Goal: Task Accomplishment & Management: Manage account settings

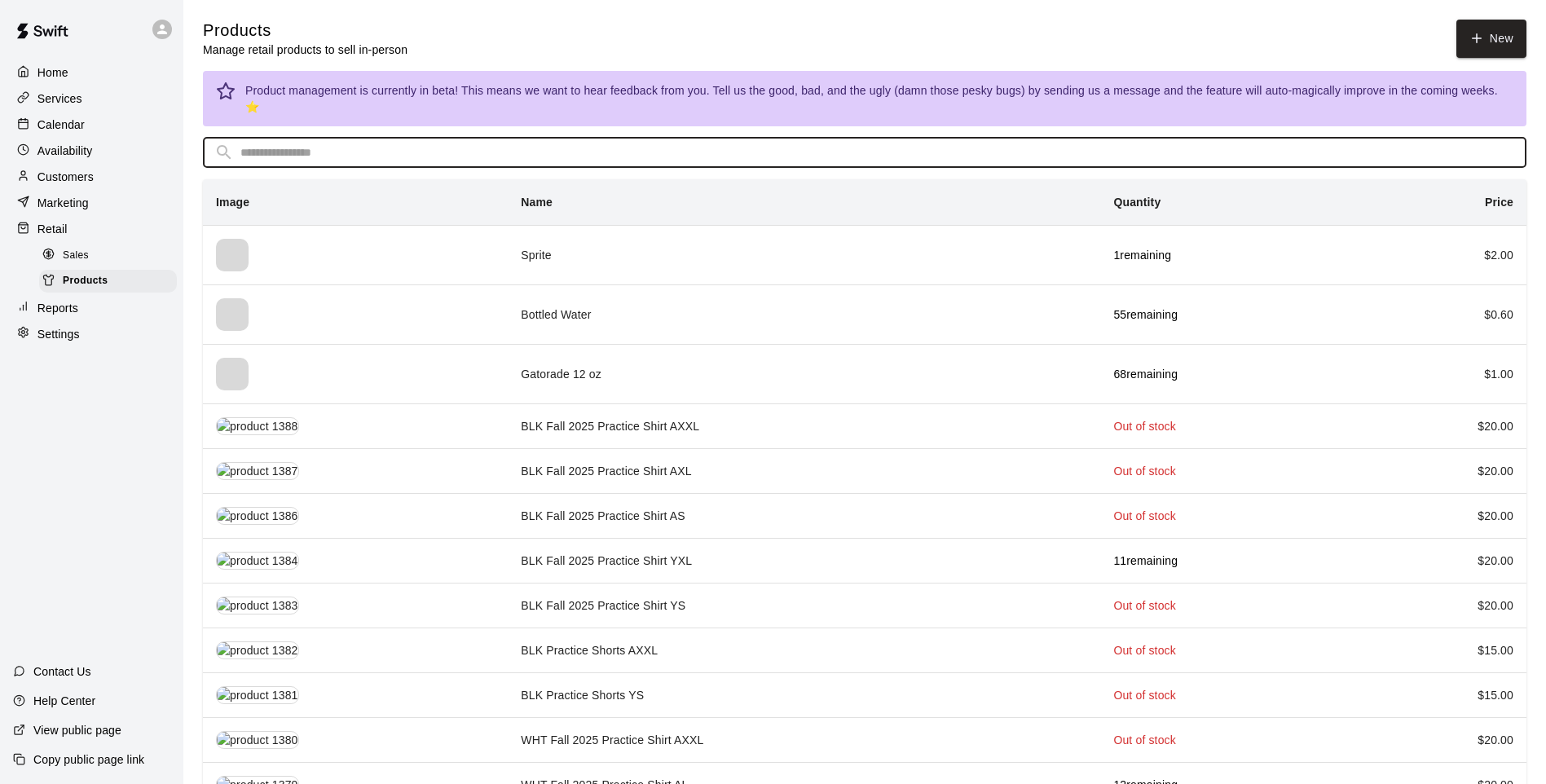
click at [461, 137] on input "text" at bounding box center [877, 152] width 1274 height 30
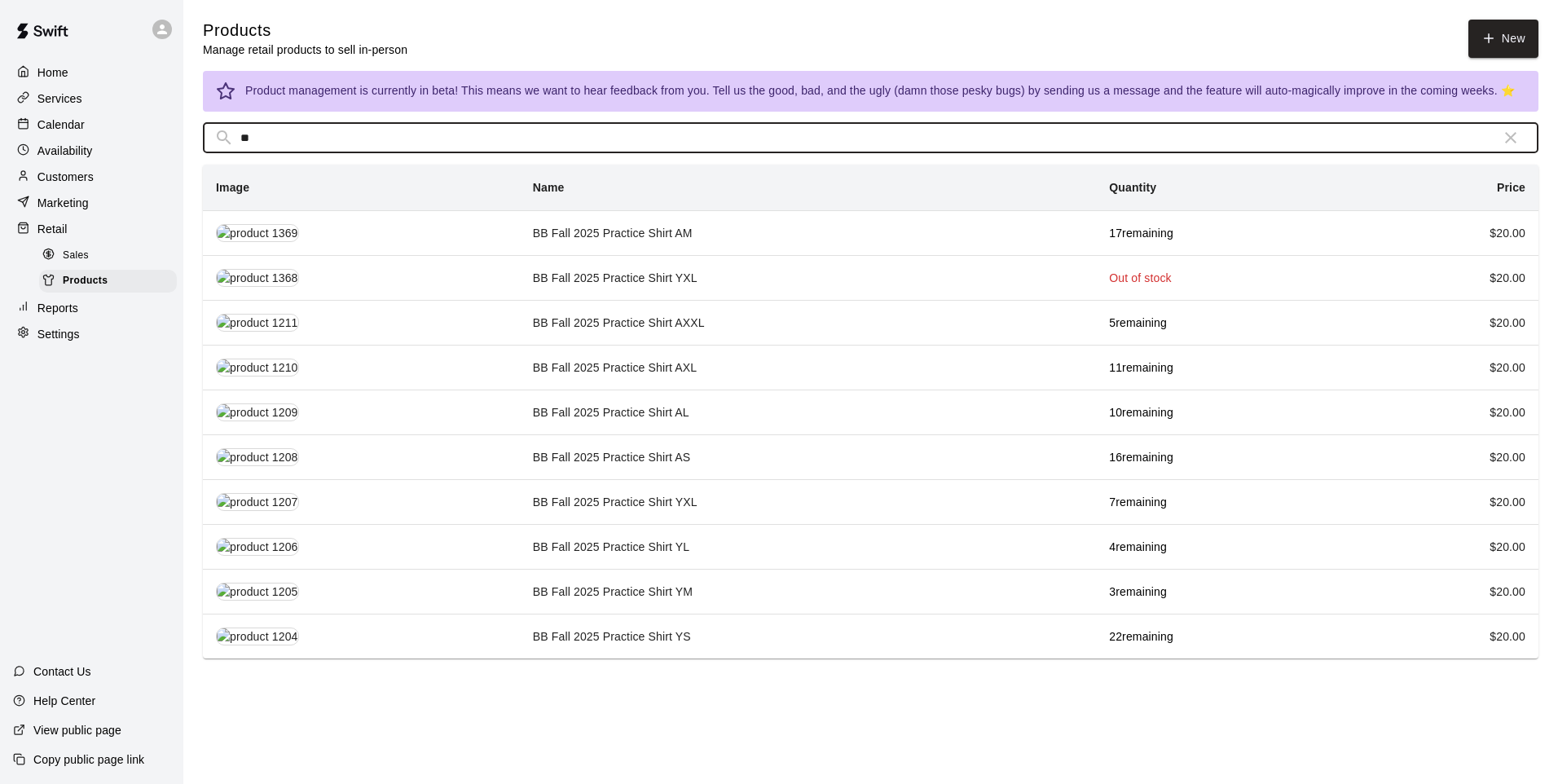
type input "**"
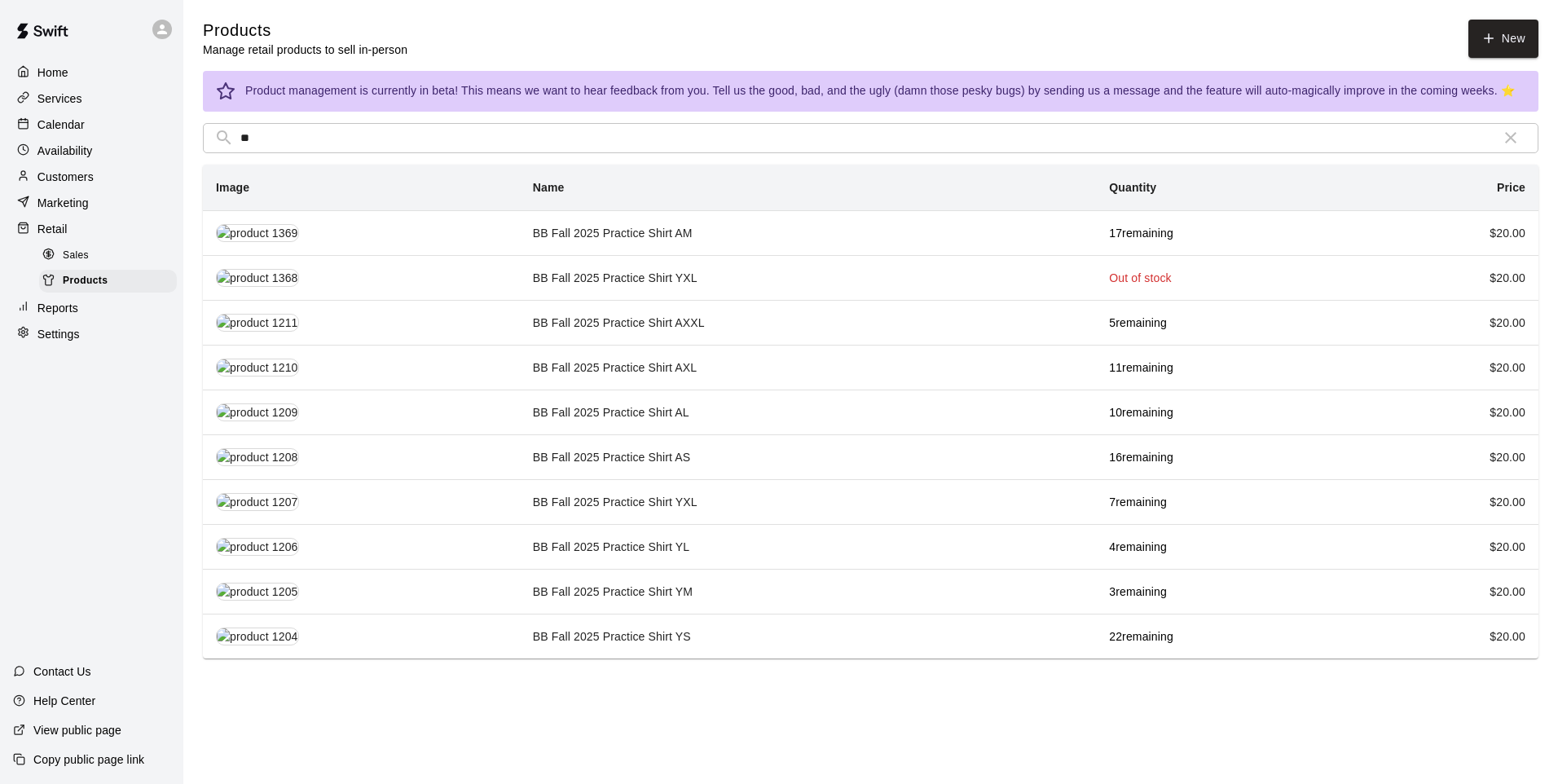
click at [730, 329] on td "BB Fall 2025 Practice Shirt AXXL" at bounding box center [808, 322] width 576 height 45
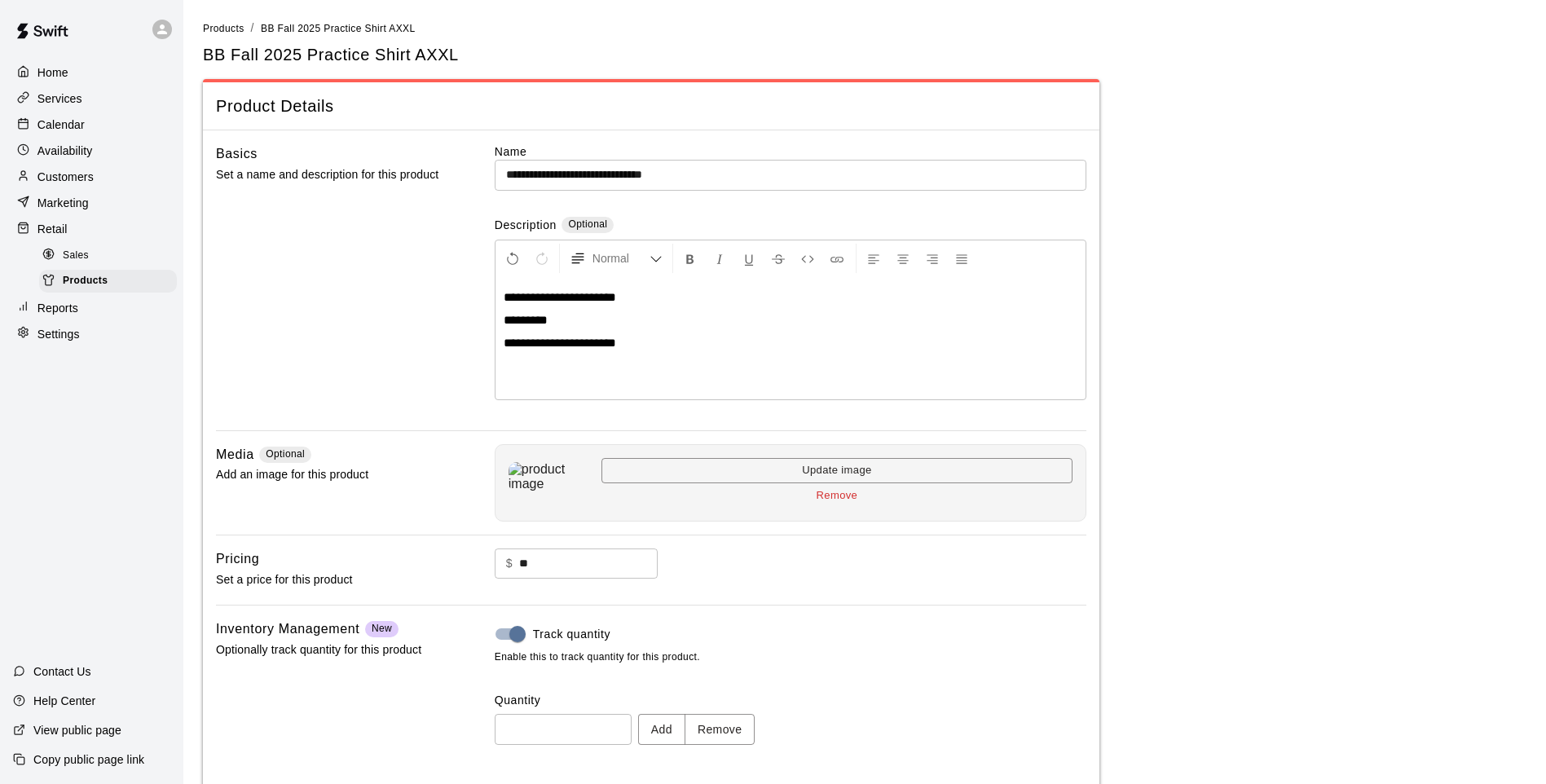
scroll to position [75, 0]
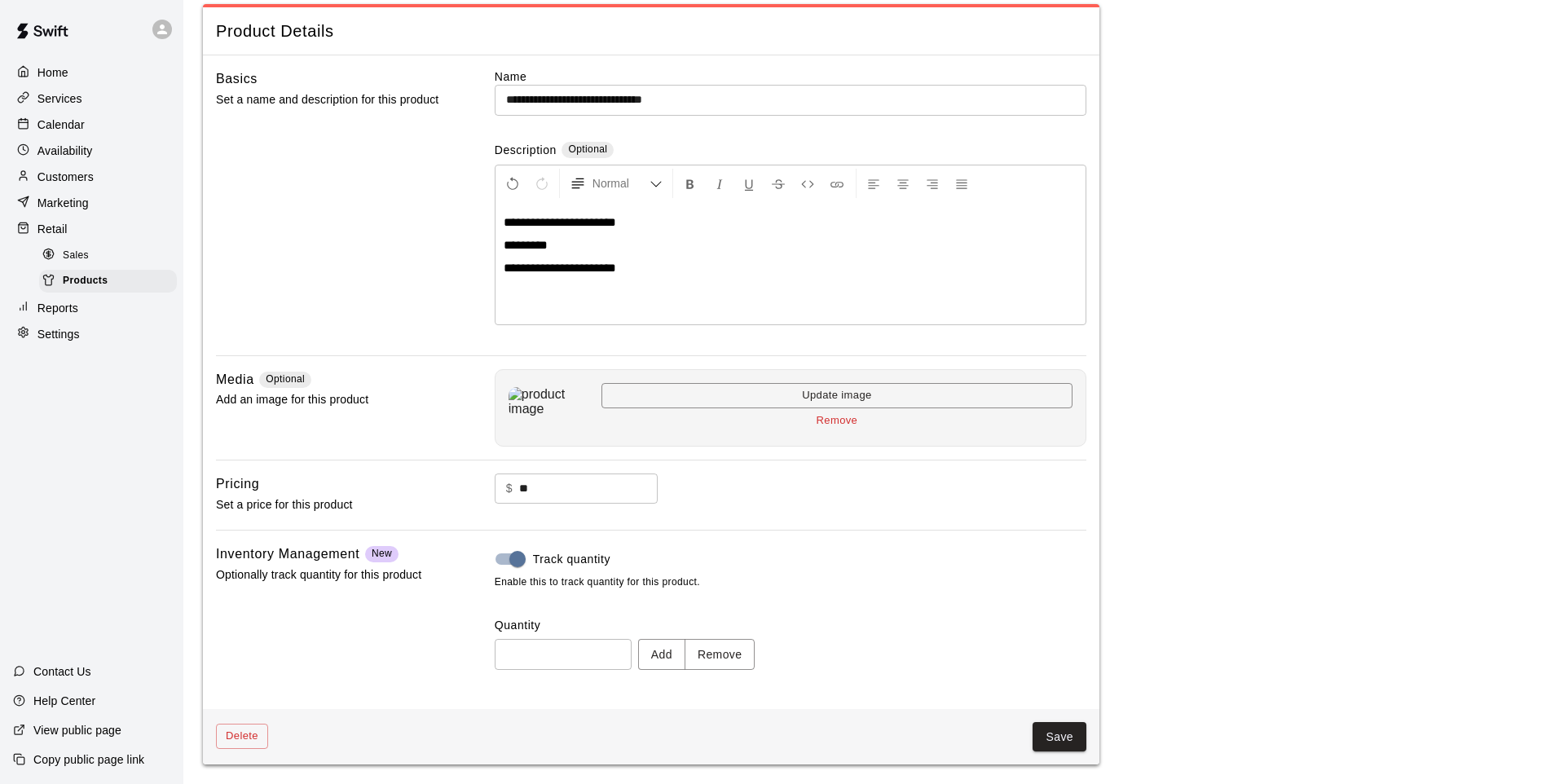
click at [715, 644] on button "Remove" at bounding box center [719, 654] width 71 height 30
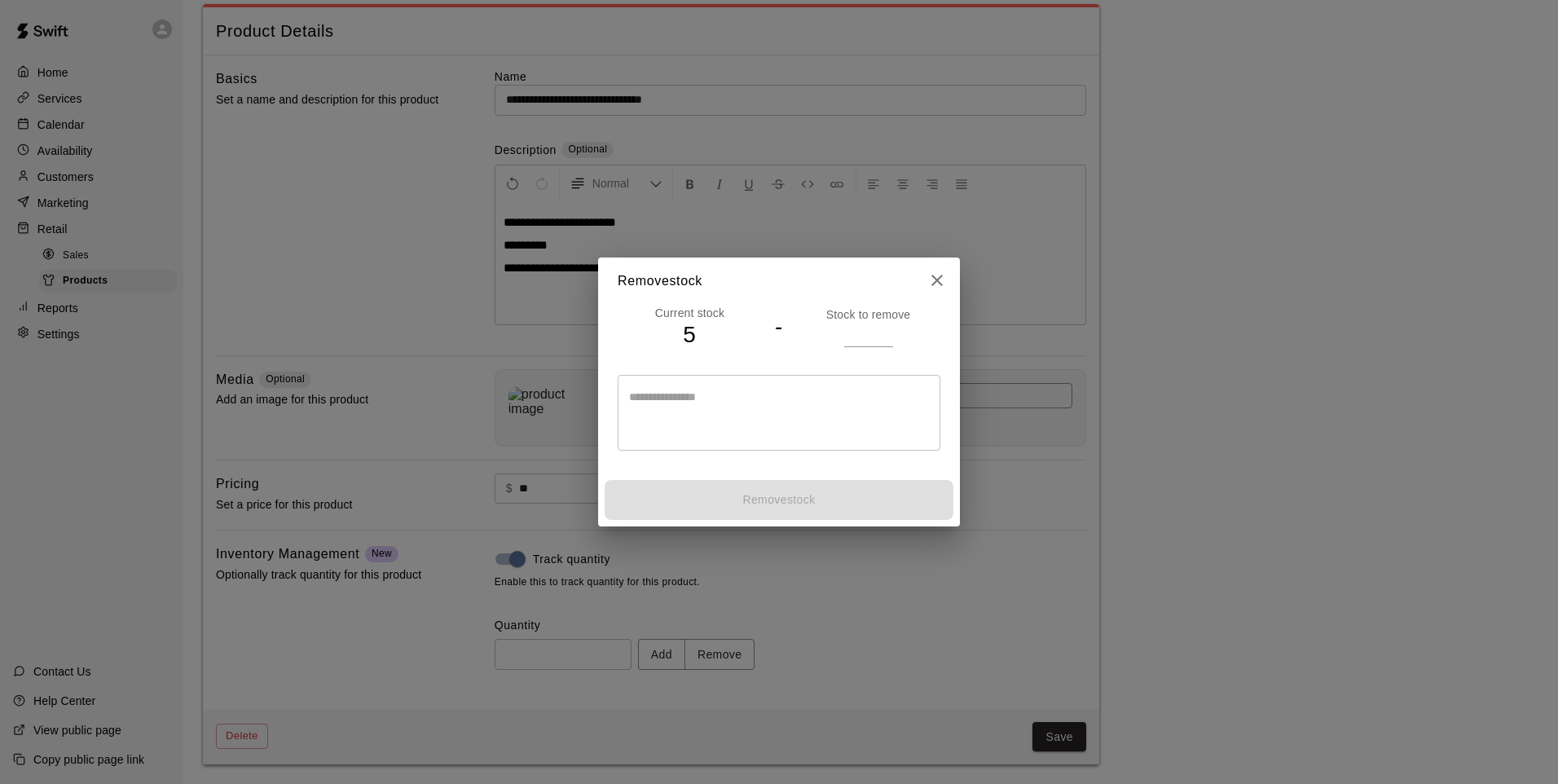
click at [874, 322] on input "number" at bounding box center [869, 334] width 49 height 23
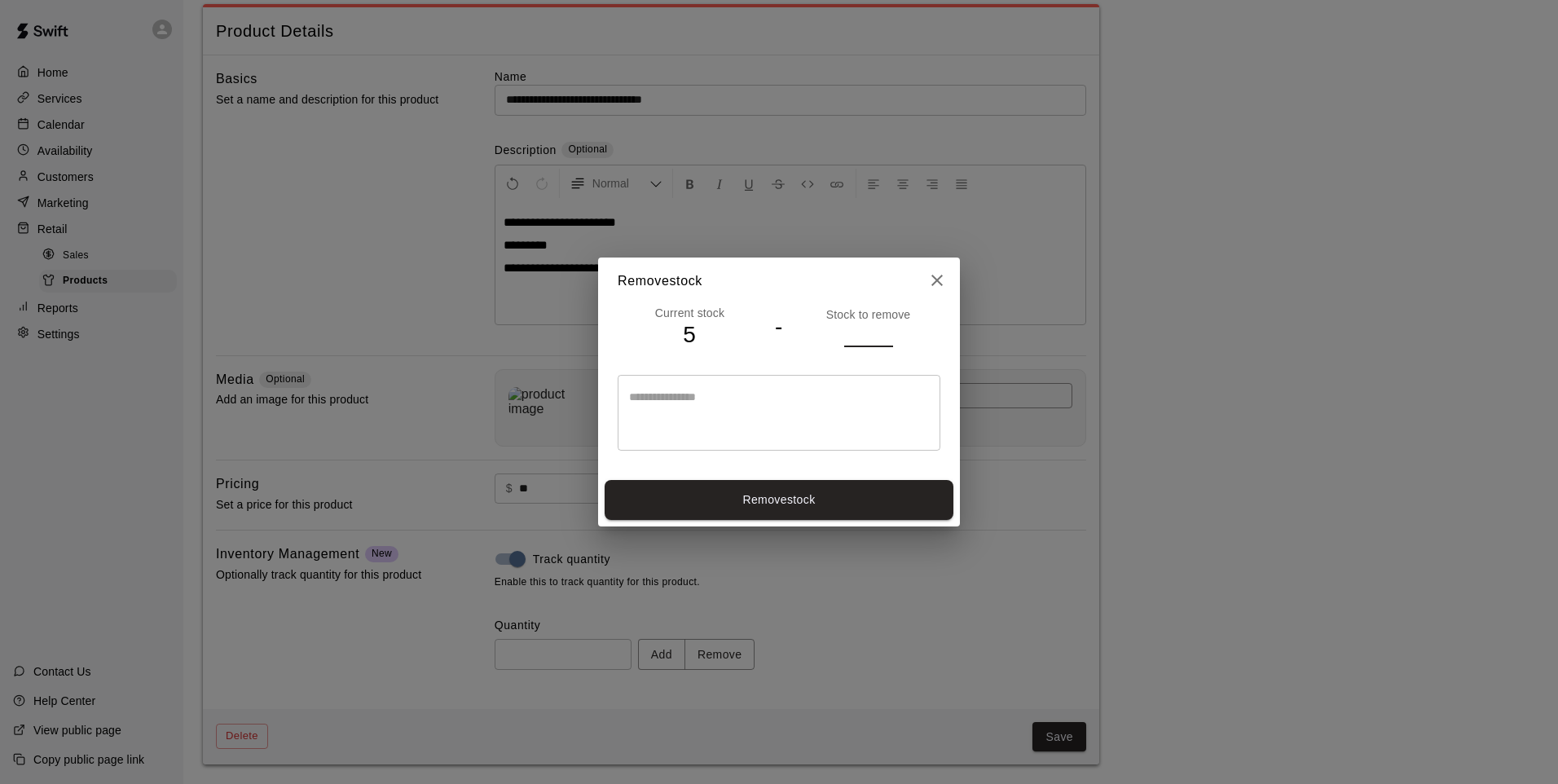
type input "*"
click at [814, 512] on button "Remove stock" at bounding box center [779, 500] width 348 height 40
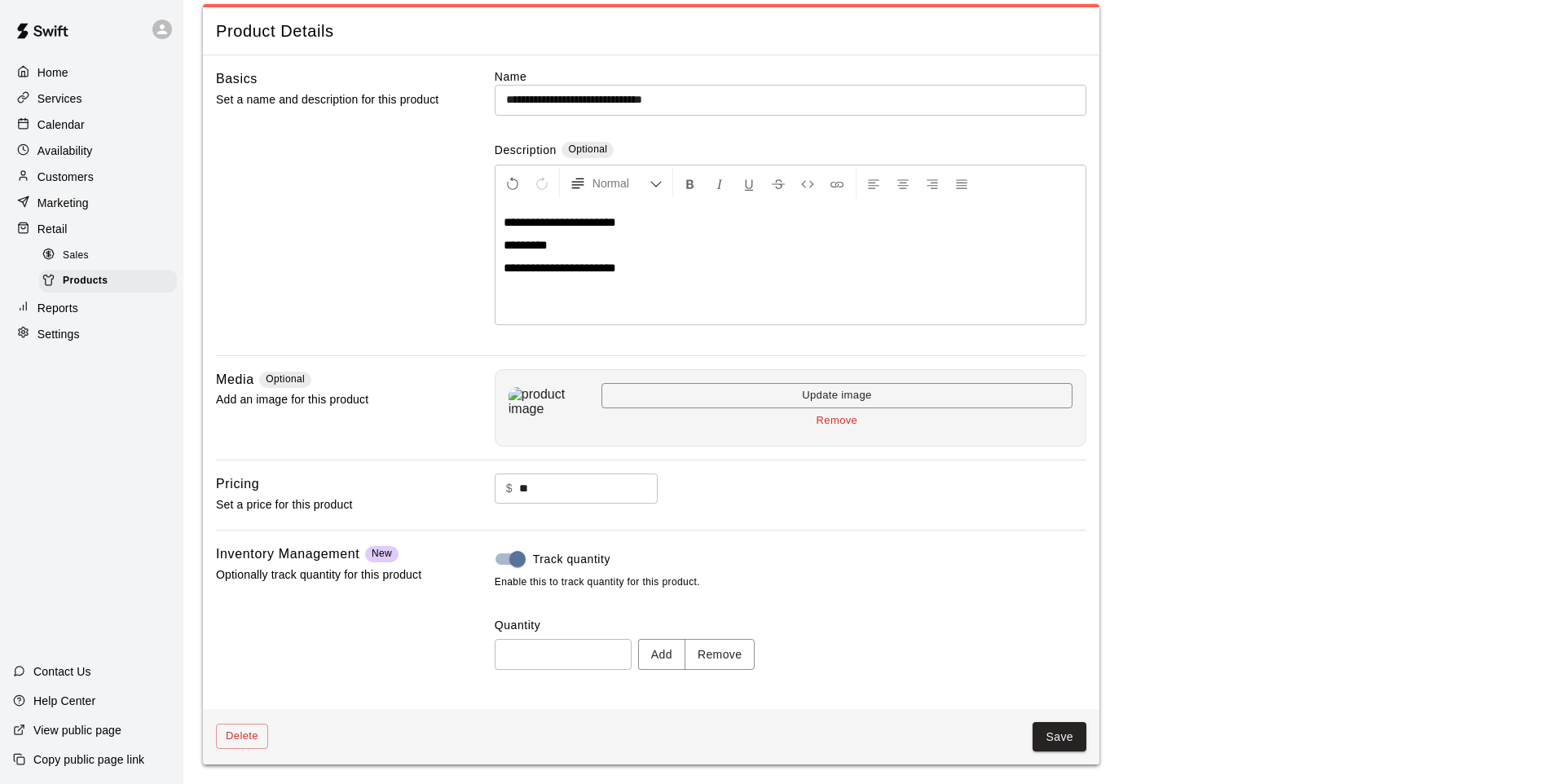
type input "*"
click at [1058, 750] on button "Save" at bounding box center [1059, 737] width 54 height 30
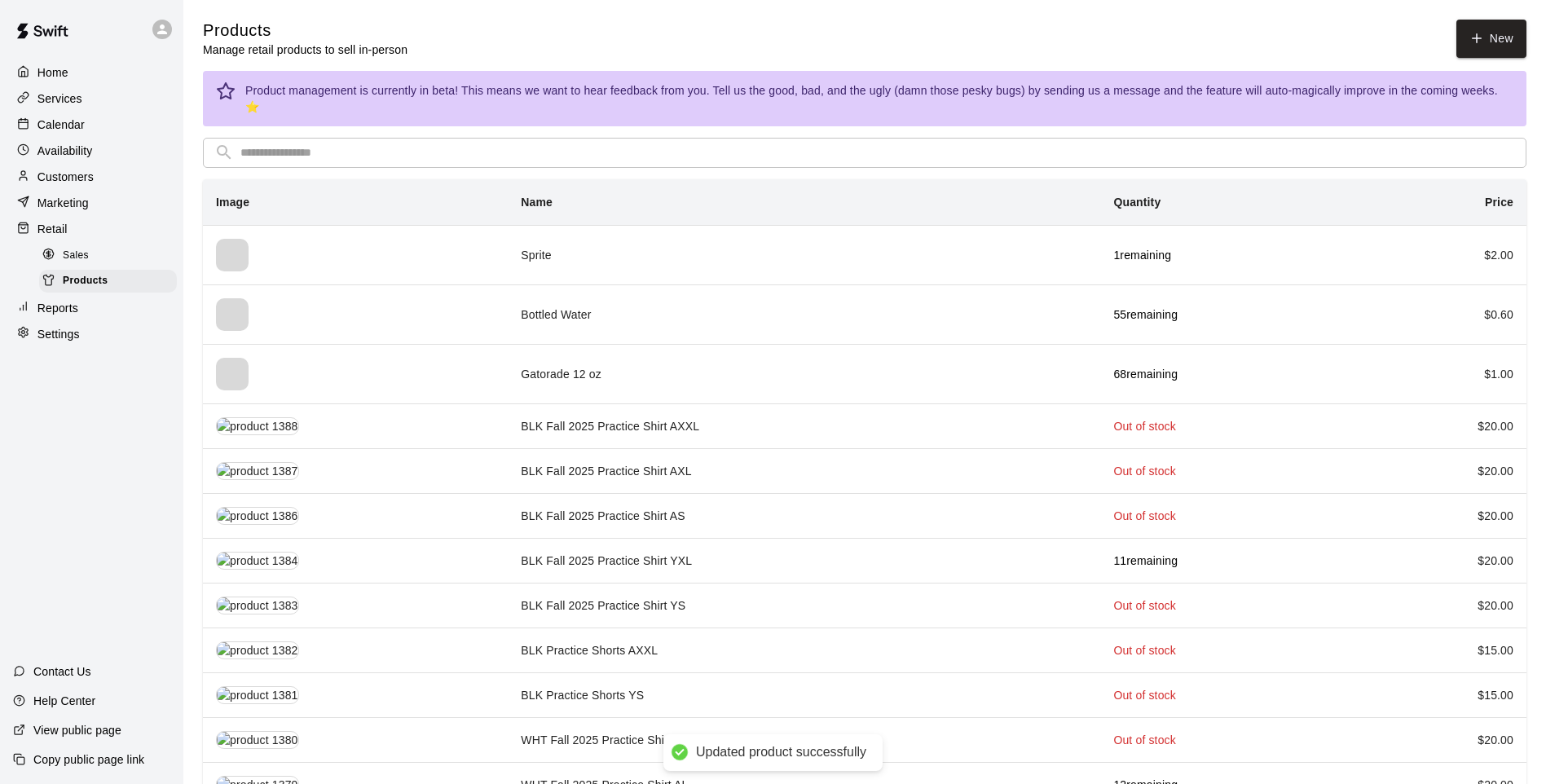
click at [673, 137] on input "text" at bounding box center [877, 152] width 1274 height 30
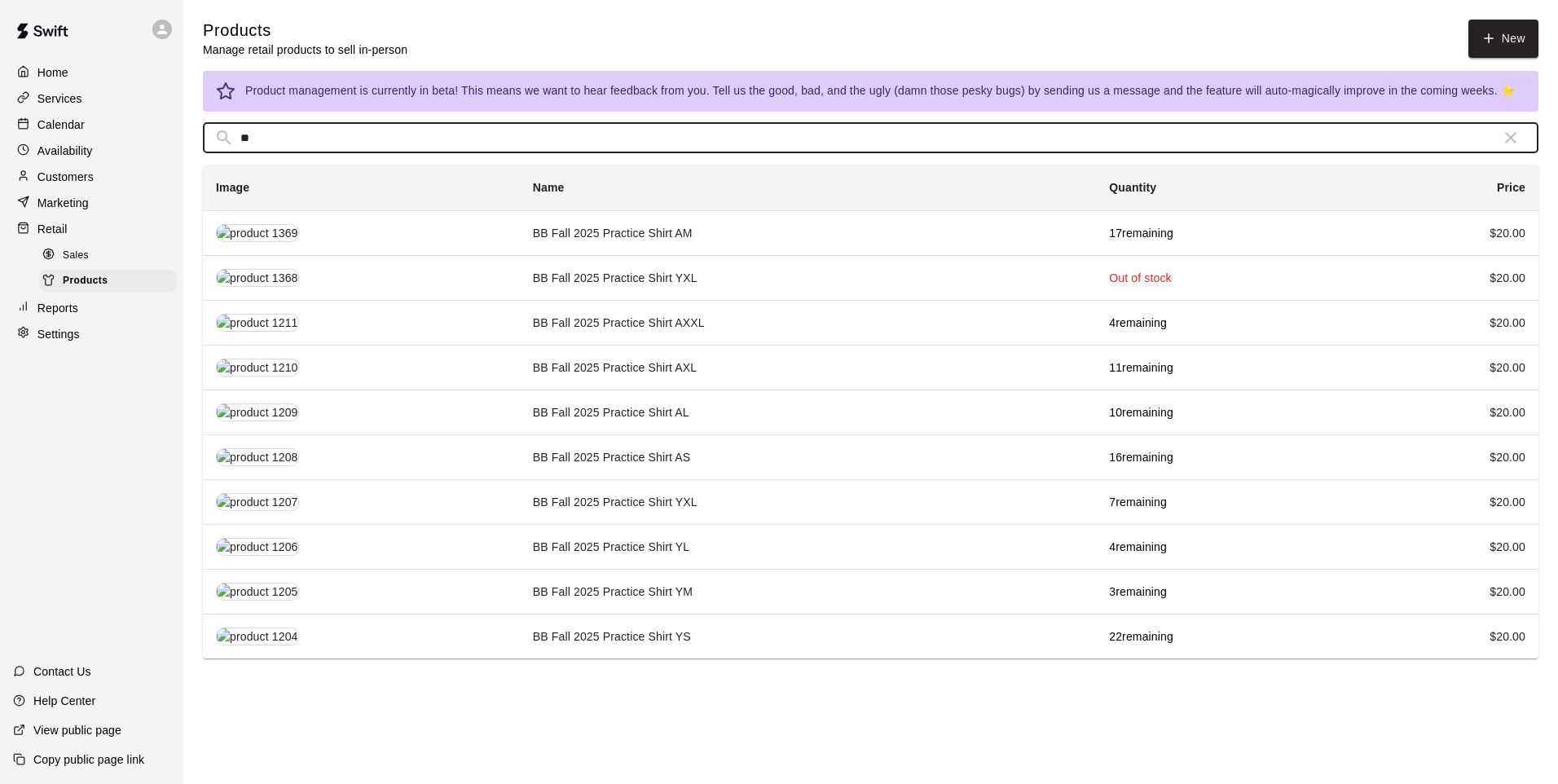
type input "**"
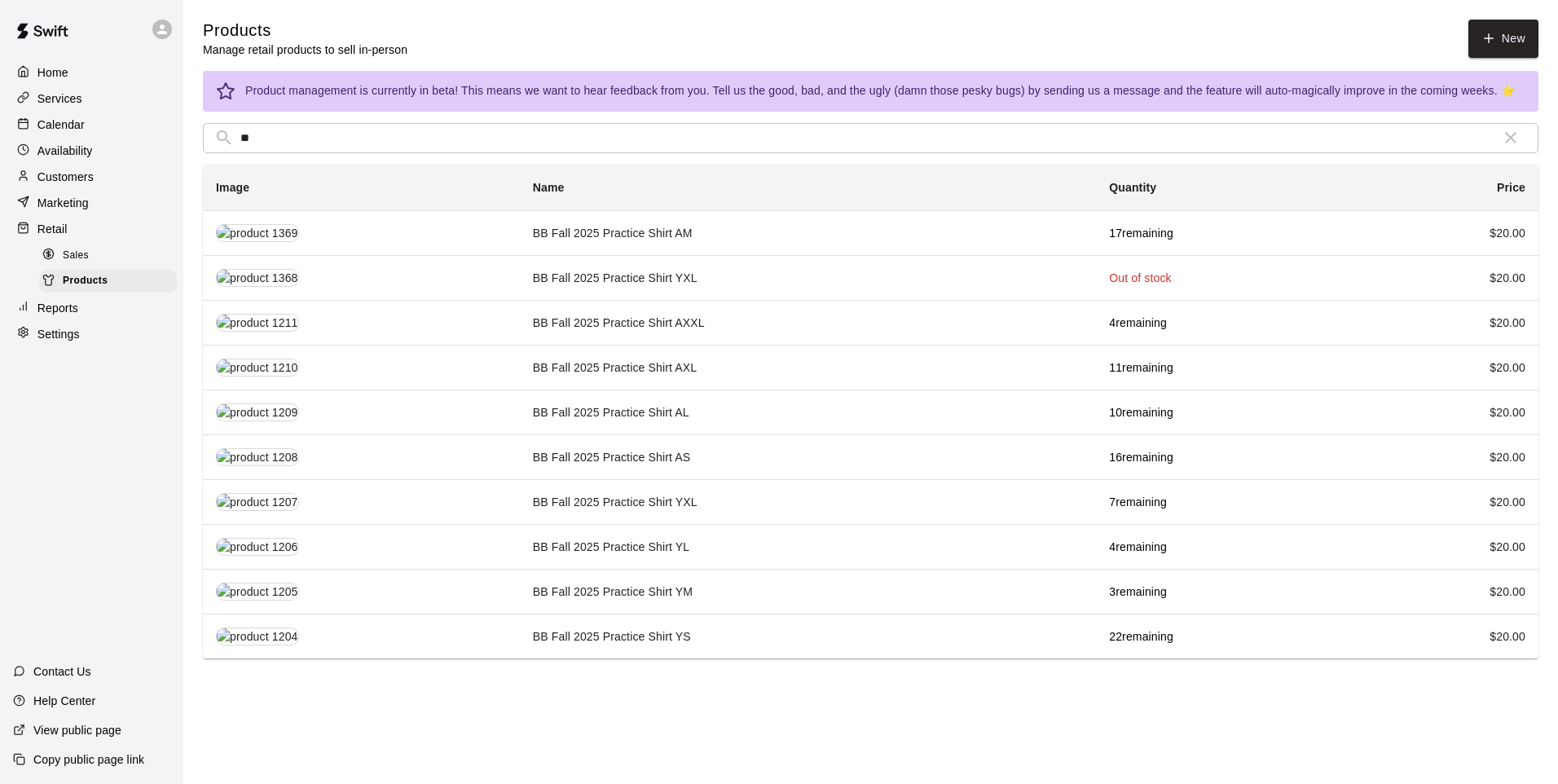
click at [659, 374] on td "BB Fall 2025 Practice Shirt AXL" at bounding box center [808, 367] width 576 height 45
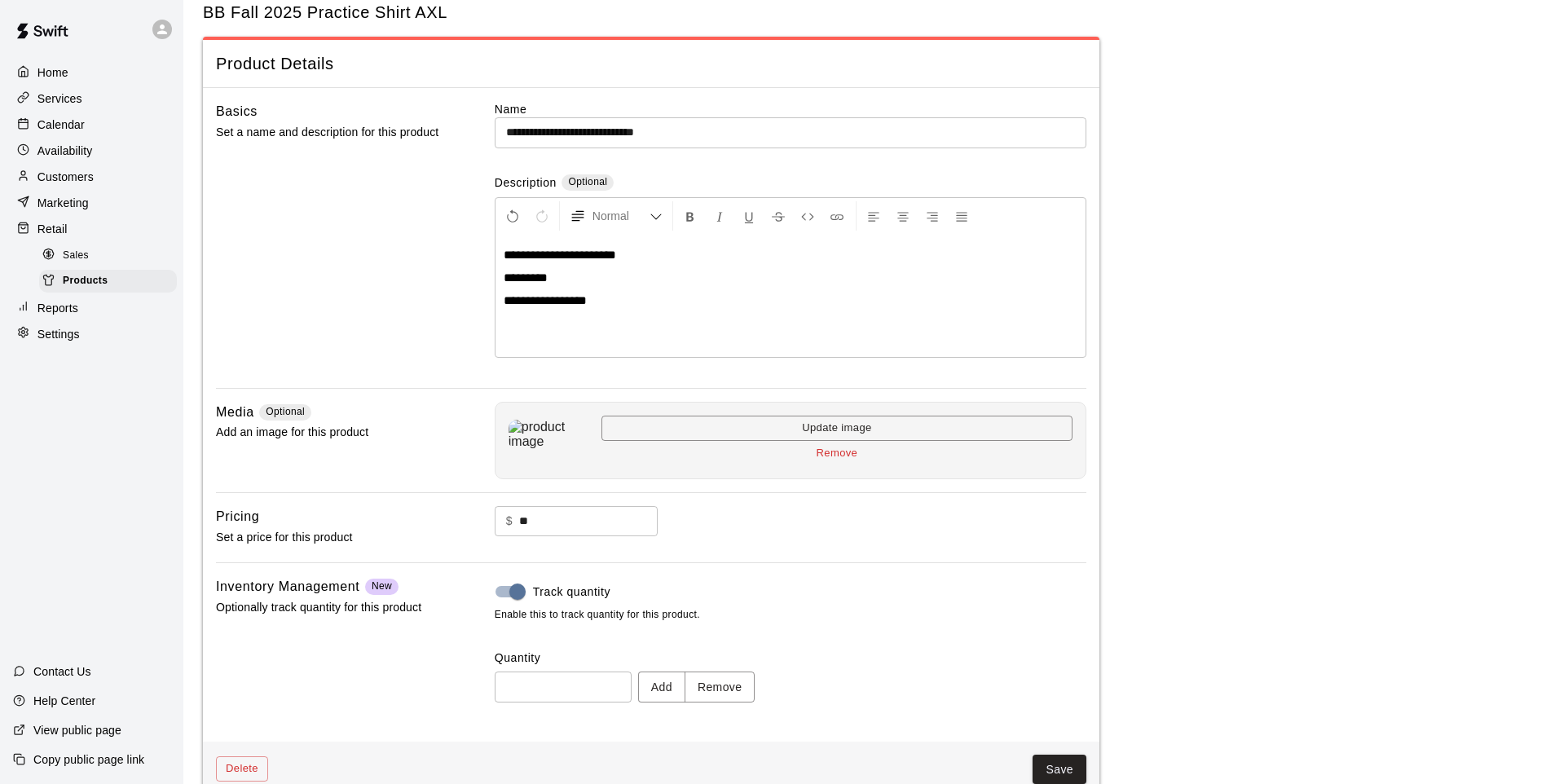
scroll to position [75, 0]
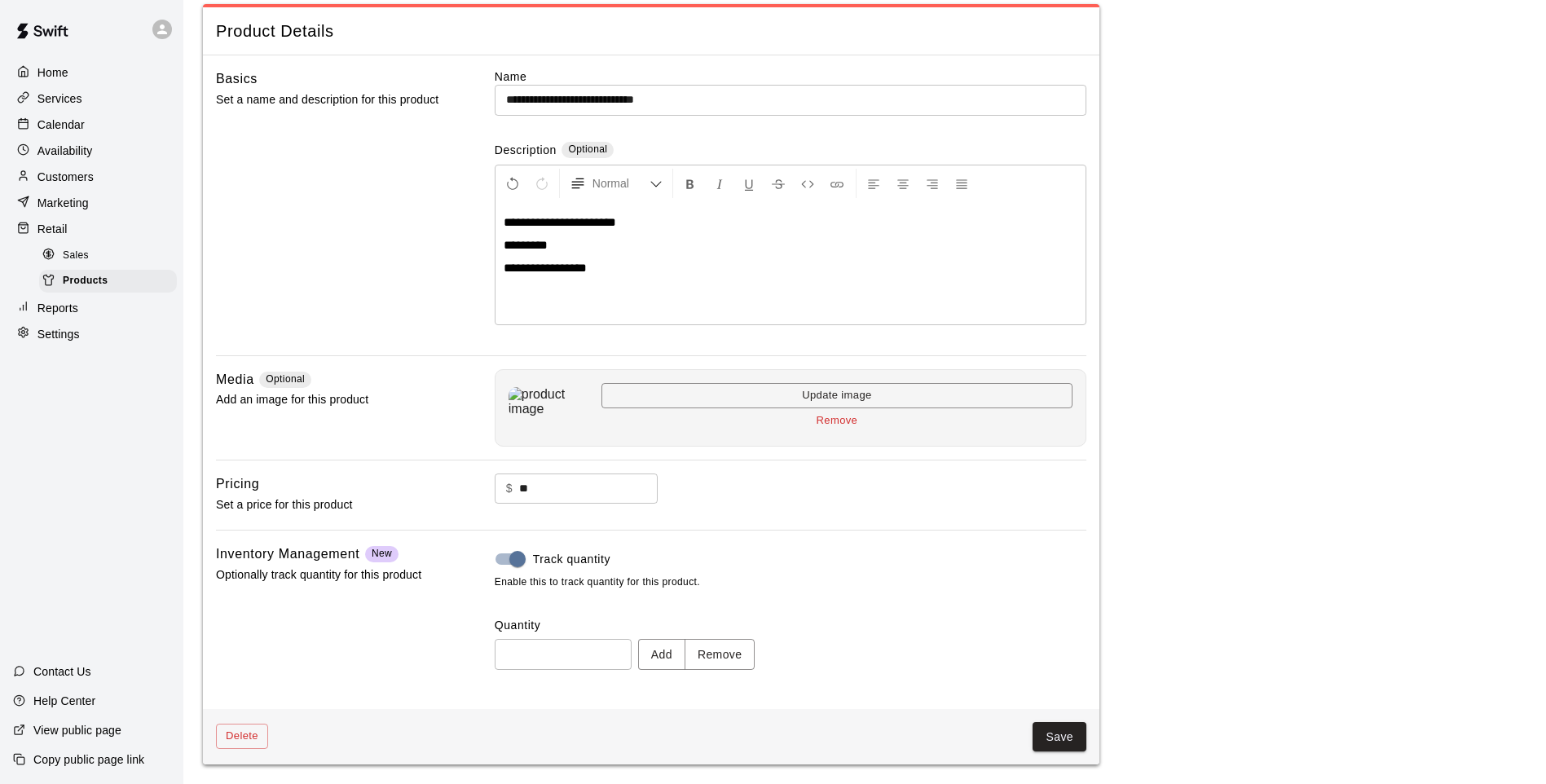
click at [1034, 729] on button "Save" at bounding box center [1059, 737] width 54 height 30
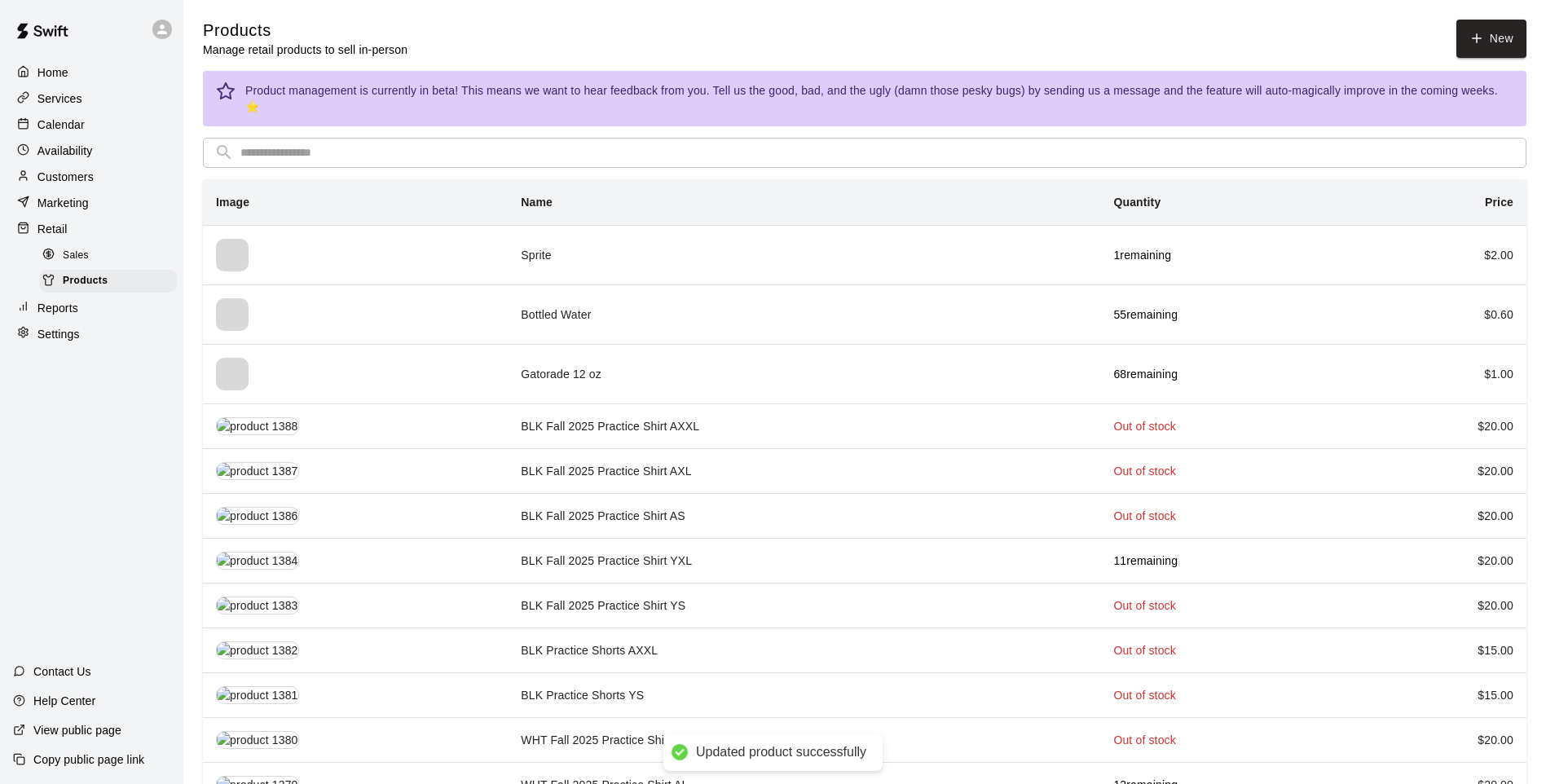
click at [598, 143] on input "text" at bounding box center [877, 152] width 1274 height 30
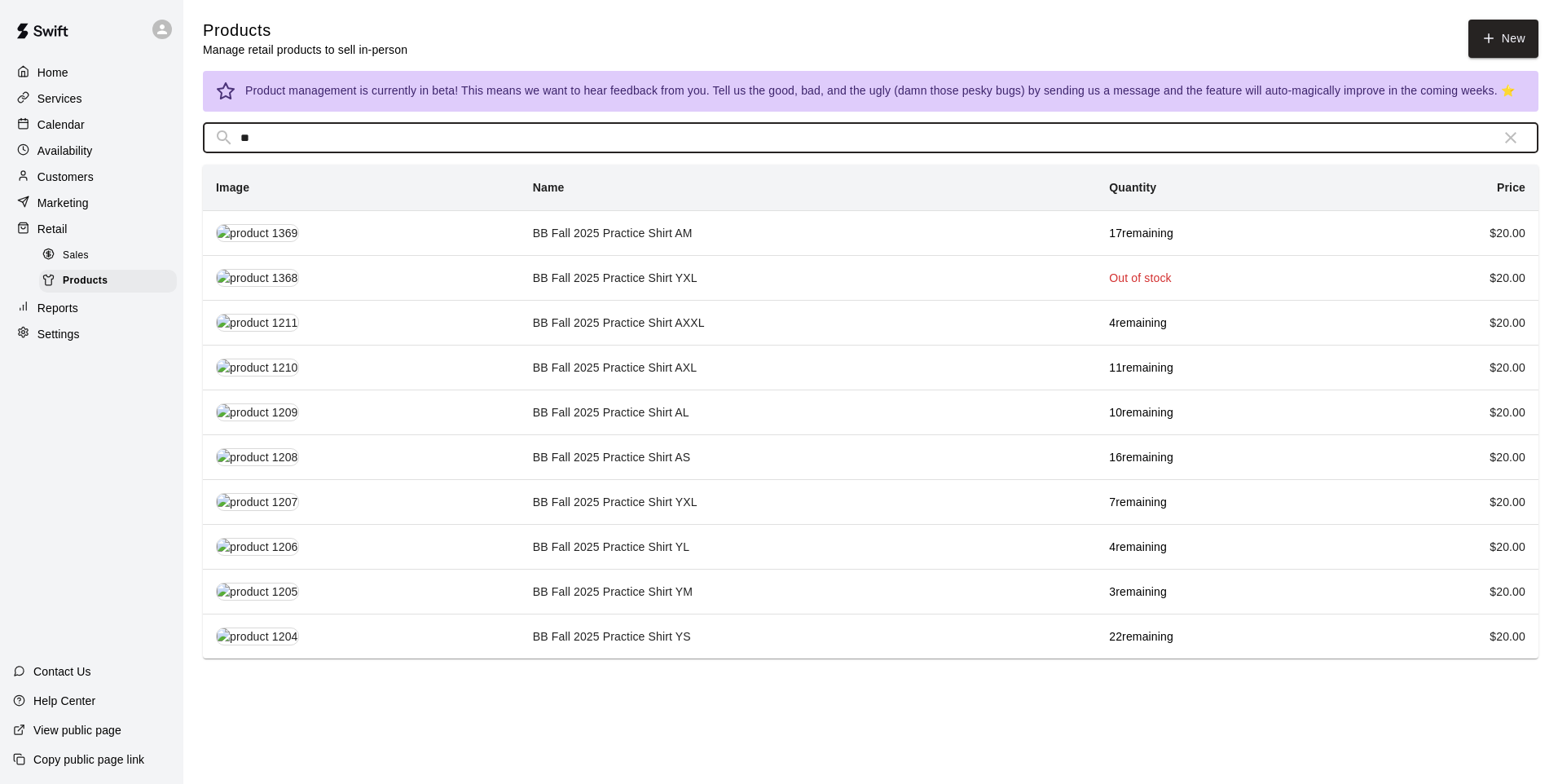
type input "**"
click at [714, 432] on td "BB Fall 2025 Practice Shirt AL" at bounding box center [808, 412] width 576 height 45
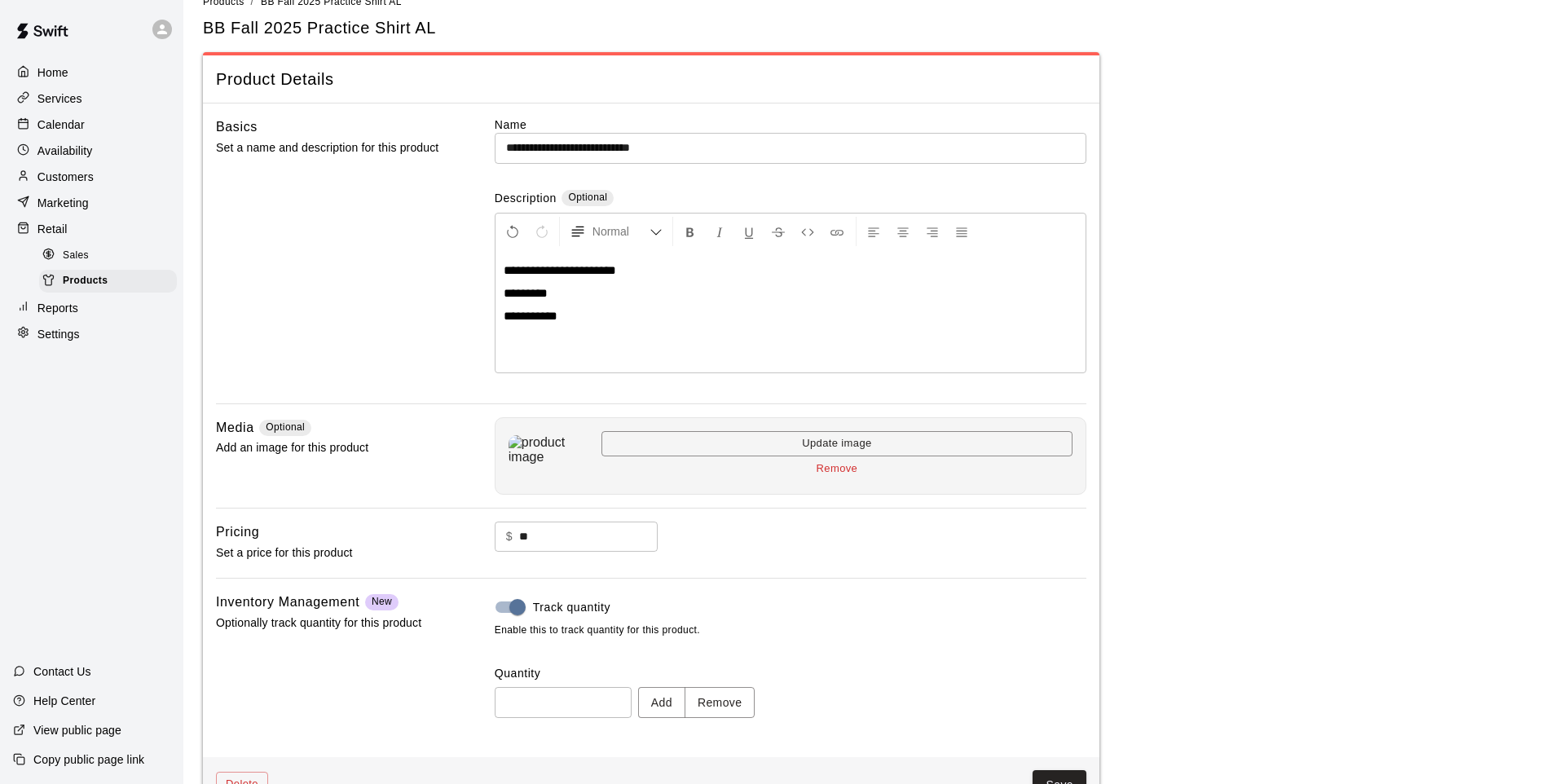
scroll to position [75, 0]
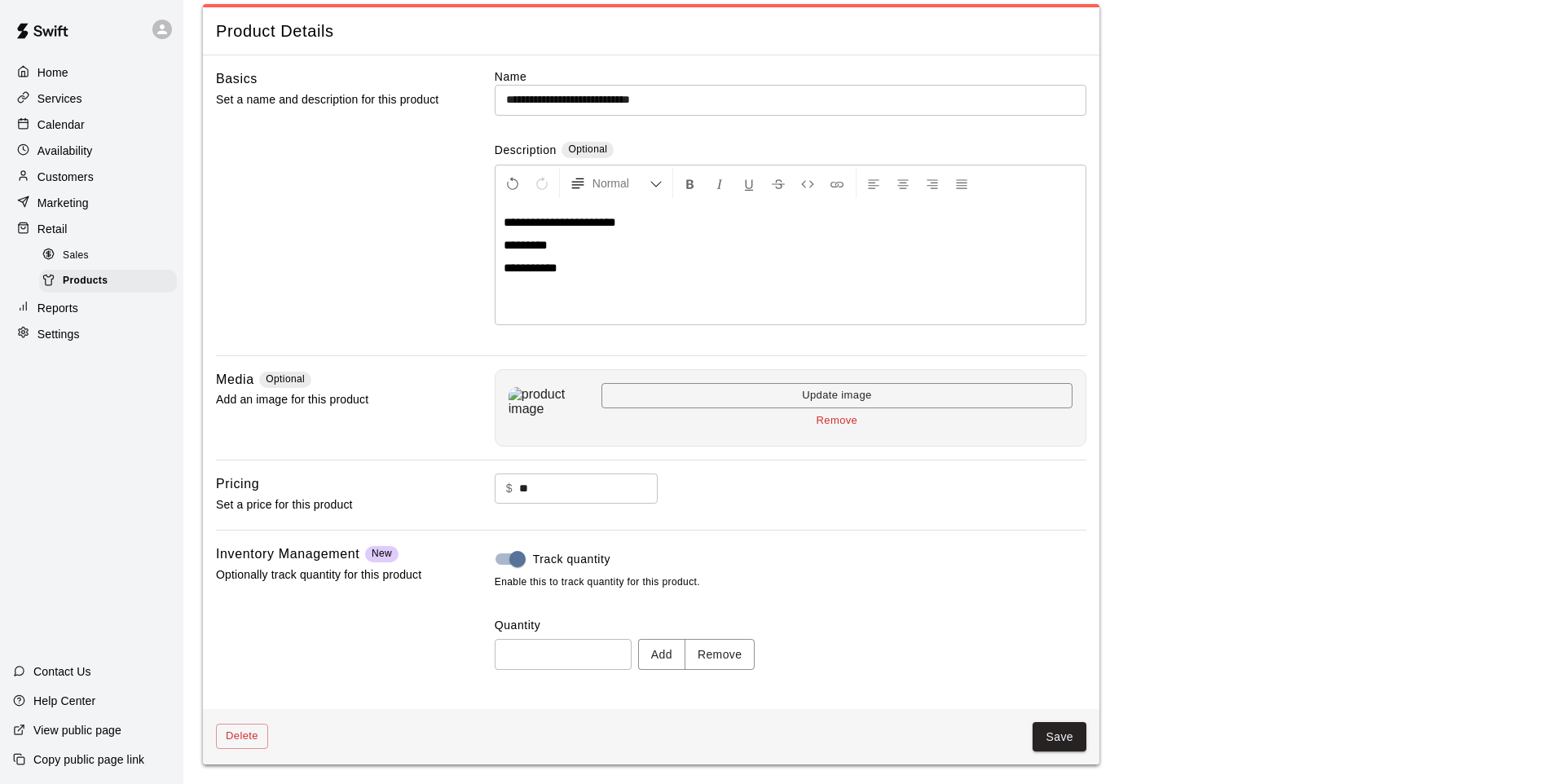
click at [707, 642] on button "Remove" at bounding box center [719, 654] width 71 height 30
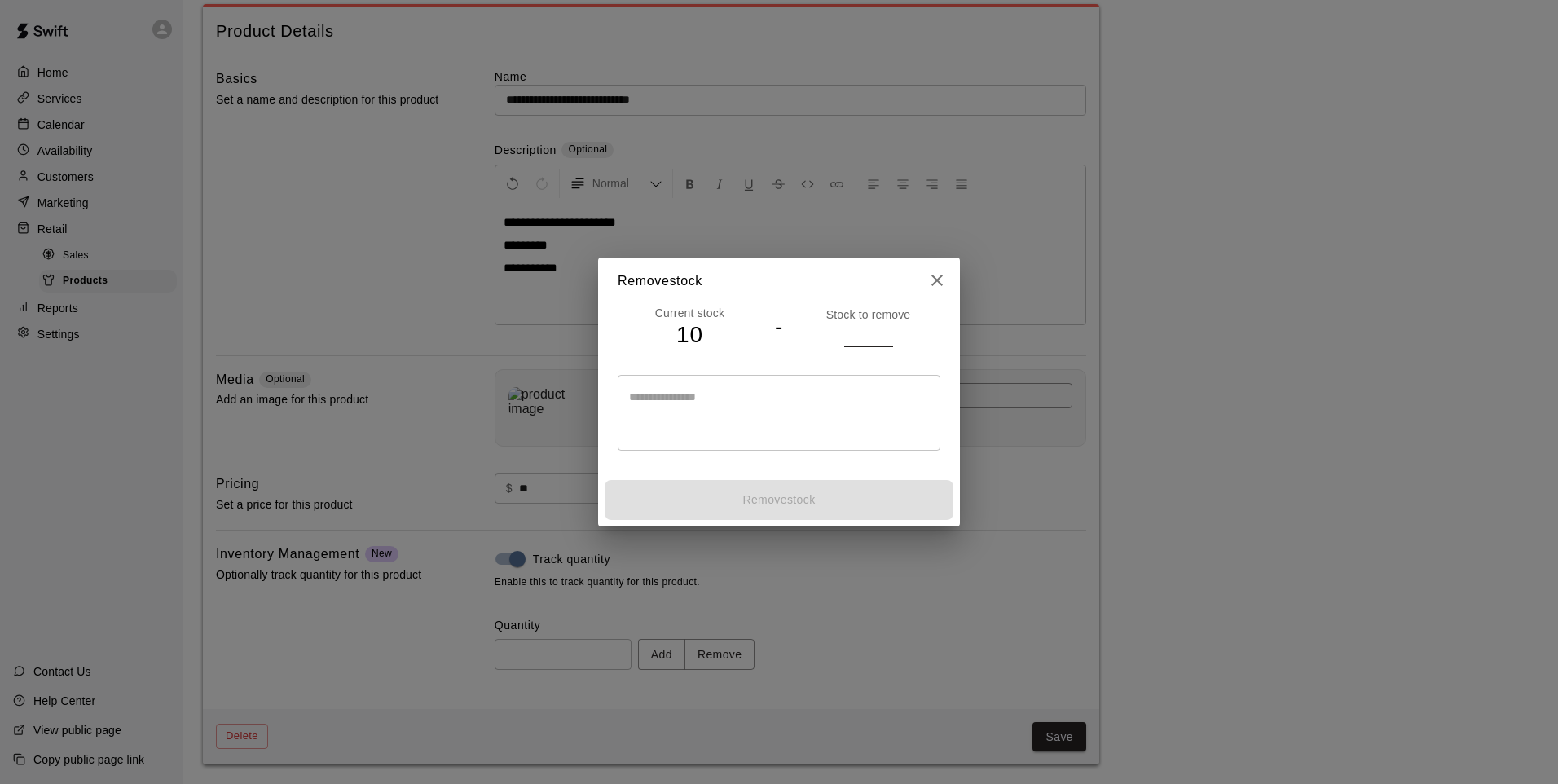
click at [854, 328] on input "number" at bounding box center [869, 334] width 49 height 23
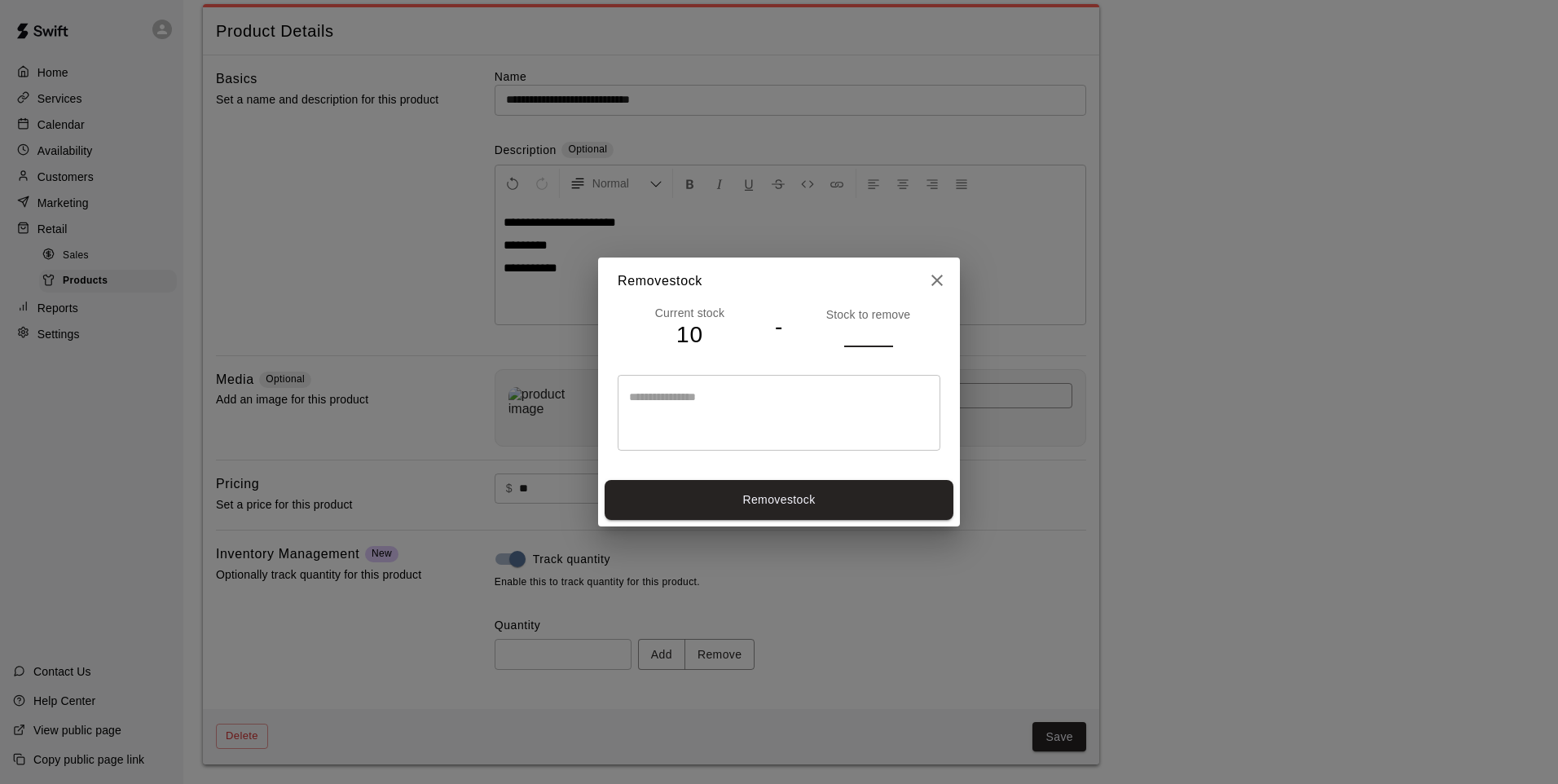
type input "*"
click at [842, 513] on button "Remove stock" at bounding box center [779, 500] width 348 height 40
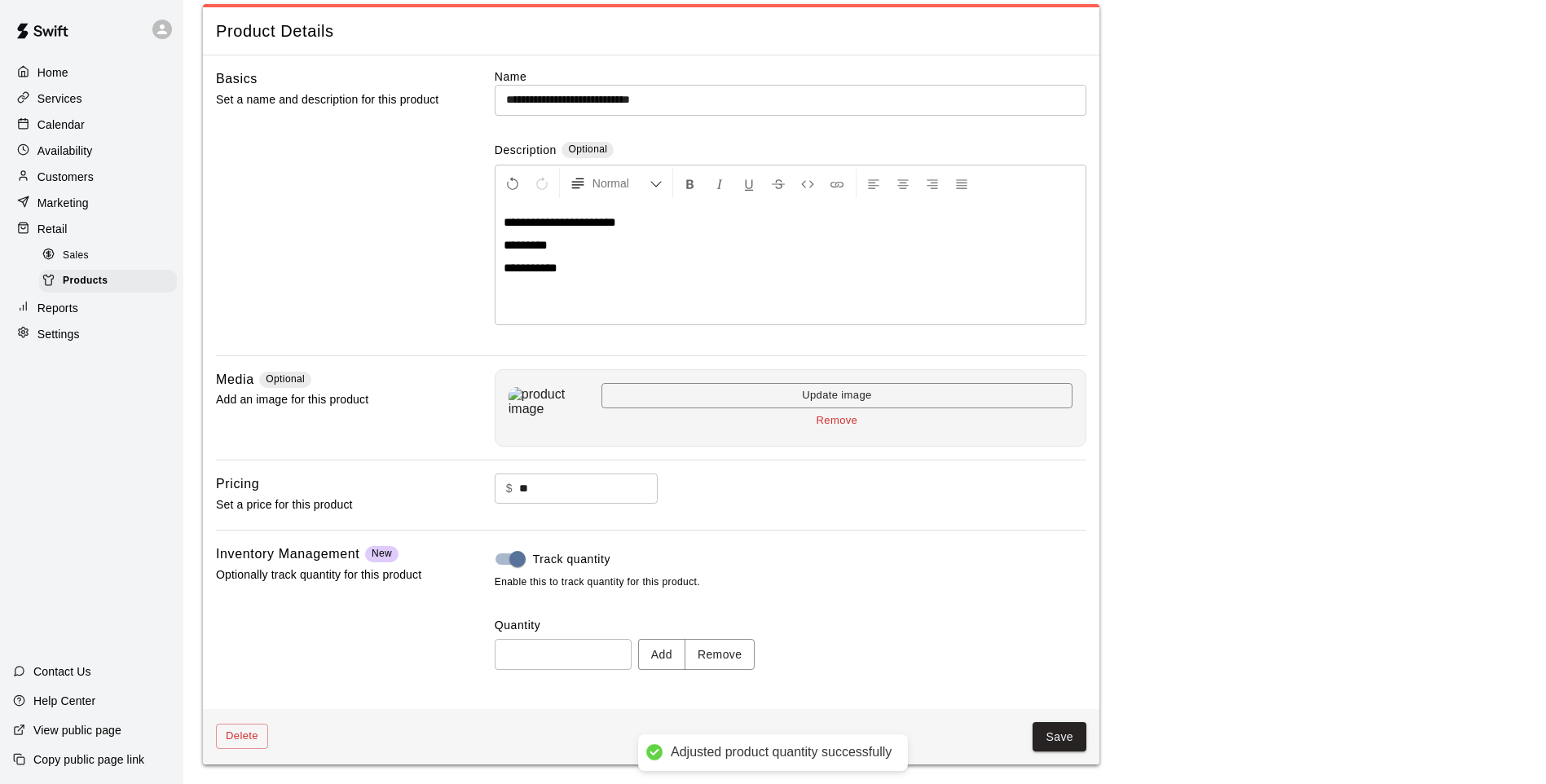
type input "*"
click at [1038, 730] on button "Save" at bounding box center [1059, 737] width 54 height 30
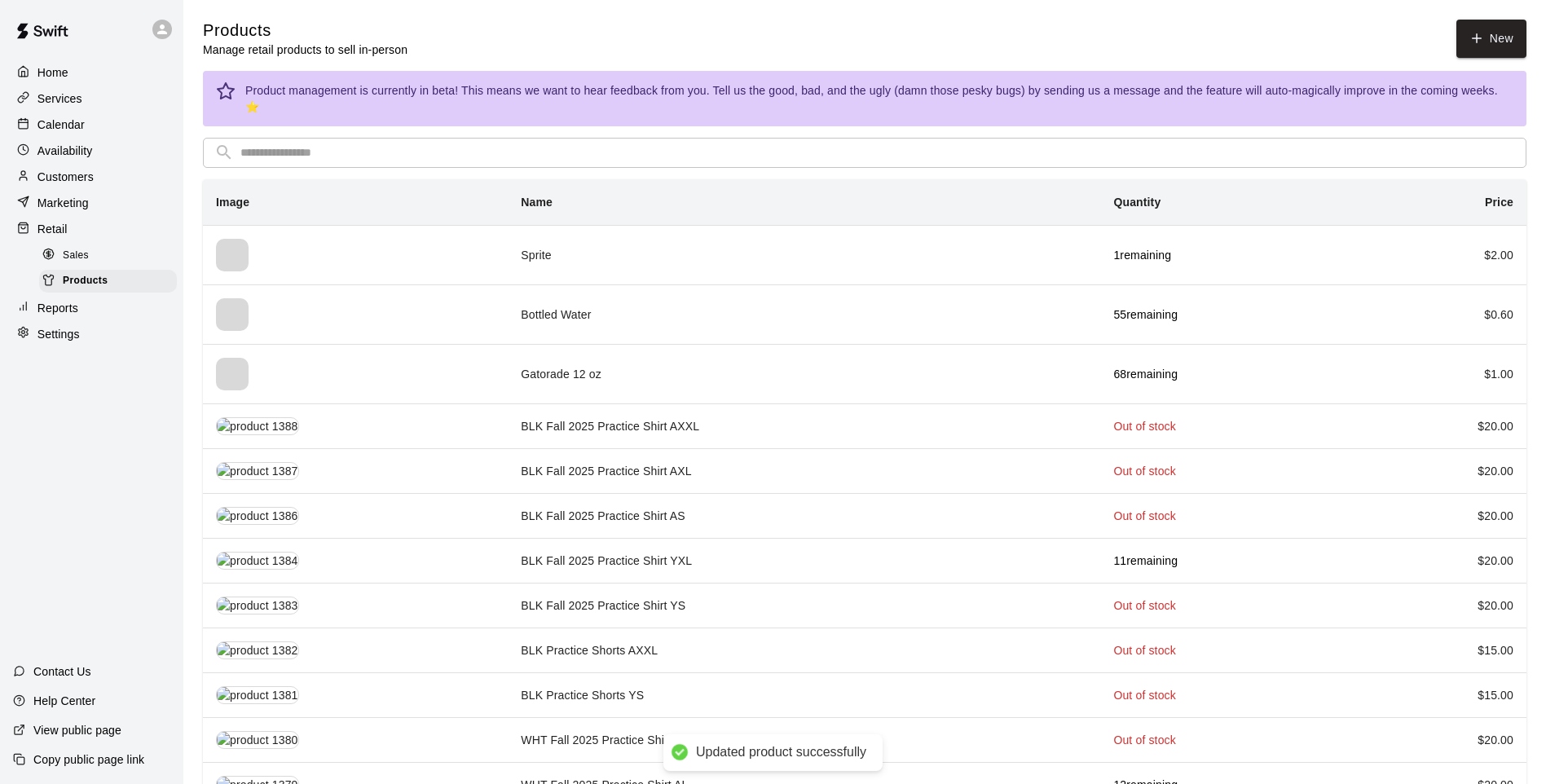
click at [597, 137] on input "text" at bounding box center [877, 152] width 1274 height 30
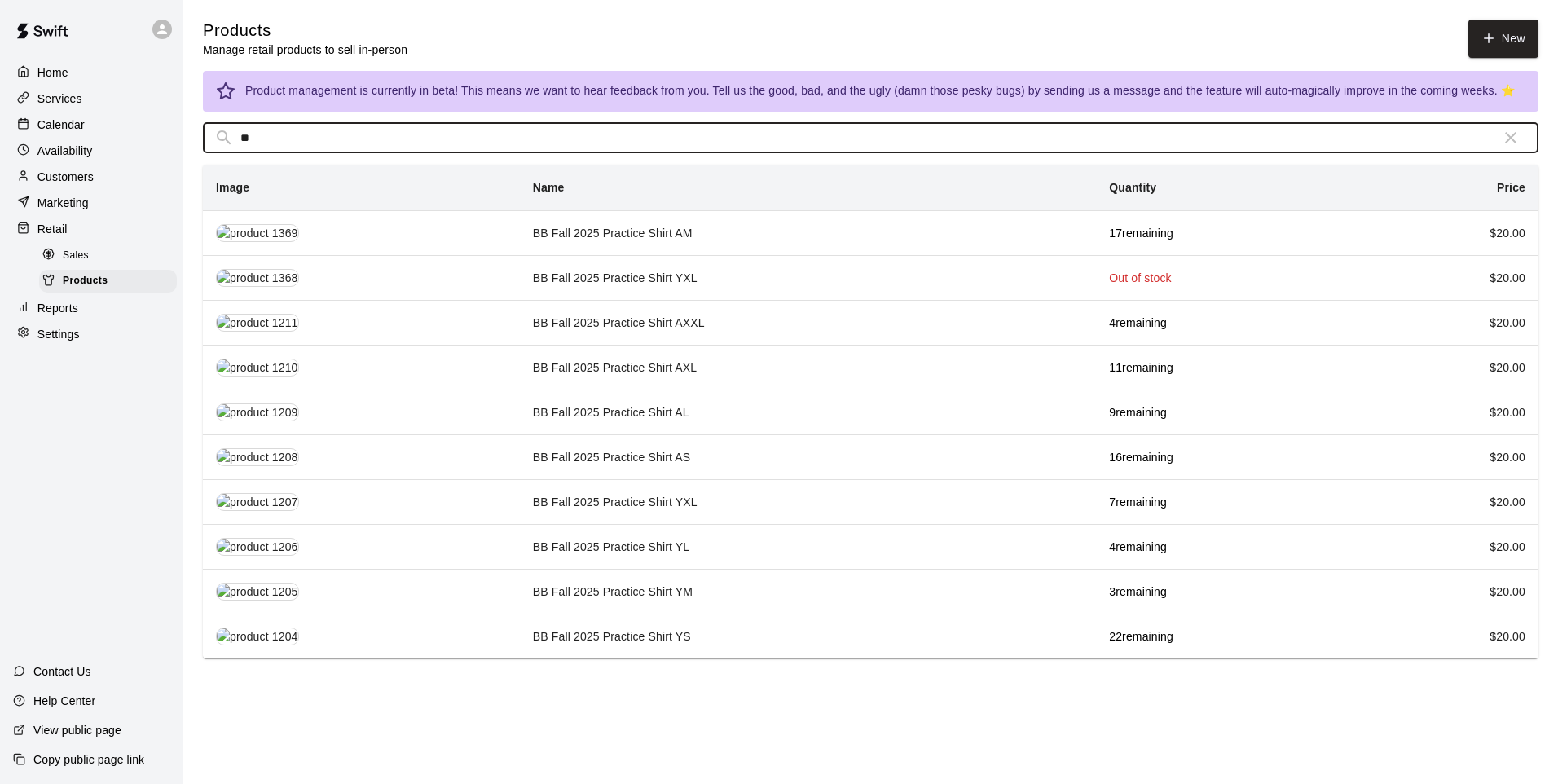
type input "**"
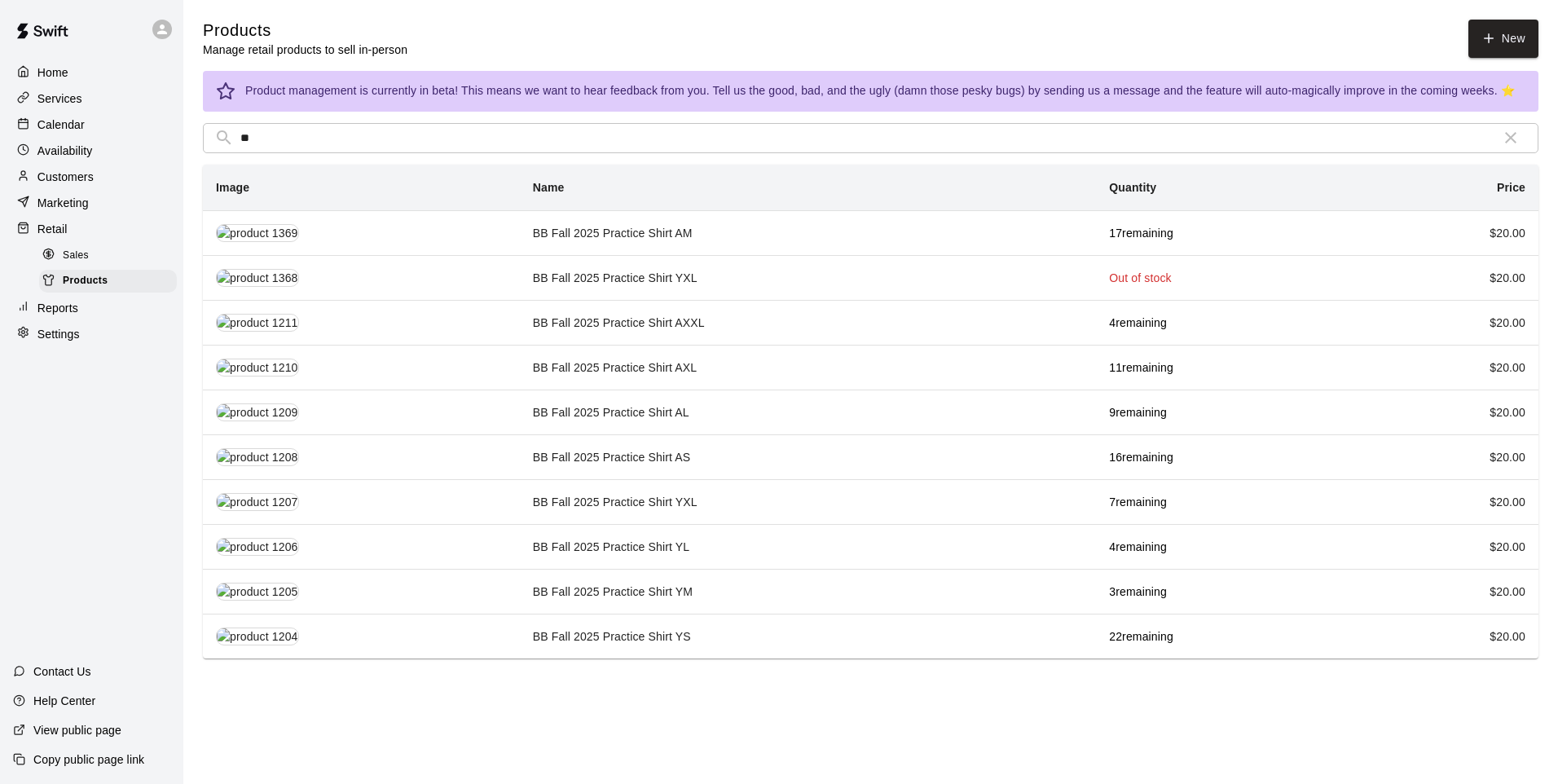
click at [657, 242] on td "BB Fall 2025 Practice Shirt AM" at bounding box center [808, 232] width 576 height 45
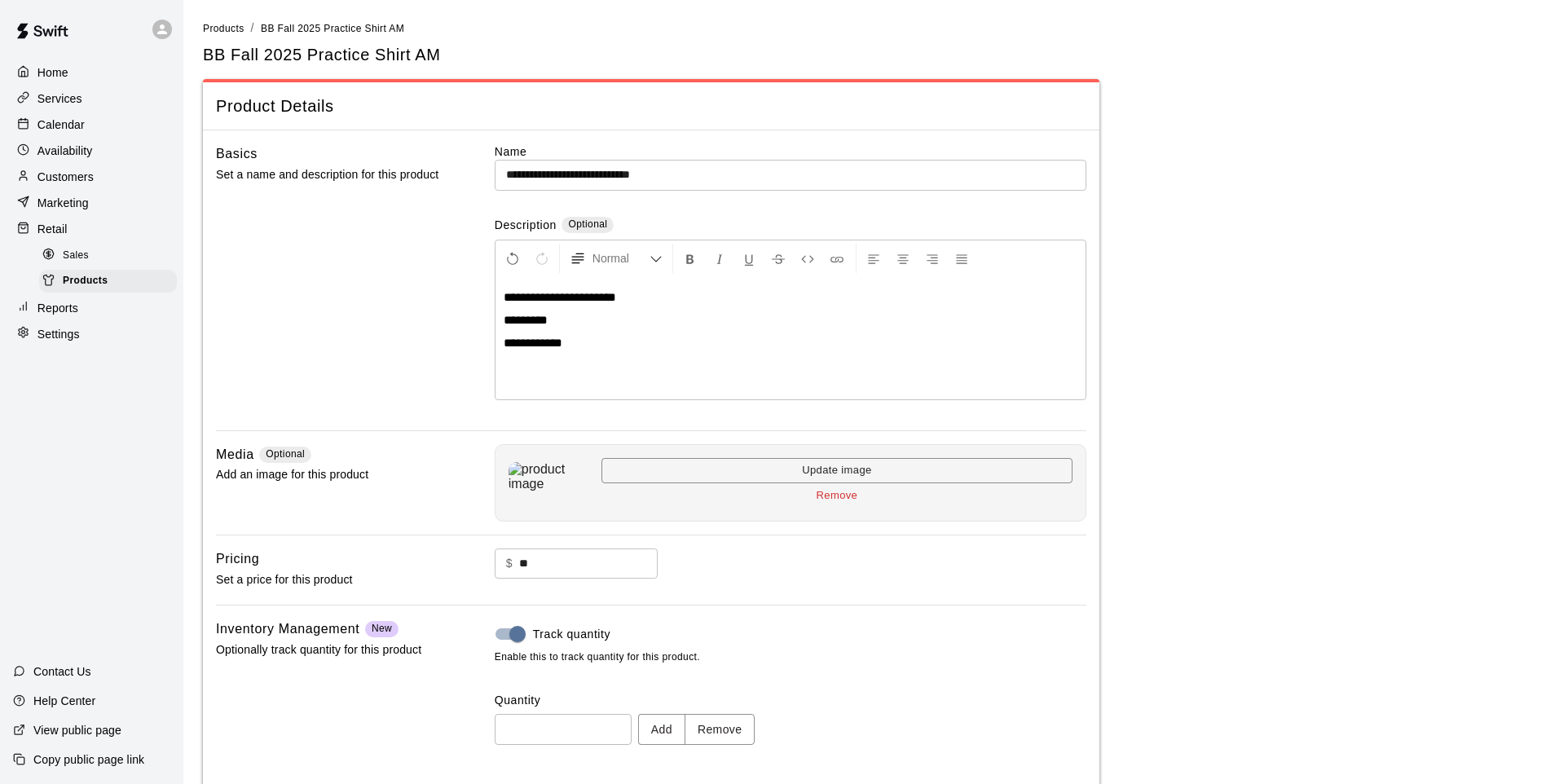
scroll to position [75, 0]
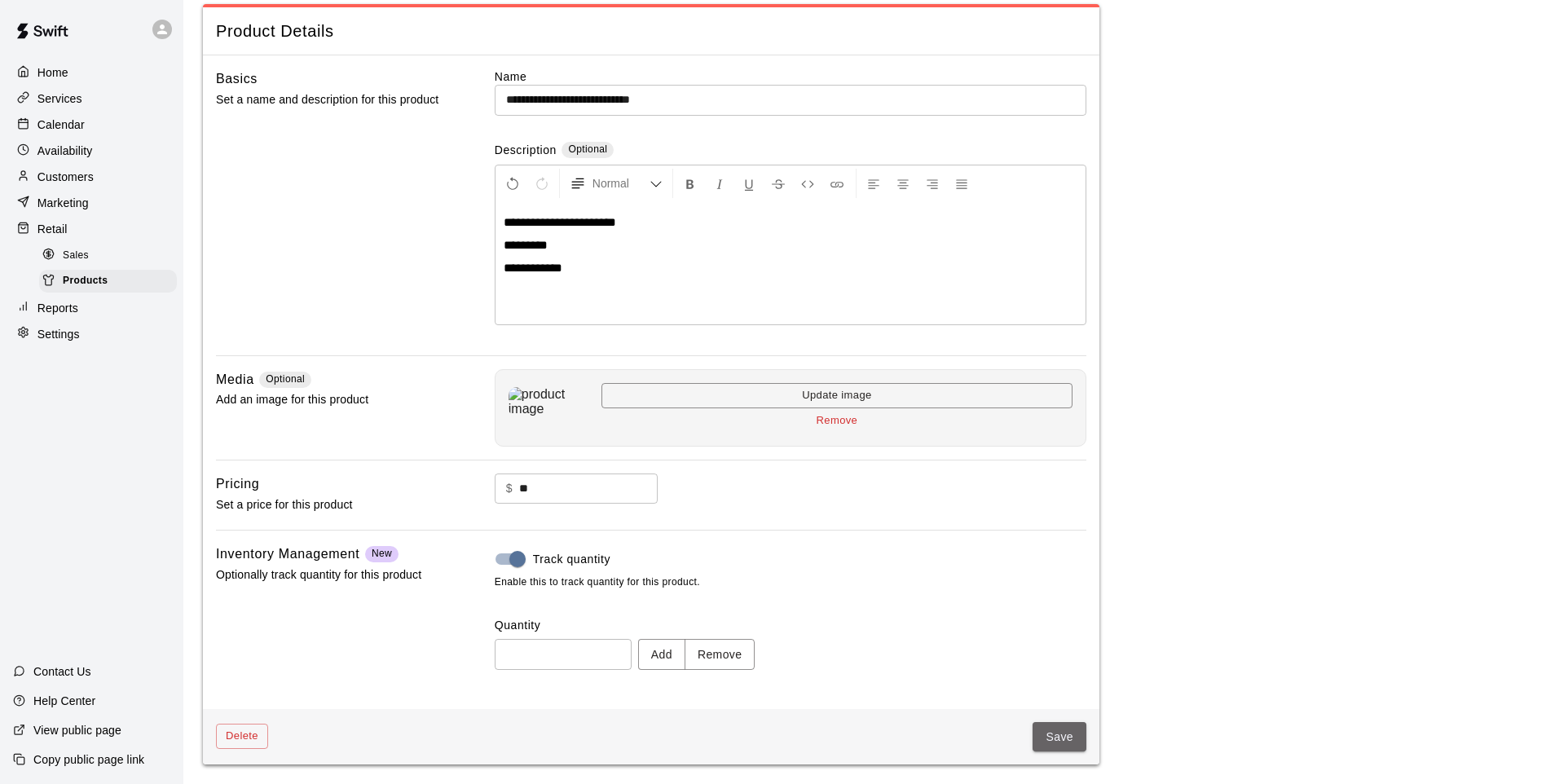
click at [1046, 737] on button "Save" at bounding box center [1059, 737] width 54 height 30
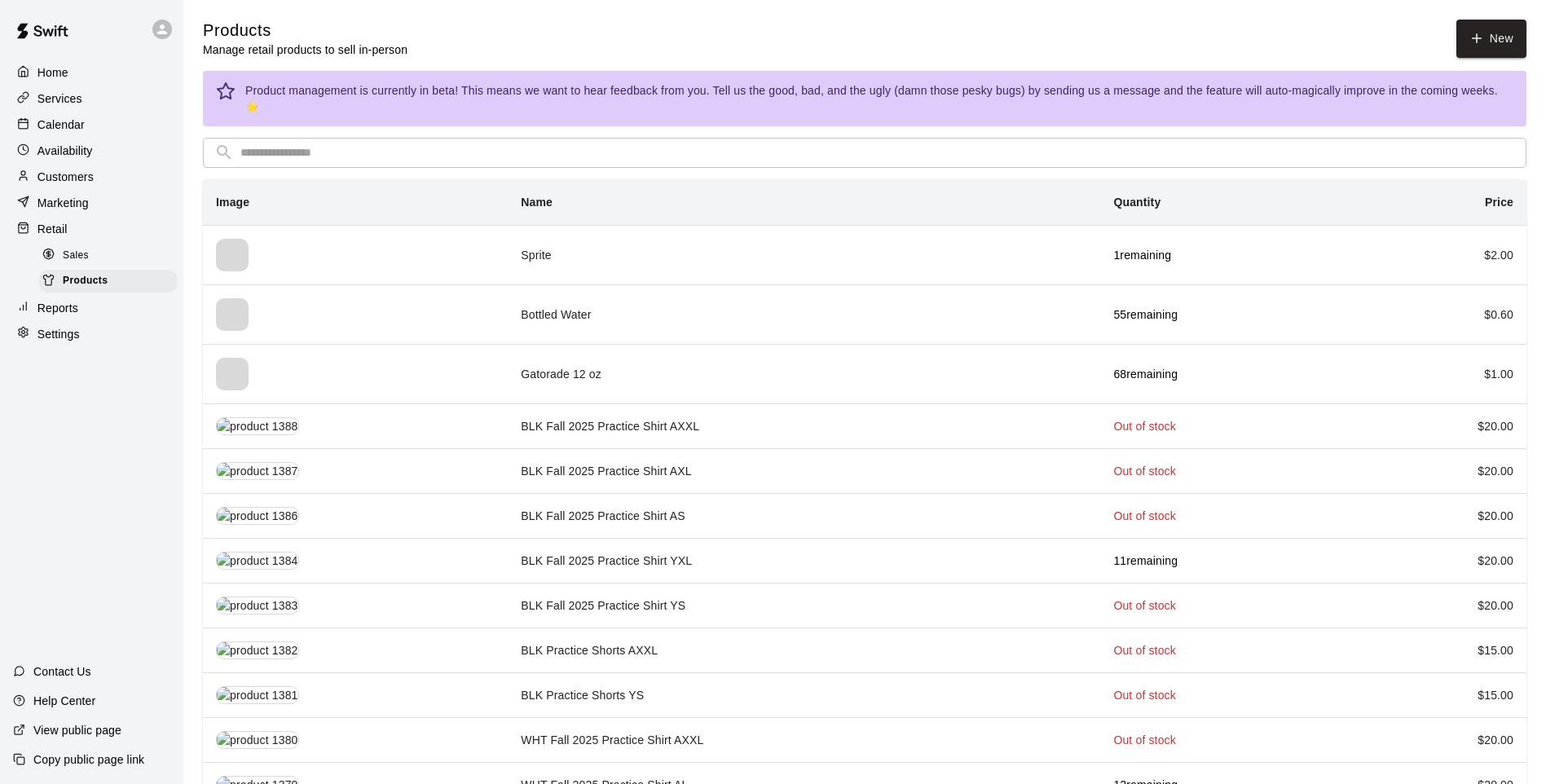
click at [1037, 142] on input "text" at bounding box center [877, 152] width 1274 height 30
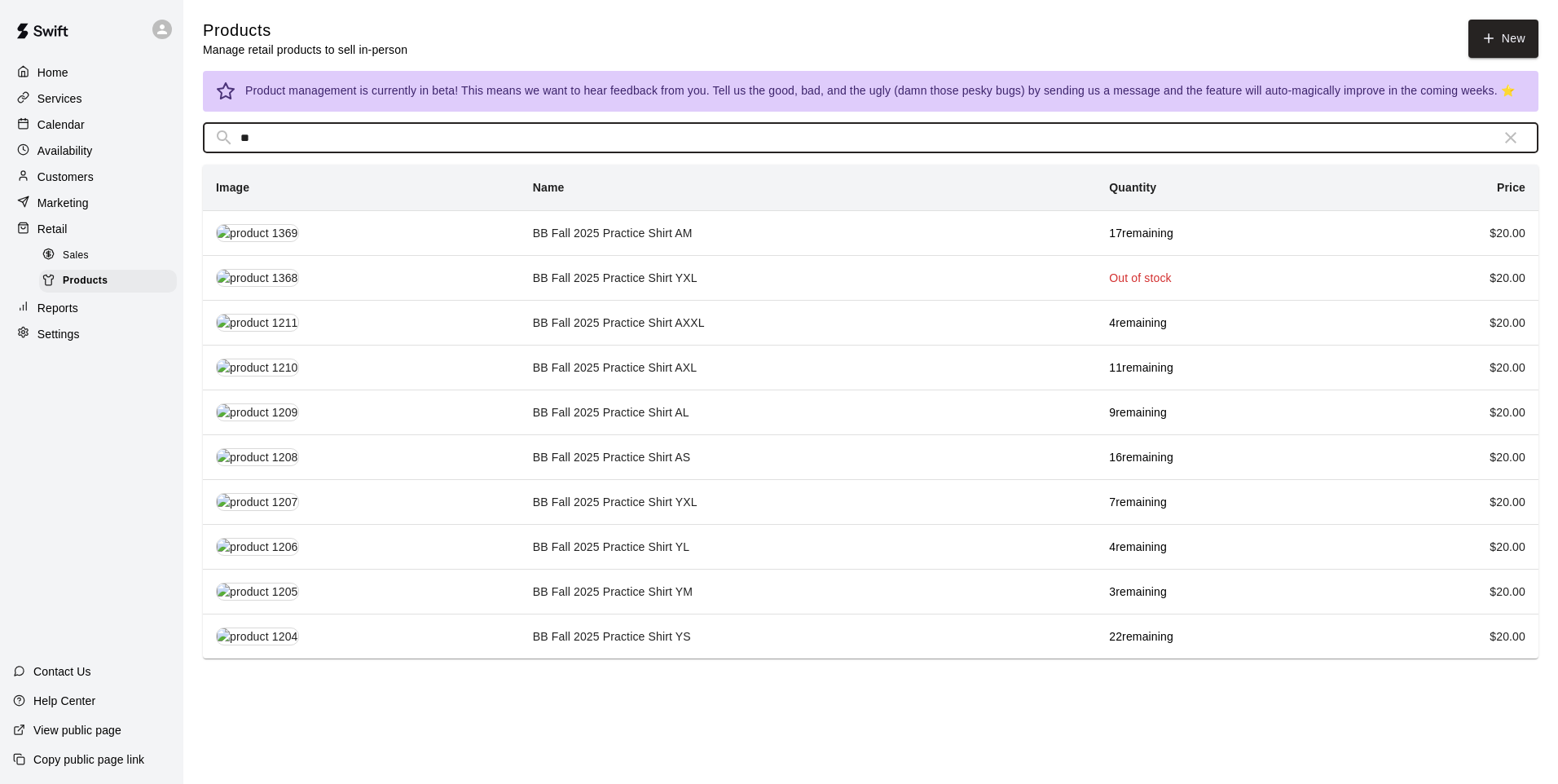
type input "**"
click at [731, 447] on td "BB Fall 2025 Practice Shirt AS" at bounding box center [808, 457] width 576 height 45
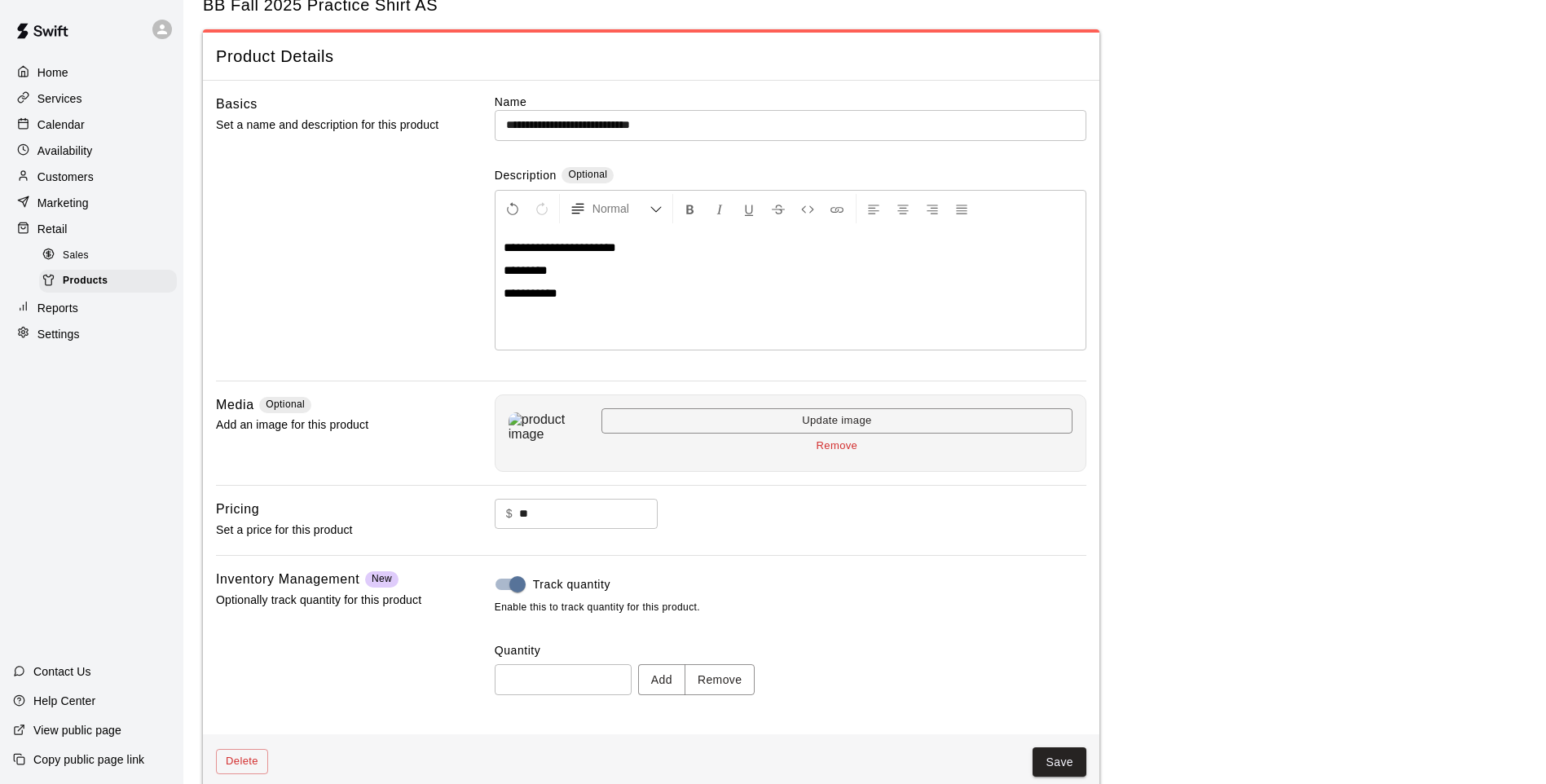
scroll to position [75, 0]
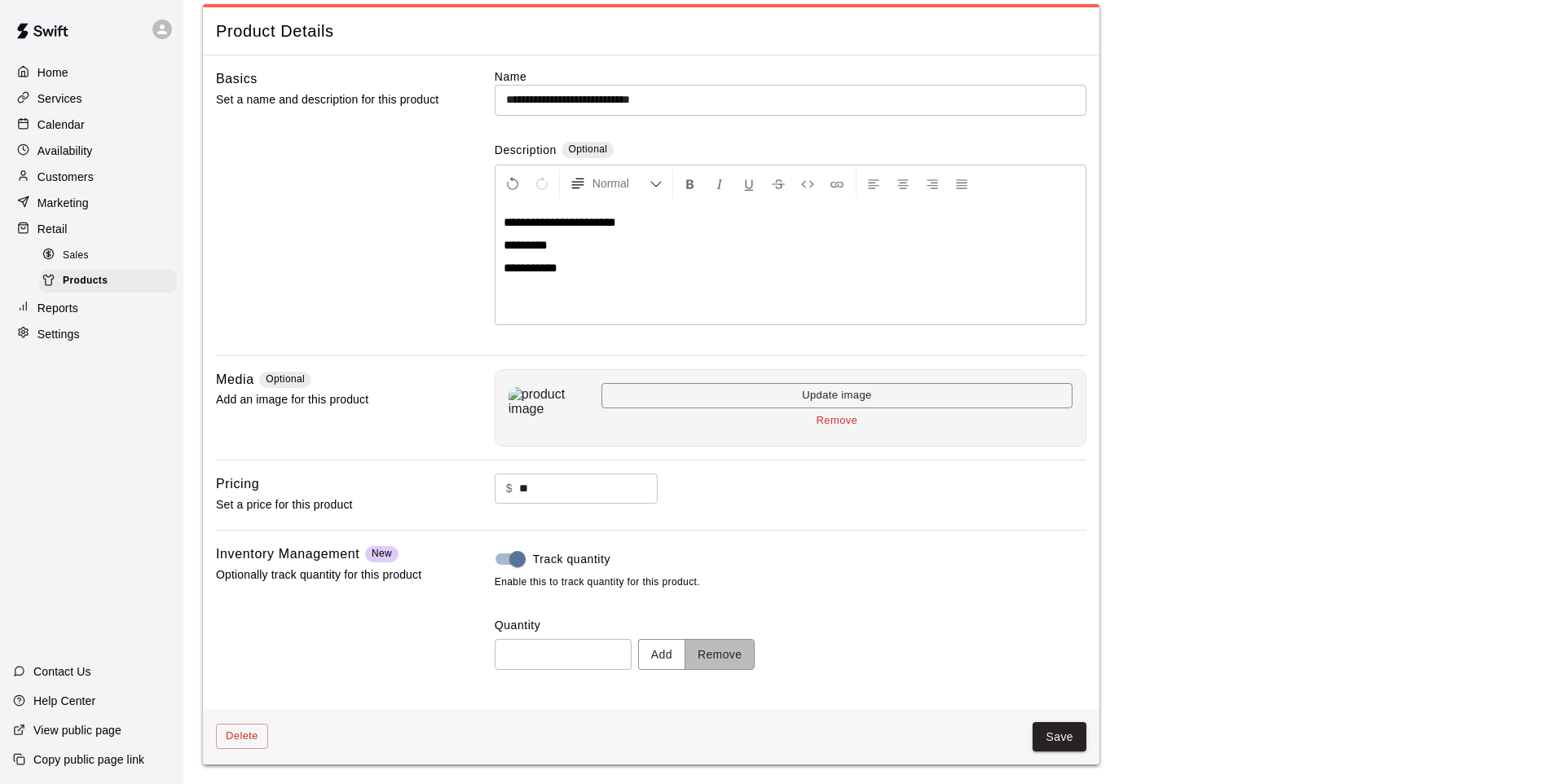
click at [721, 650] on button "Remove" at bounding box center [719, 654] width 71 height 30
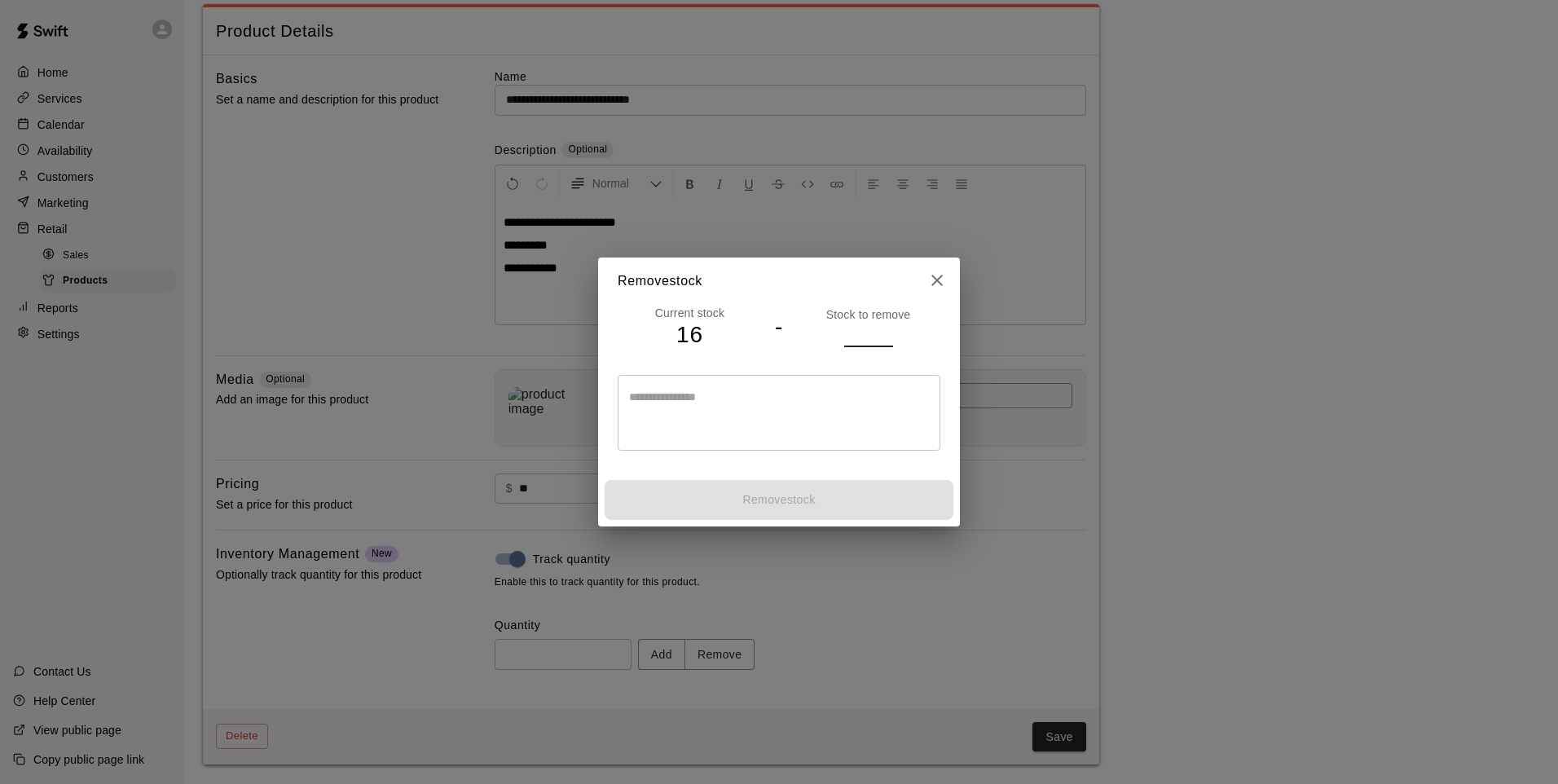
click at [853, 327] on input "number" at bounding box center [869, 334] width 49 height 23
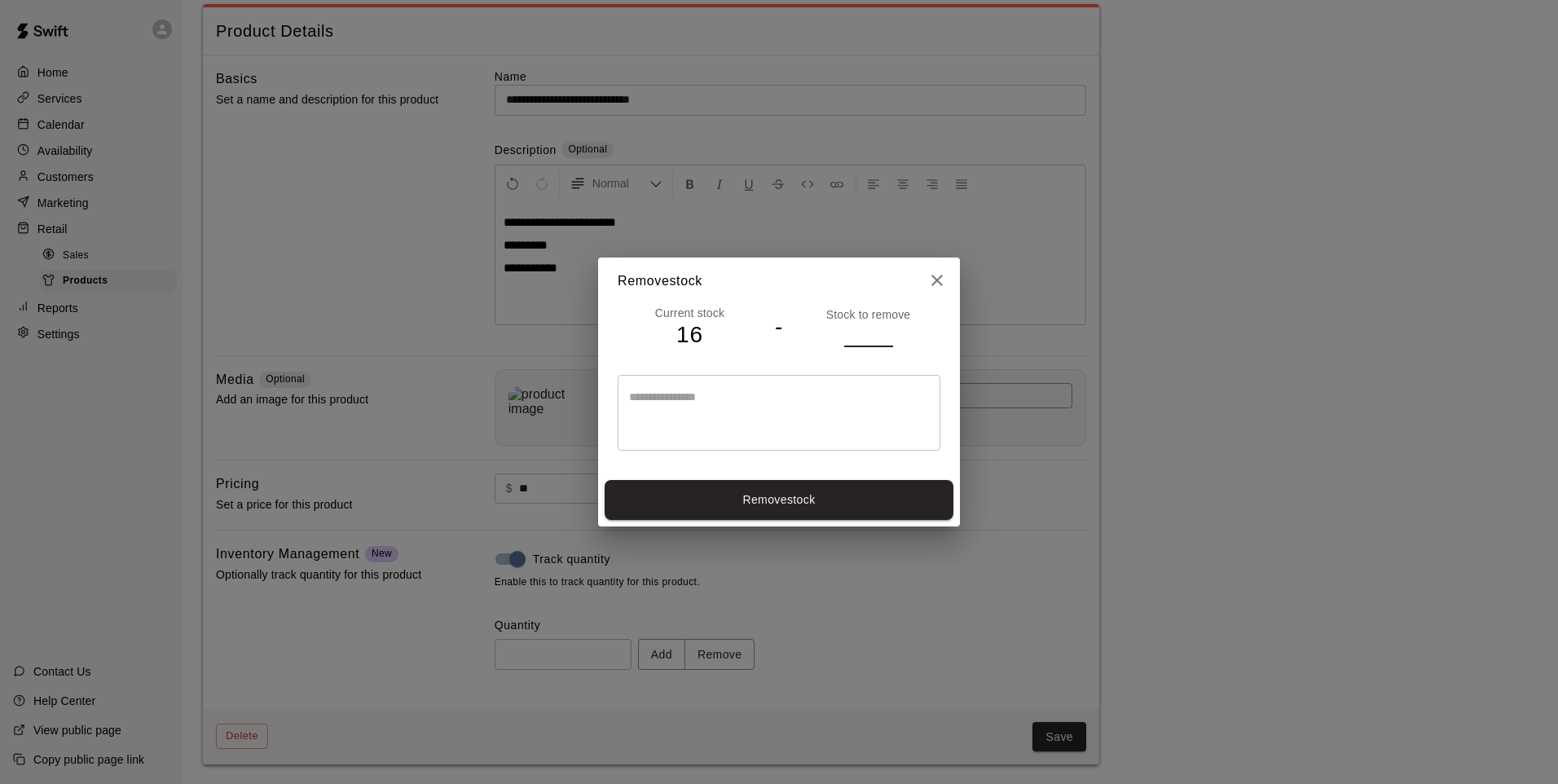
type input "*"
click at [828, 518] on button "Remove stock" at bounding box center [779, 500] width 348 height 40
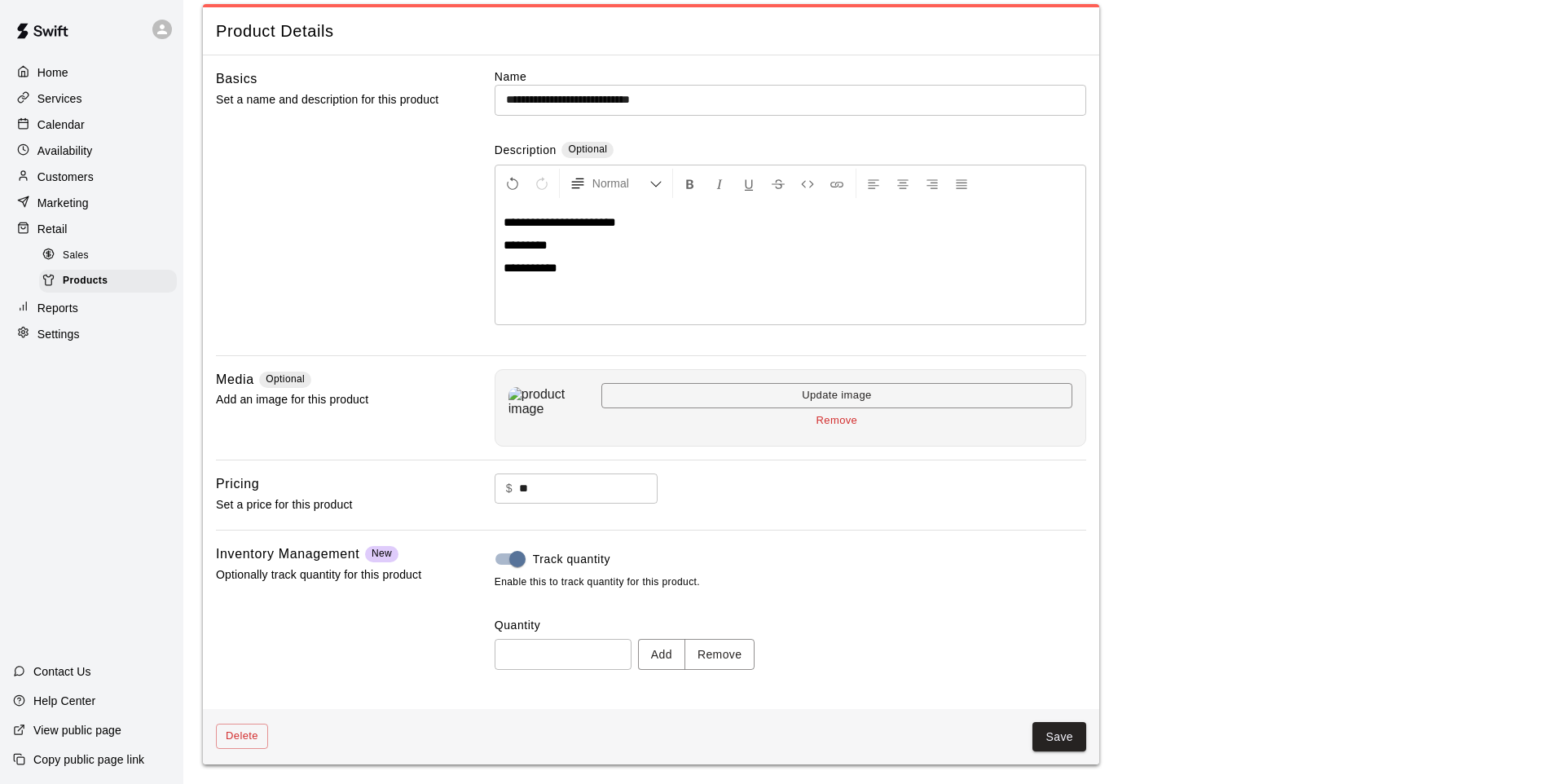
type input "**"
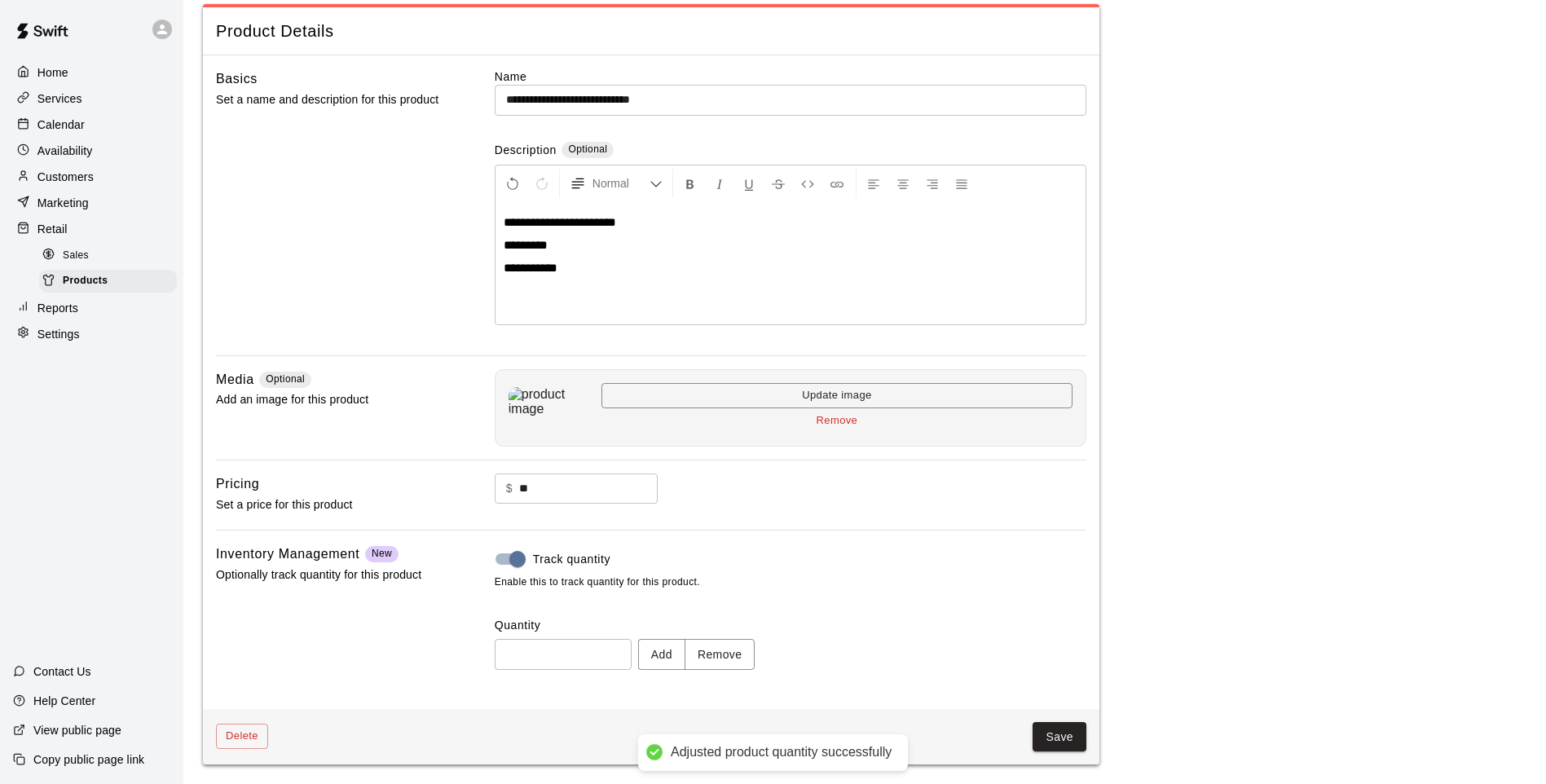
click at [1040, 727] on button "Save" at bounding box center [1059, 737] width 54 height 30
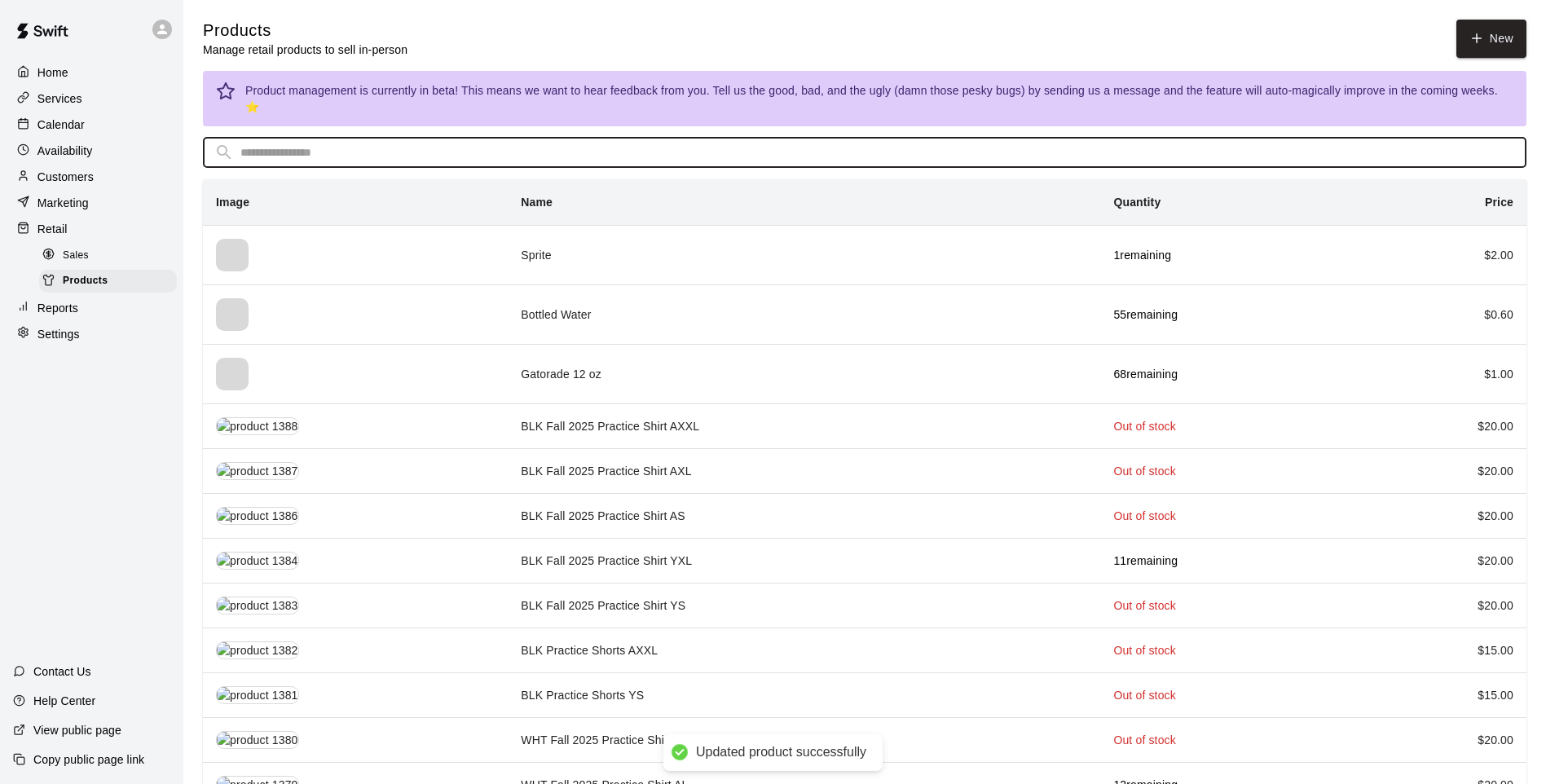
click at [888, 137] on input "text" at bounding box center [877, 152] width 1274 height 30
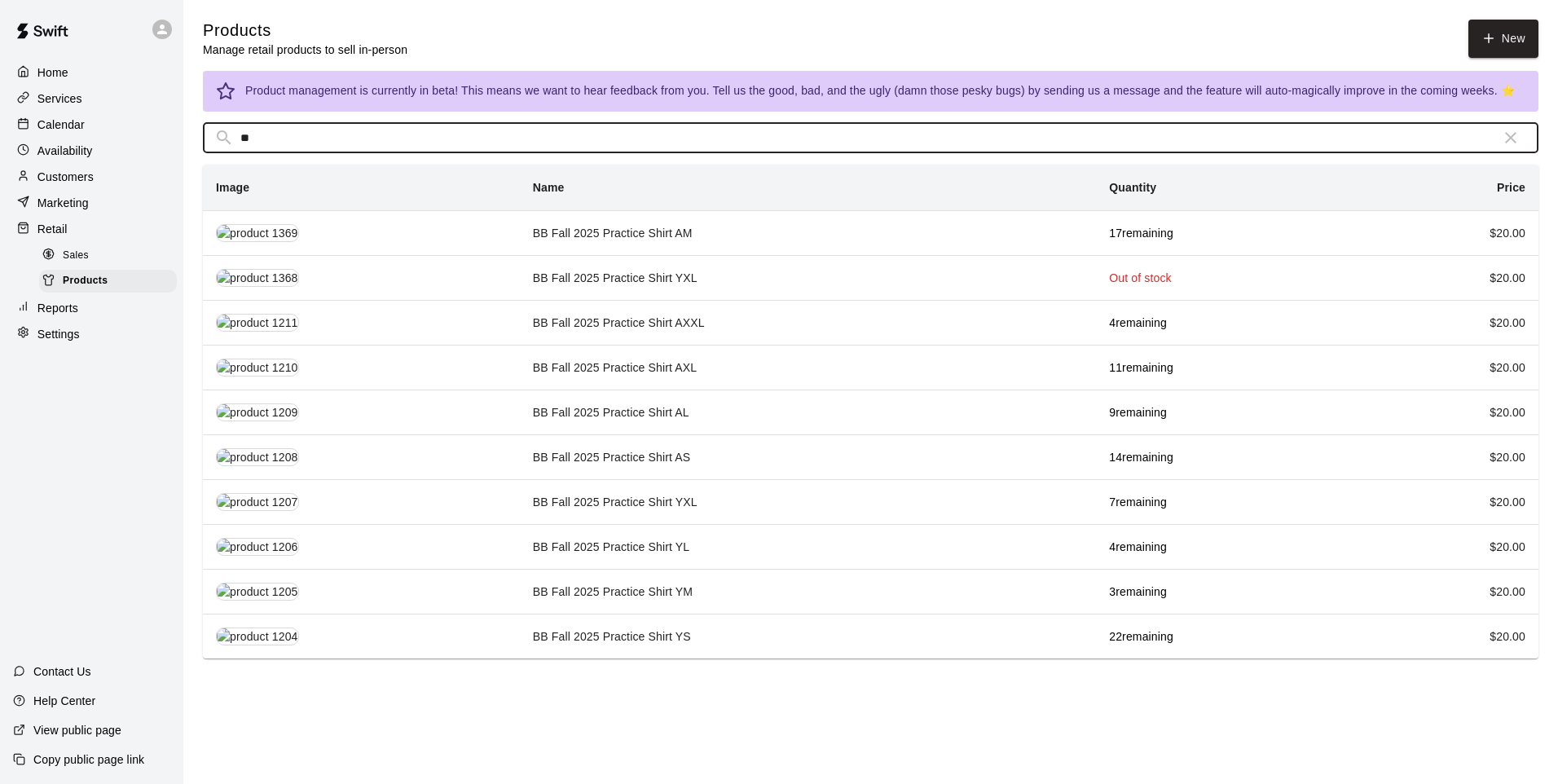
type input "**"
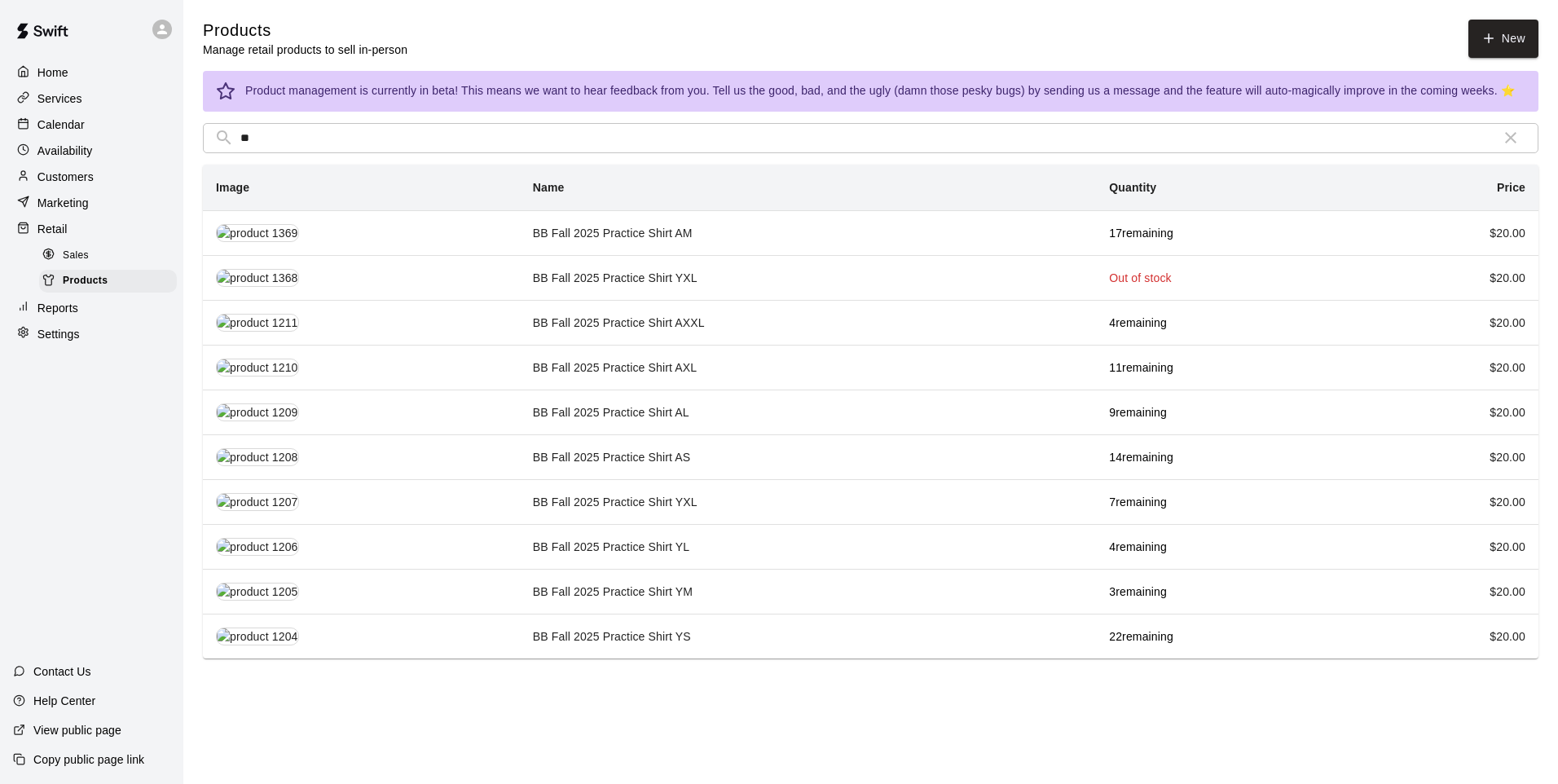
click at [567, 625] on td "BB Fall 2025 Practice Shirt YS" at bounding box center [808, 636] width 576 height 45
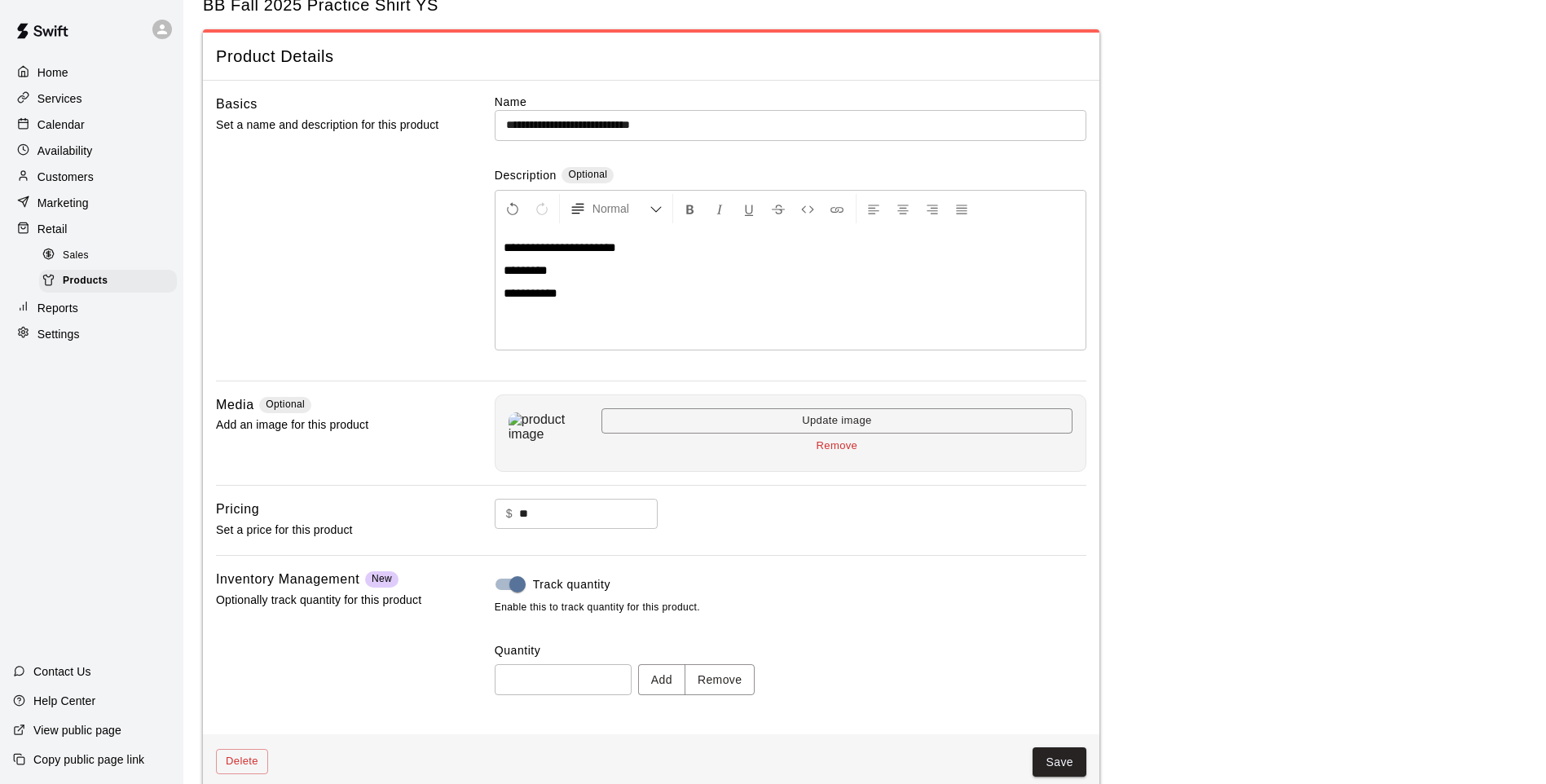
scroll to position [75, 0]
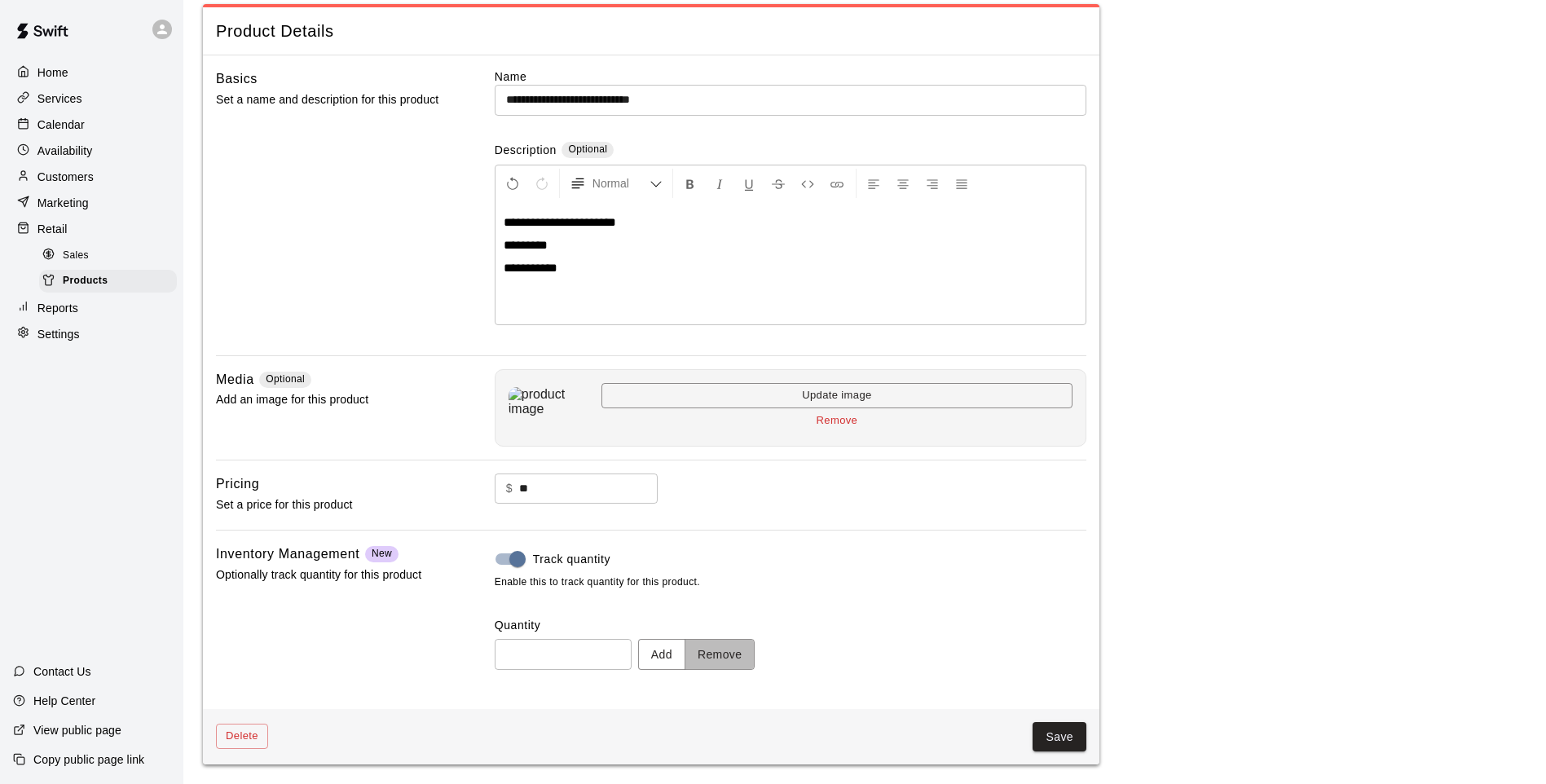
click at [743, 655] on button "Remove" at bounding box center [719, 654] width 71 height 30
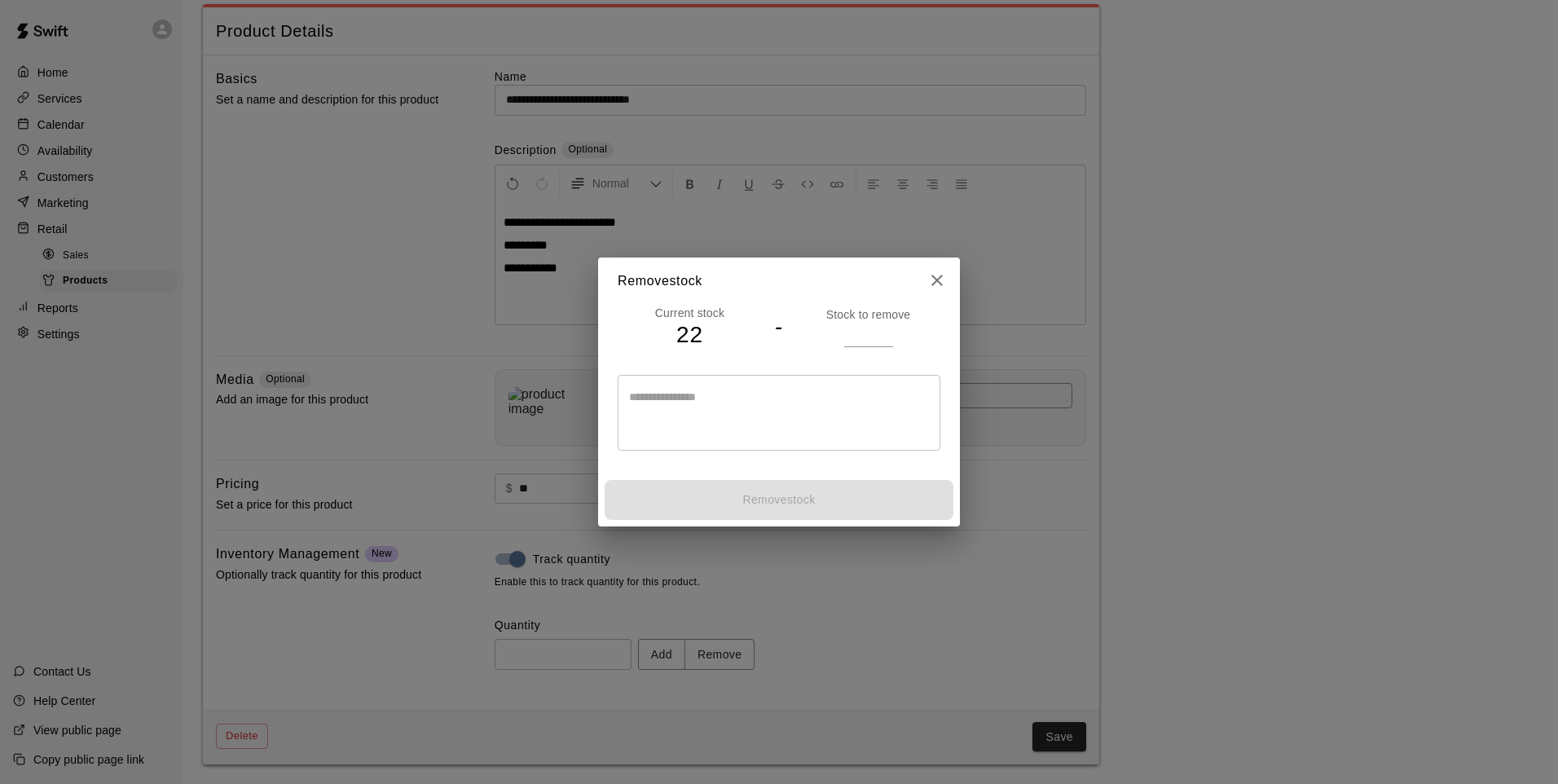
click at [877, 312] on p "Stock to remove" at bounding box center [868, 315] width 144 height 17
click at [861, 342] on input "number" at bounding box center [869, 334] width 49 height 23
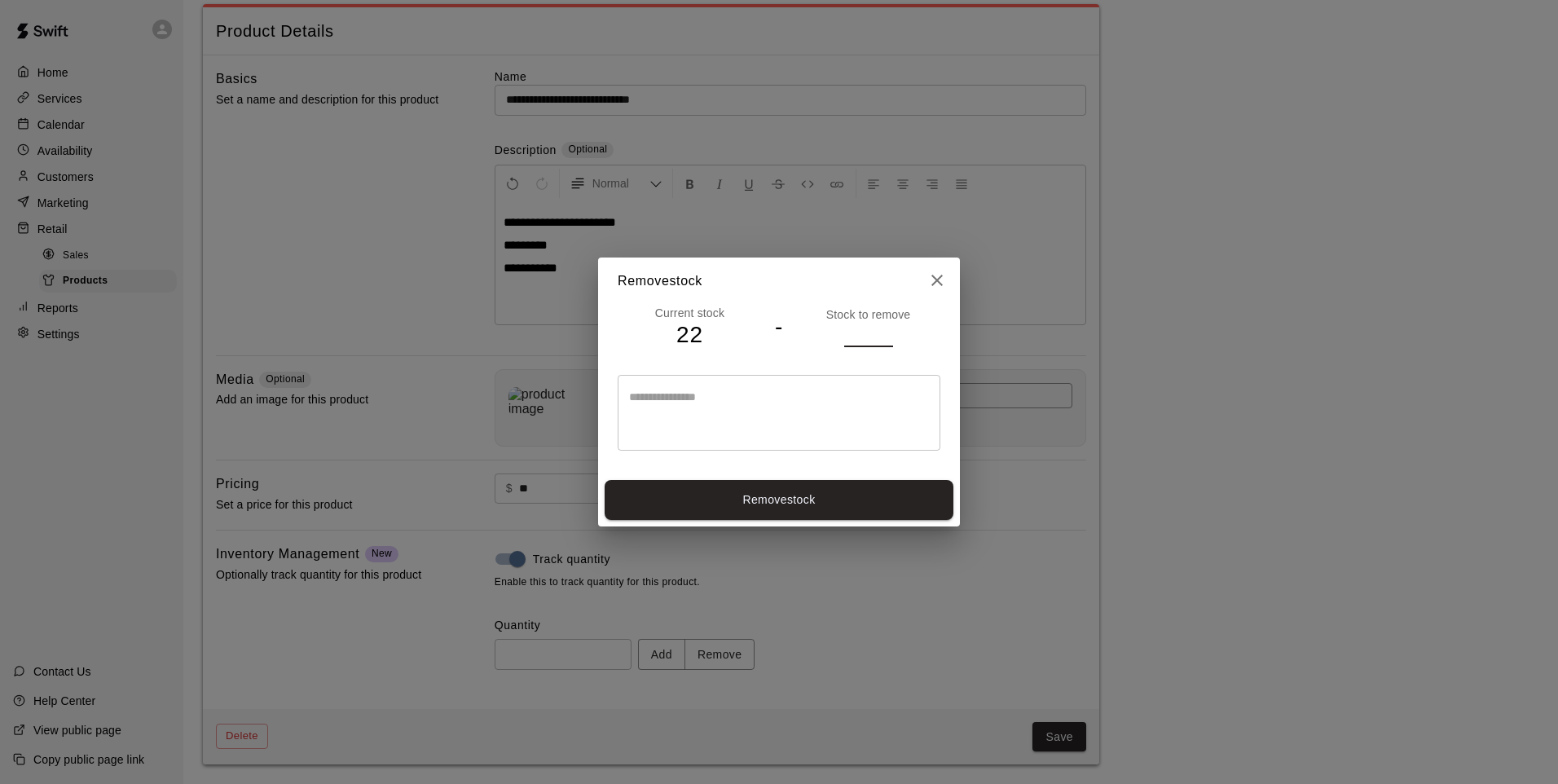
type input "*"
click at [796, 503] on button "Remove stock" at bounding box center [779, 500] width 348 height 40
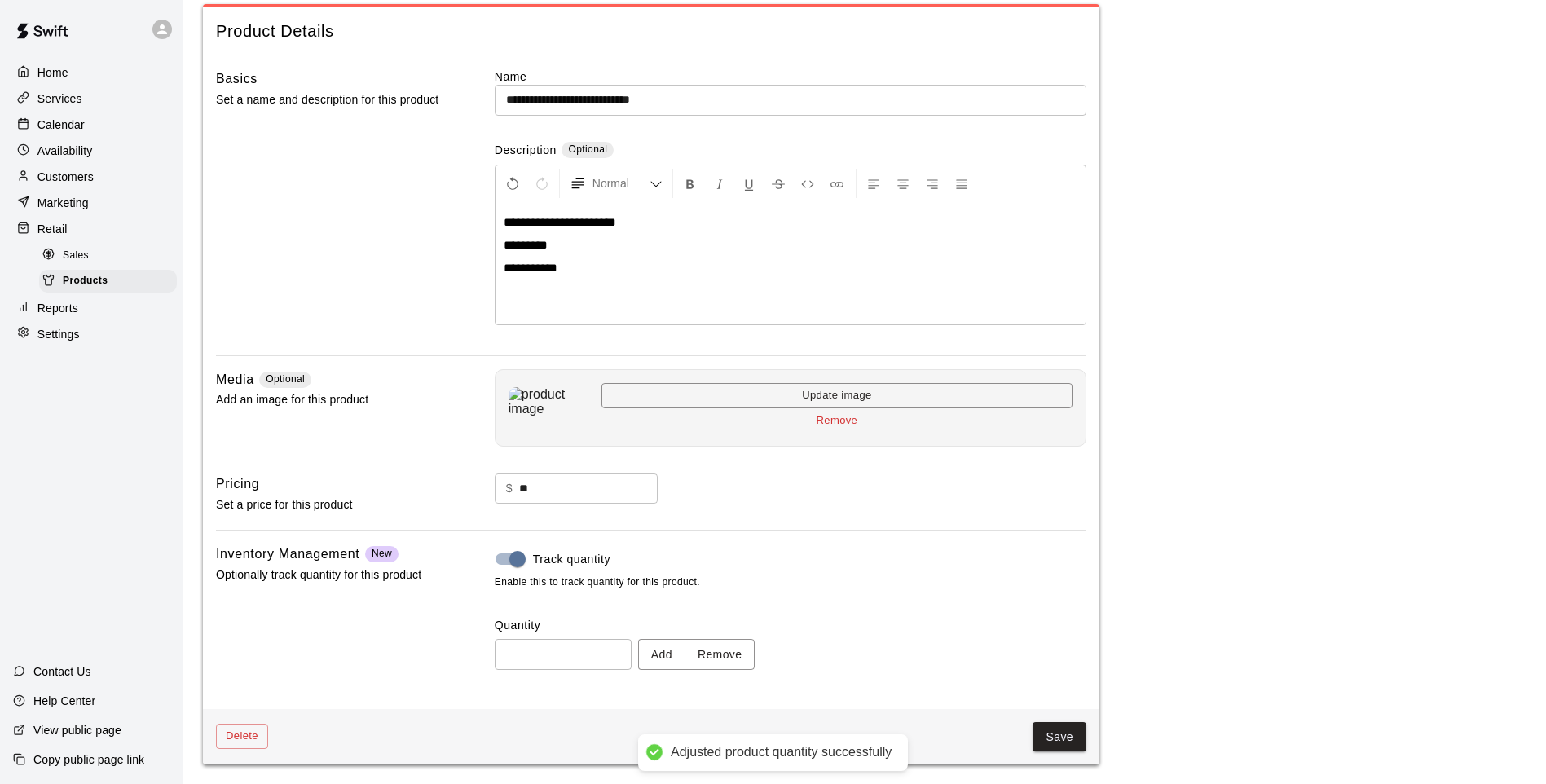
type input "**"
click at [1051, 735] on button "Save" at bounding box center [1059, 737] width 54 height 30
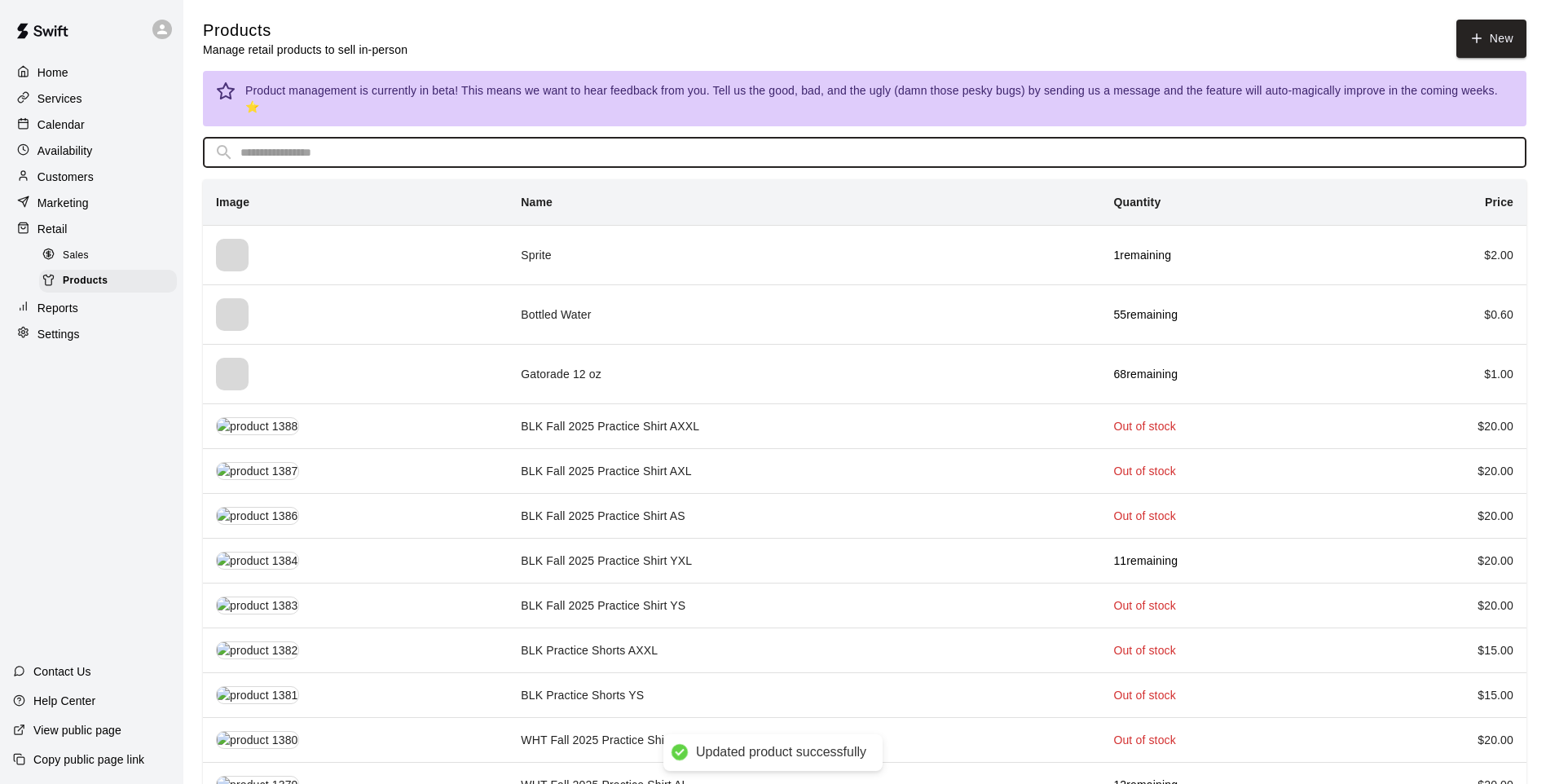
click at [583, 137] on input "text" at bounding box center [877, 152] width 1274 height 30
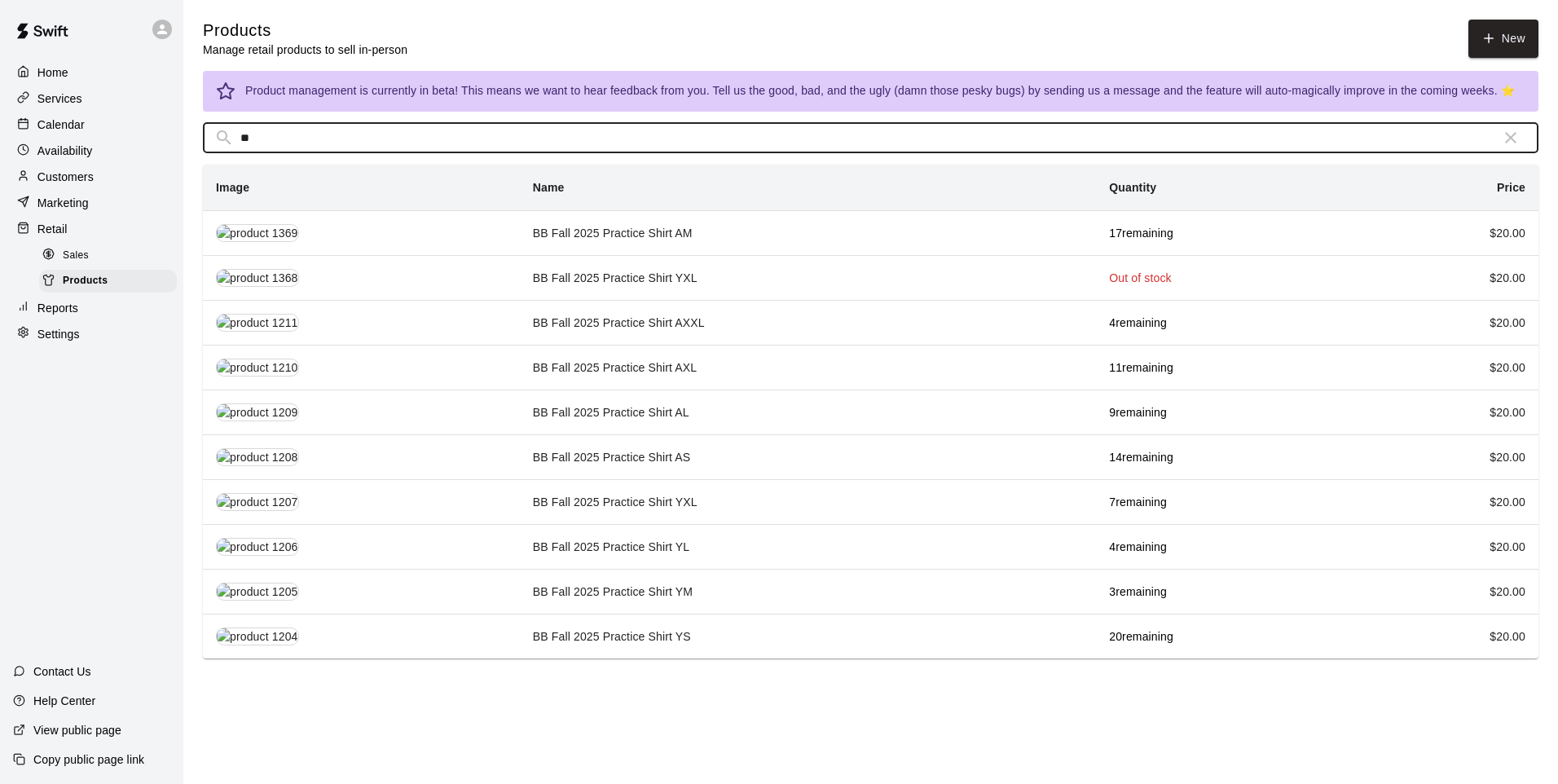
type input "**"
click at [630, 587] on td "BB Fall 2025 Practice Shirt YM" at bounding box center [808, 591] width 576 height 45
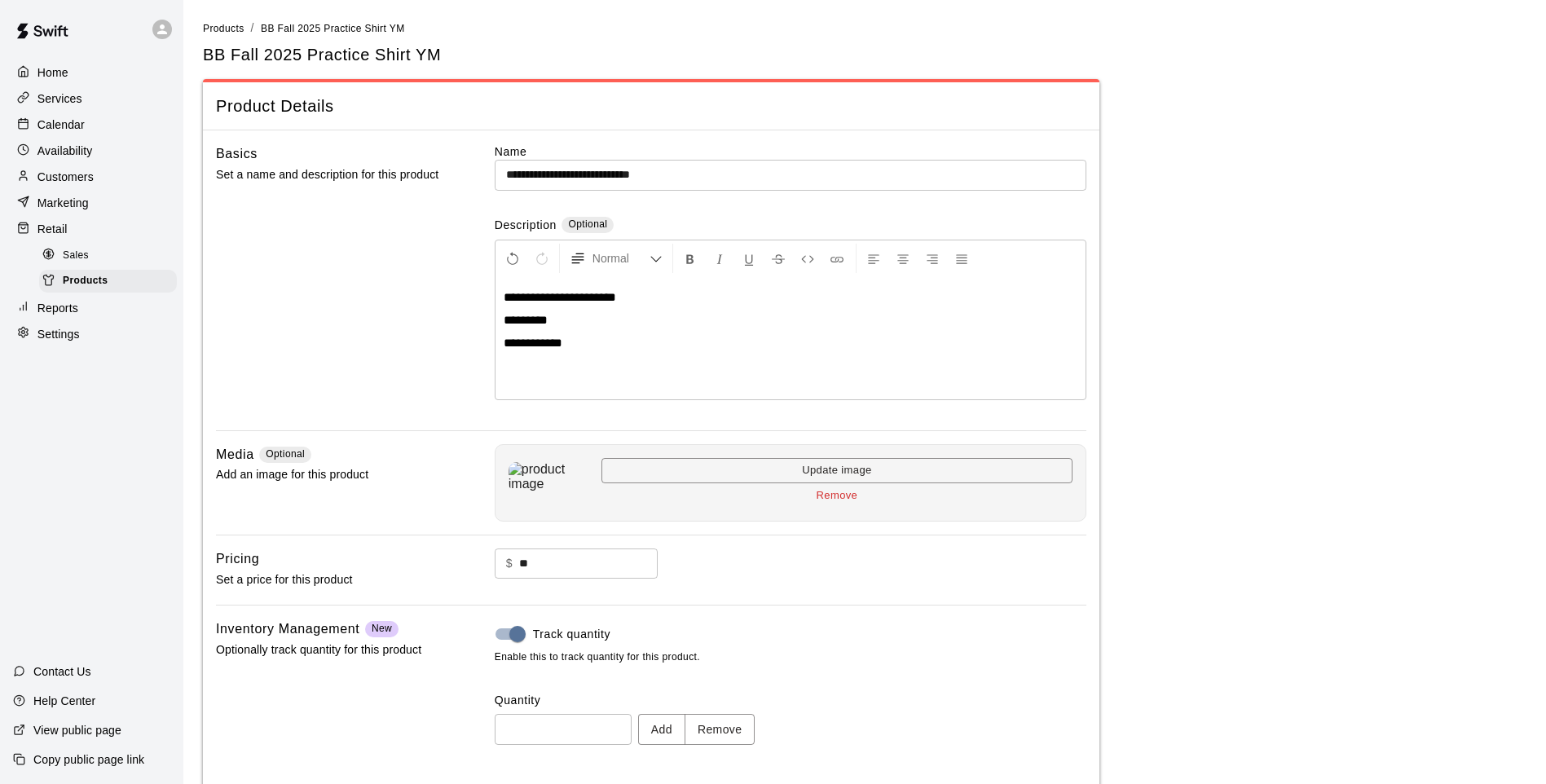
click at [750, 728] on button "Remove" at bounding box center [719, 728] width 71 height 30
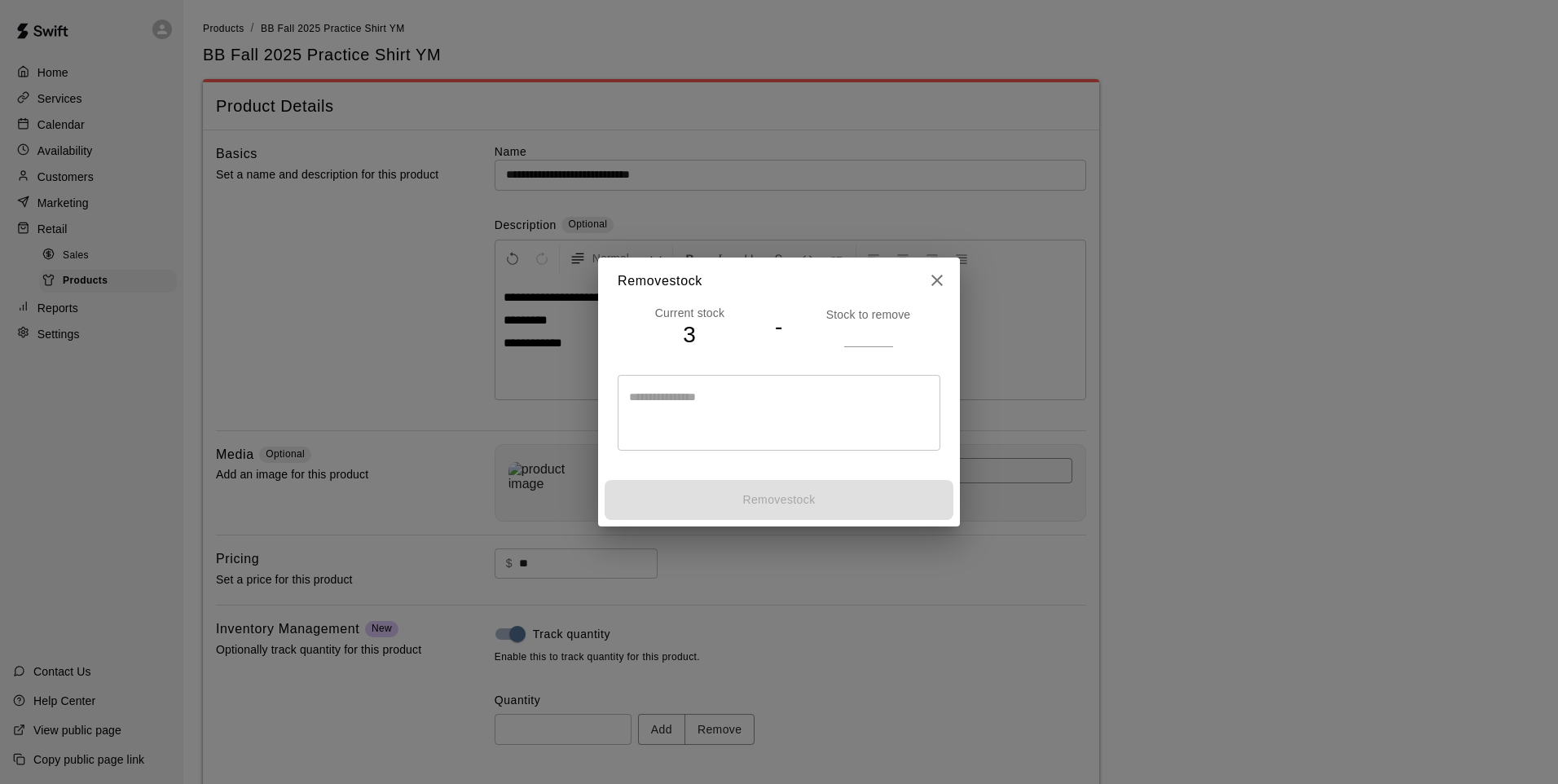
click at [863, 332] on input "number" at bounding box center [869, 334] width 49 height 23
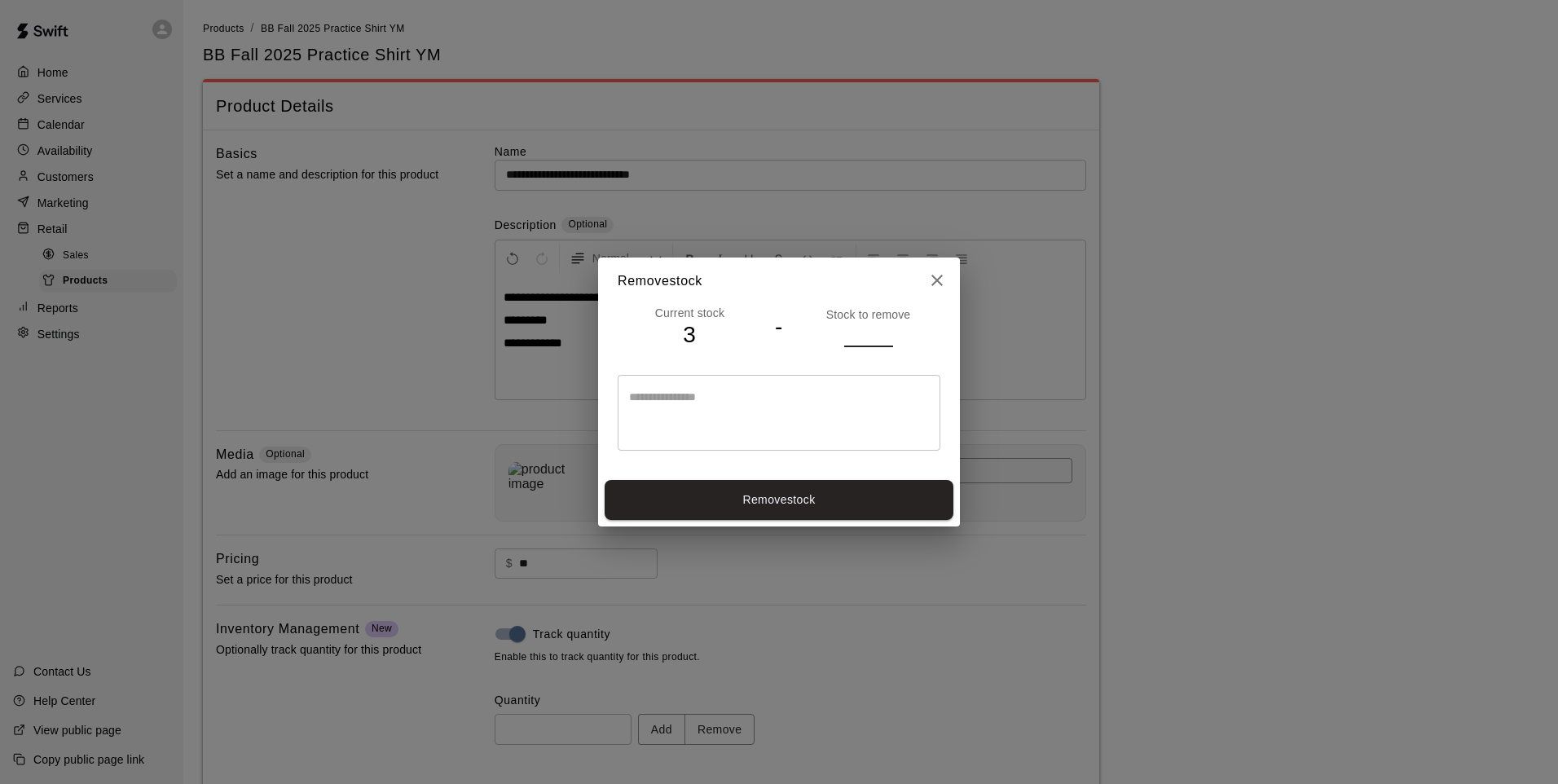
type input "*"
click at [799, 487] on button "Remove stock" at bounding box center [779, 500] width 348 height 40
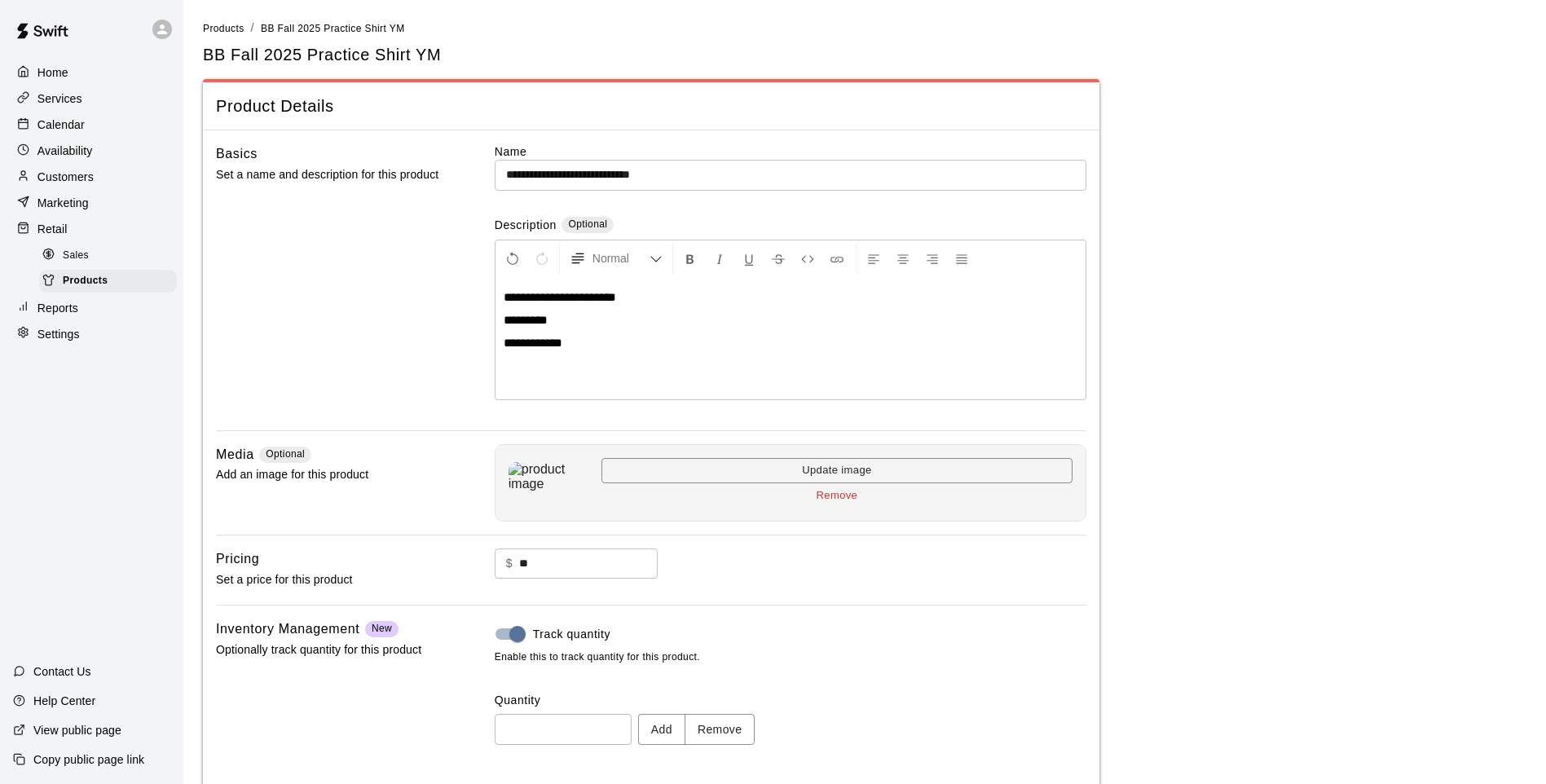
type input "*"
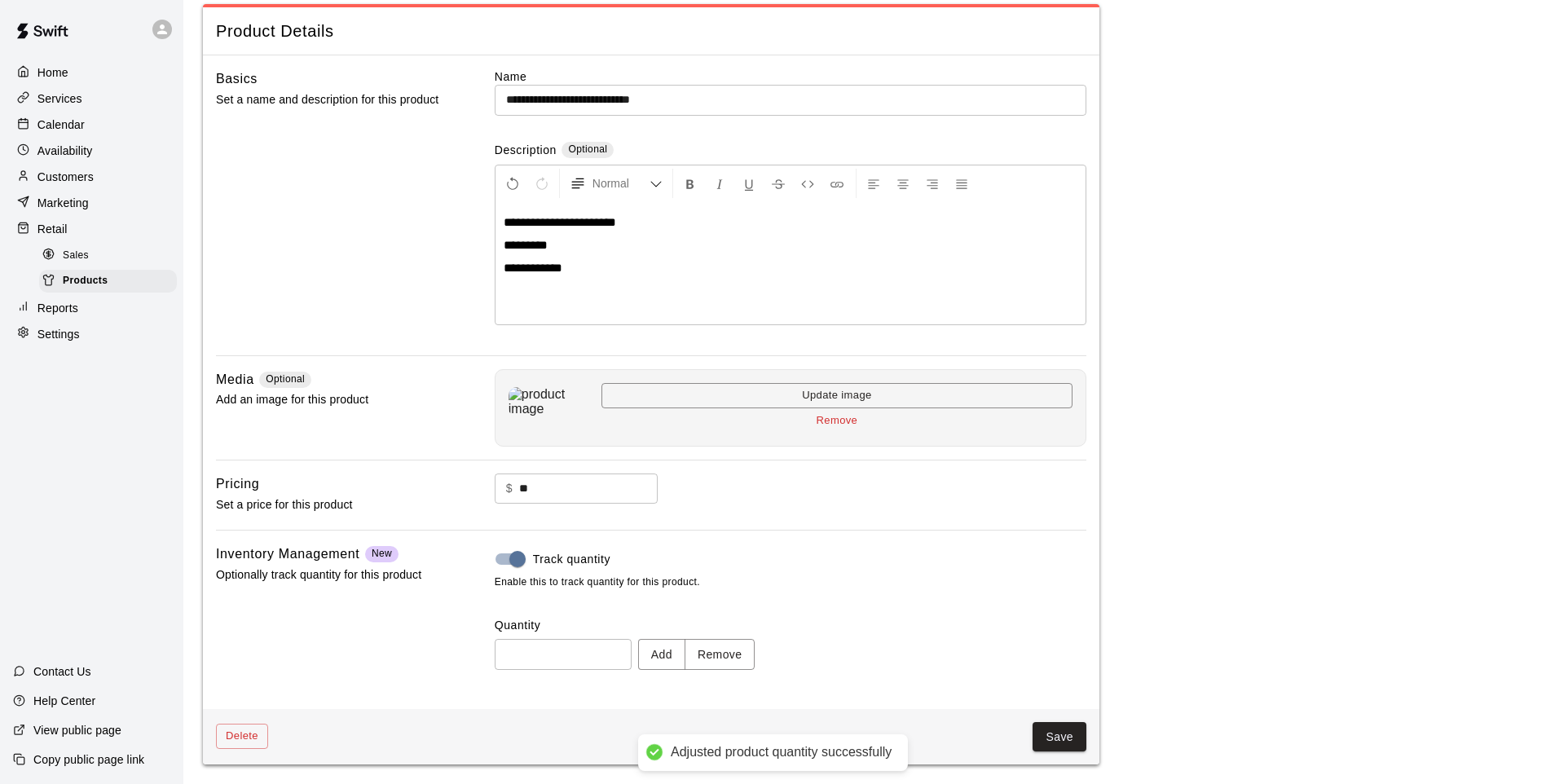
click at [1065, 736] on button "Save" at bounding box center [1059, 737] width 54 height 30
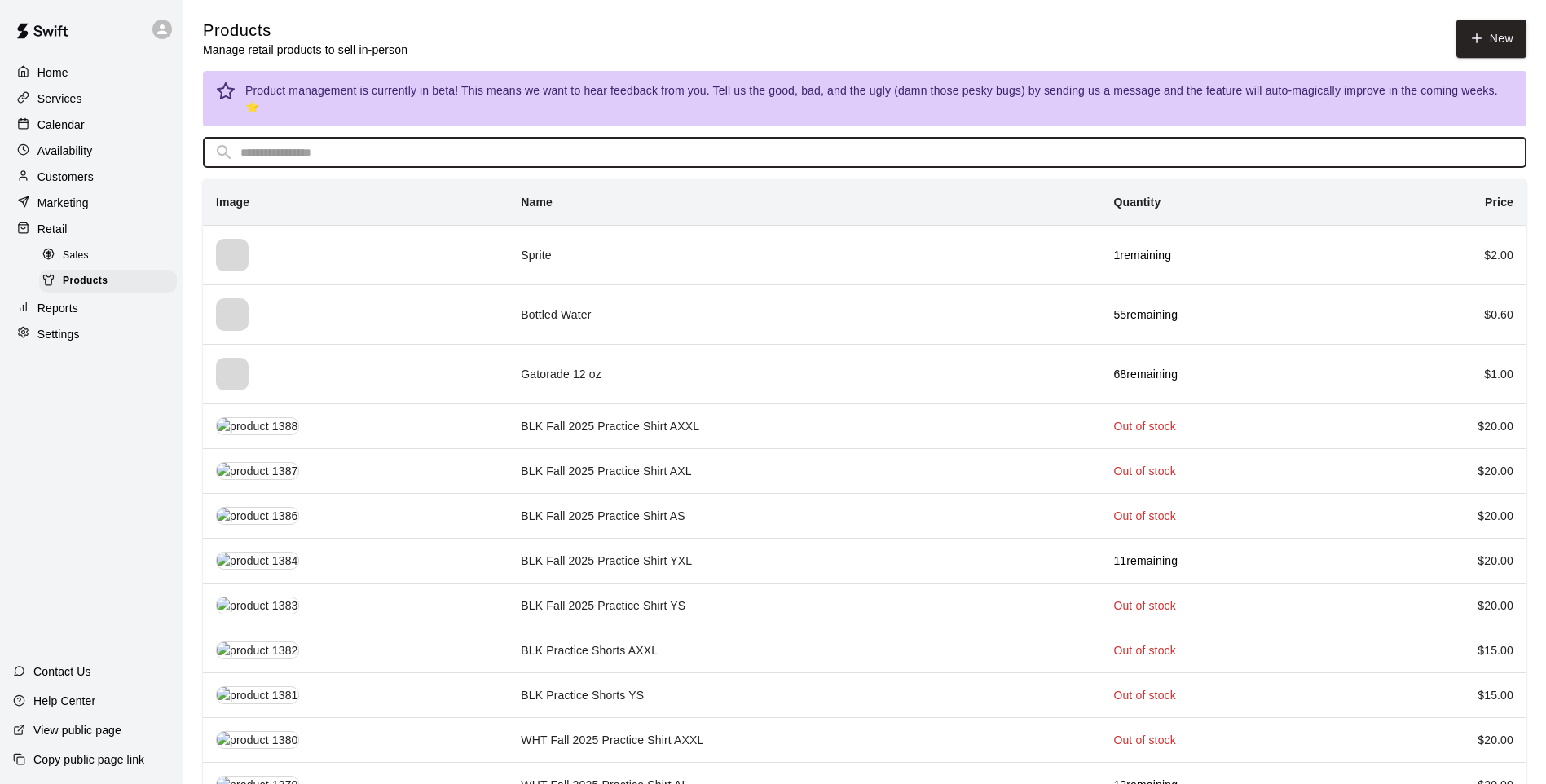
click at [779, 137] on input "text" at bounding box center [877, 152] width 1274 height 30
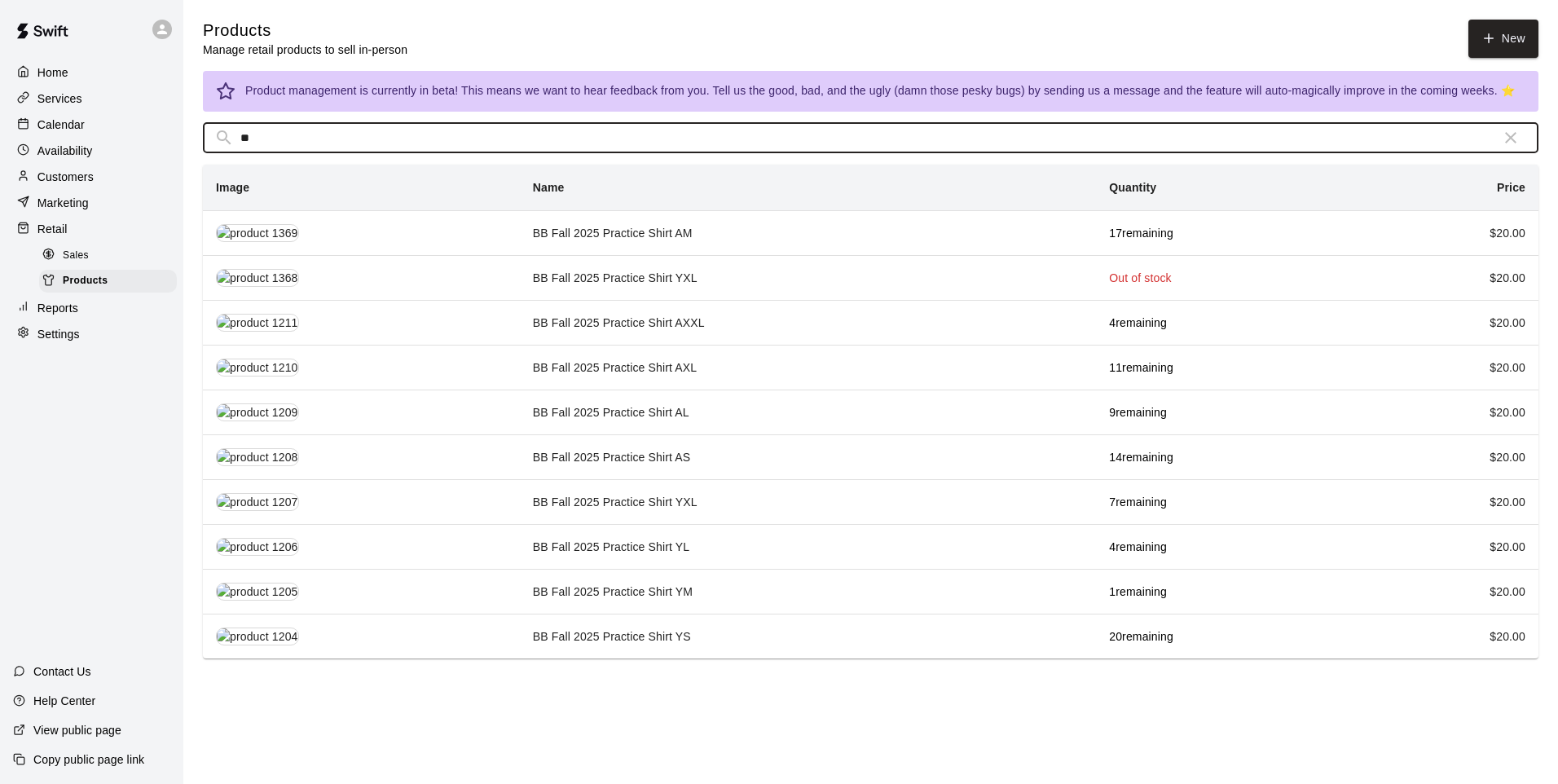
type input "**"
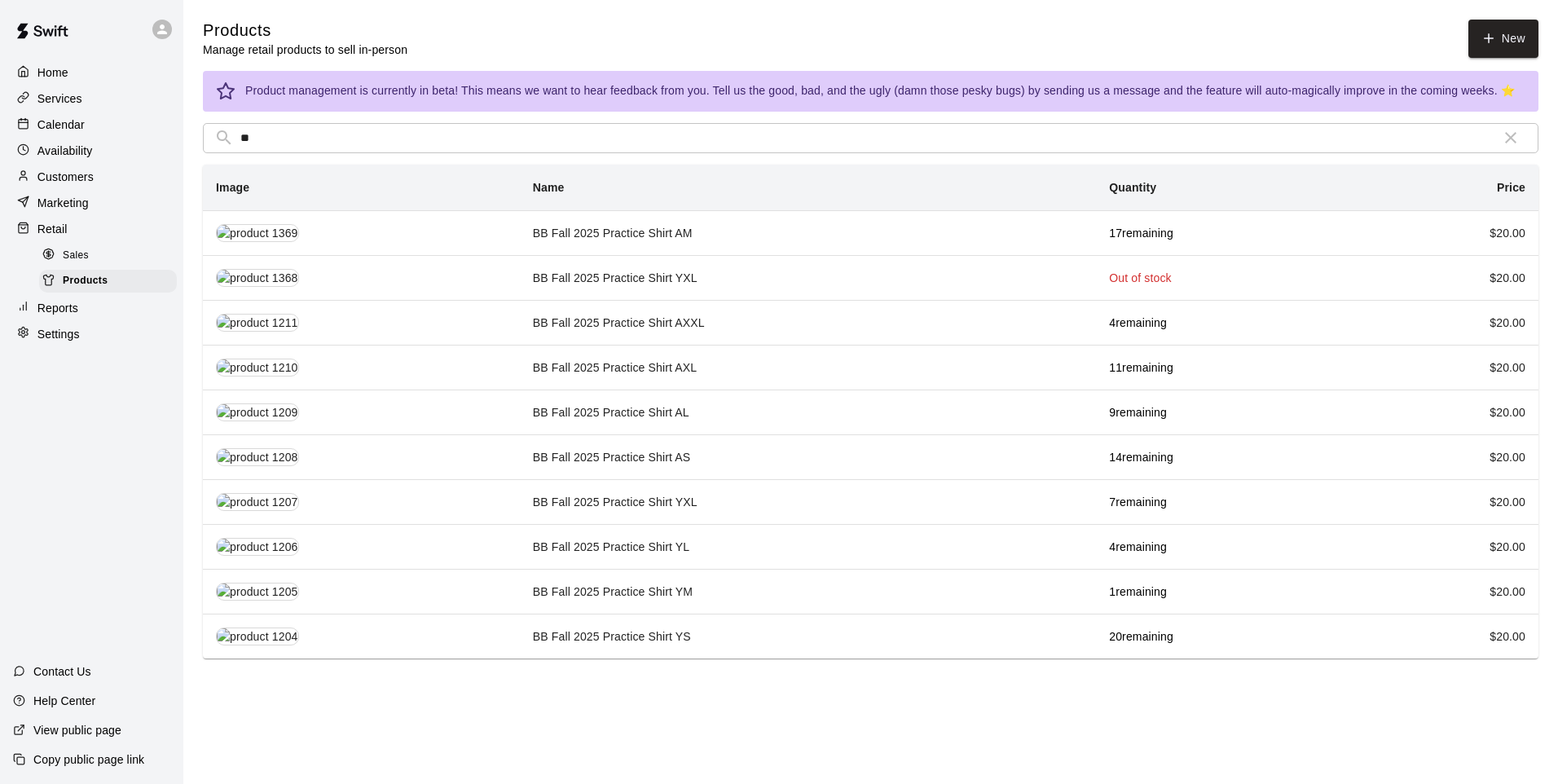
click at [695, 274] on td "BB Fall 2025 Practice Shirt YXL" at bounding box center [808, 277] width 576 height 45
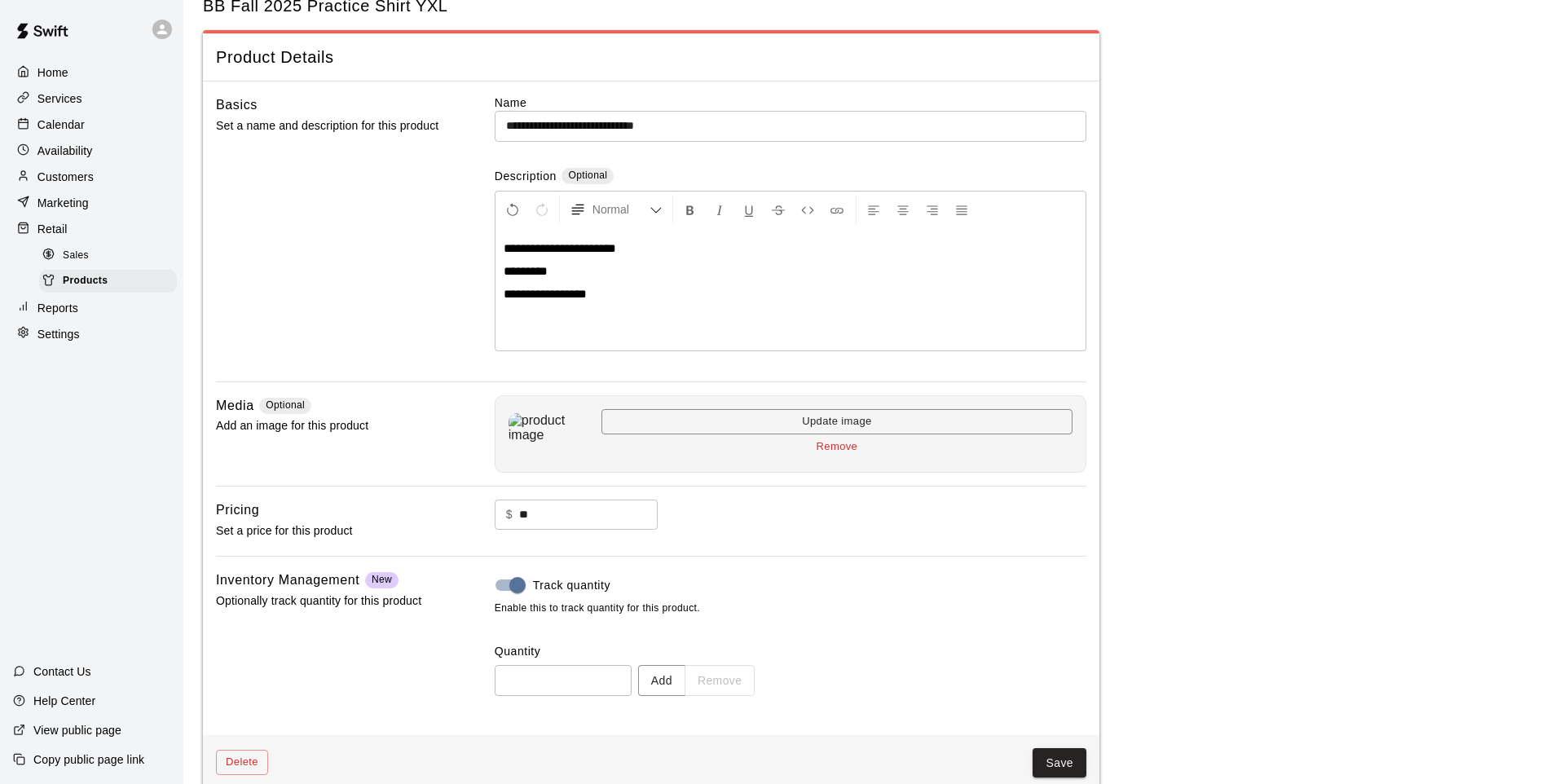
scroll to position [75, 0]
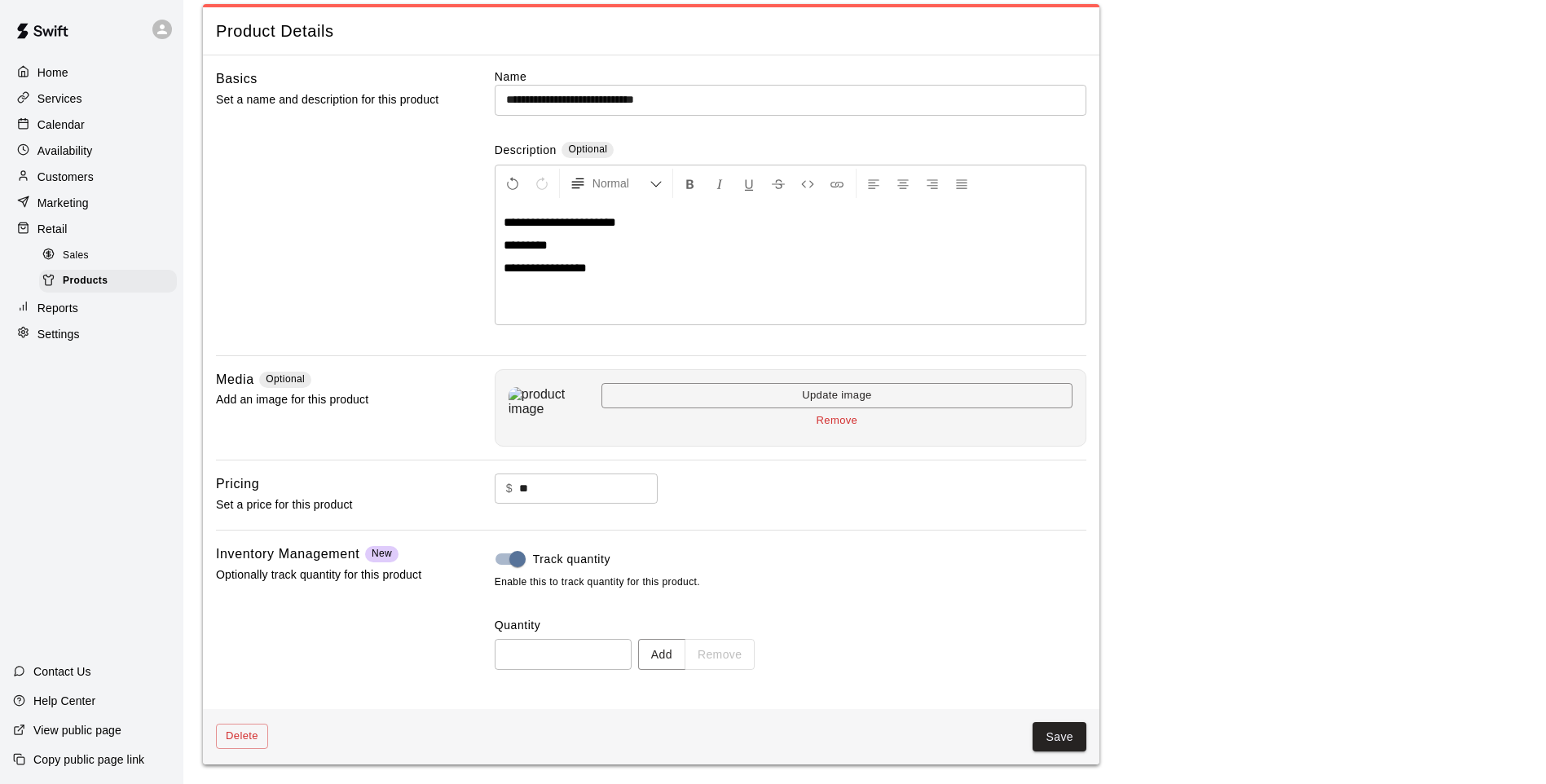
click at [667, 672] on div "Track quantity Enable this to track quantity for this product. Quantity * ​ Add…" at bounding box center [790, 619] width 592 height 152
click at [666, 655] on button "Add" at bounding box center [662, 654] width 48 height 30
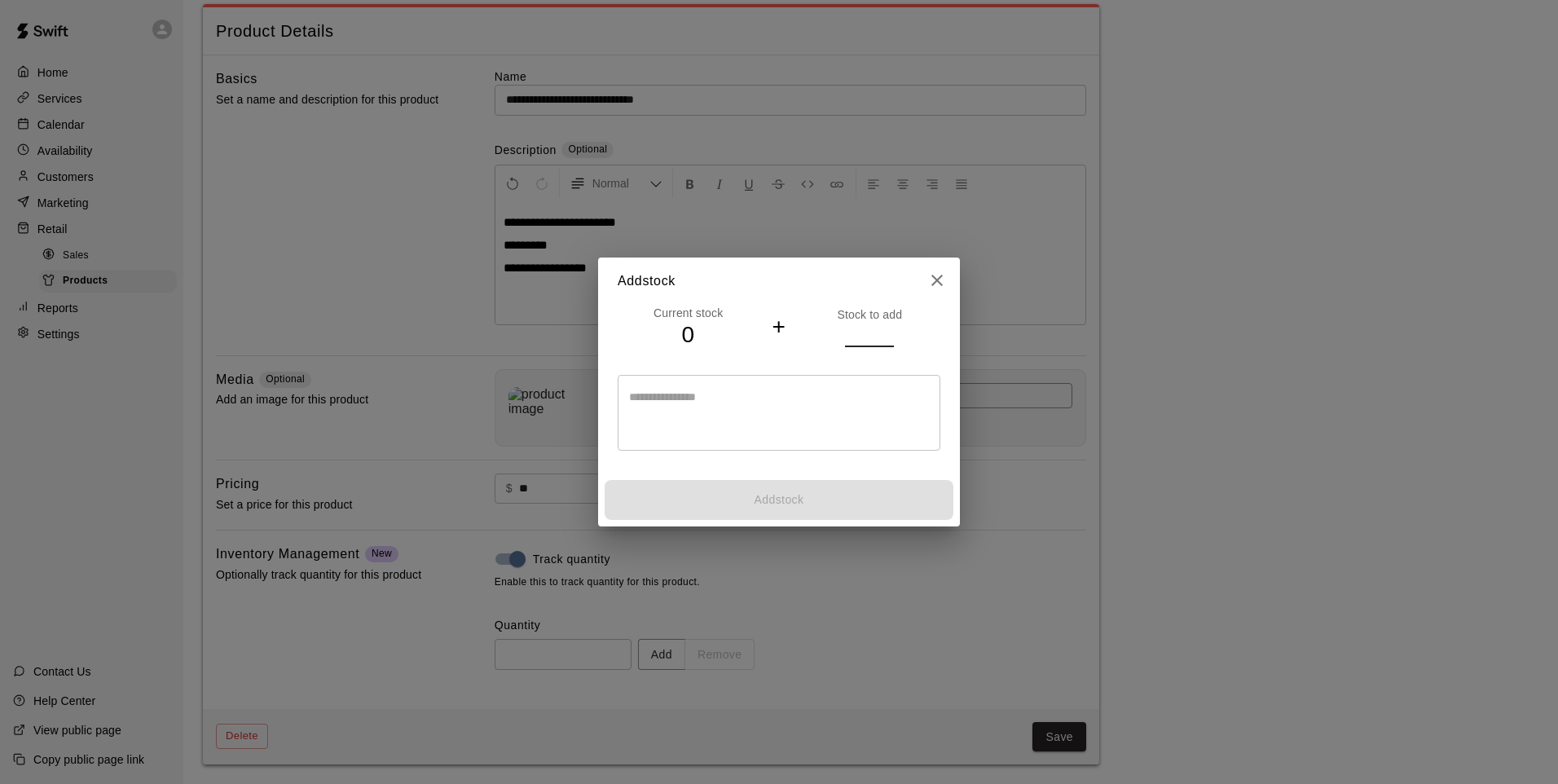
click at [868, 338] on input "number" at bounding box center [869, 334] width 49 height 23
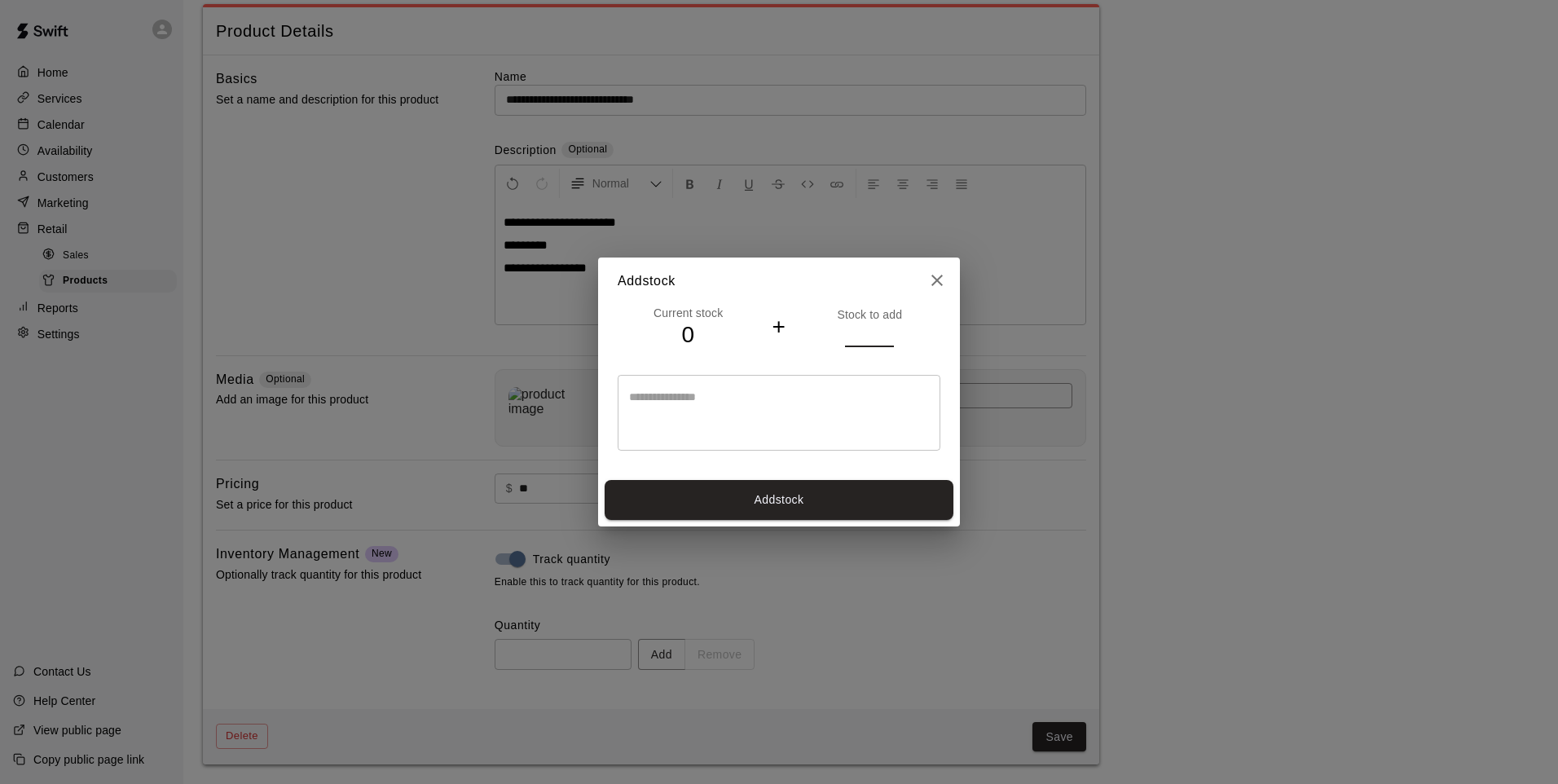
type input "*"
click at [779, 500] on button "Add stock" at bounding box center [779, 500] width 348 height 40
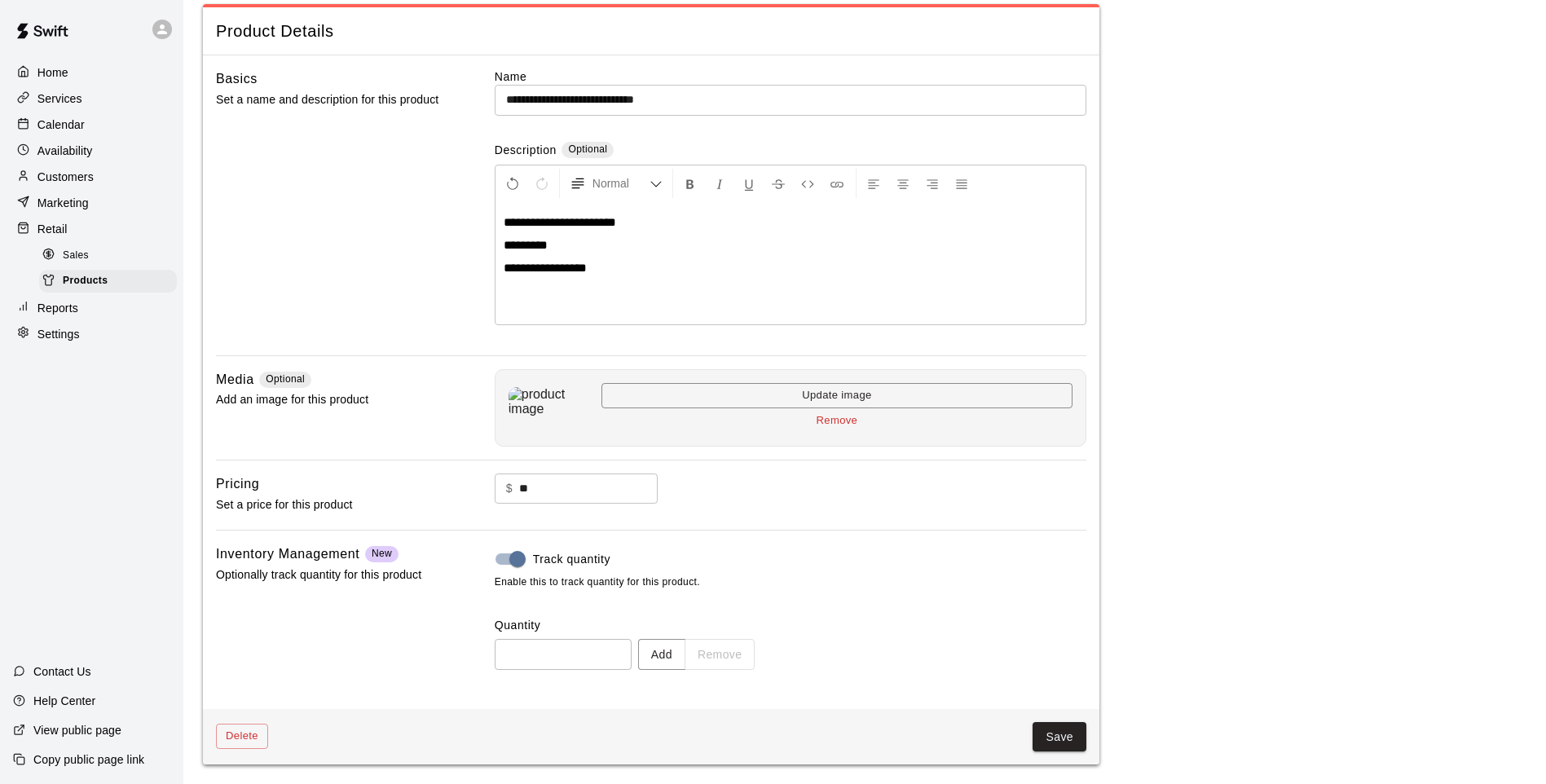
type input "*"
click at [1033, 737] on div "Save" at bounding box center [678, 737] width 818 height 30
click at [1041, 728] on button "Save" at bounding box center [1059, 737] width 54 height 30
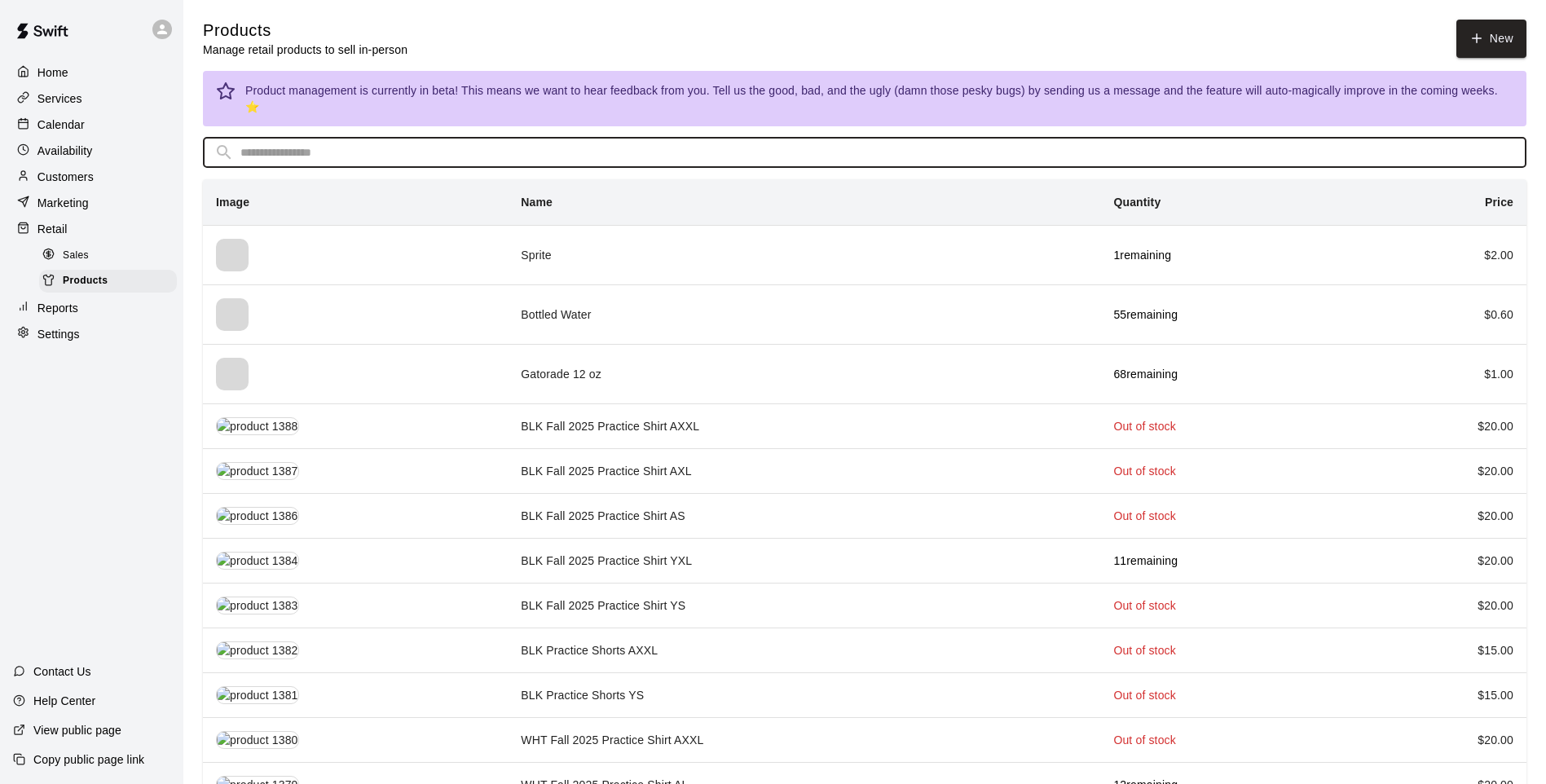
click at [273, 143] on input "text" at bounding box center [877, 152] width 1274 height 30
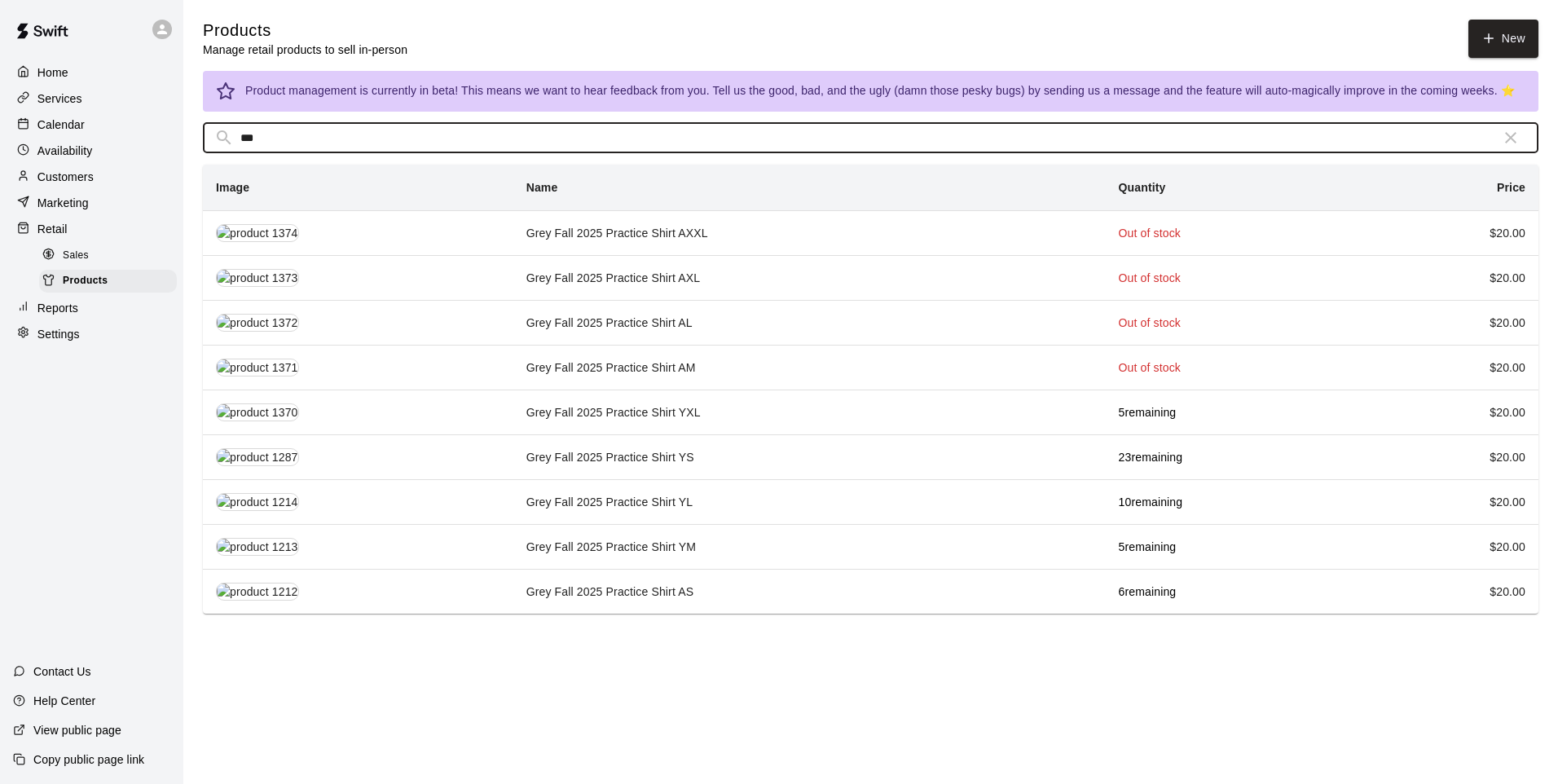
type input "****"
click at [755, 505] on td "Grey Fall 2025 Practice Shirt YL" at bounding box center [809, 502] width 593 height 45
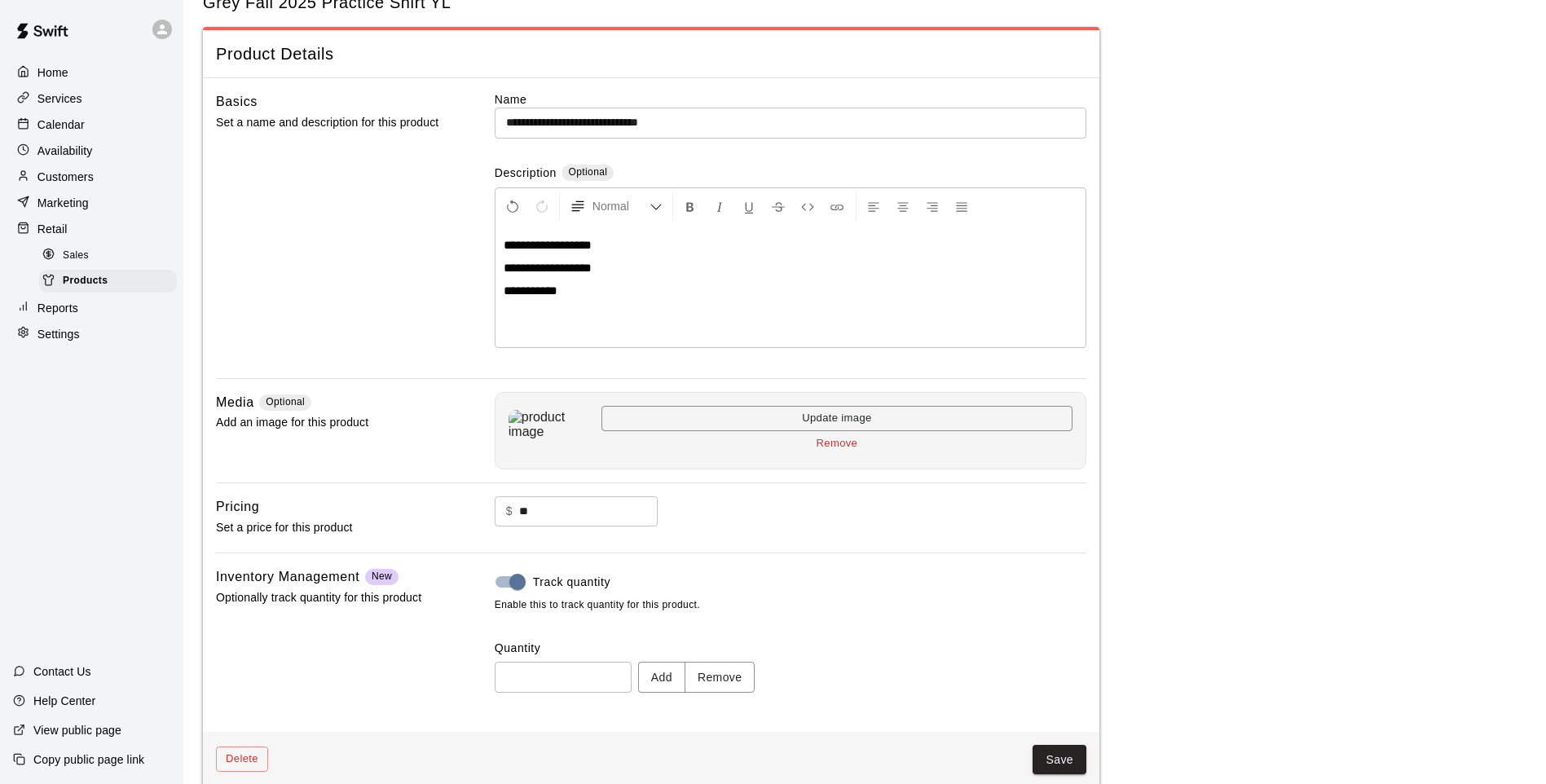
scroll to position [75, 0]
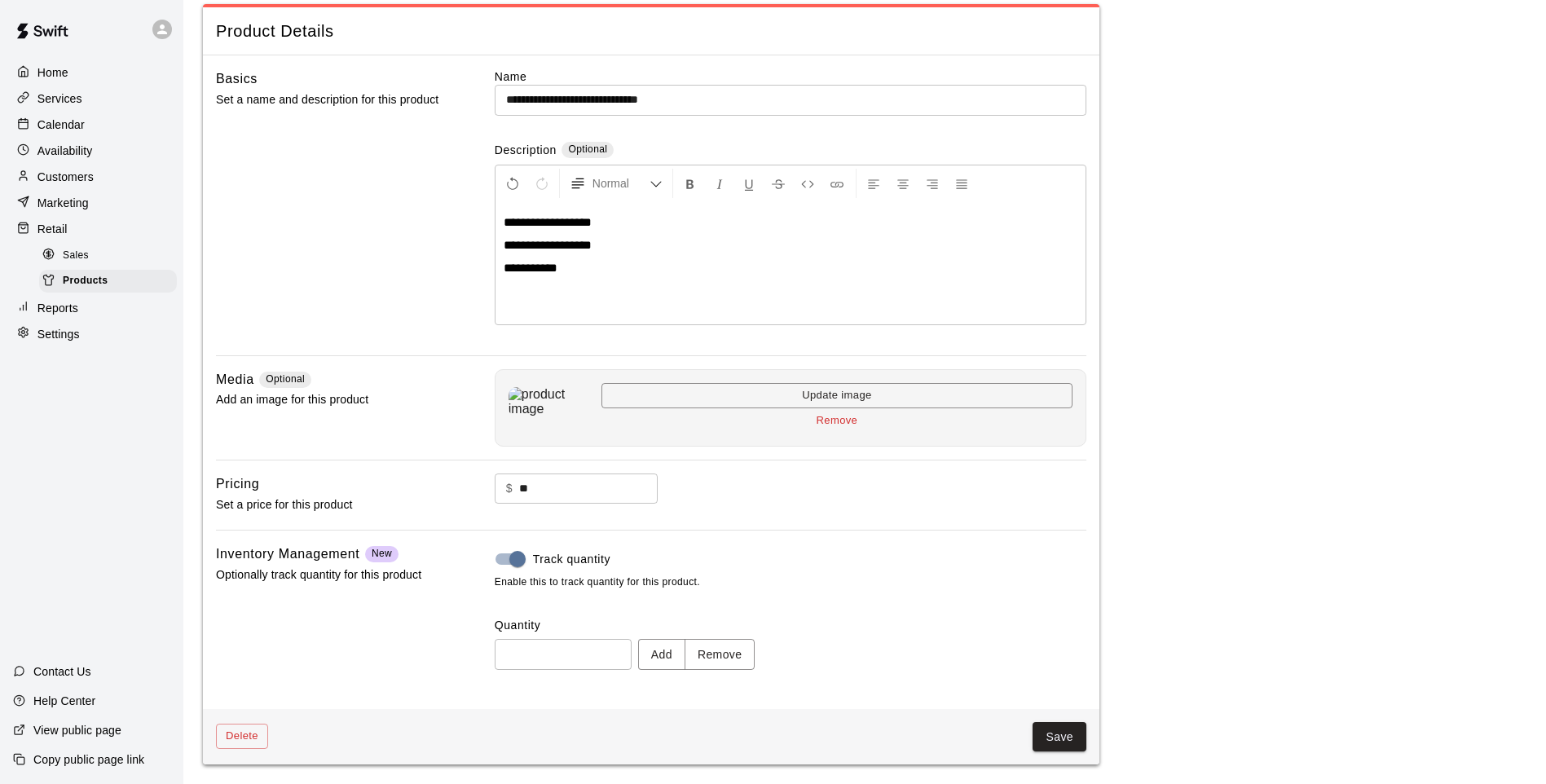
click at [658, 646] on button "Add" at bounding box center [662, 654] width 48 height 30
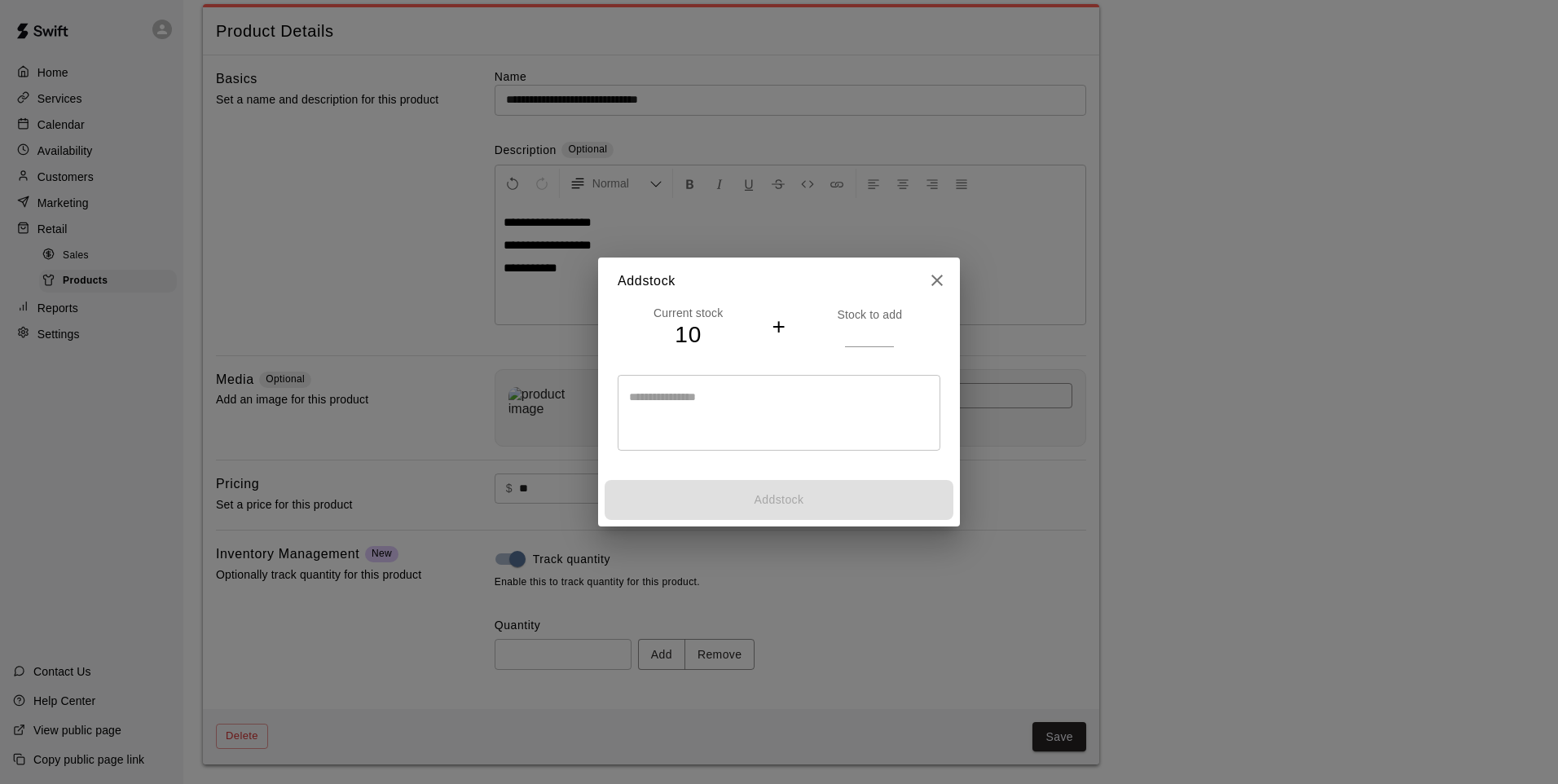
click at [862, 316] on p "Stock to add" at bounding box center [869, 315] width 141 height 17
click at [859, 333] on input "number" at bounding box center [869, 334] width 49 height 23
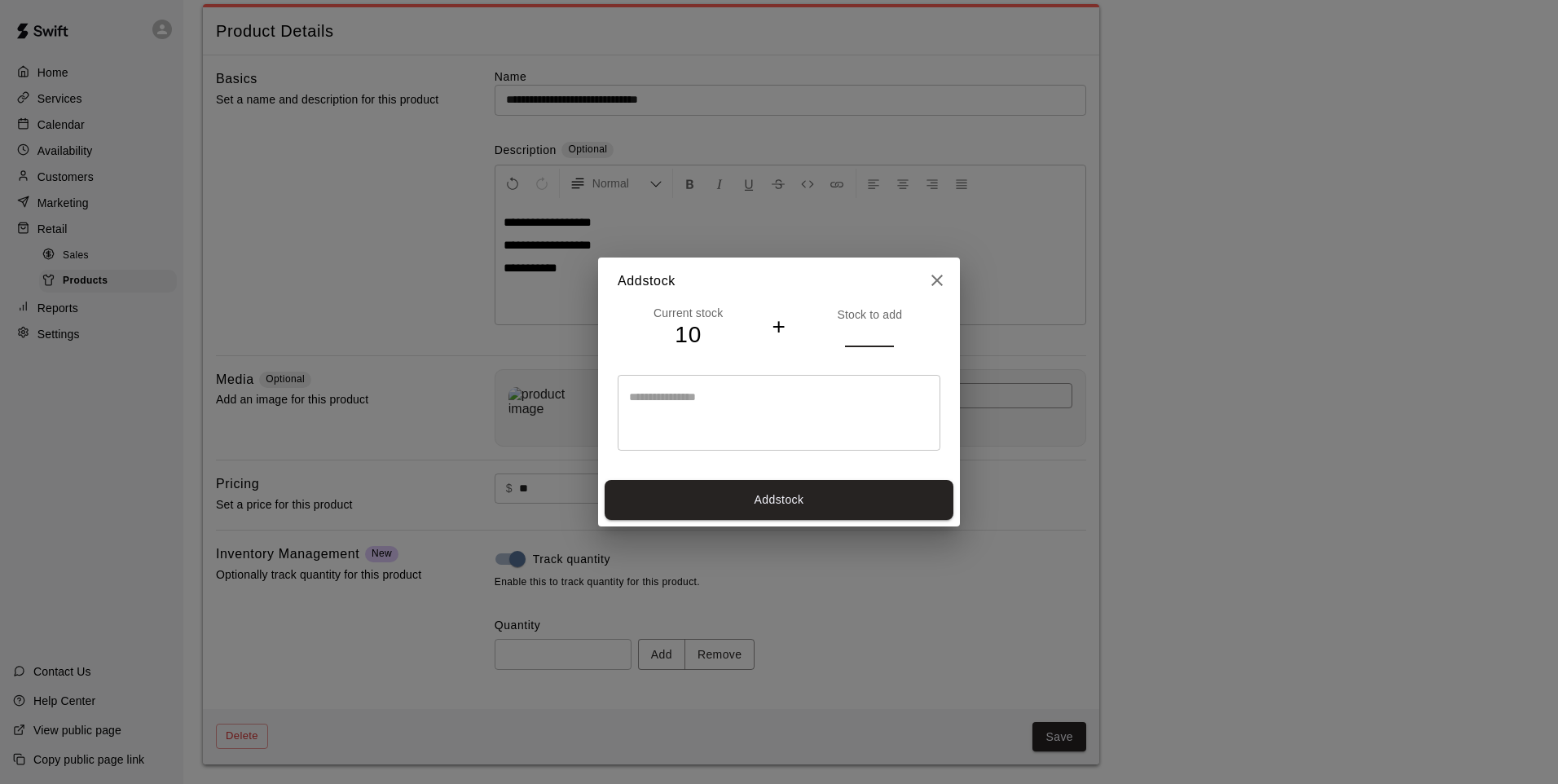
type input "*"
click at [763, 468] on div "Current stock 10 + Stock to add * * ​" at bounding box center [779, 389] width 362 height 169
click at [754, 481] on button "Add stock" at bounding box center [779, 500] width 348 height 40
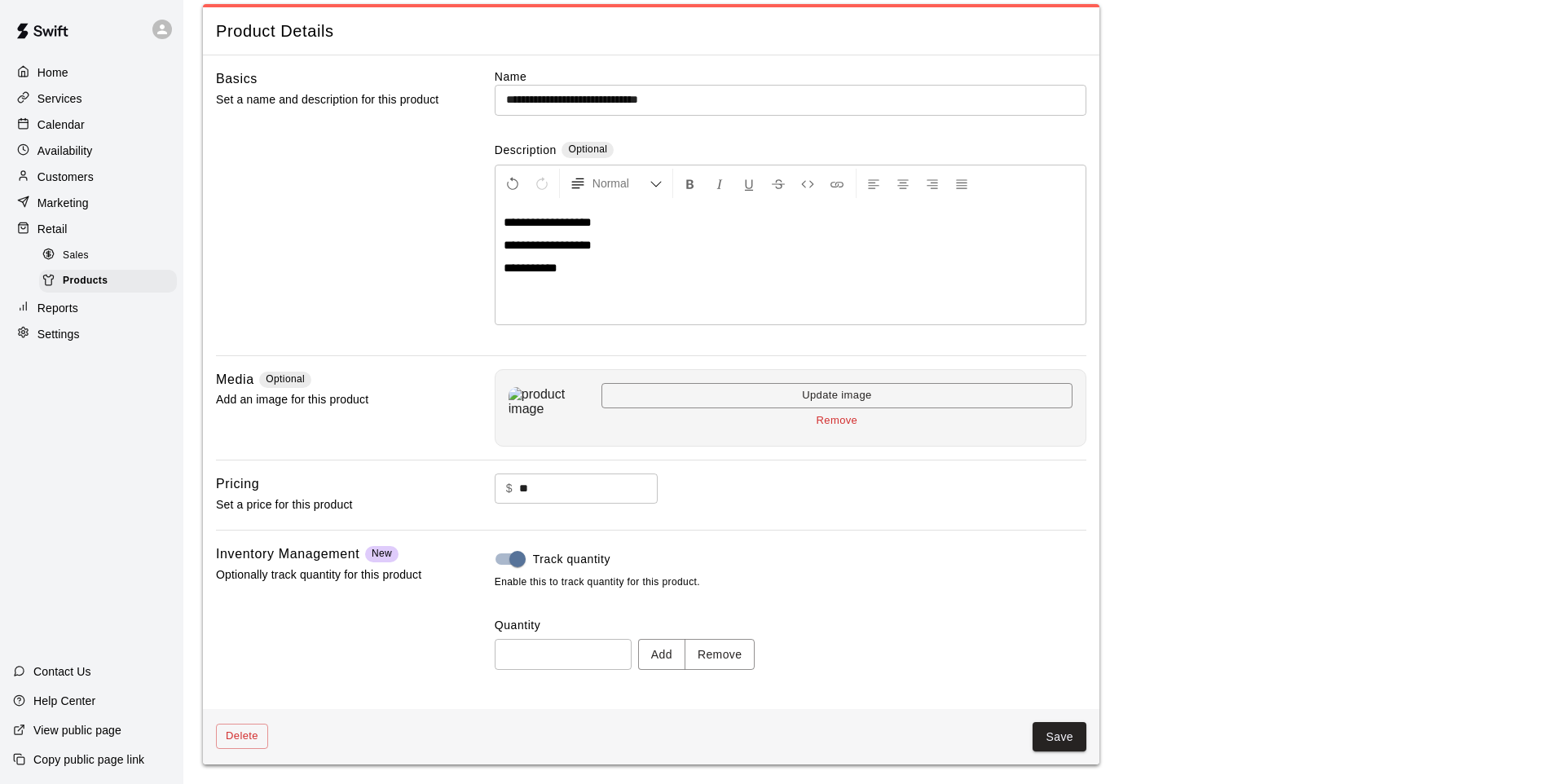
type input "**"
click at [1062, 737] on button "Save" at bounding box center [1059, 737] width 54 height 30
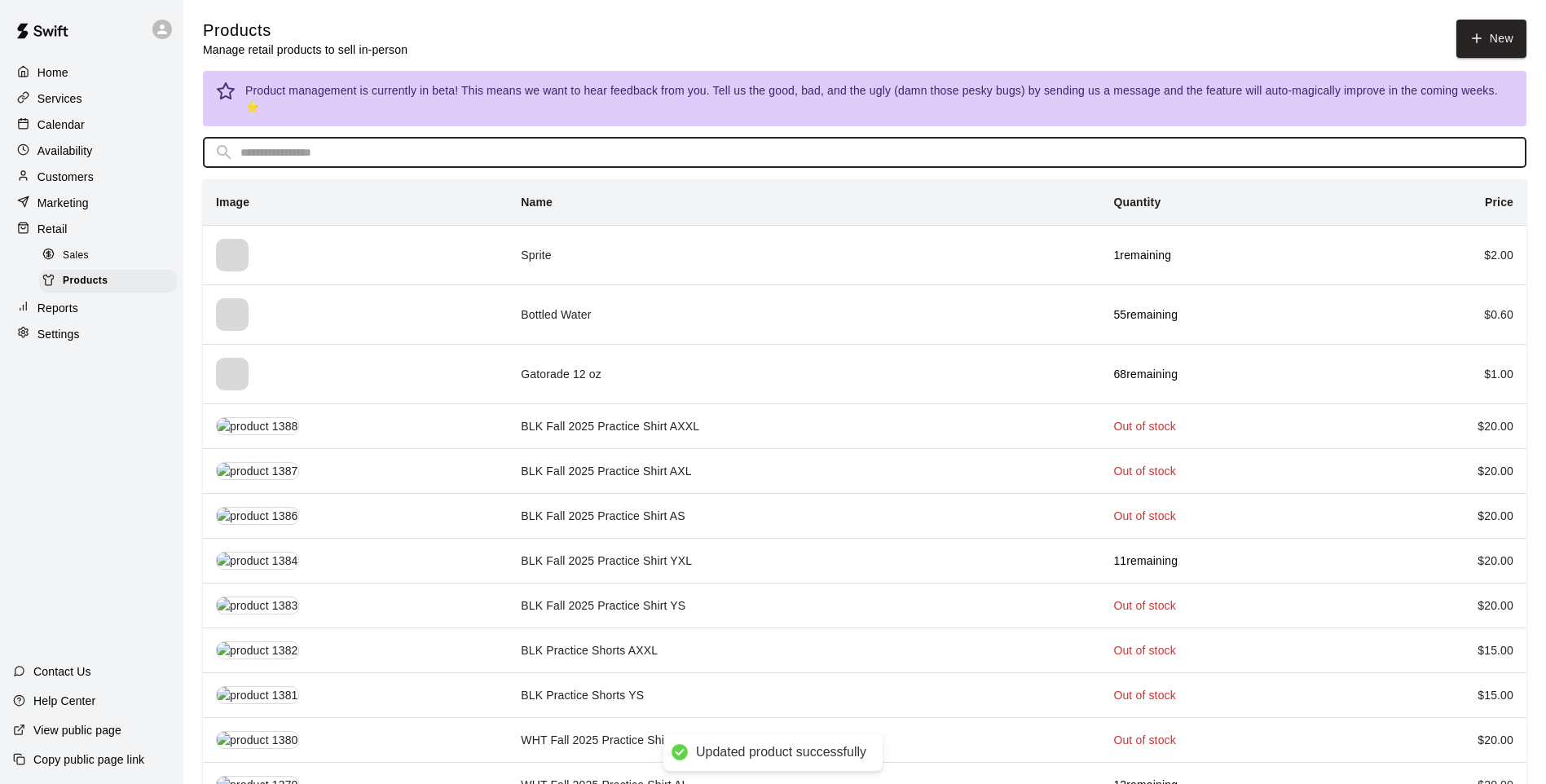
click at [1319, 137] on input "text" at bounding box center [877, 152] width 1274 height 30
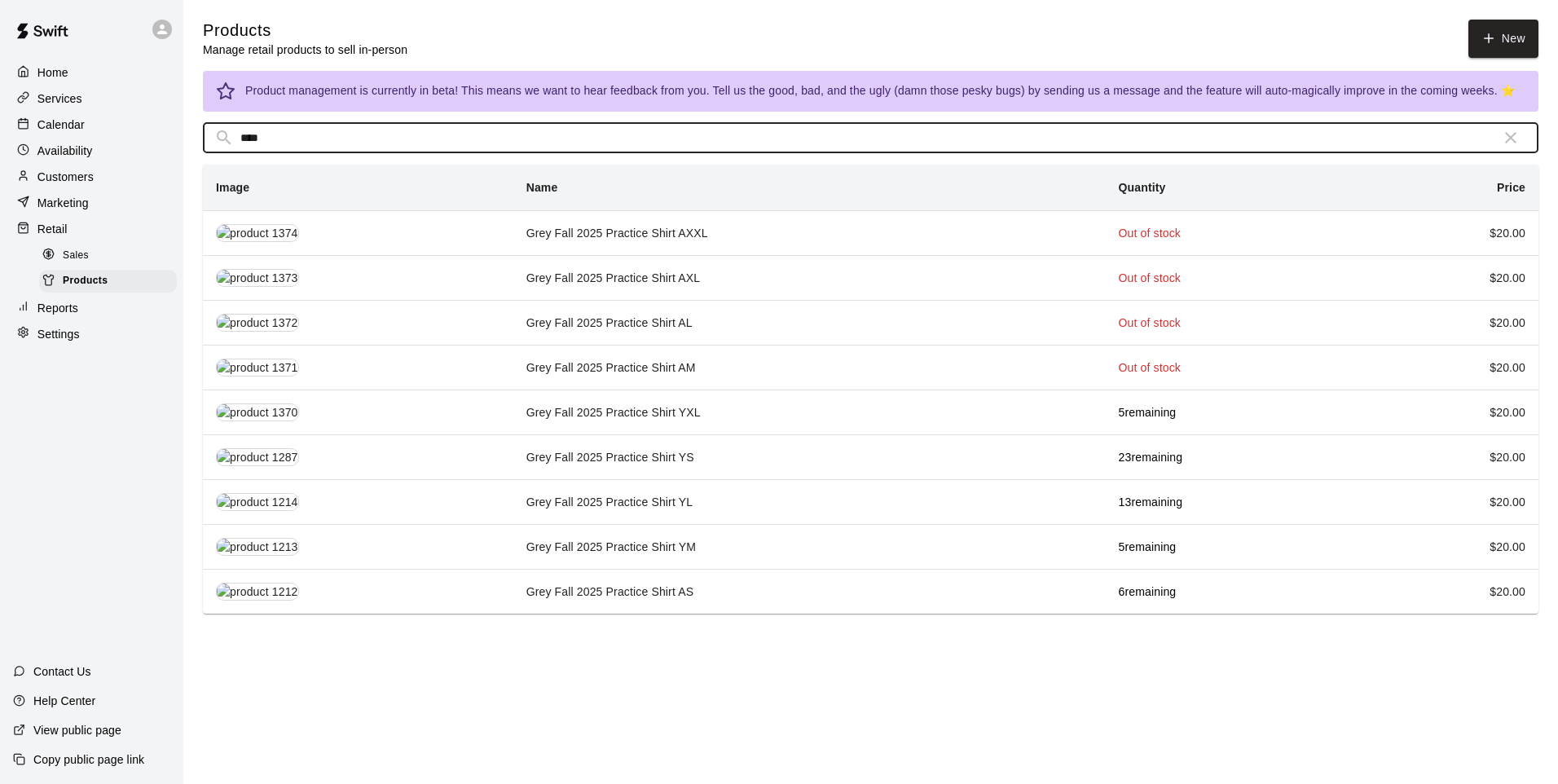
type input "****"
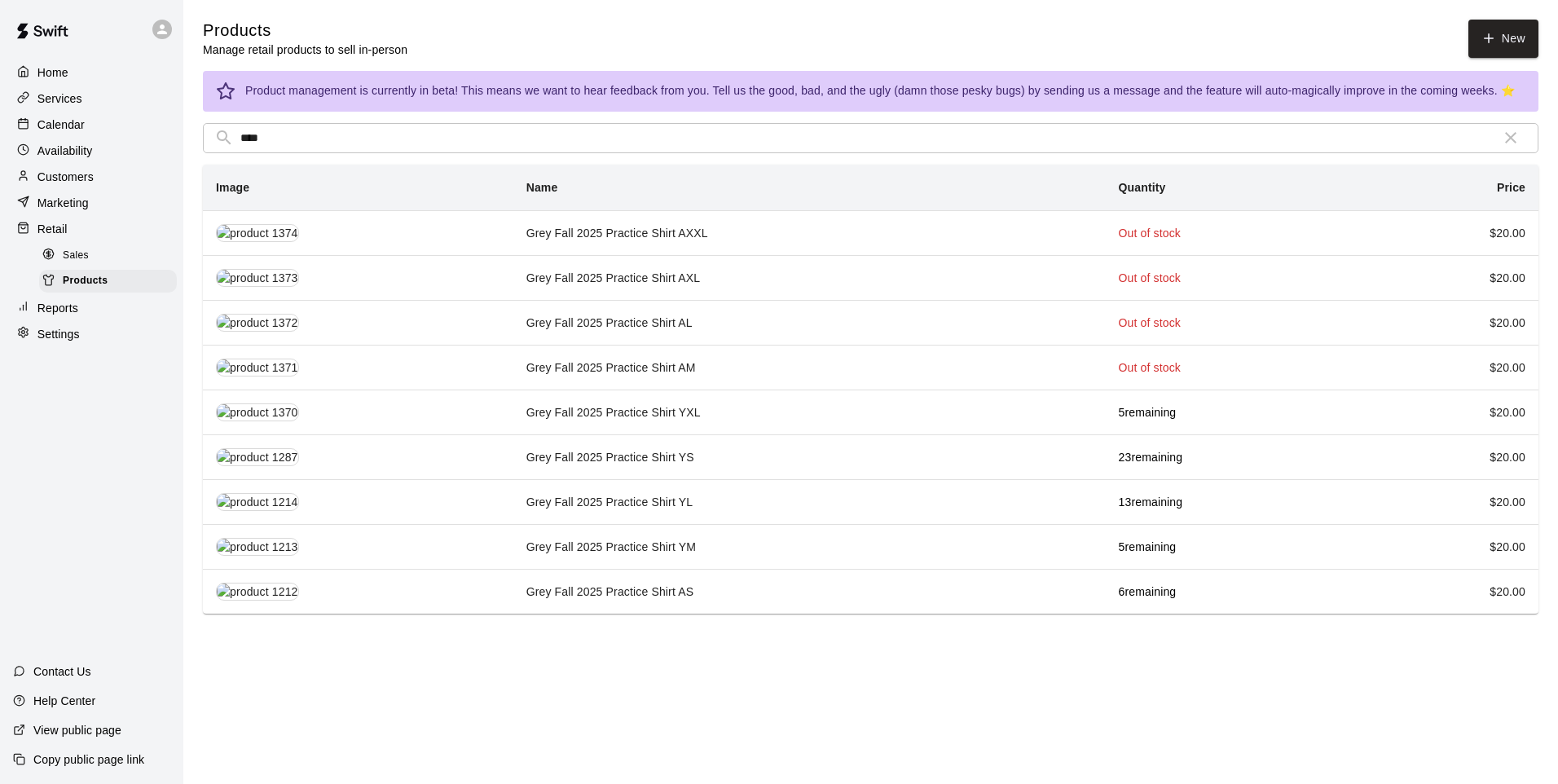
click at [1070, 417] on td "Grey Fall 2025 Practice Shirt YXL" at bounding box center [809, 412] width 593 height 45
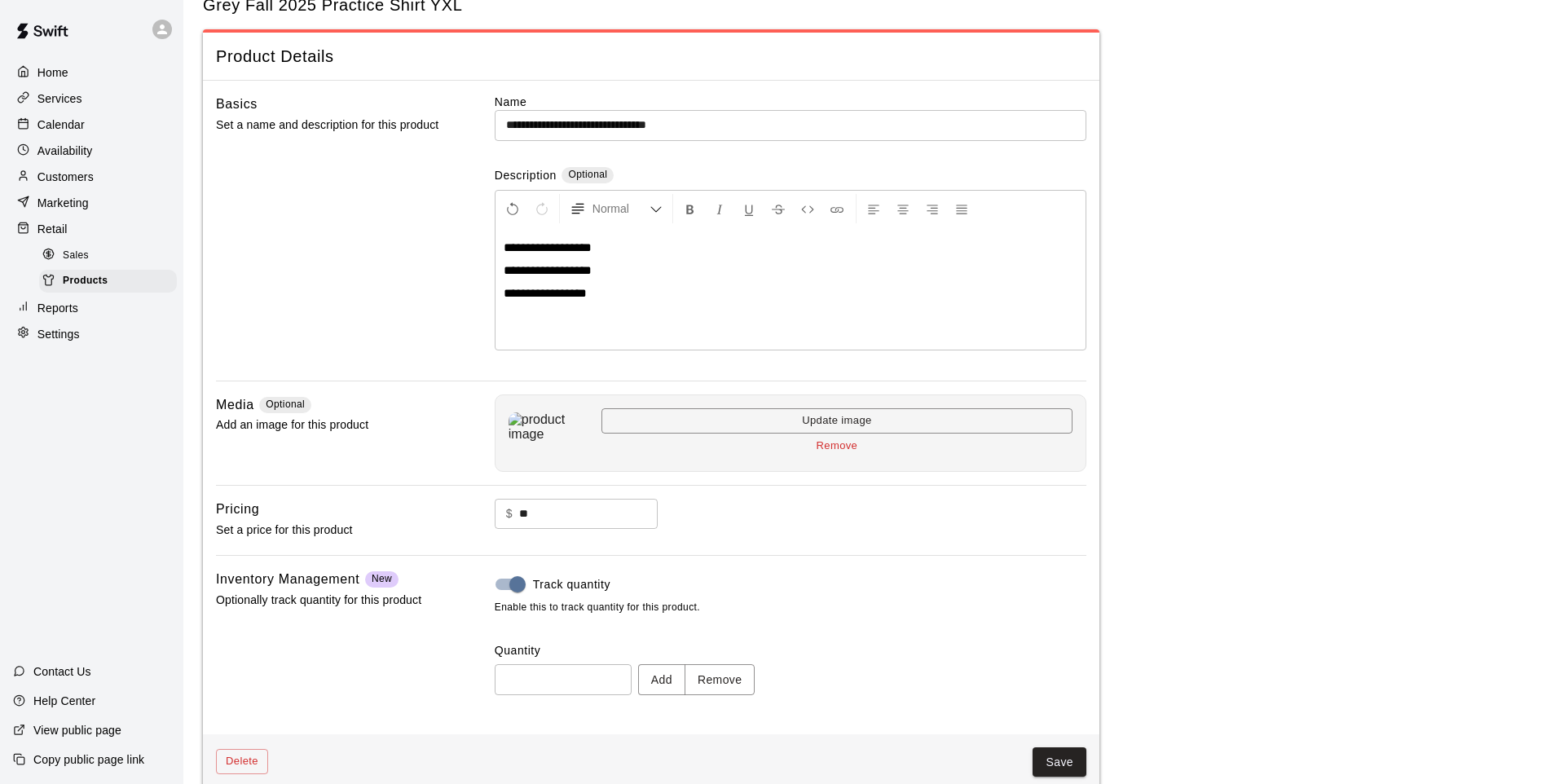
scroll to position [75, 0]
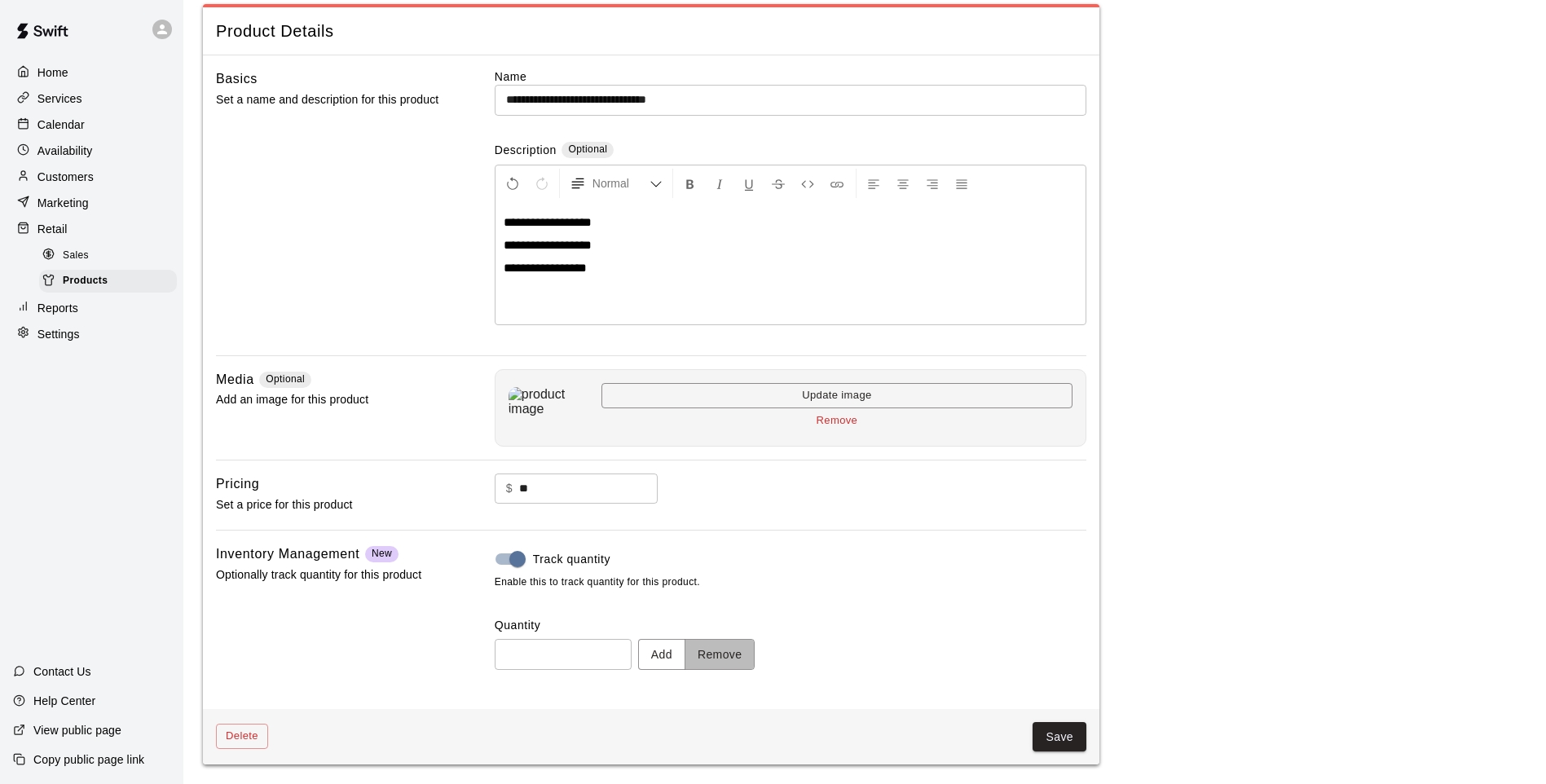
click at [713, 652] on button "Remove" at bounding box center [719, 654] width 71 height 30
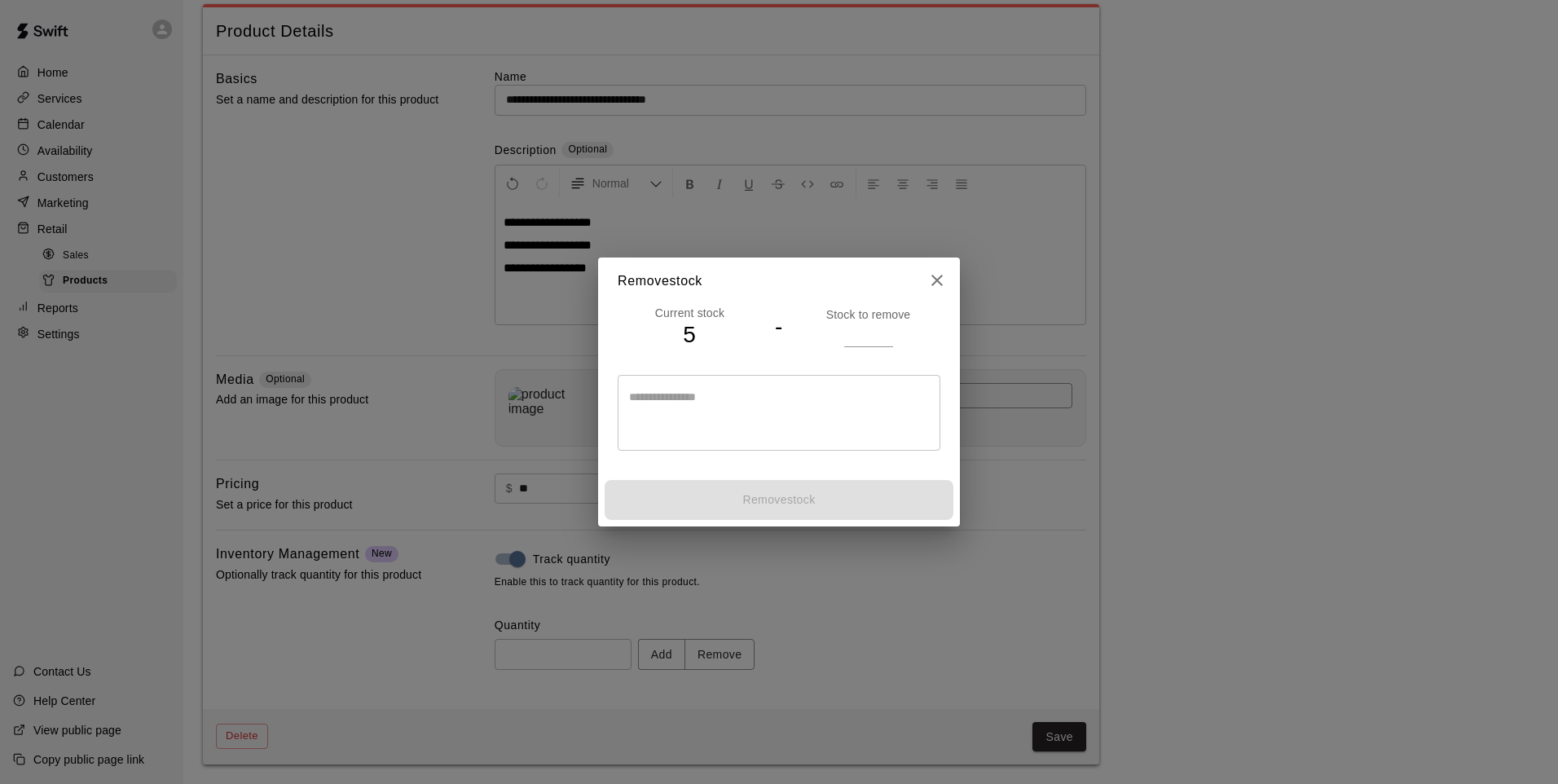
click at [827, 346] on div "Stock to remove" at bounding box center [868, 327] width 144 height 40
click at [853, 333] on input "number" at bounding box center [869, 334] width 49 height 23
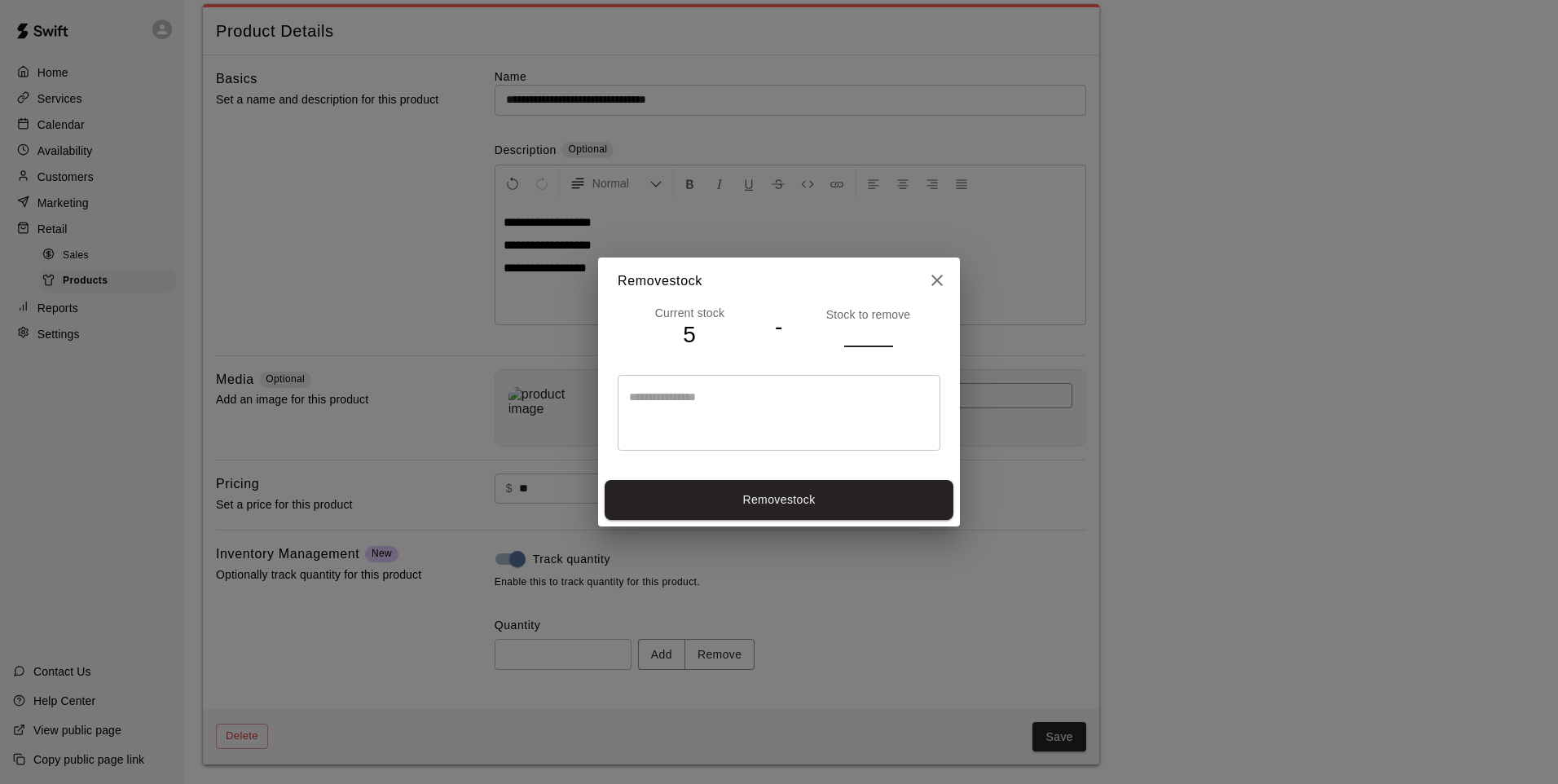
type input "*"
click at [791, 504] on button "Remove stock" at bounding box center [779, 500] width 348 height 40
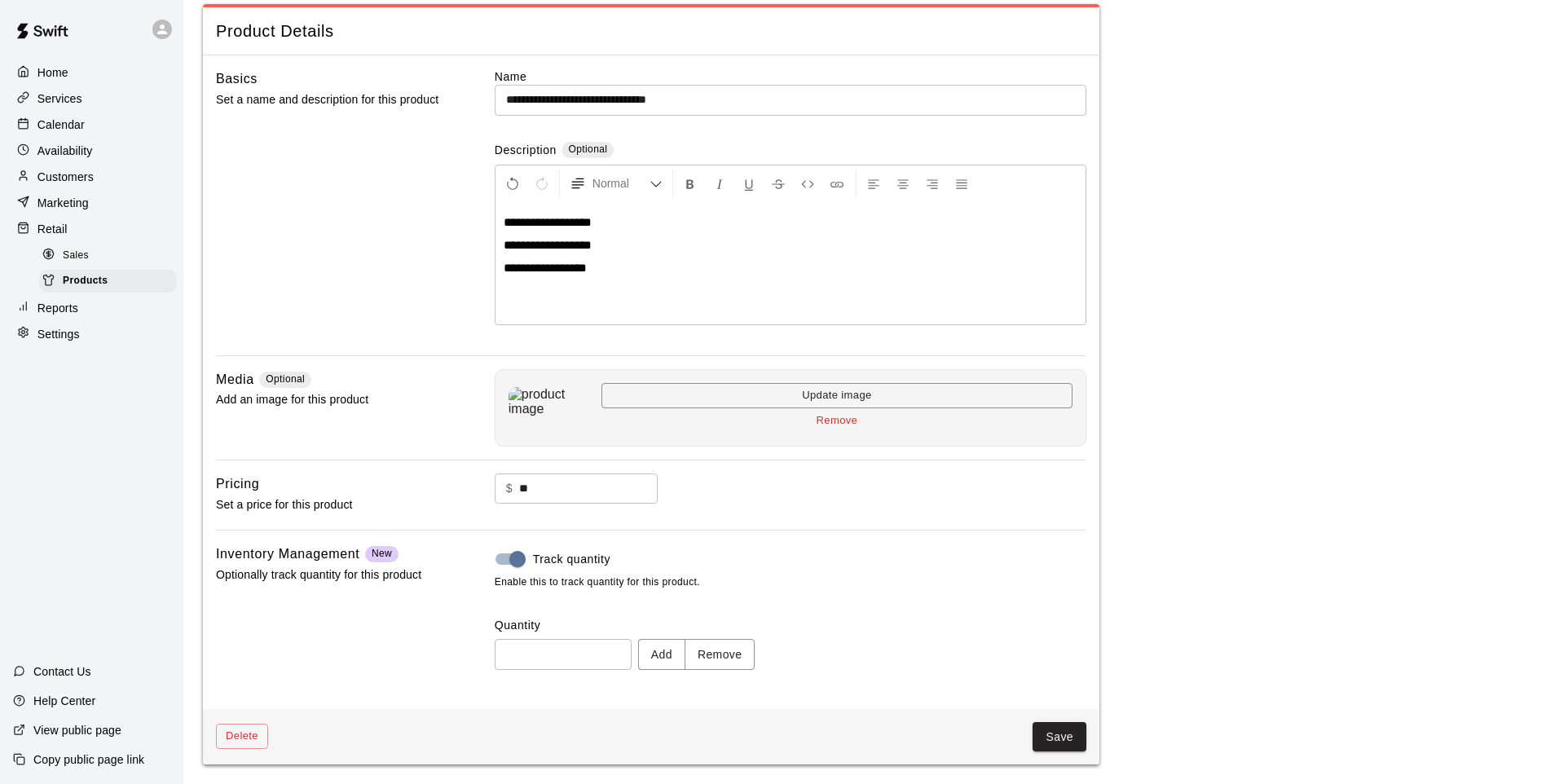
type input "*"
click at [1043, 733] on button "Save" at bounding box center [1059, 737] width 54 height 30
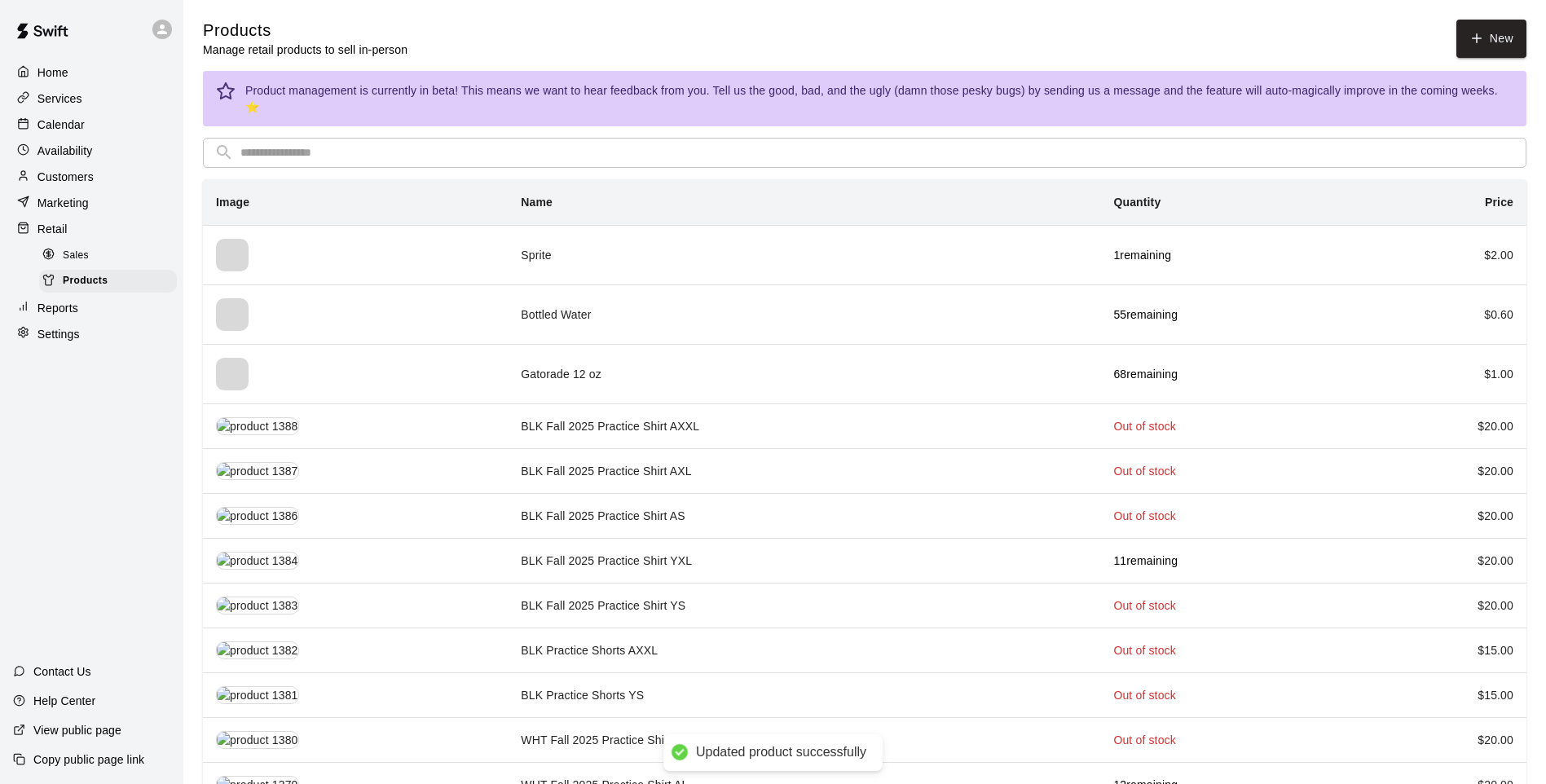
click at [920, 150] on input "text" at bounding box center [877, 152] width 1274 height 30
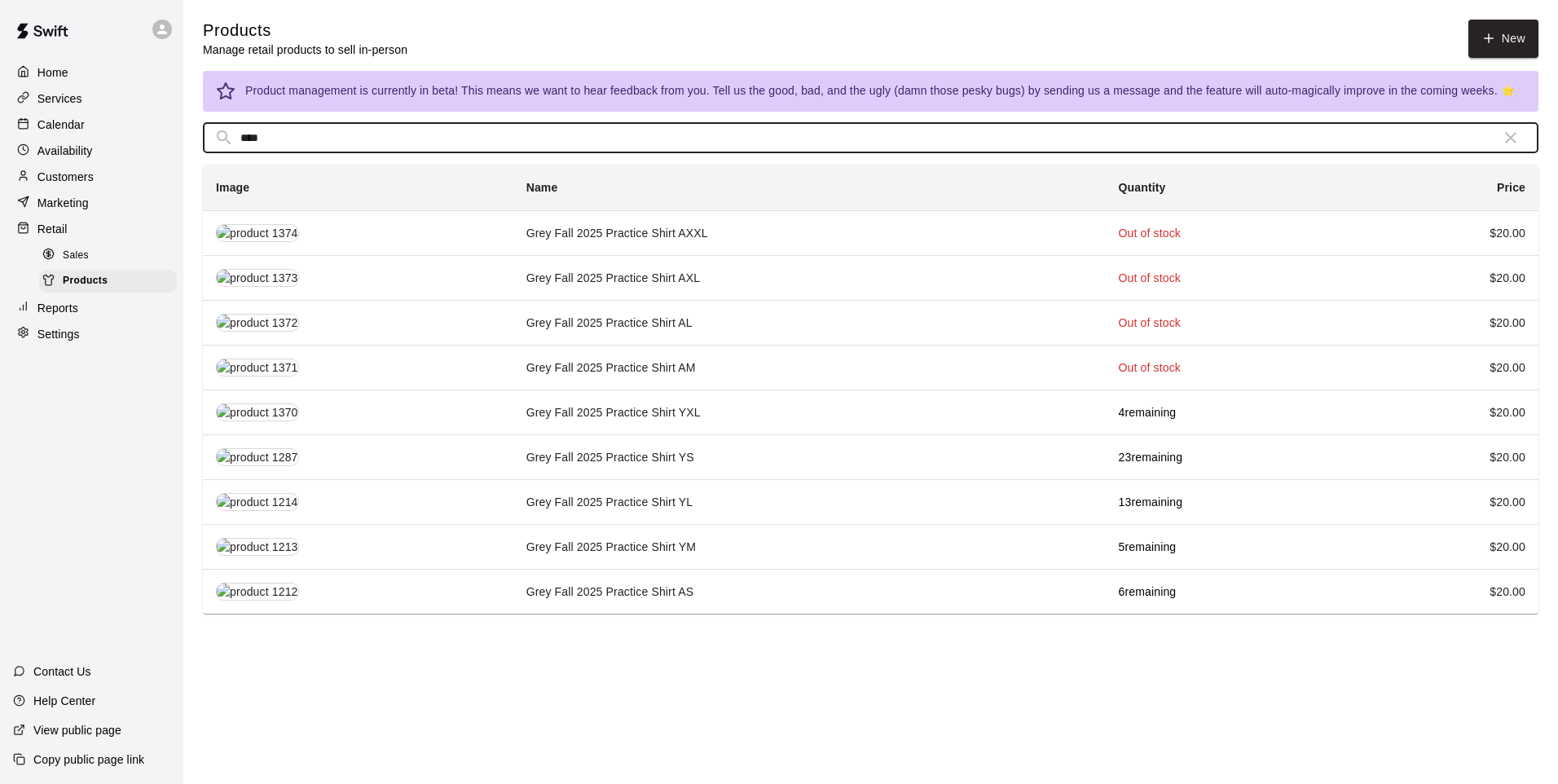
type input "****"
click at [914, 542] on td "Grey Fall 2025 Practice Shirt YM" at bounding box center [809, 547] width 593 height 45
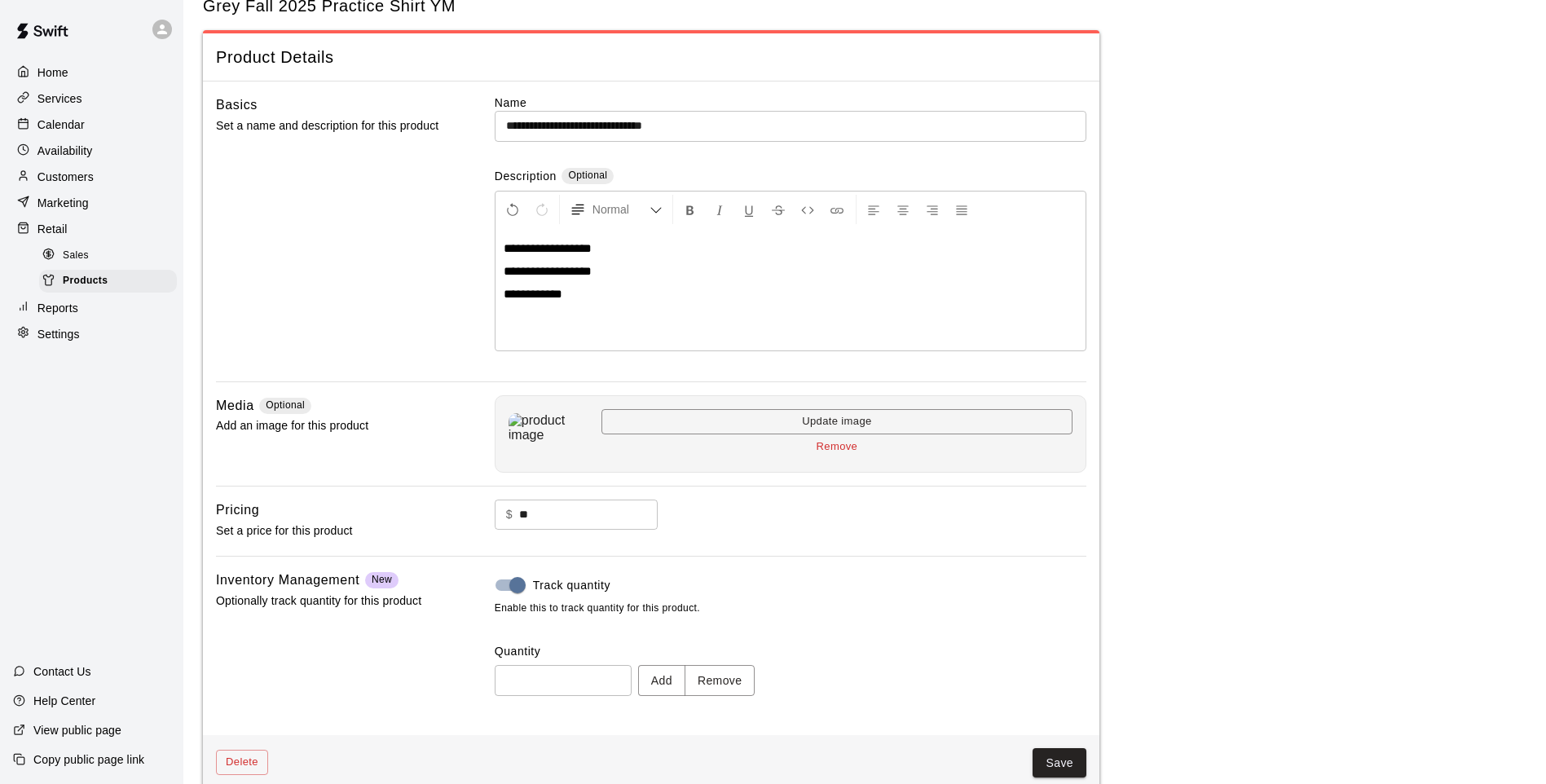
scroll to position [75, 0]
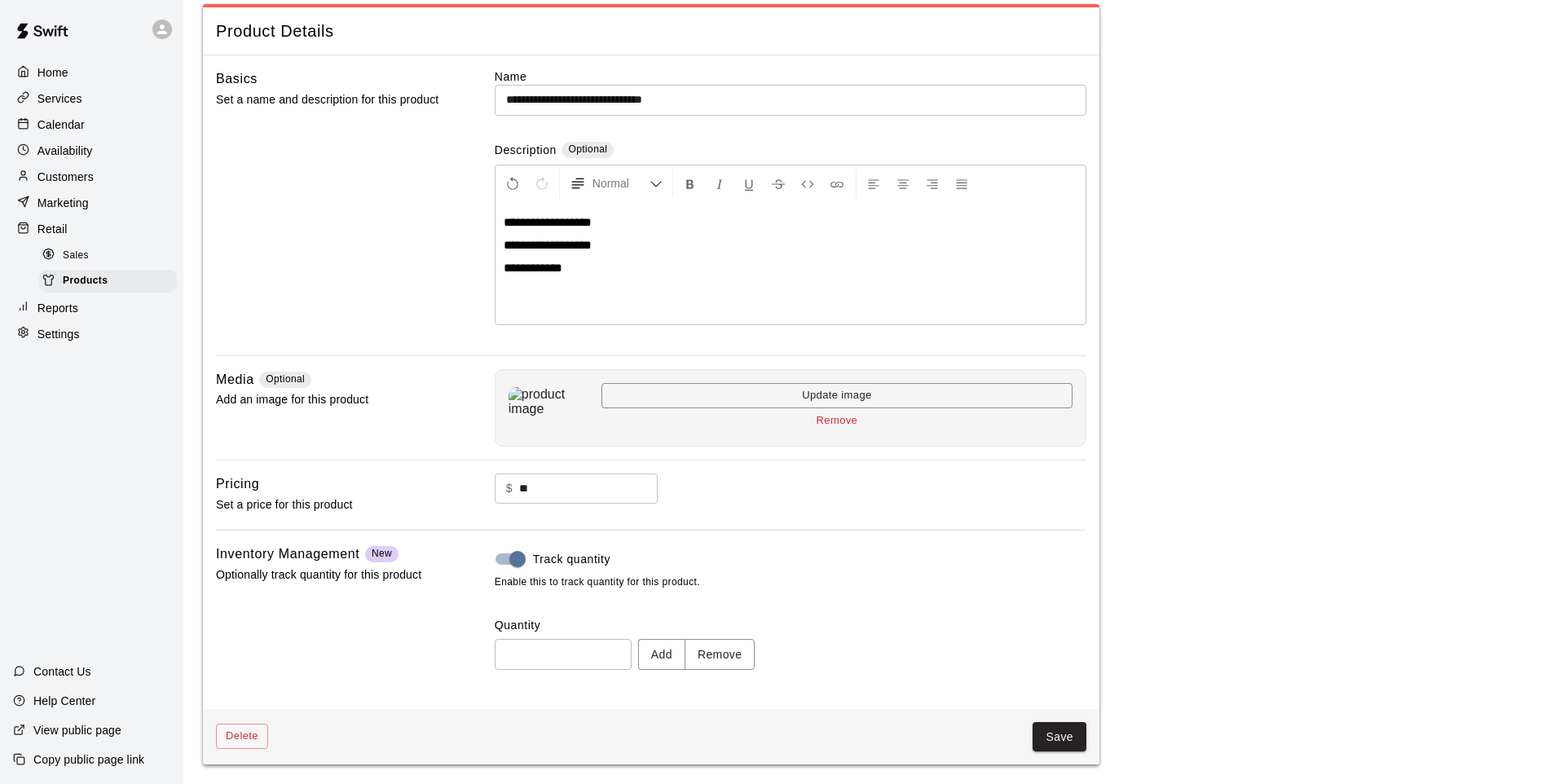
click at [729, 635] on div "Quantity * ​ Add Remove" at bounding box center [790, 642] width 592 height 52
click at [733, 649] on button "Remove" at bounding box center [719, 654] width 71 height 30
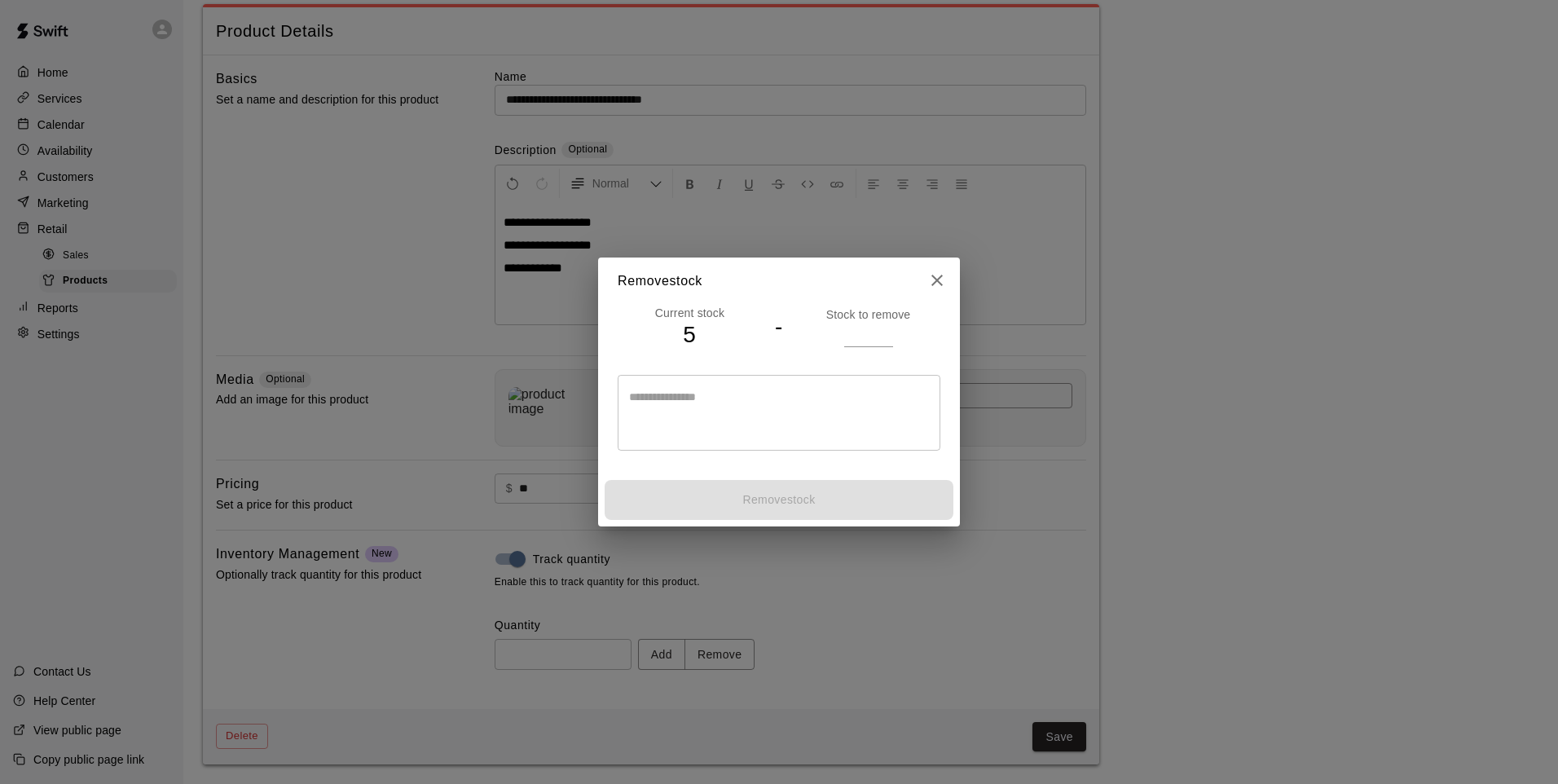
click at [862, 342] on input "number" at bounding box center [869, 334] width 49 height 23
click at [865, 342] on input "number" at bounding box center [869, 334] width 49 height 23
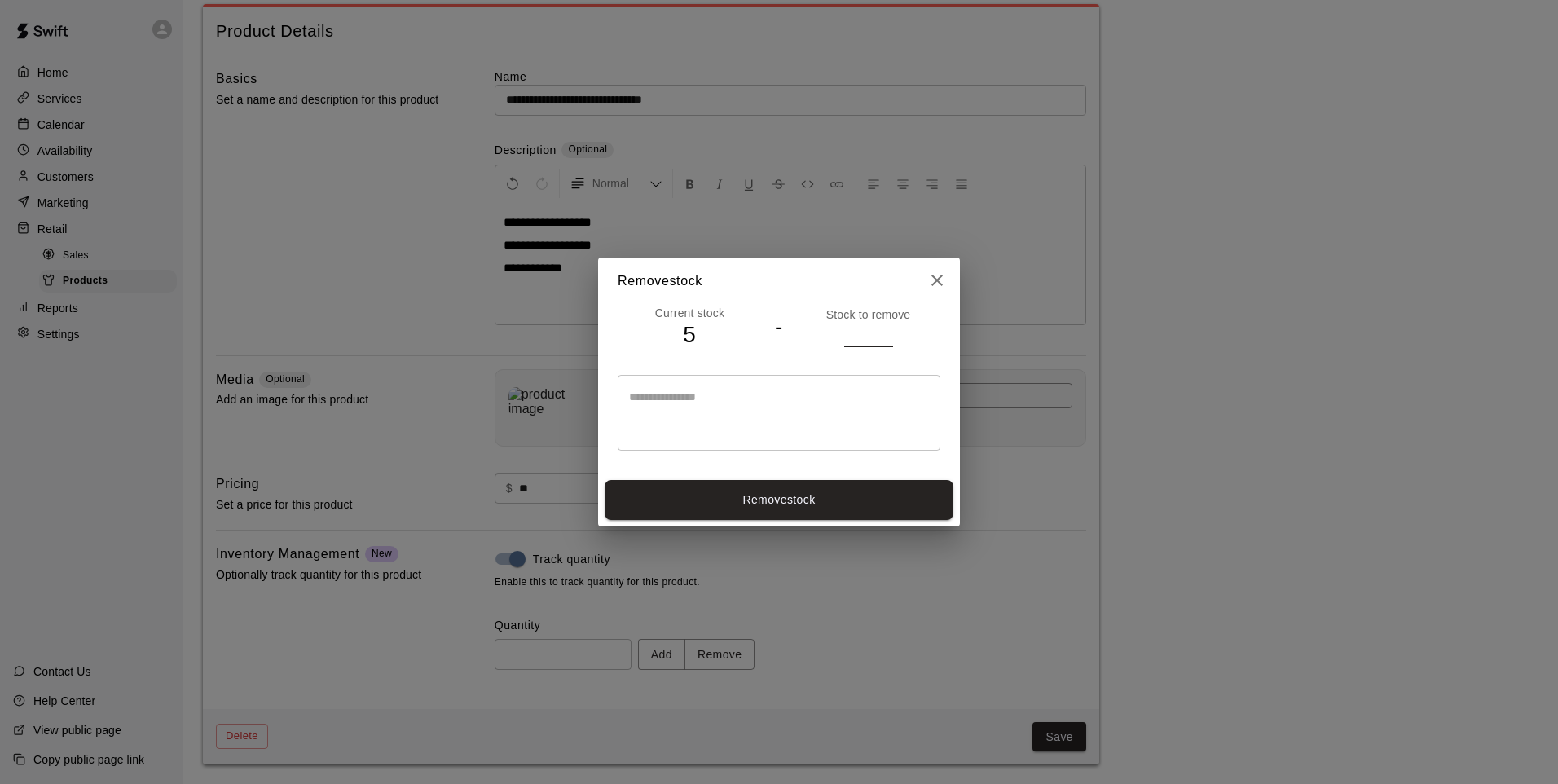
type input "*"
click at [795, 522] on div "Remove stock" at bounding box center [779, 500] width 362 height 53
click at [800, 498] on button "Remove stock" at bounding box center [779, 500] width 348 height 40
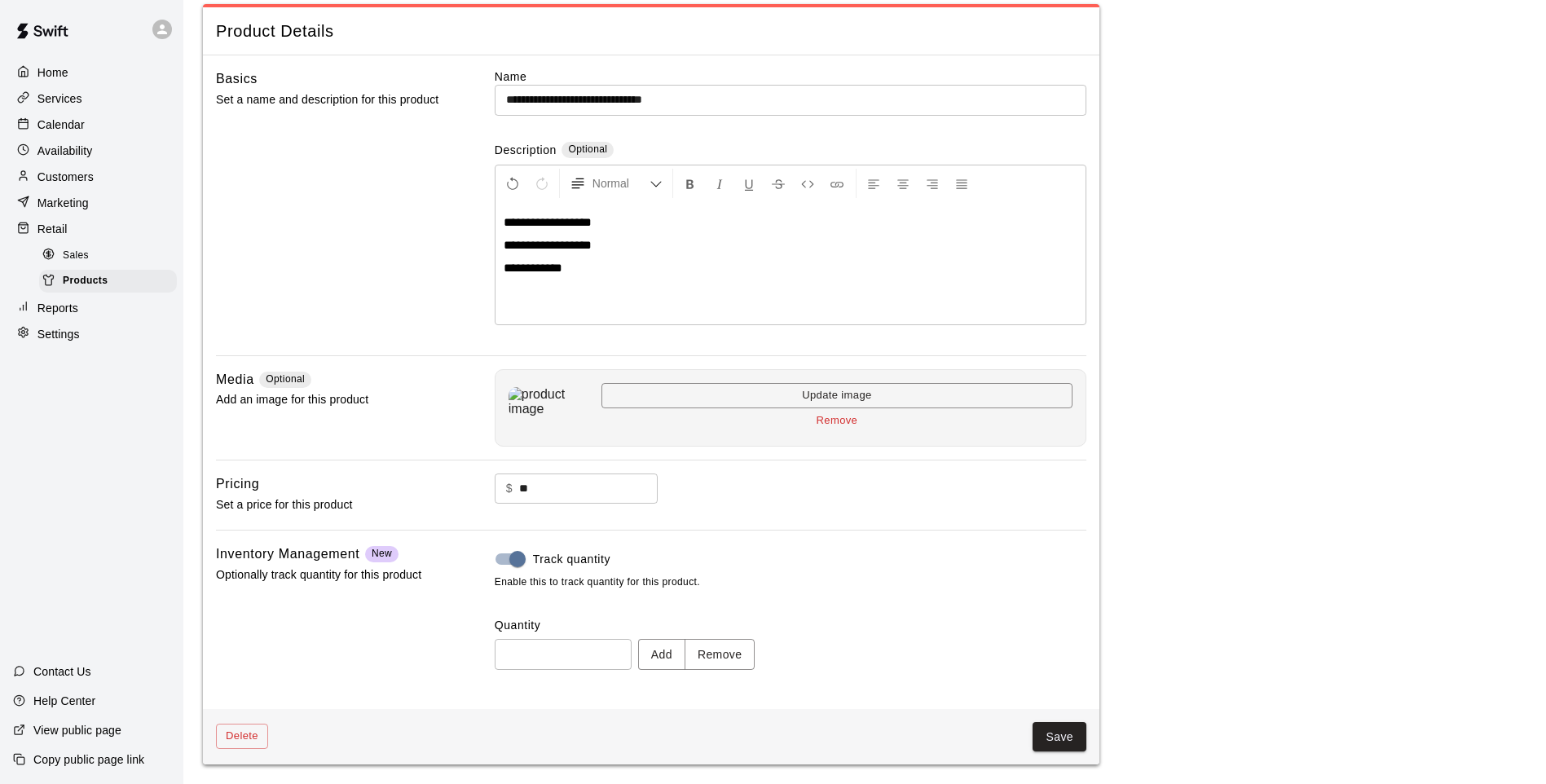
type input "*"
click at [1039, 728] on button "Save" at bounding box center [1059, 737] width 54 height 30
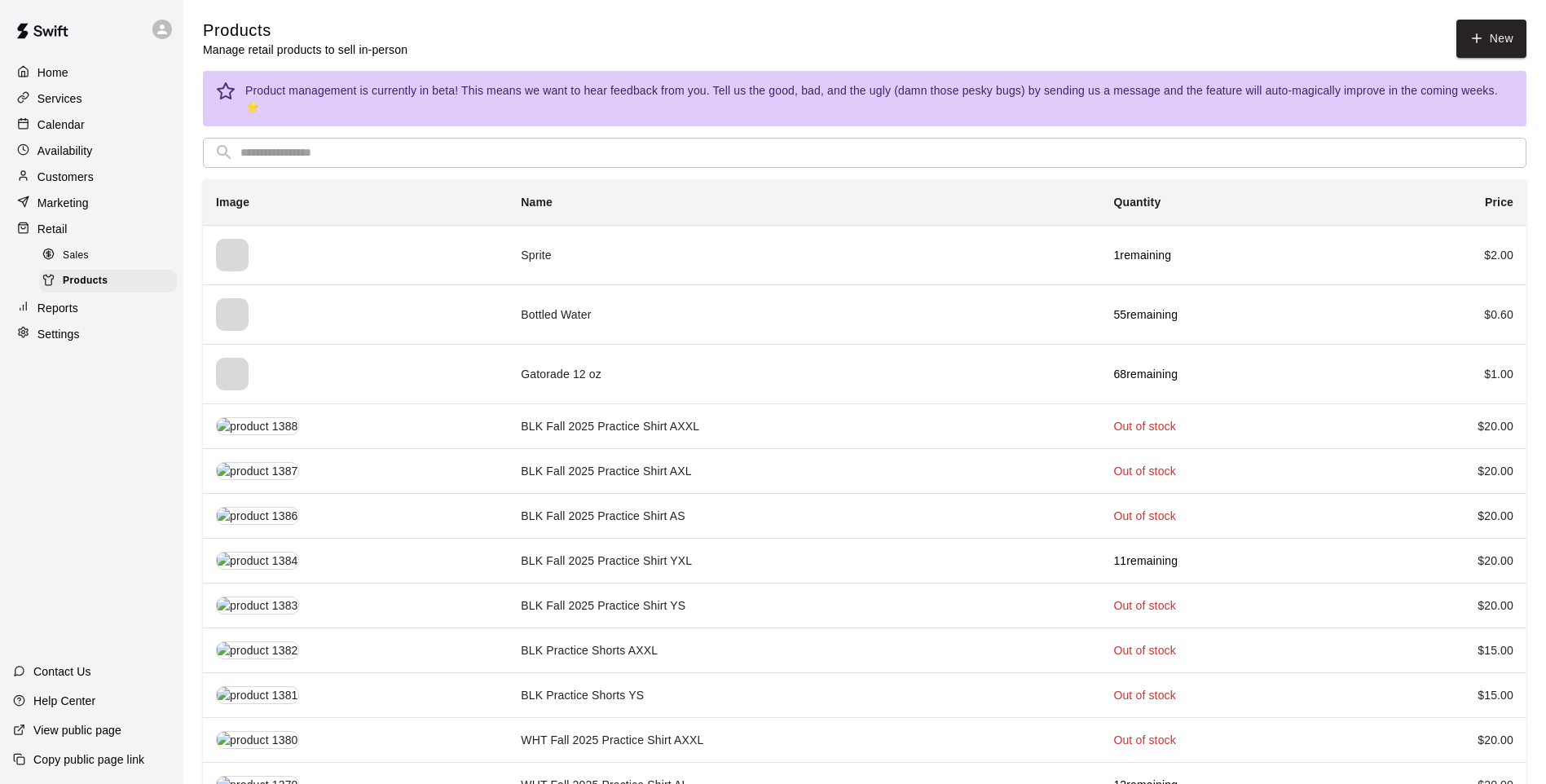
click at [790, 137] on input "text" at bounding box center [877, 152] width 1274 height 30
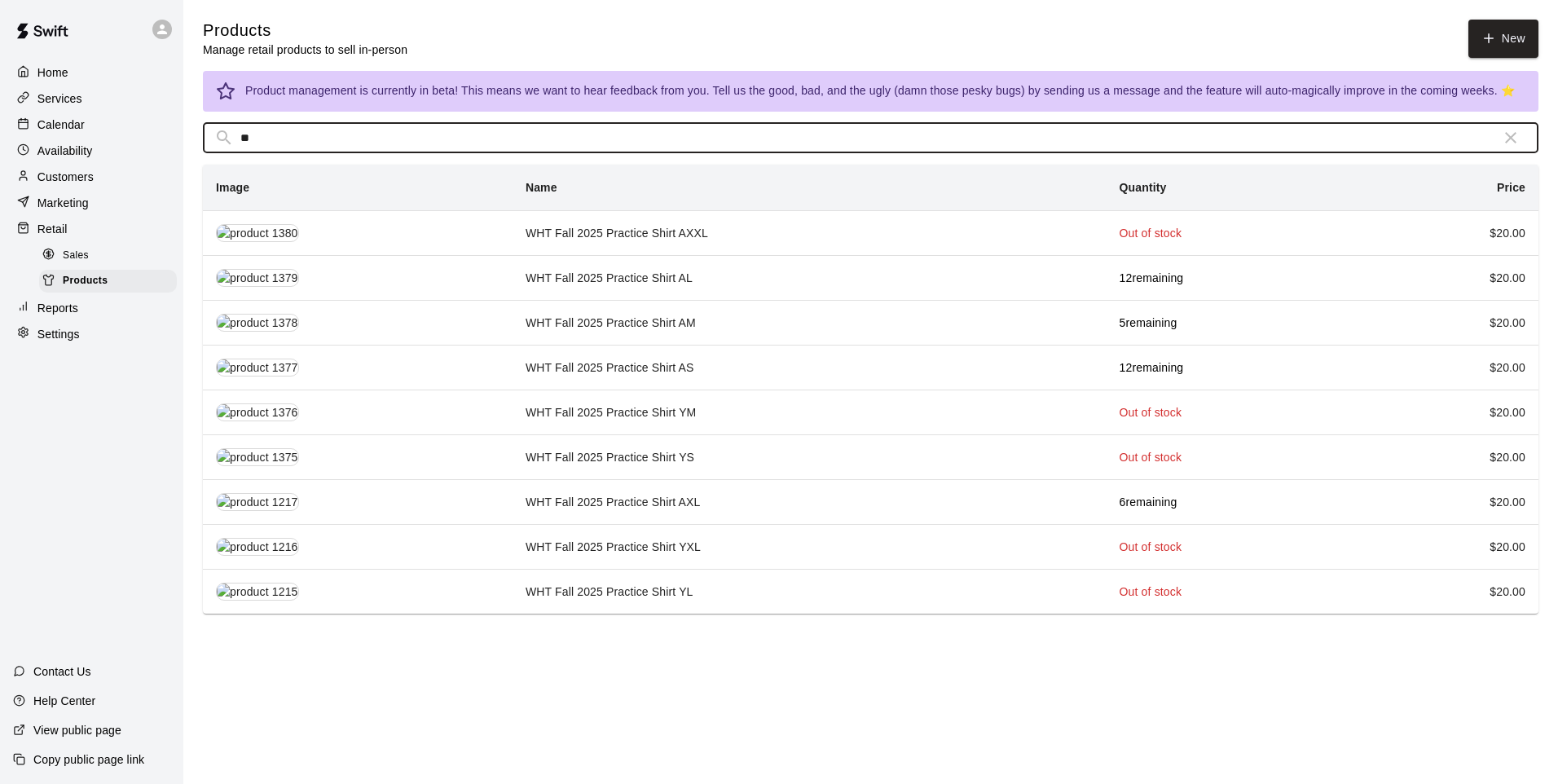
type input "**"
click at [800, 228] on td "WHT Fall 2025 Practice Shirt AXXL" at bounding box center [809, 232] width 594 height 45
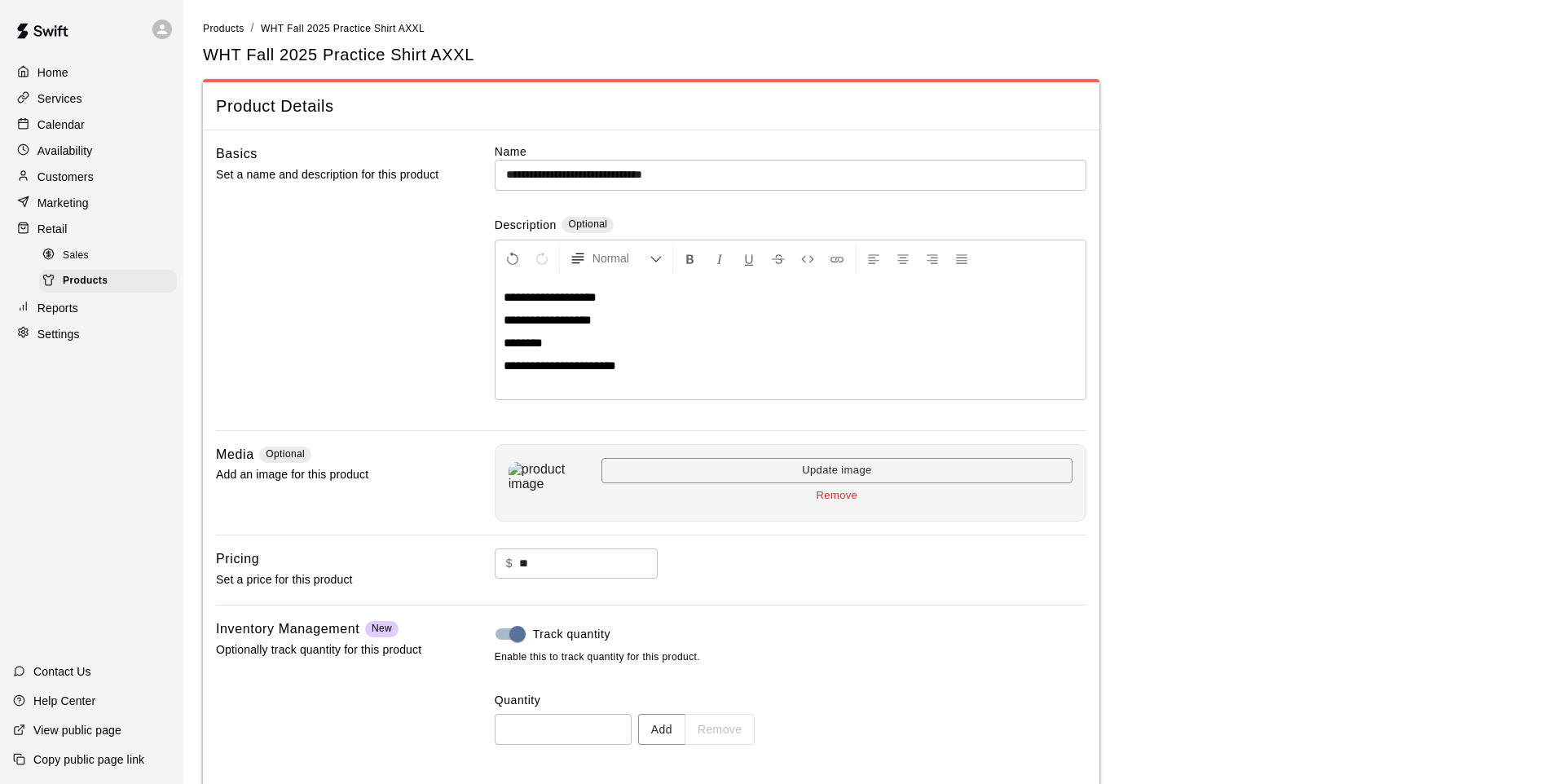
scroll to position [75, 0]
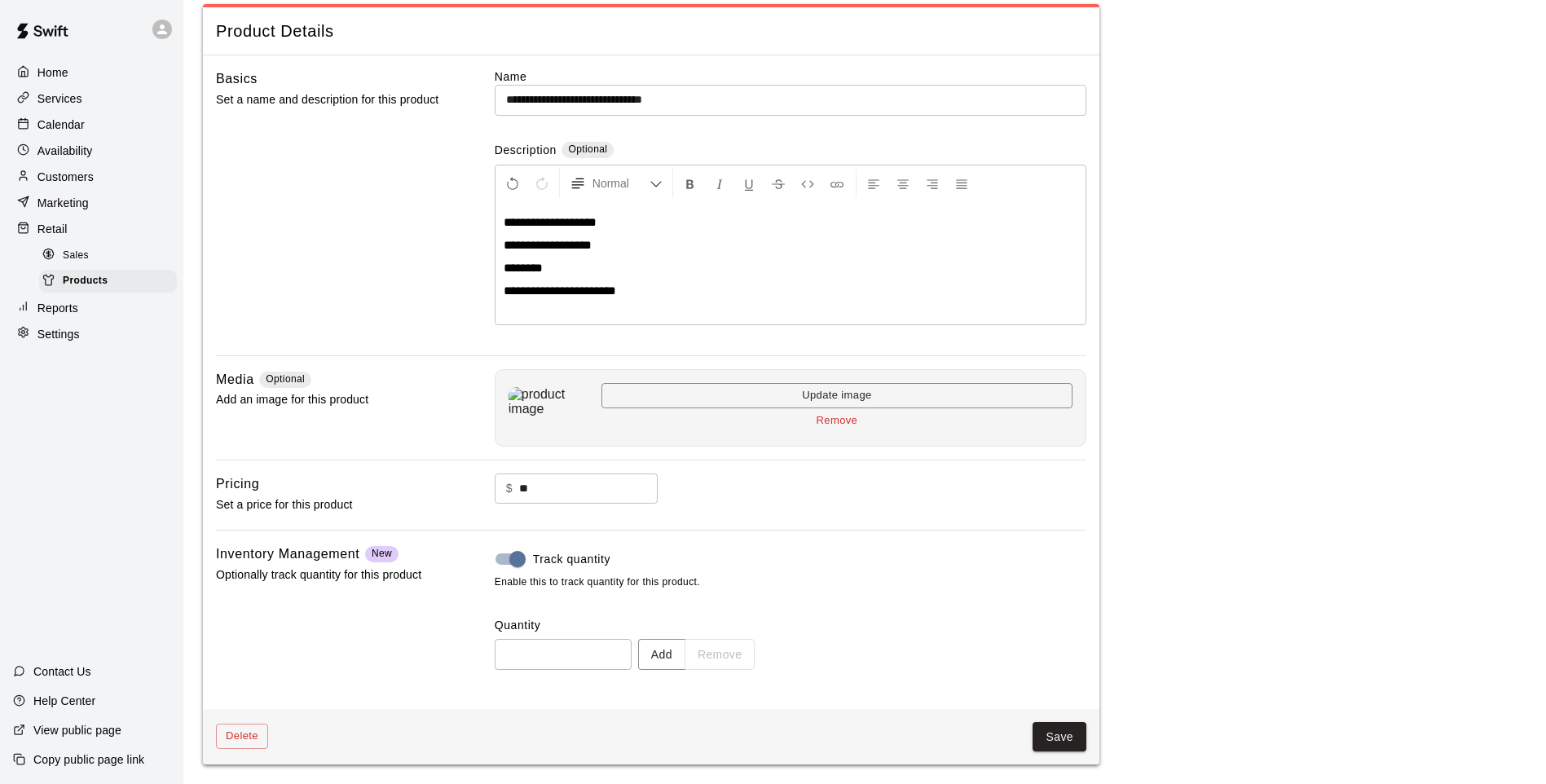
click at [667, 662] on button "Add" at bounding box center [662, 654] width 48 height 30
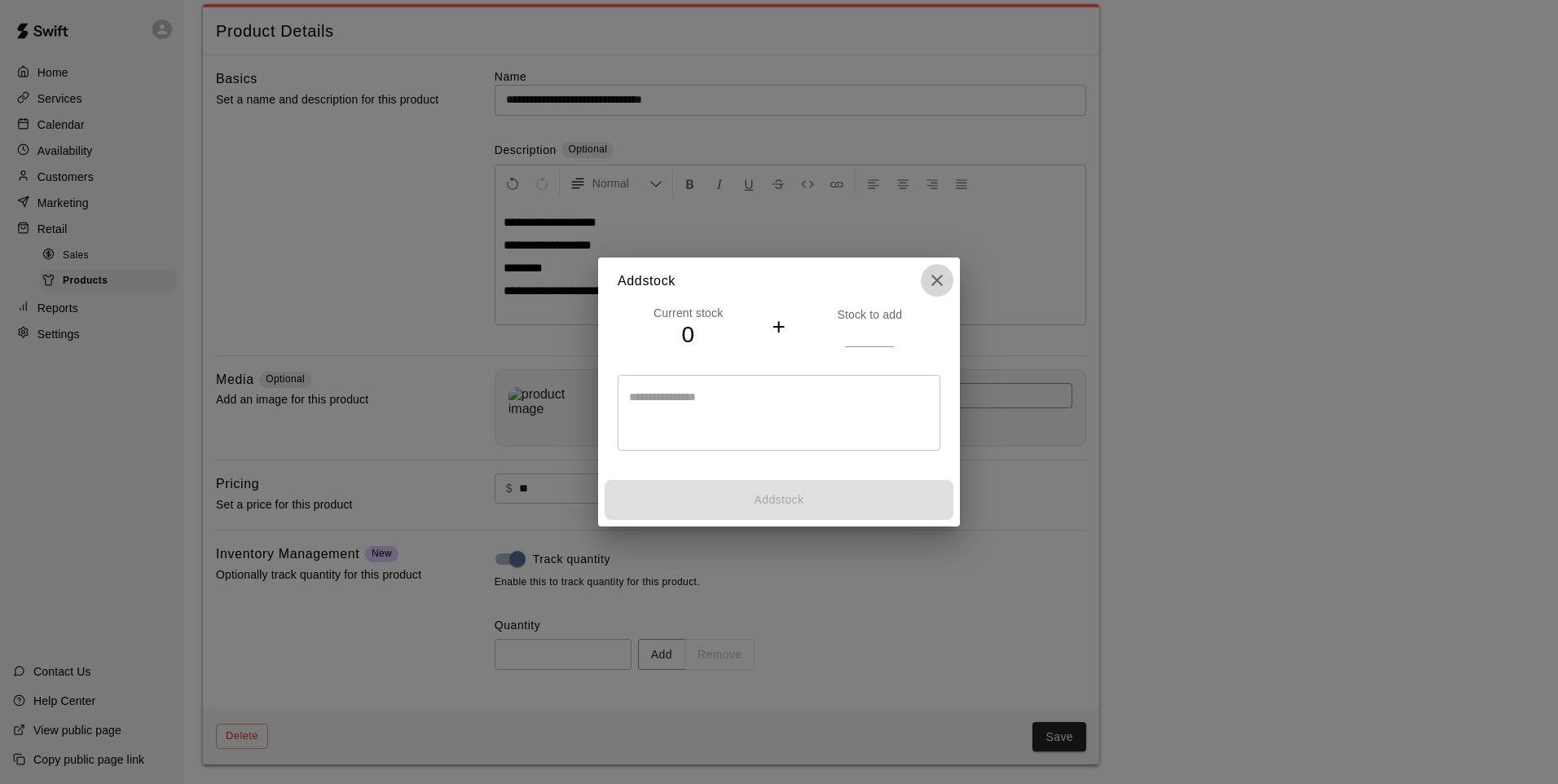
click at [936, 279] on icon "close" at bounding box center [938, 280] width 12 height 12
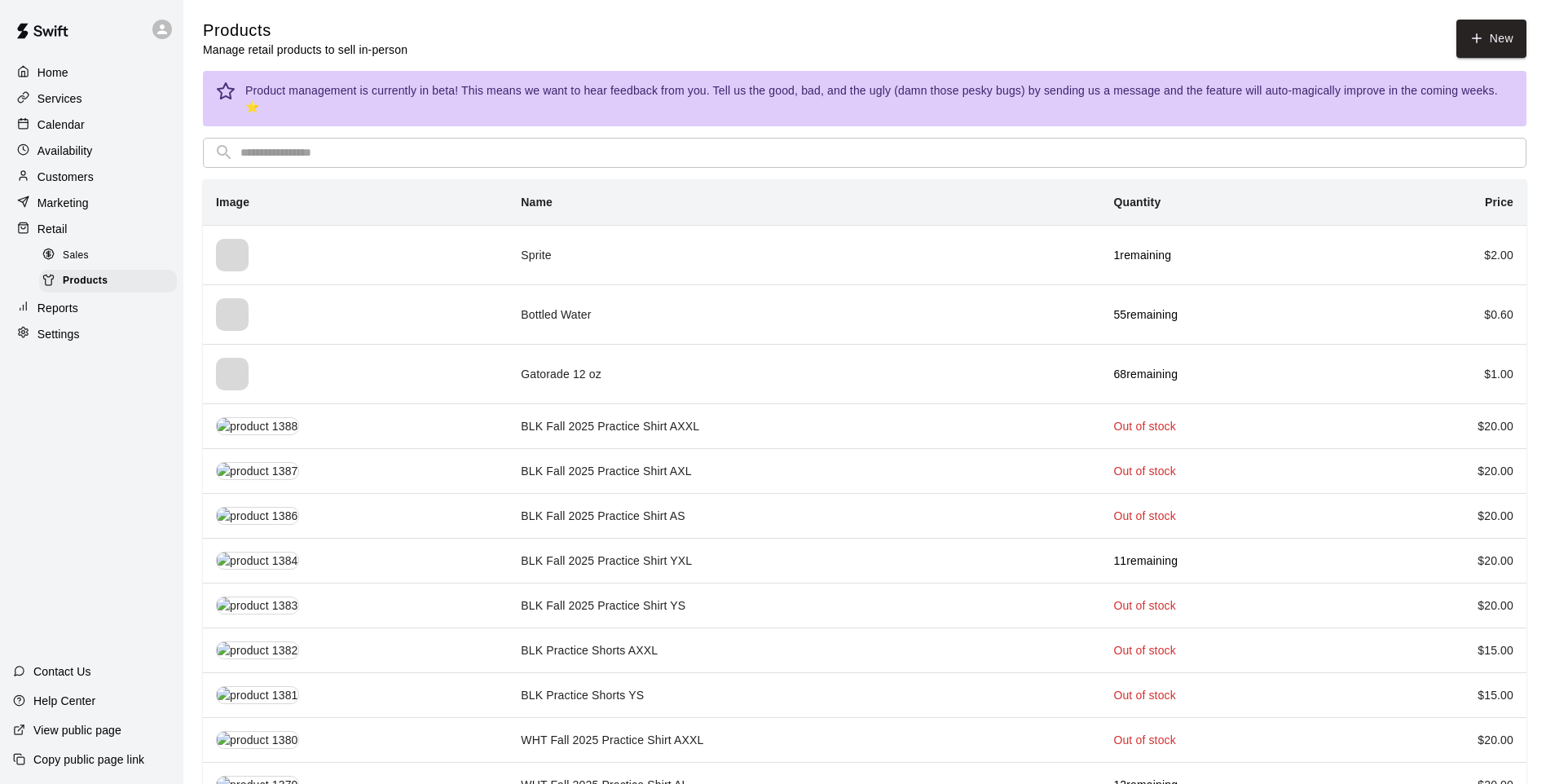
click at [460, 143] on input "text" at bounding box center [877, 152] width 1274 height 30
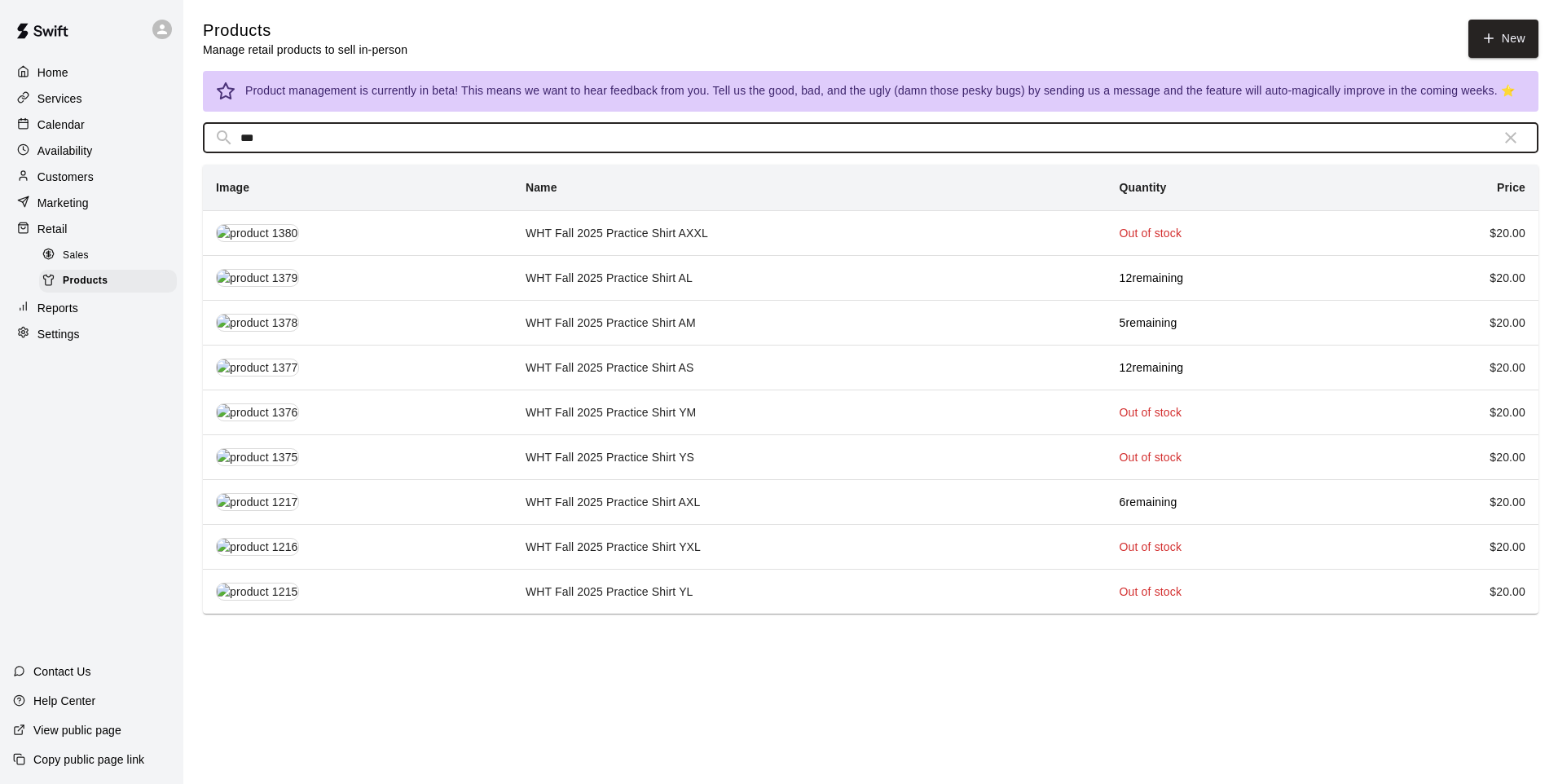
type input "***"
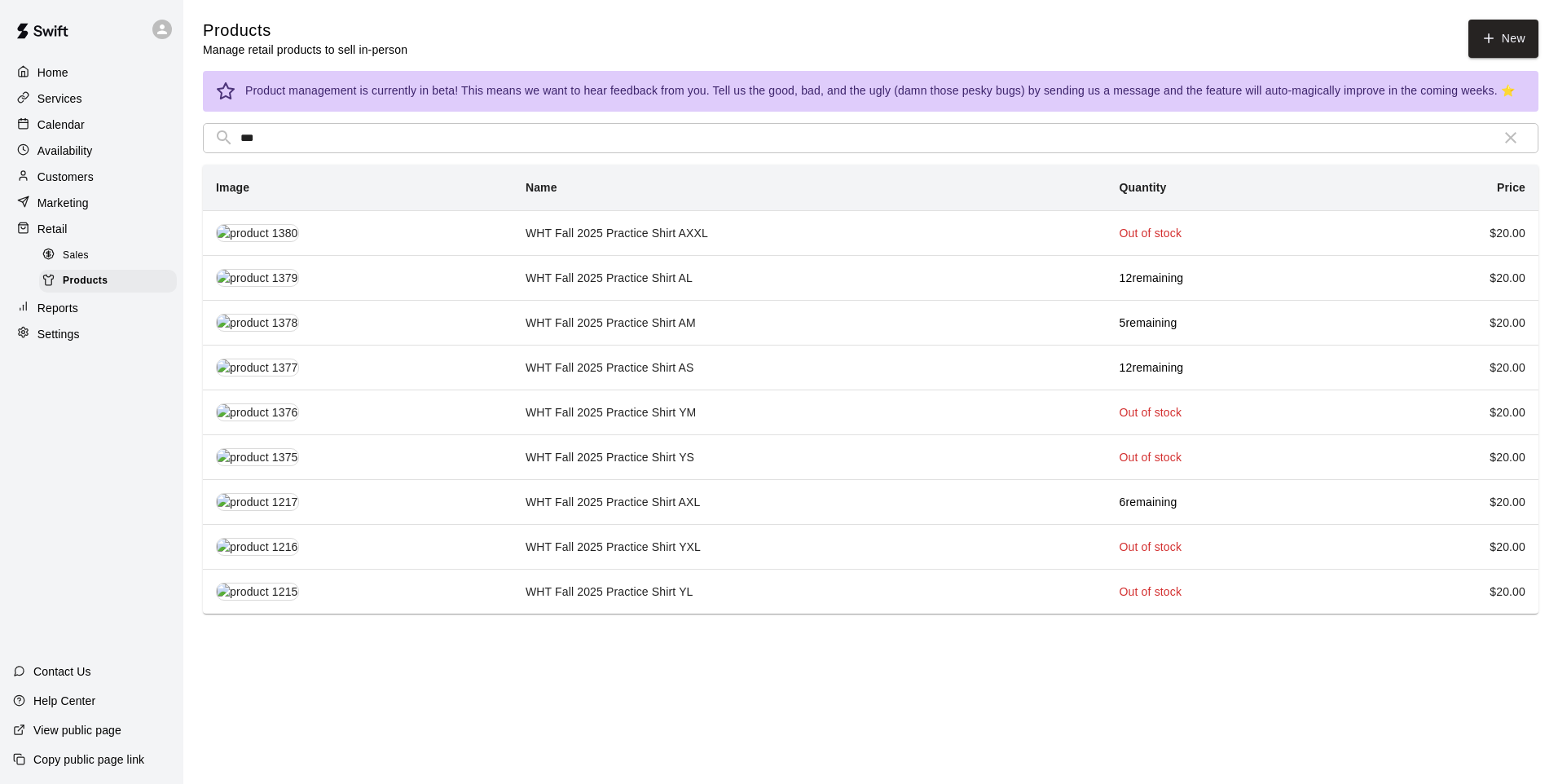
click at [700, 376] on td "WHT Fall 2025 Practice Shirt AS" at bounding box center [809, 367] width 594 height 45
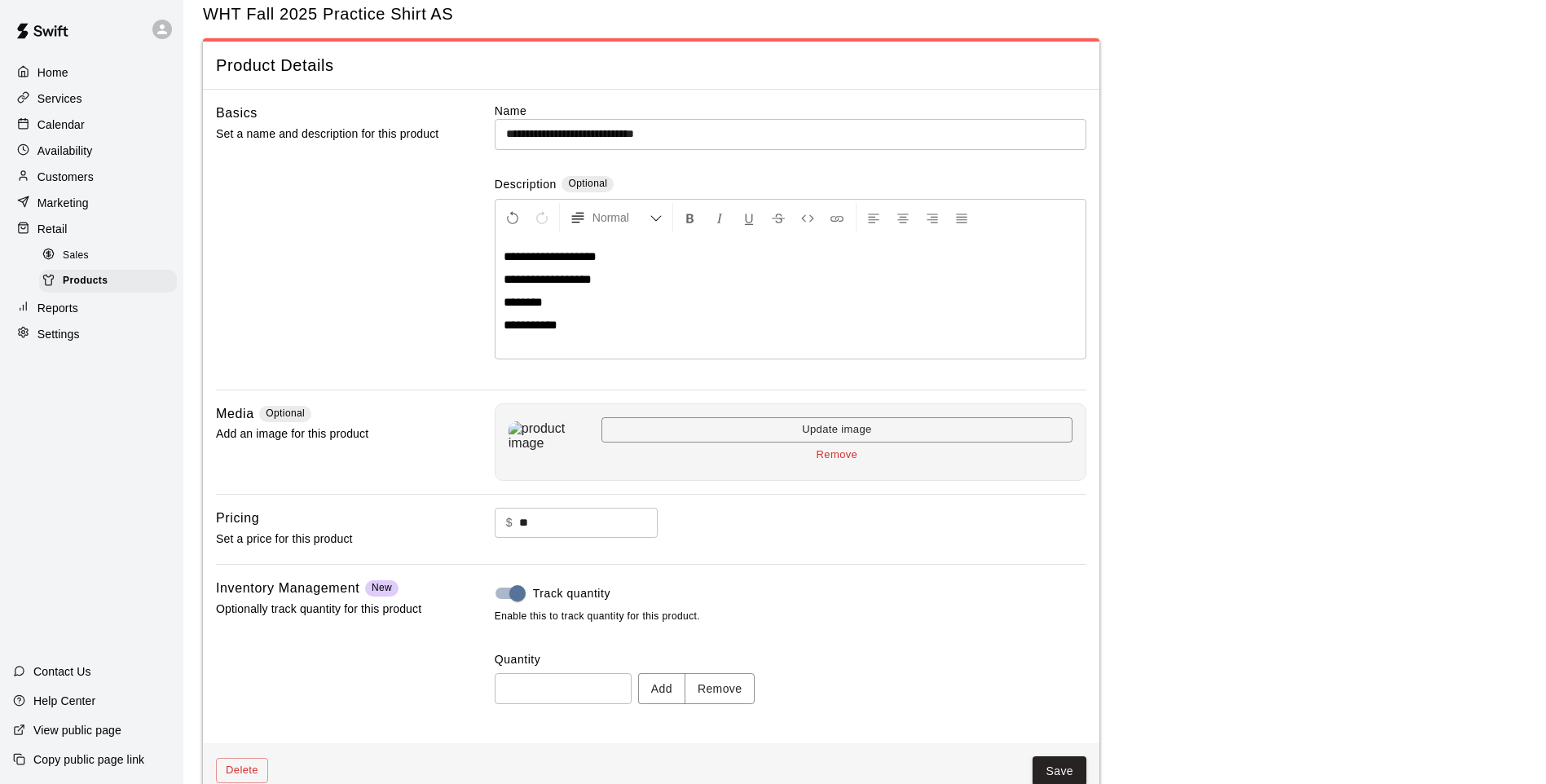
scroll to position [75, 0]
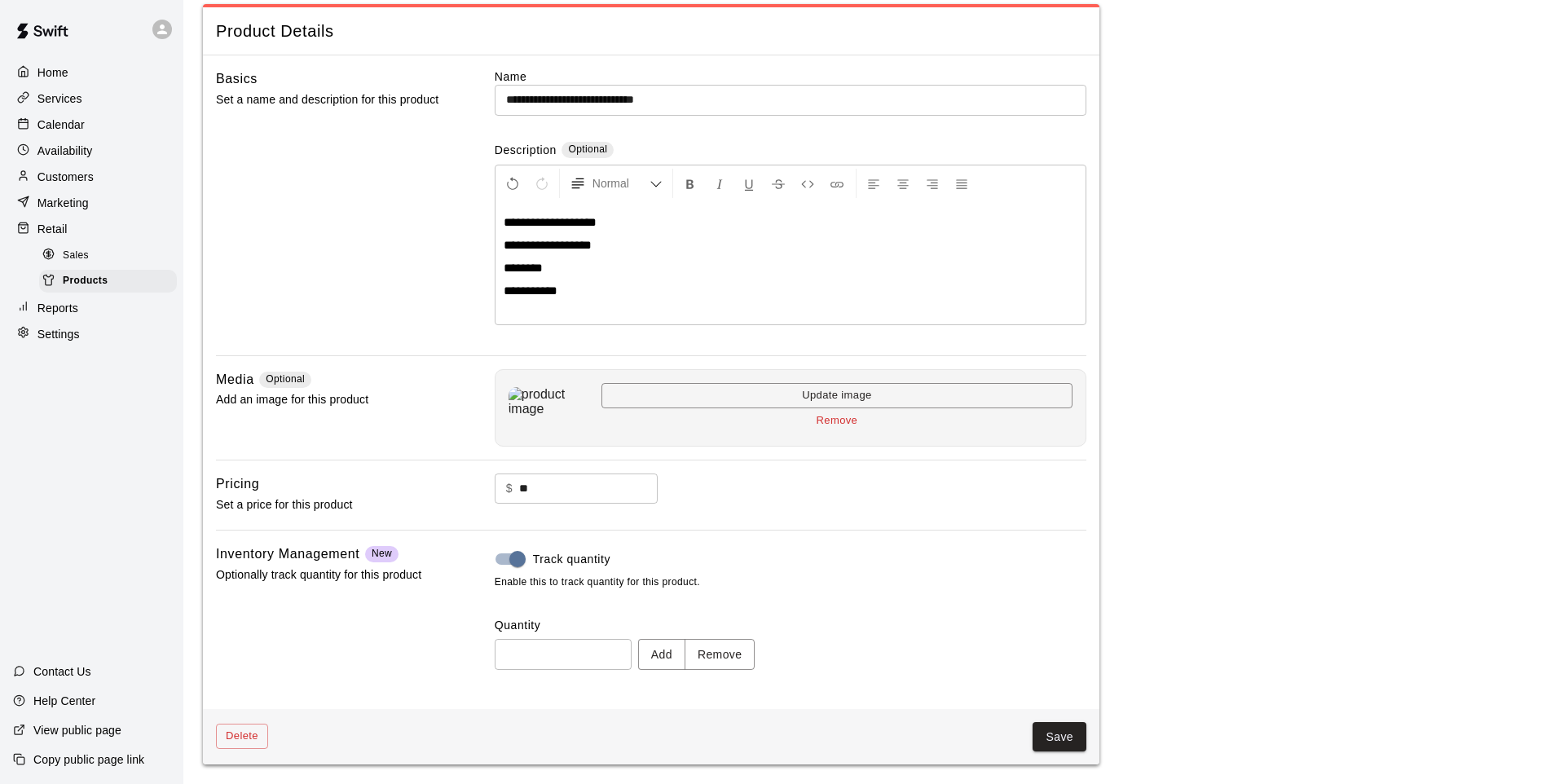
click at [717, 651] on button "Remove" at bounding box center [719, 654] width 71 height 30
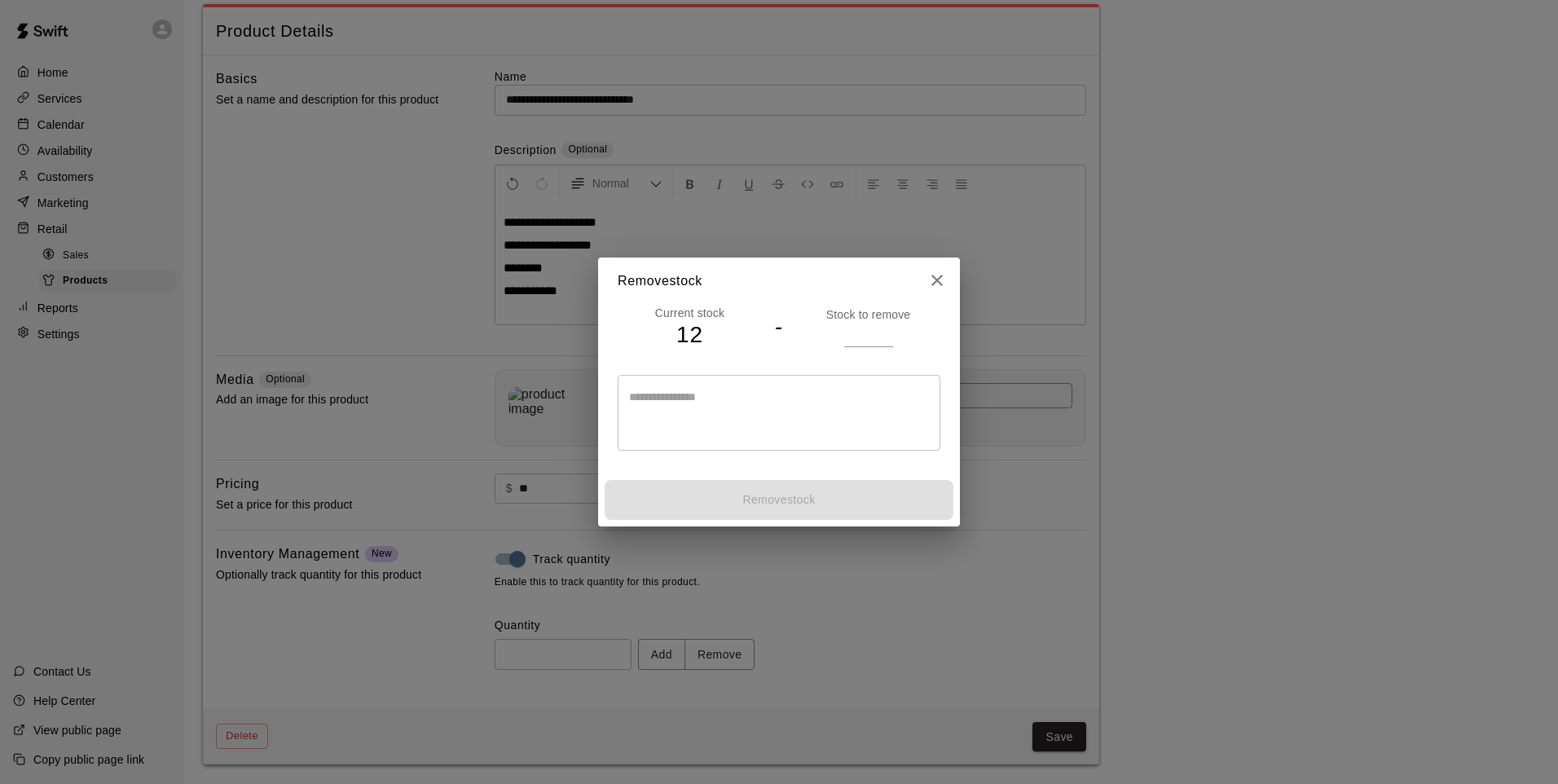
click at [848, 330] on input "number" at bounding box center [869, 334] width 49 height 23
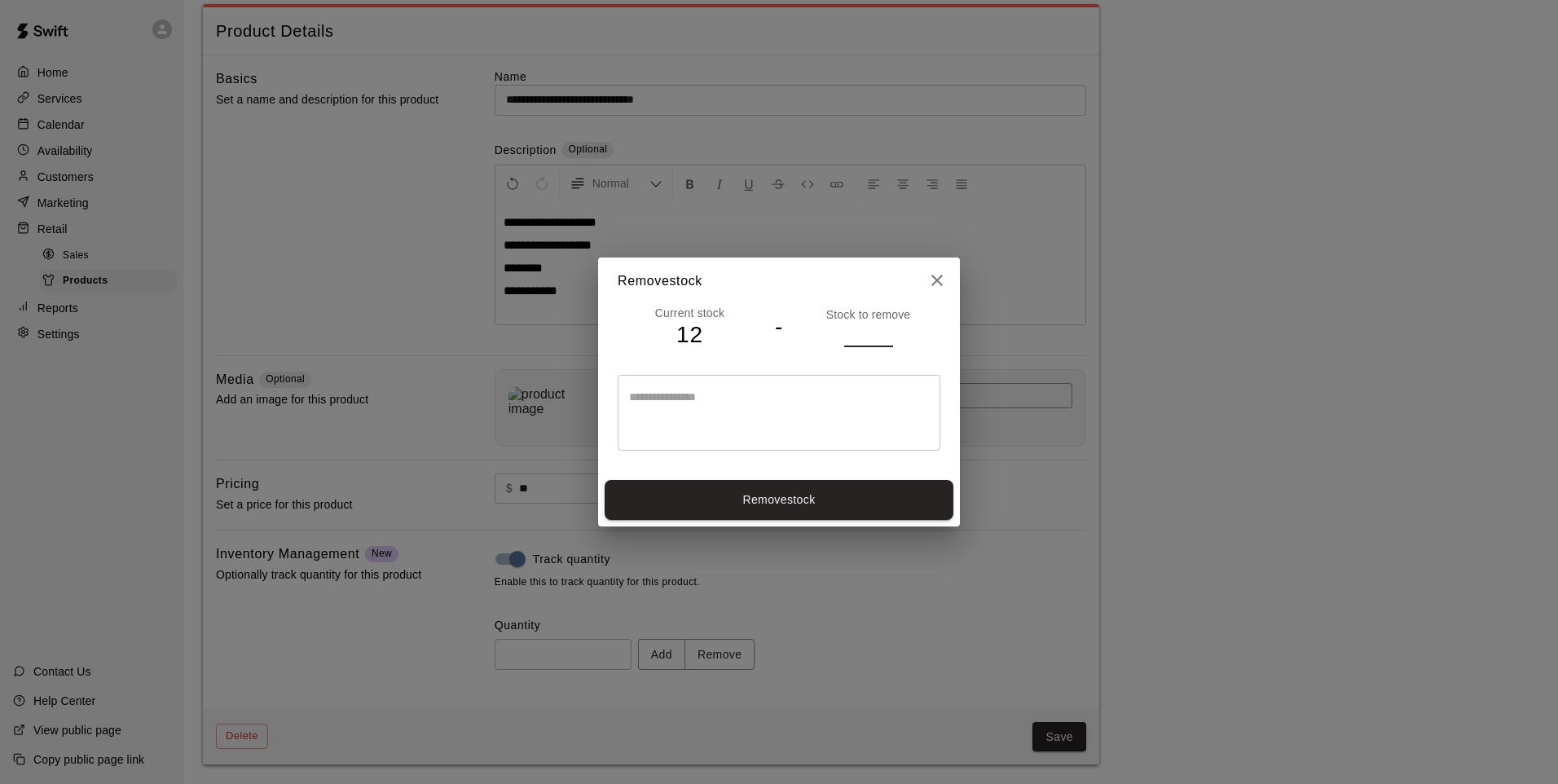
type input "*"
click at [754, 491] on button "Remove stock" at bounding box center [779, 500] width 348 height 40
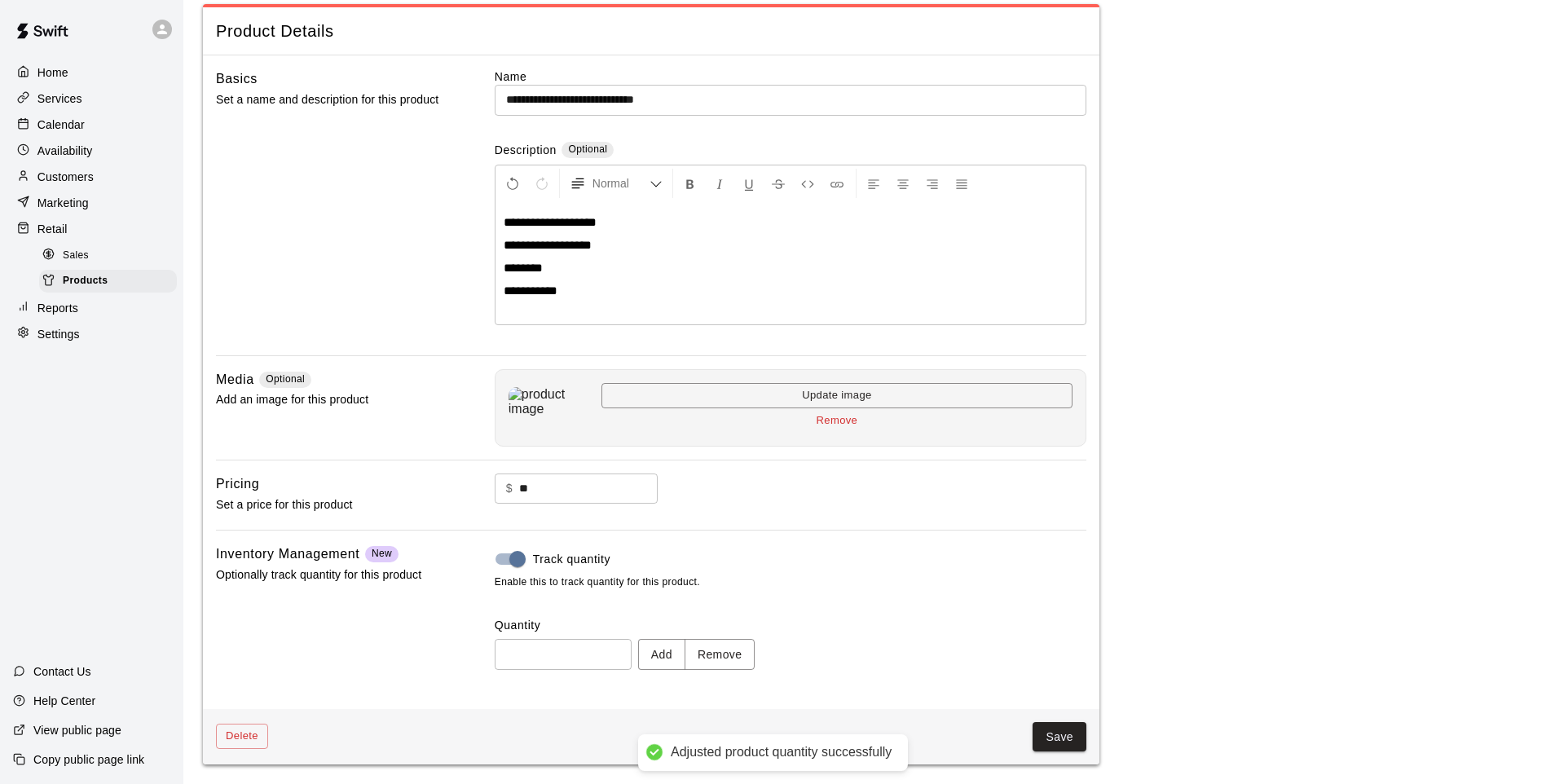
type input "**"
click at [1058, 734] on button "Save" at bounding box center [1059, 737] width 54 height 30
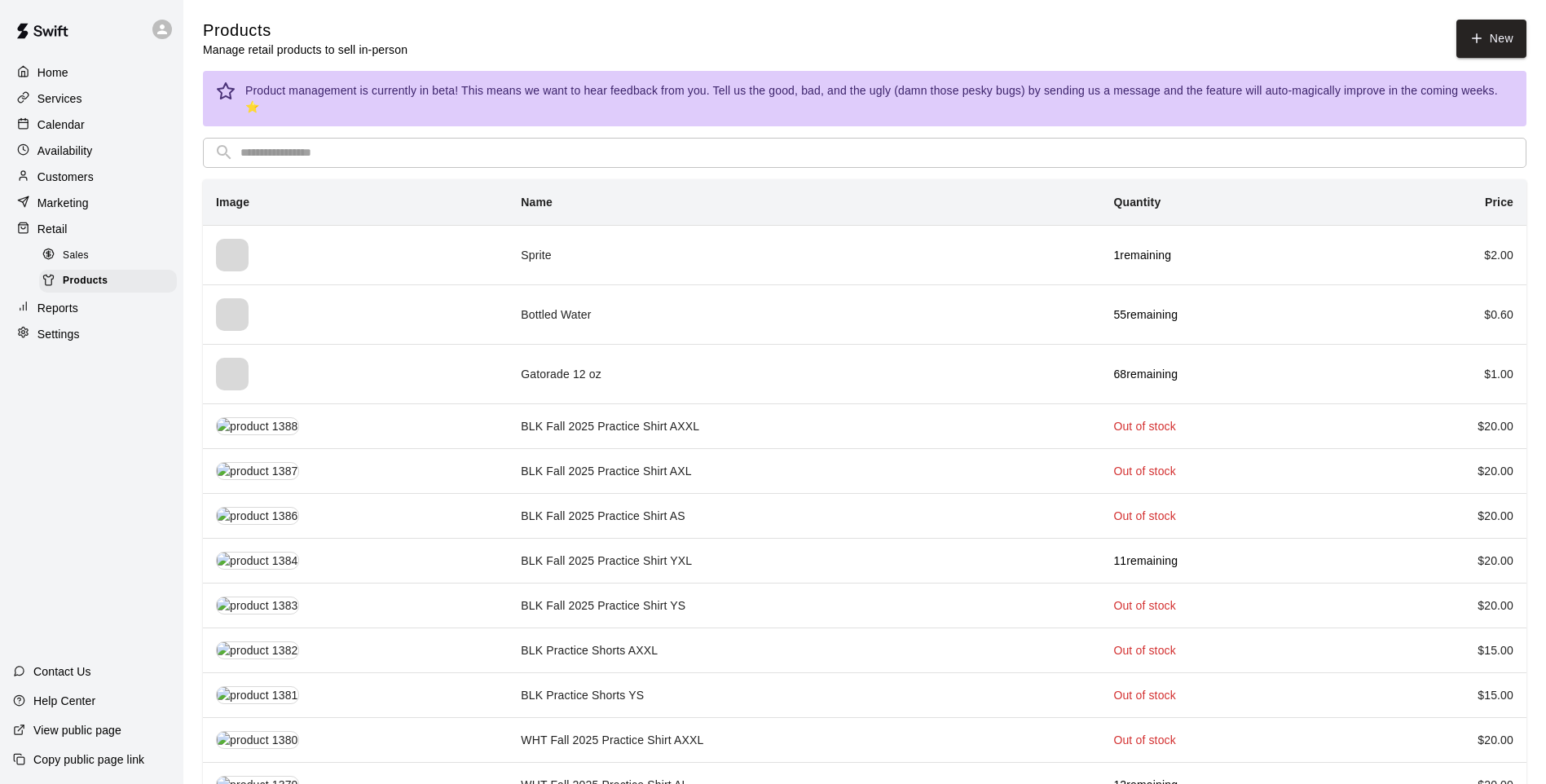
click at [1011, 137] on input "text" at bounding box center [877, 152] width 1274 height 30
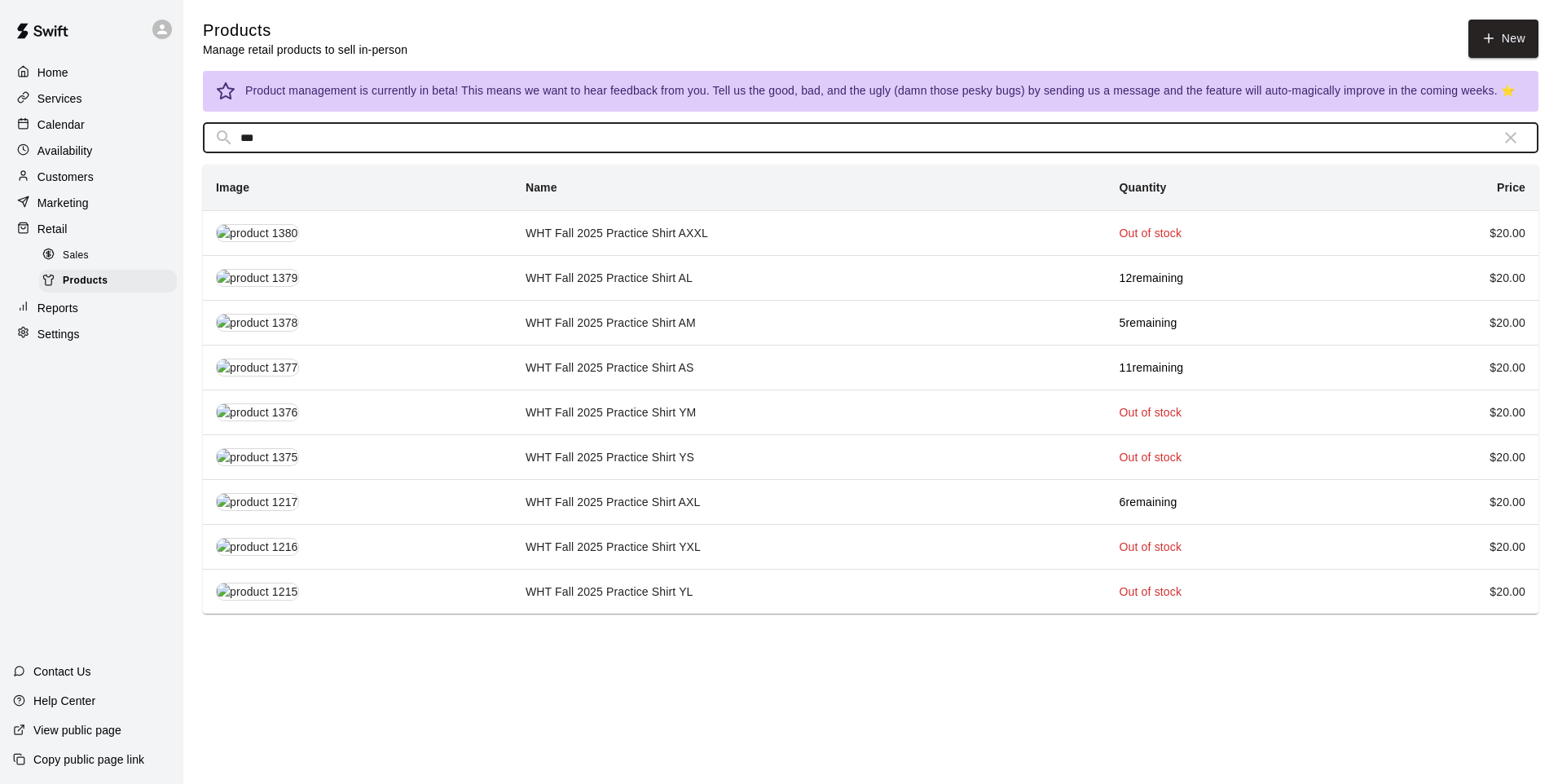
type input "***"
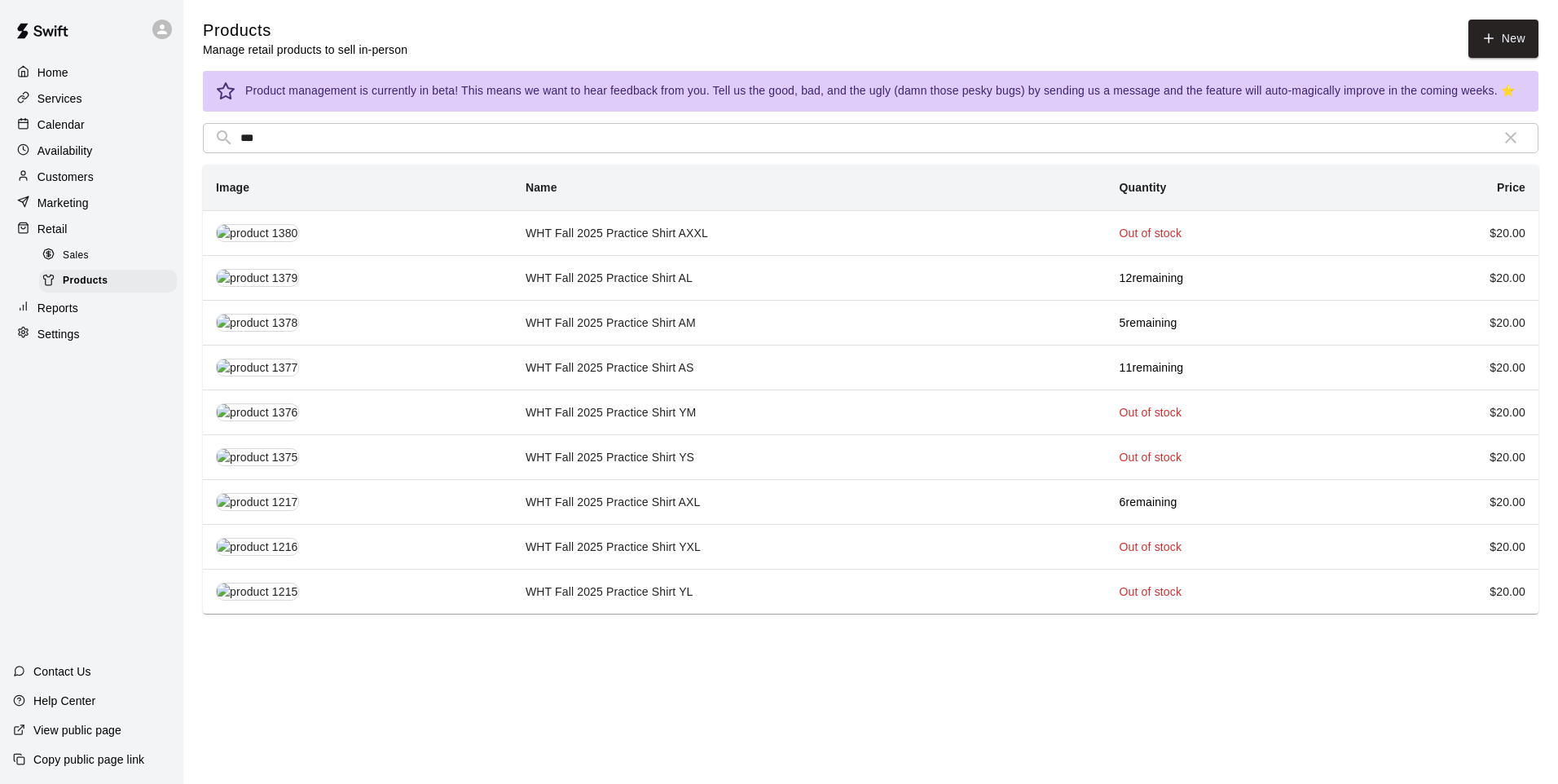
click at [797, 281] on td "WHT Fall 2025 Practice Shirt AL" at bounding box center [809, 277] width 594 height 45
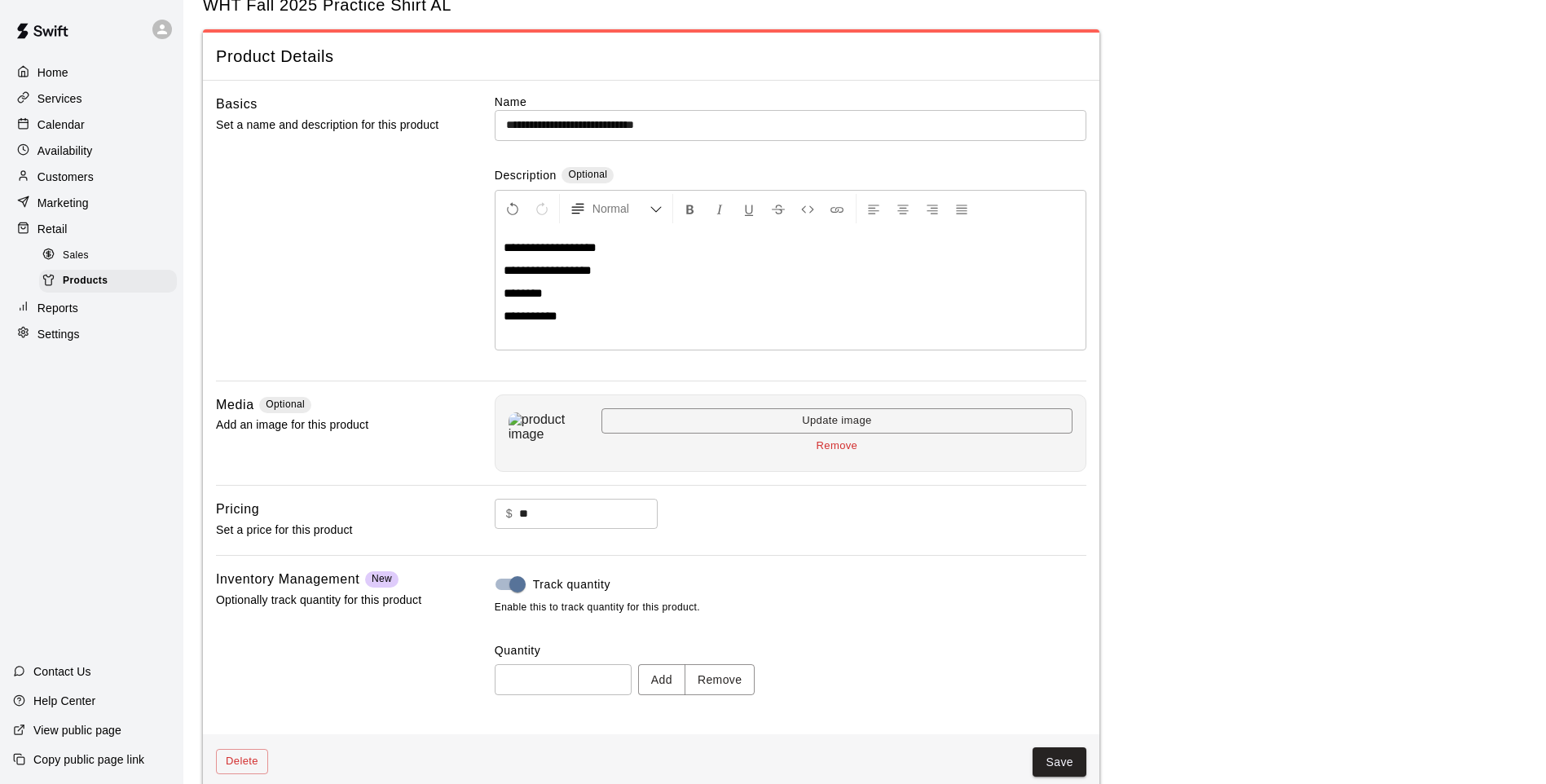
scroll to position [75, 0]
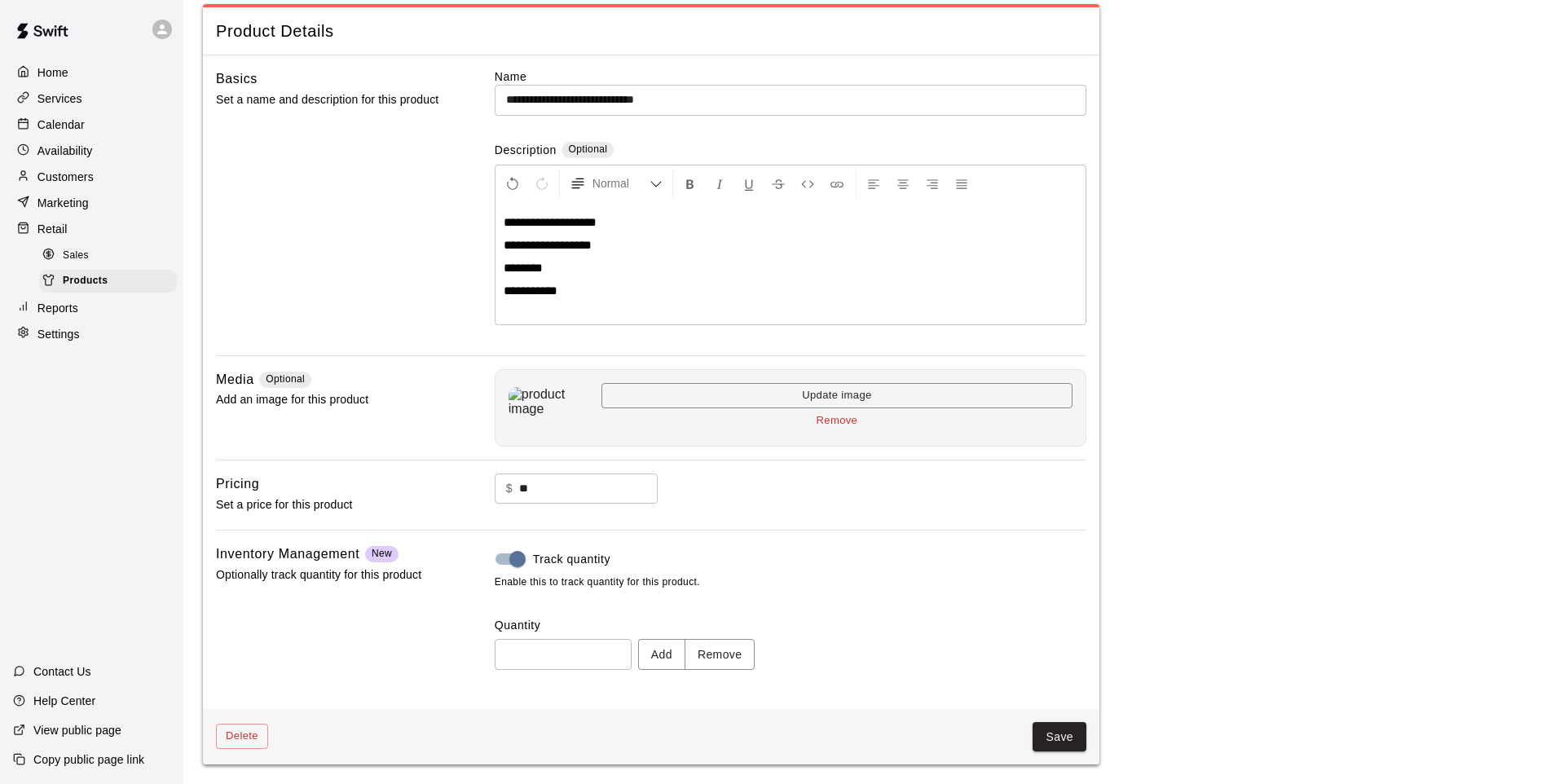
click at [743, 662] on button "Remove" at bounding box center [719, 654] width 71 height 30
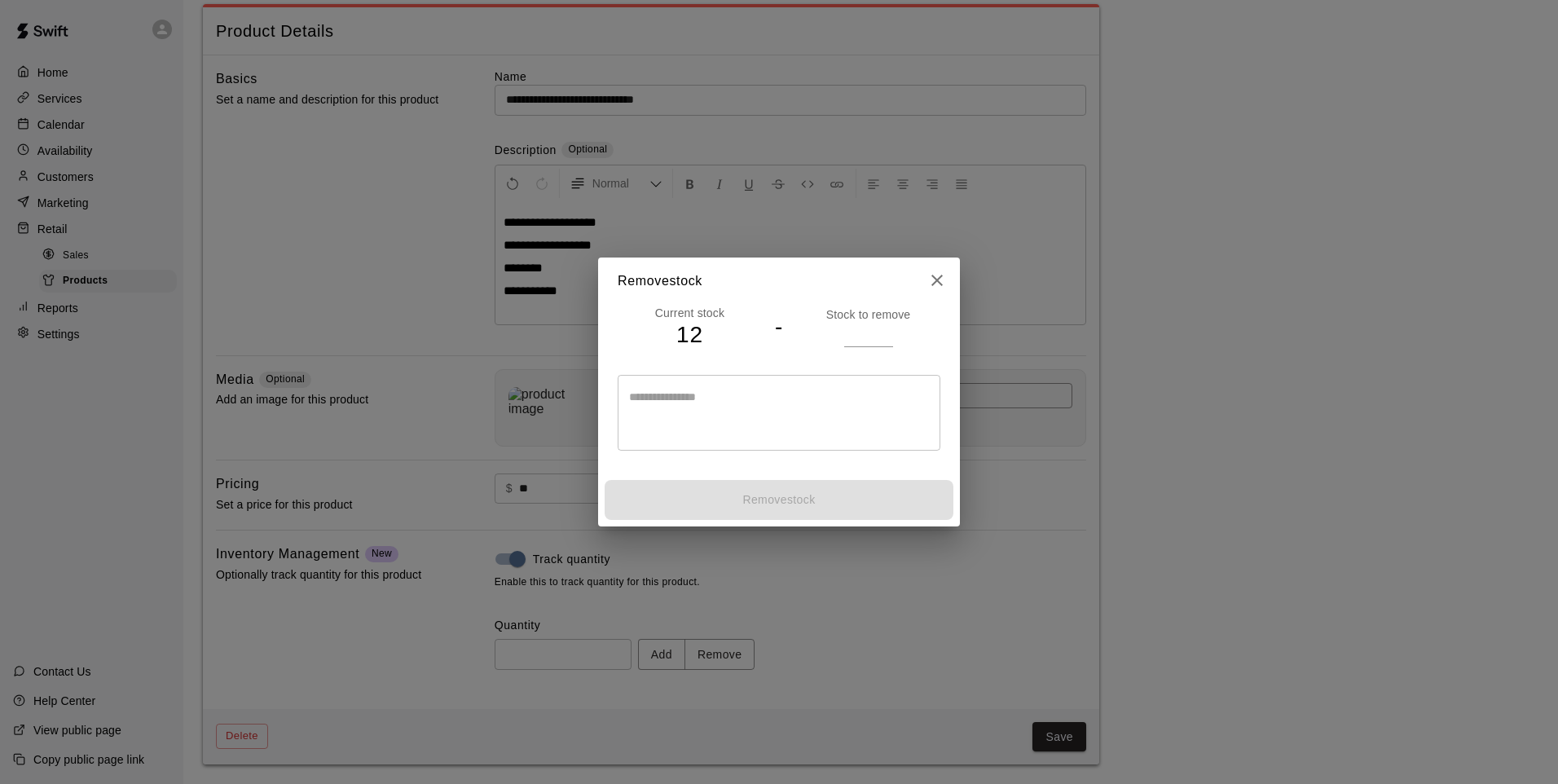
click at [857, 334] on input "number" at bounding box center [869, 334] width 49 height 23
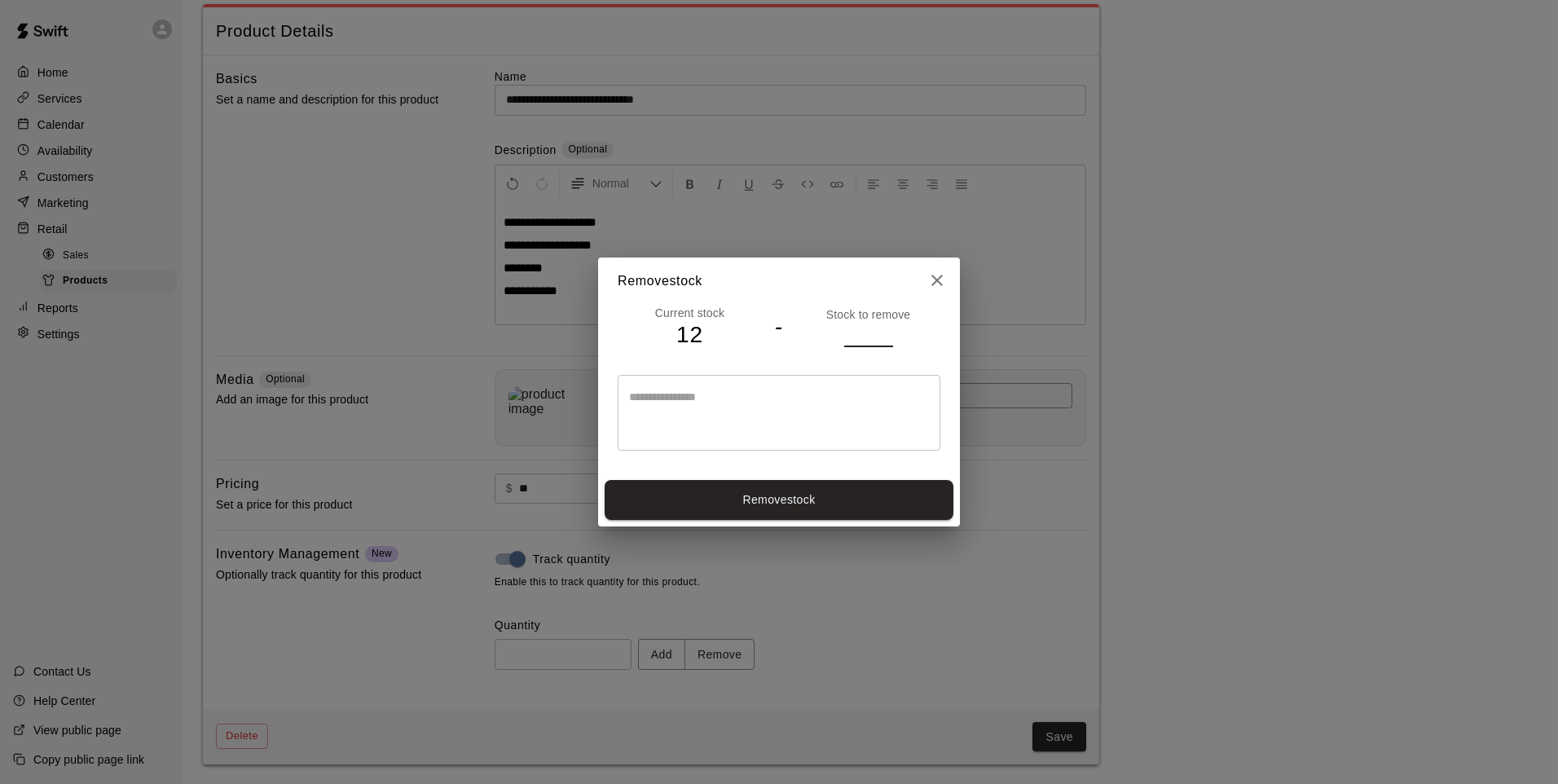
type input "*"
click at [897, 498] on button "Remove stock" at bounding box center [779, 500] width 348 height 40
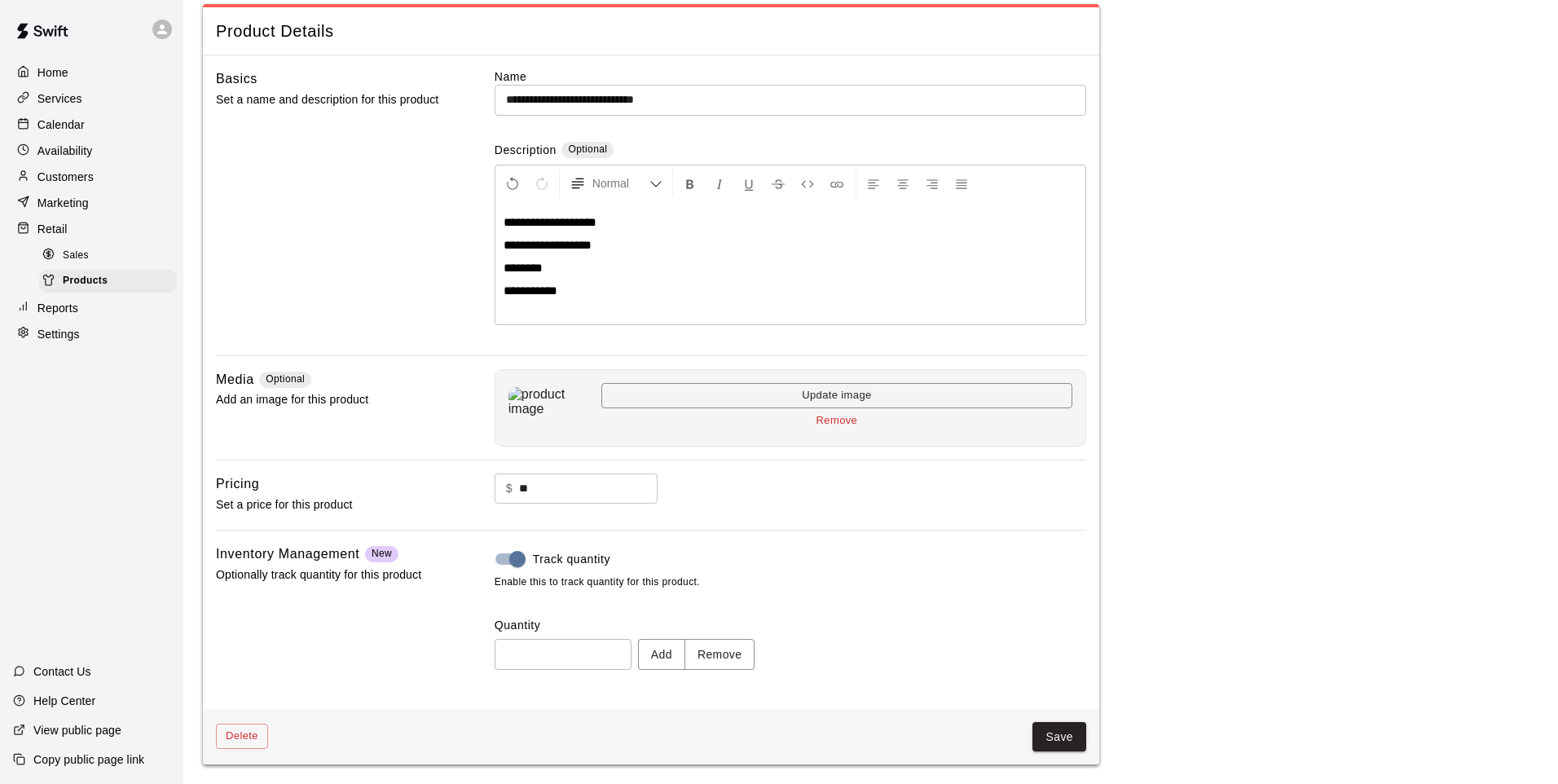
type input "**"
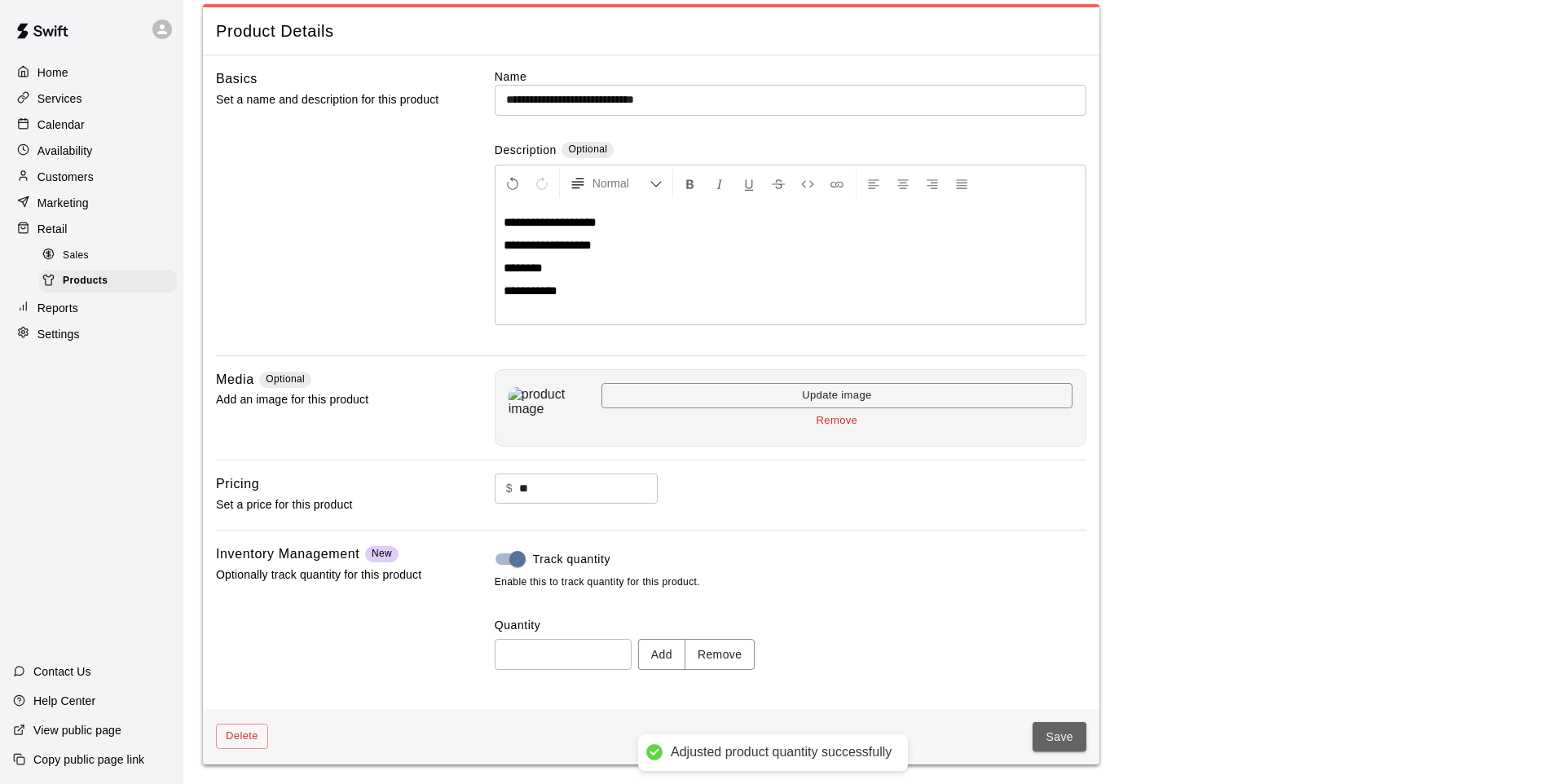
click at [1053, 730] on button "Save" at bounding box center [1059, 737] width 54 height 30
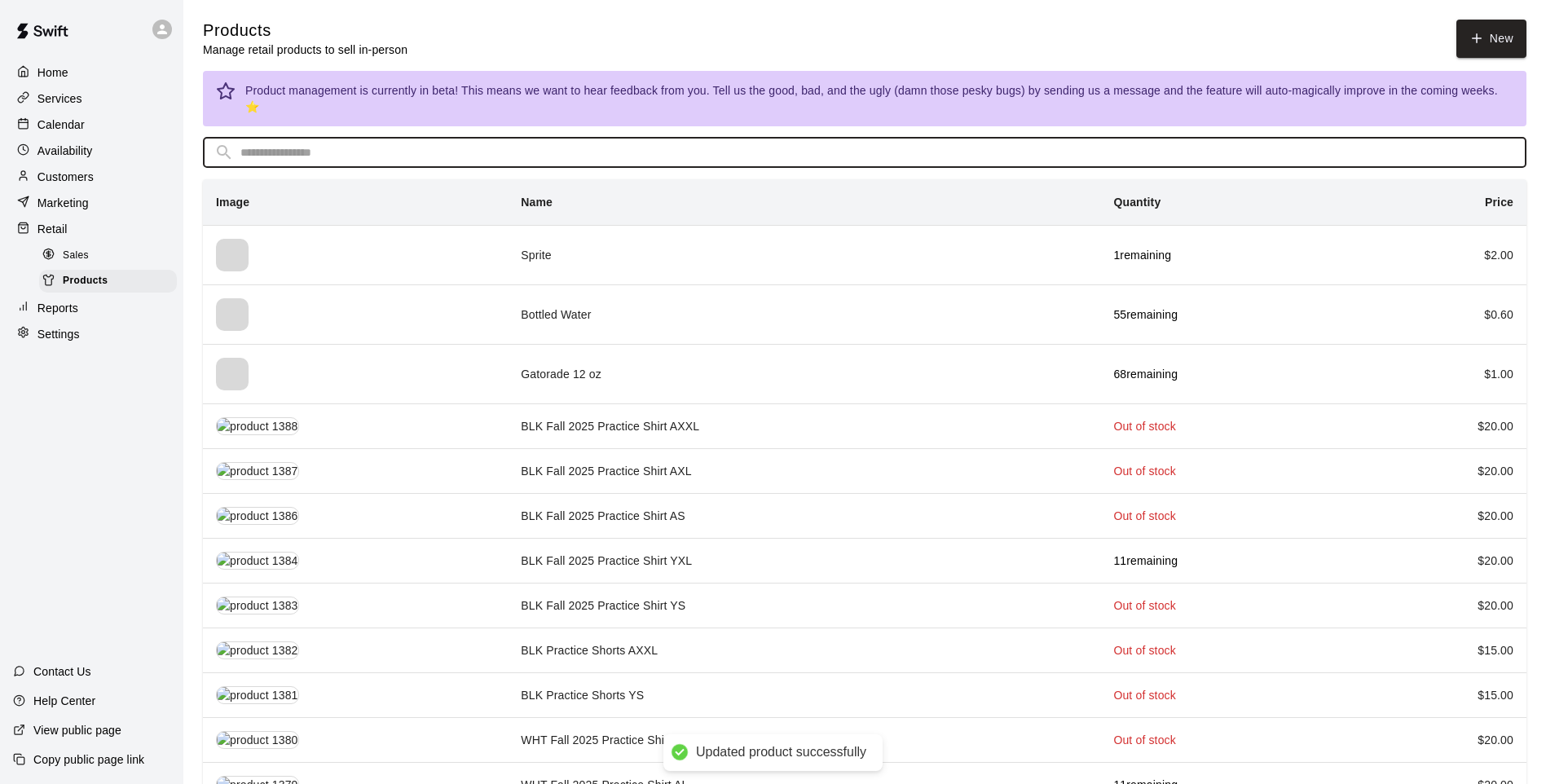
click at [759, 147] on input "text" at bounding box center [877, 152] width 1274 height 30
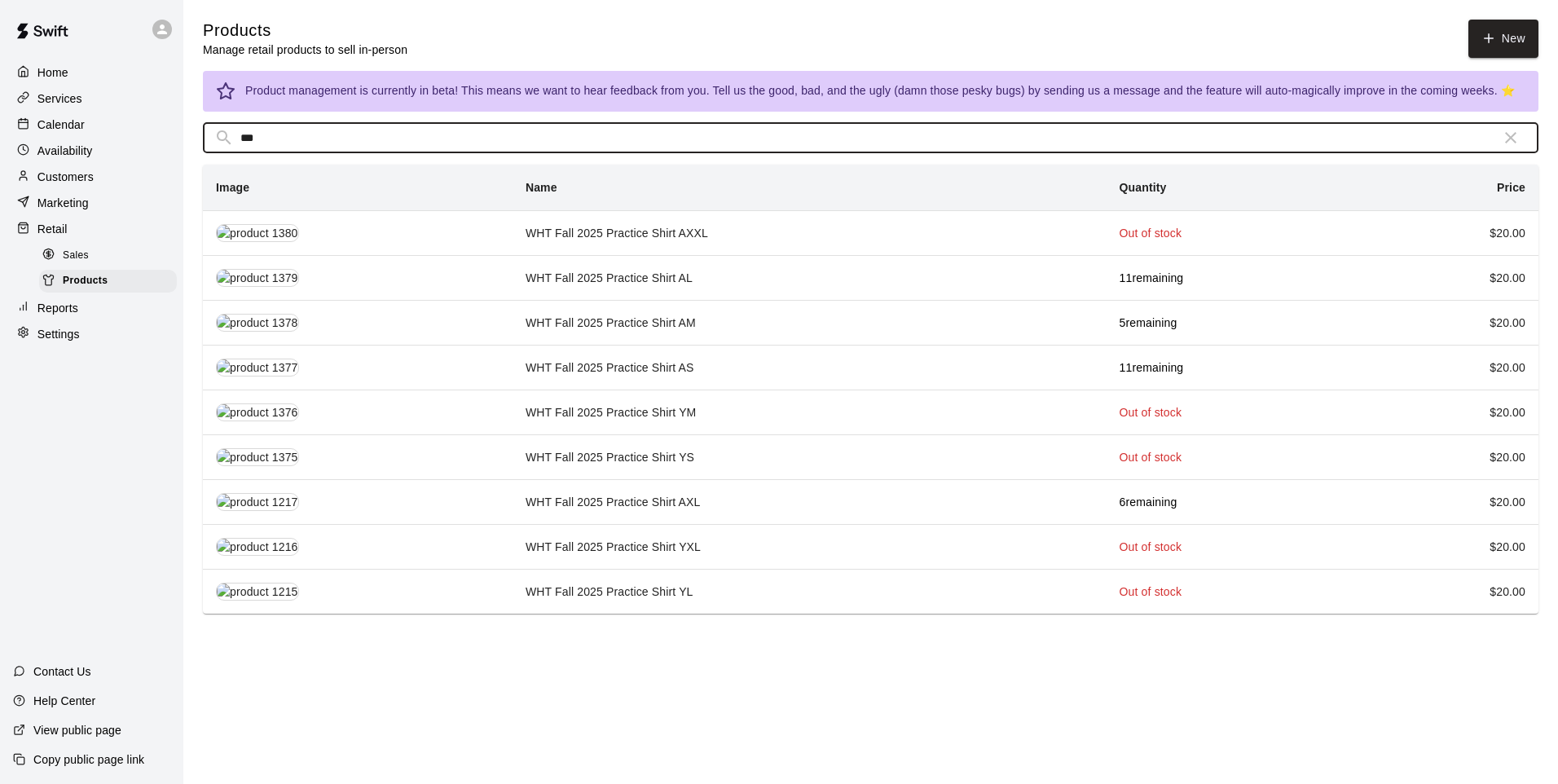
type input "***"
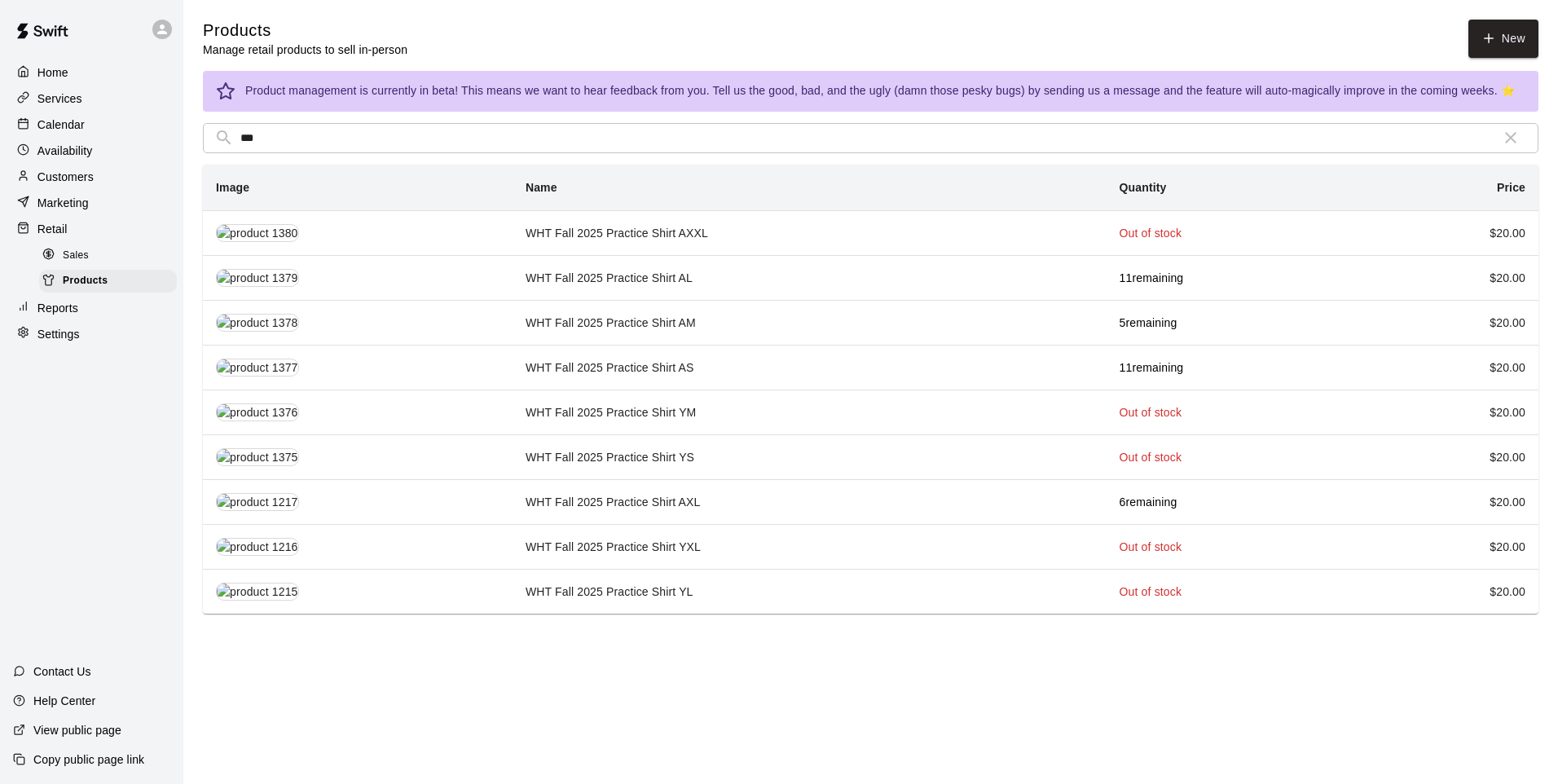
click at [477, 507] on th "simple table" at bounding box center [358, 502] width 310 height 45
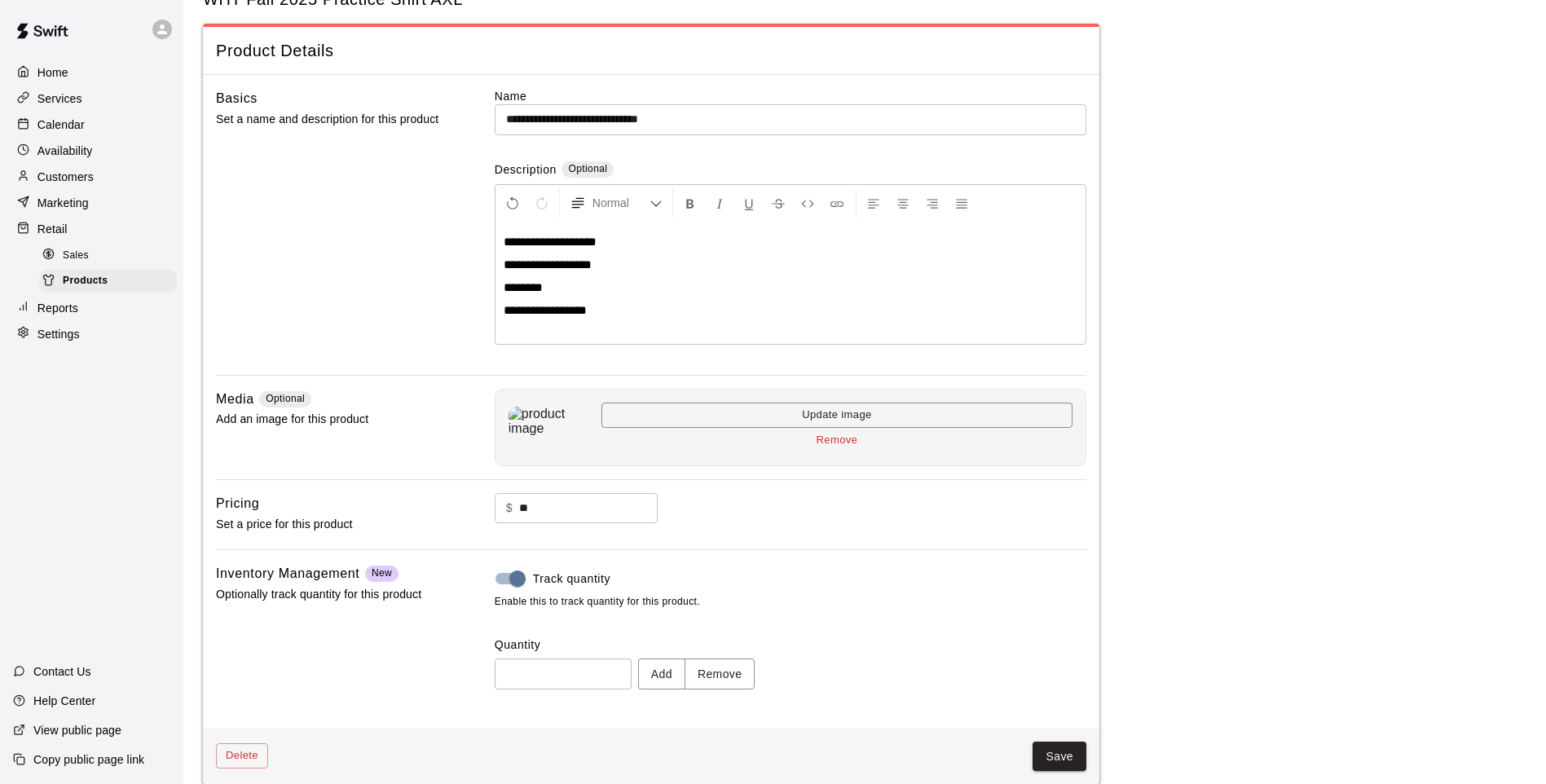
scroll to position [75, 0]
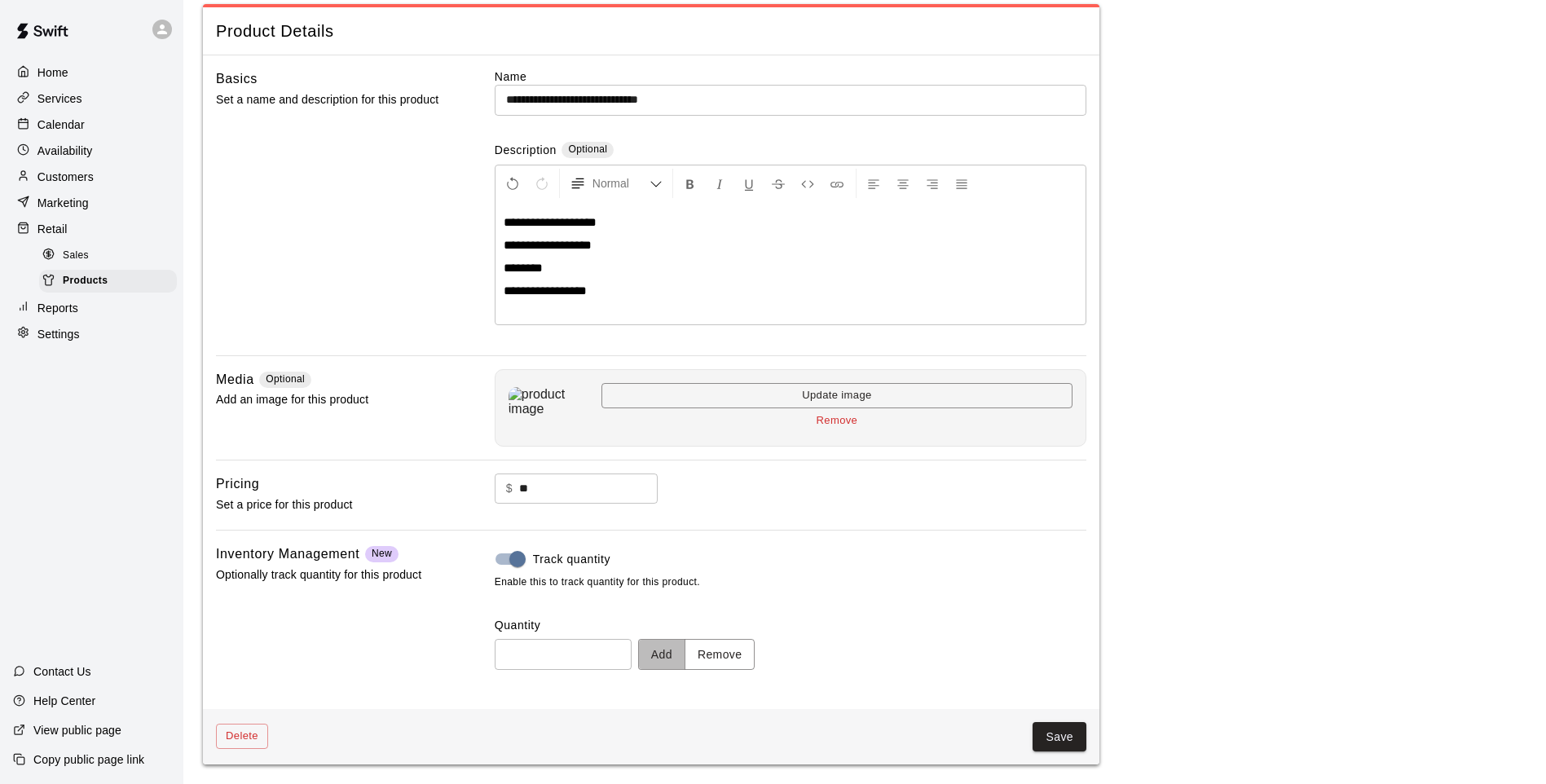
click at [659, 653] on button "Add" at bounding box center [662, 654] width 48 height 30
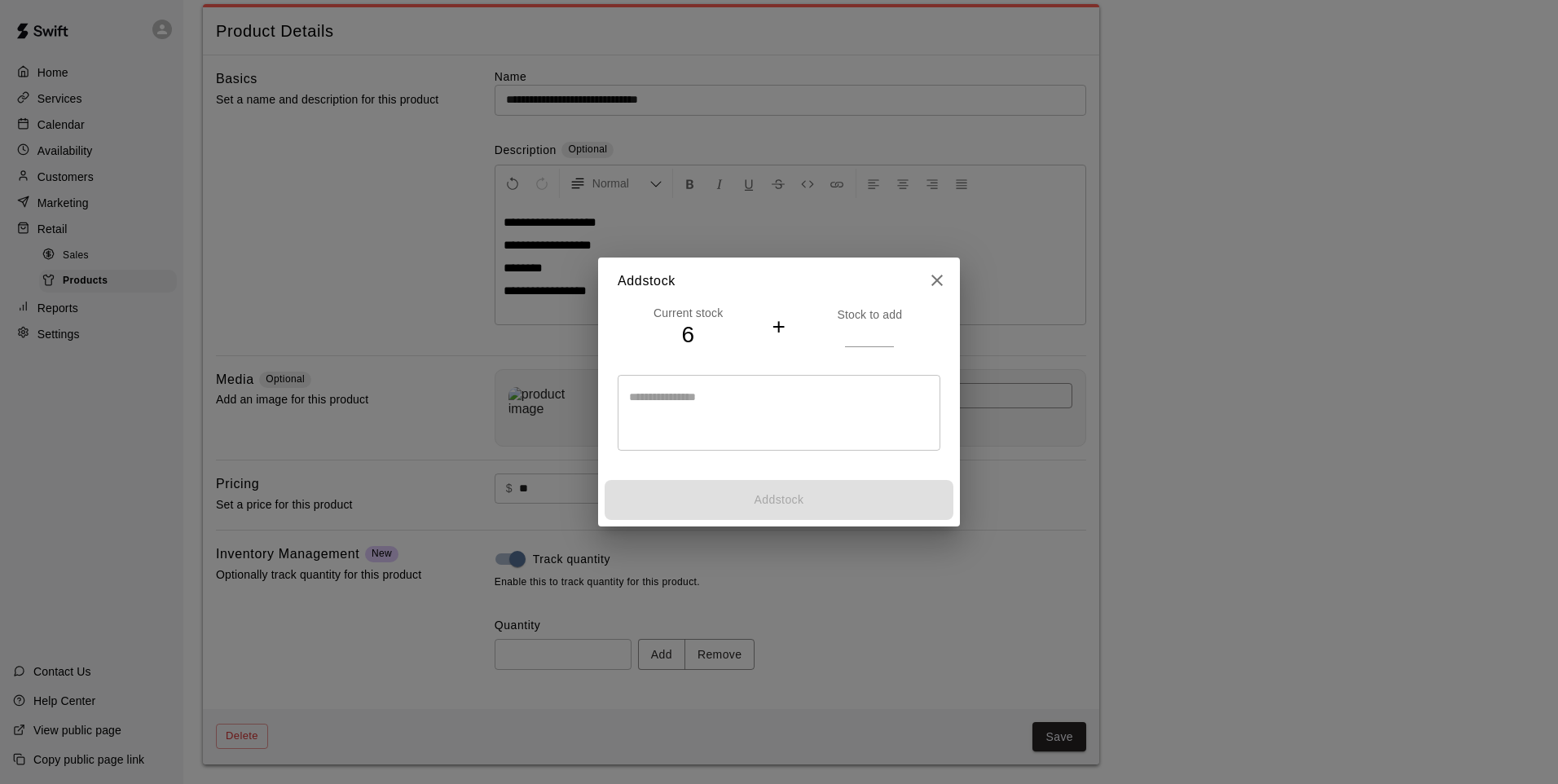
click at [859, 331] on input "number" at bounding box center [869, 334] width 49 height 23
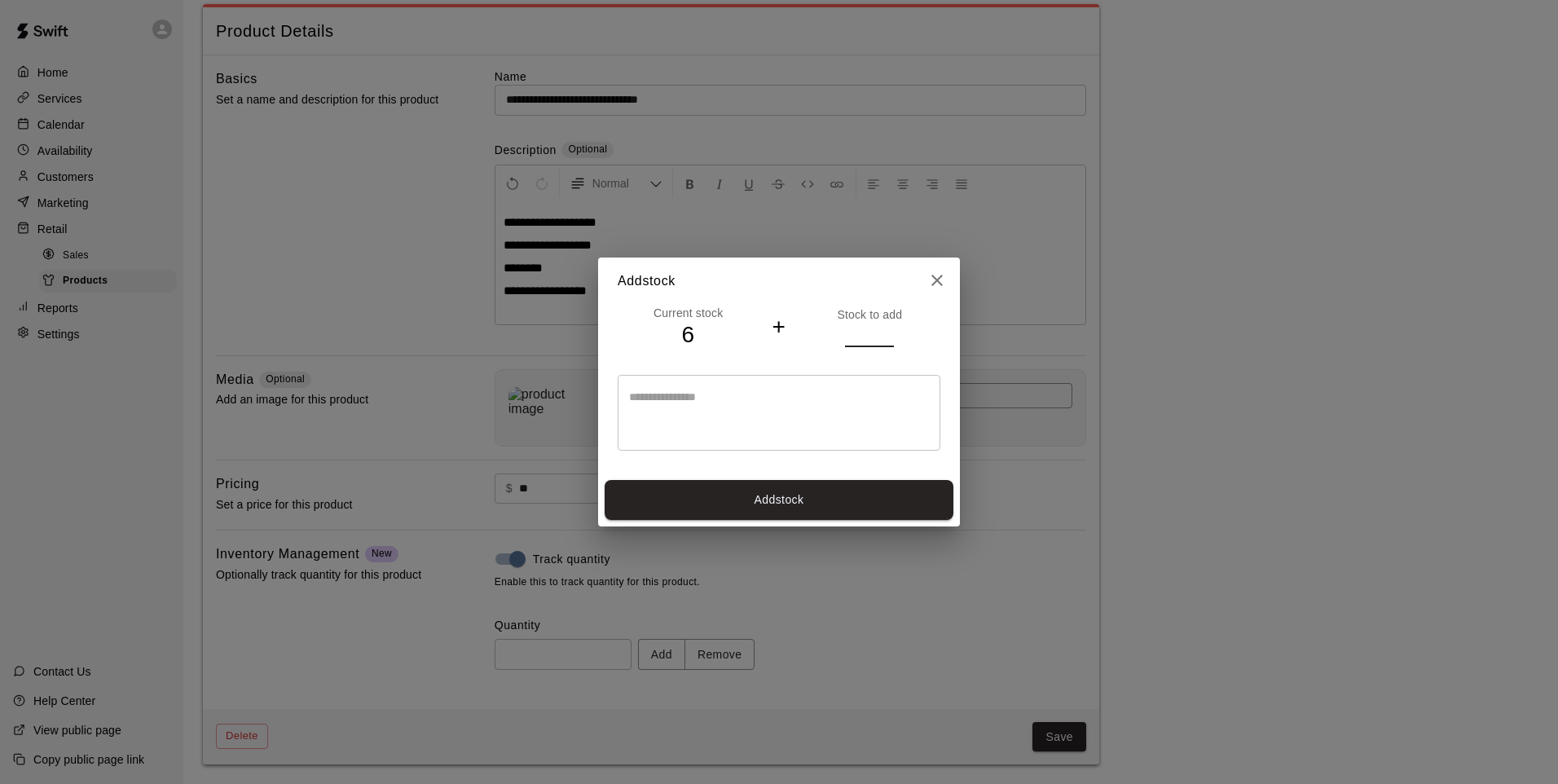
type input "*"
click at [901, 514] on button "Add stock" at bounding box center [779, 500] width 348 height 40
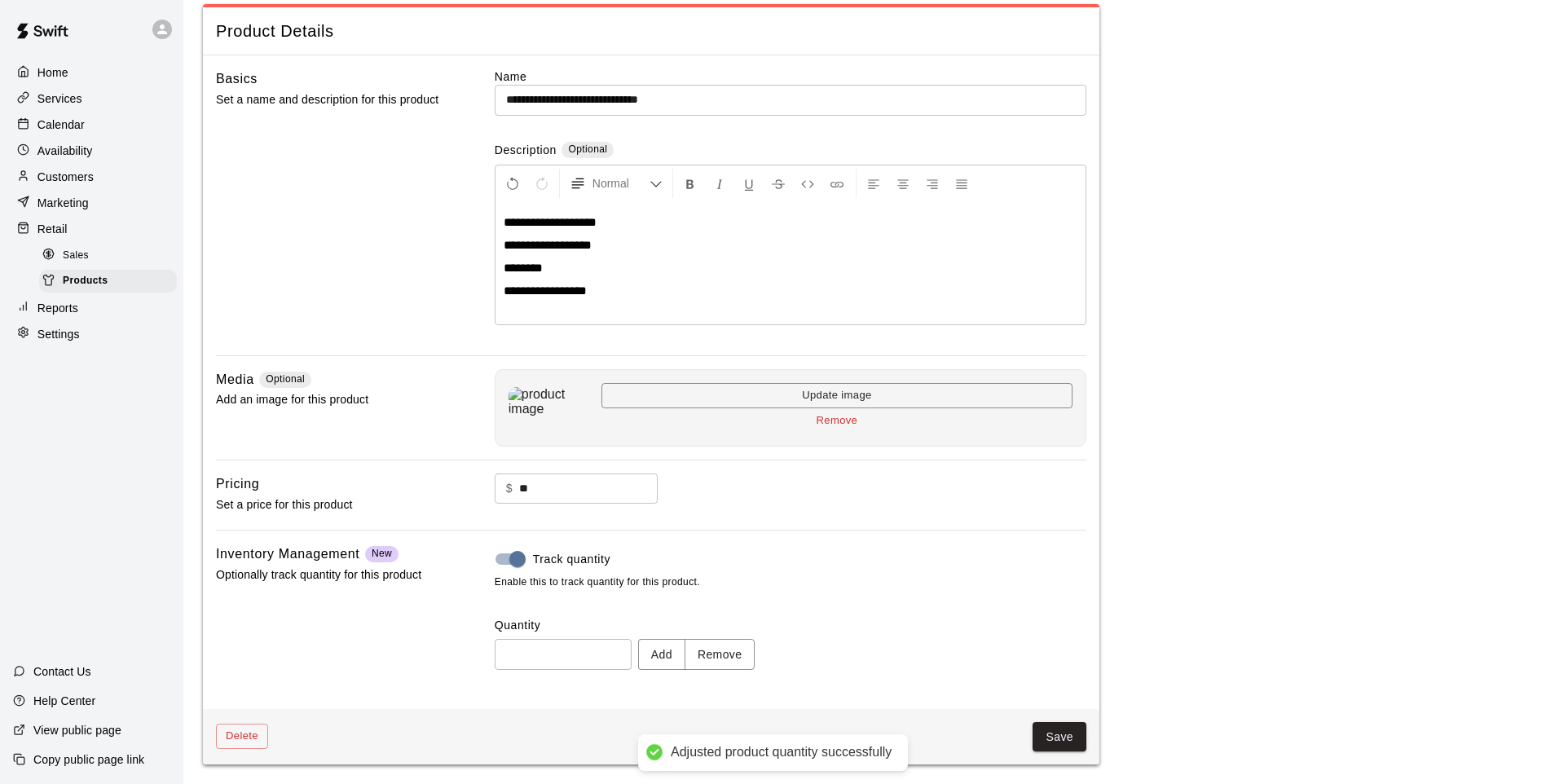
type input "*"
click at [1049, 734] on button "Save" at bounding box center [1059, 737] width 54 height 30
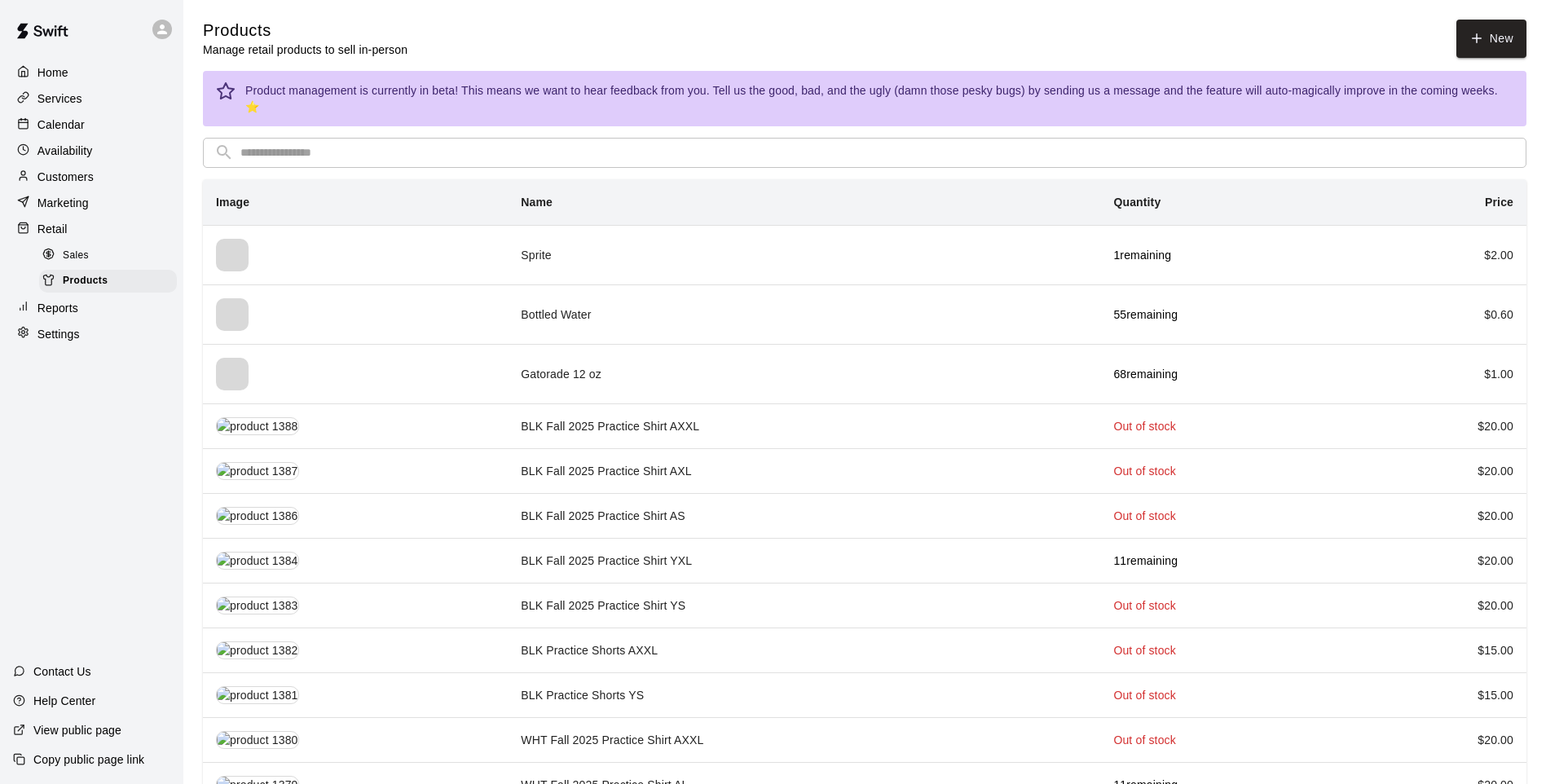
click at [1019, 148] on input "text" at bounding box center [877, 152] width 1274 height 30
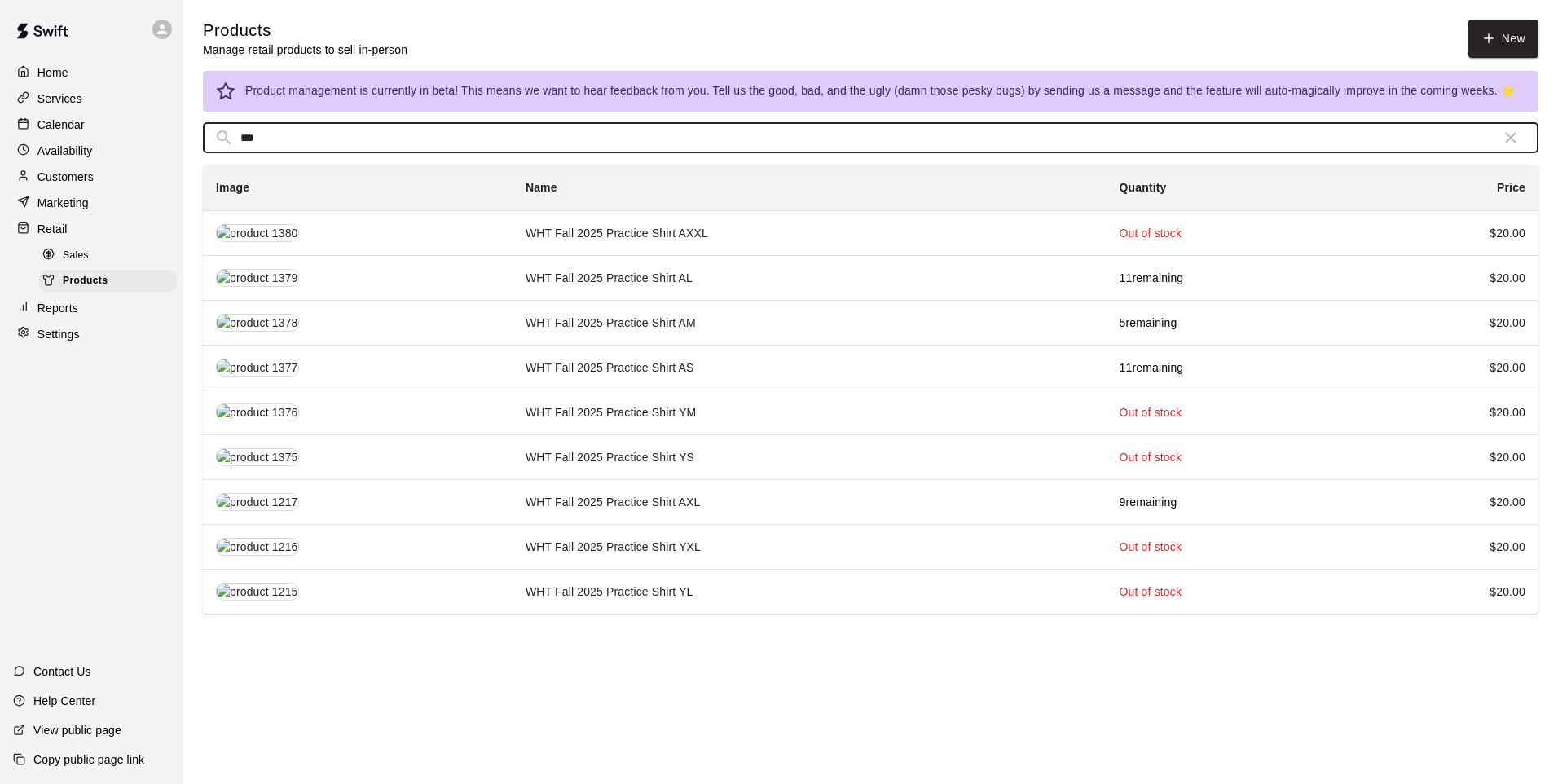
type input "***"
click at [801, 243] on td "WHT Fall 2025 Practice Shirt AXXL" at bounding box center [809, 232] width 594 height 45
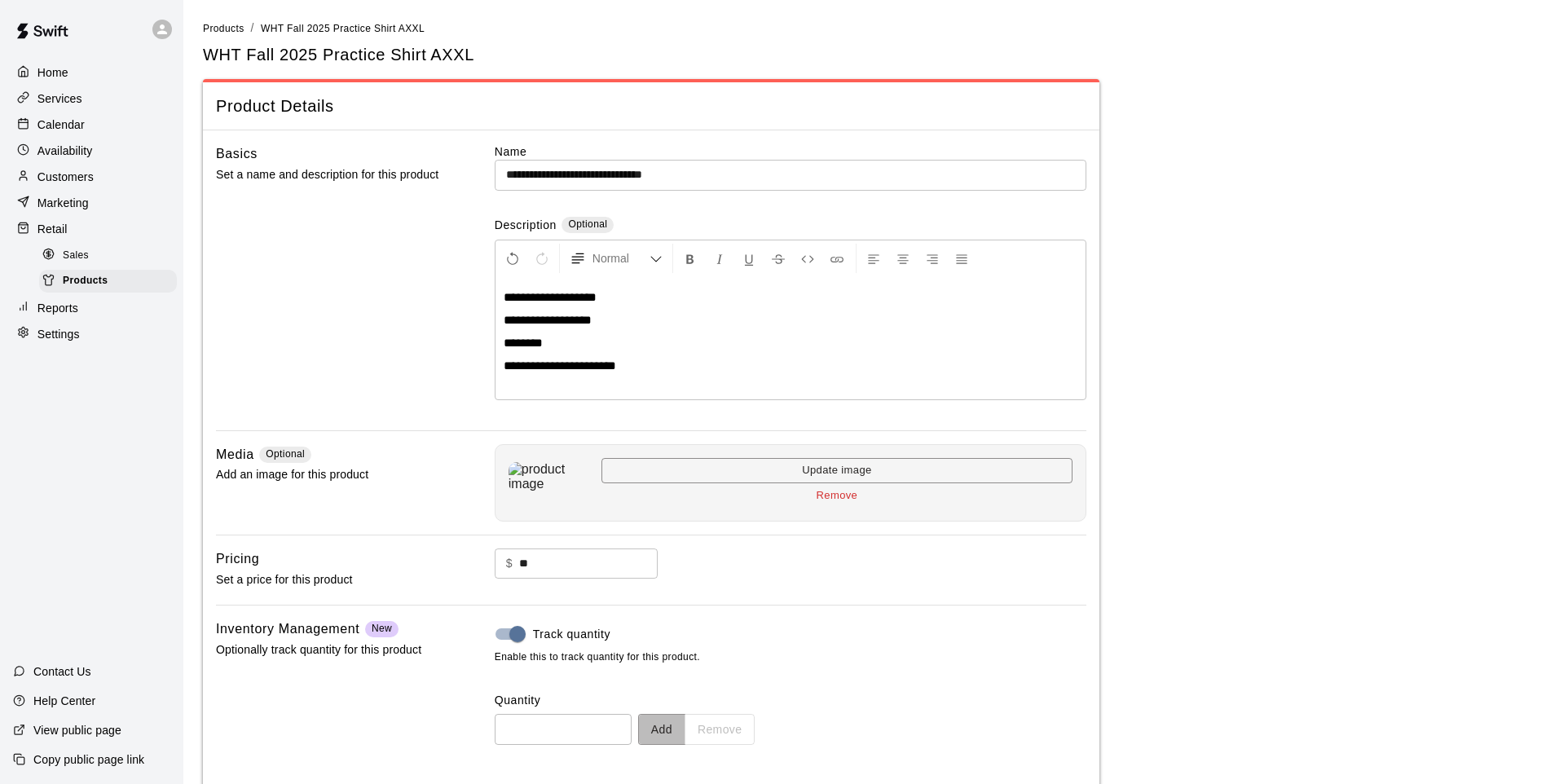
click at [670, 716] on button "Add" at bounding box center [662, 728] width 48 height 30
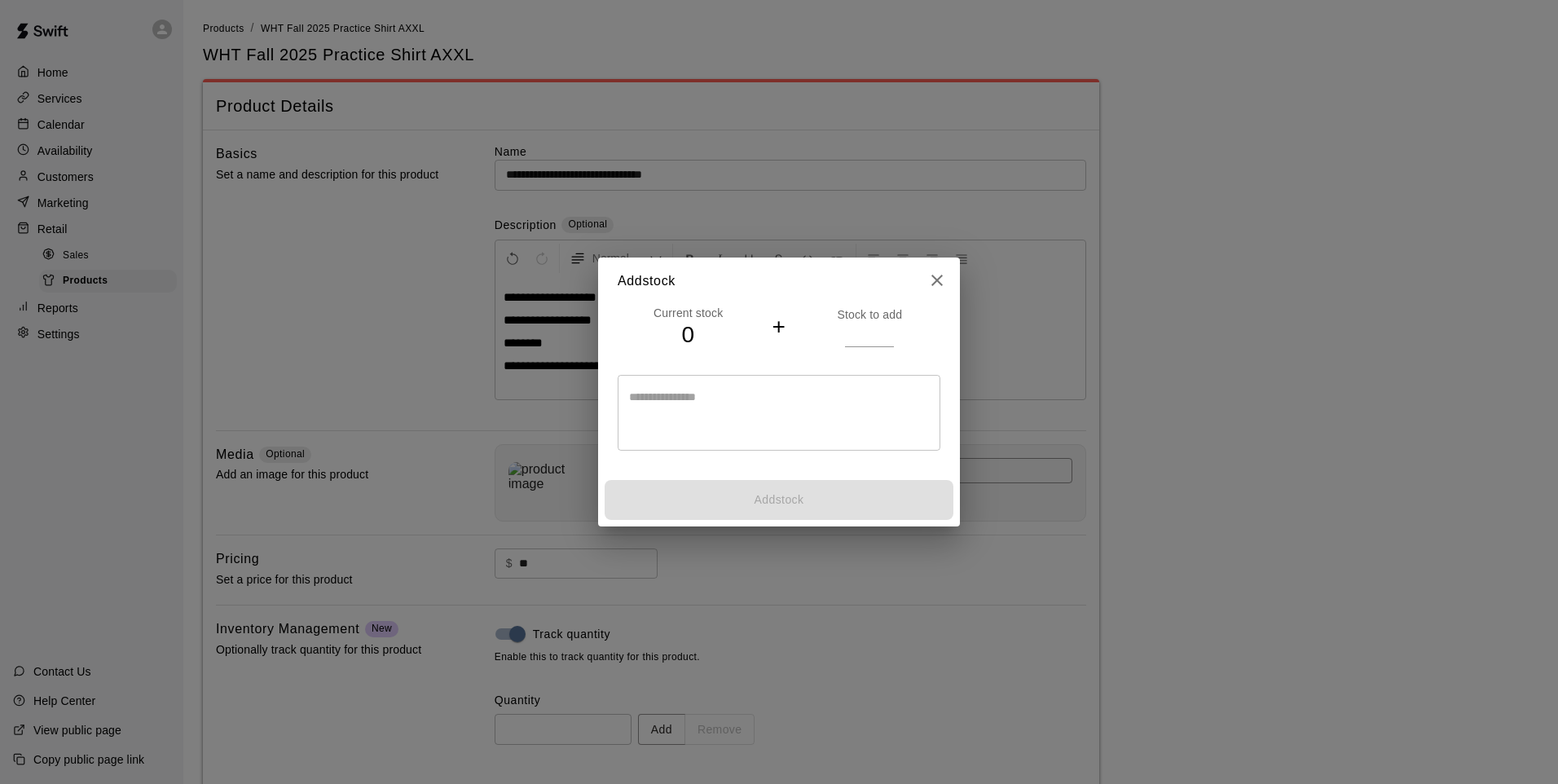
click at [859, 338] on input "number" at bounding box center [869, 334] width 49 height 23
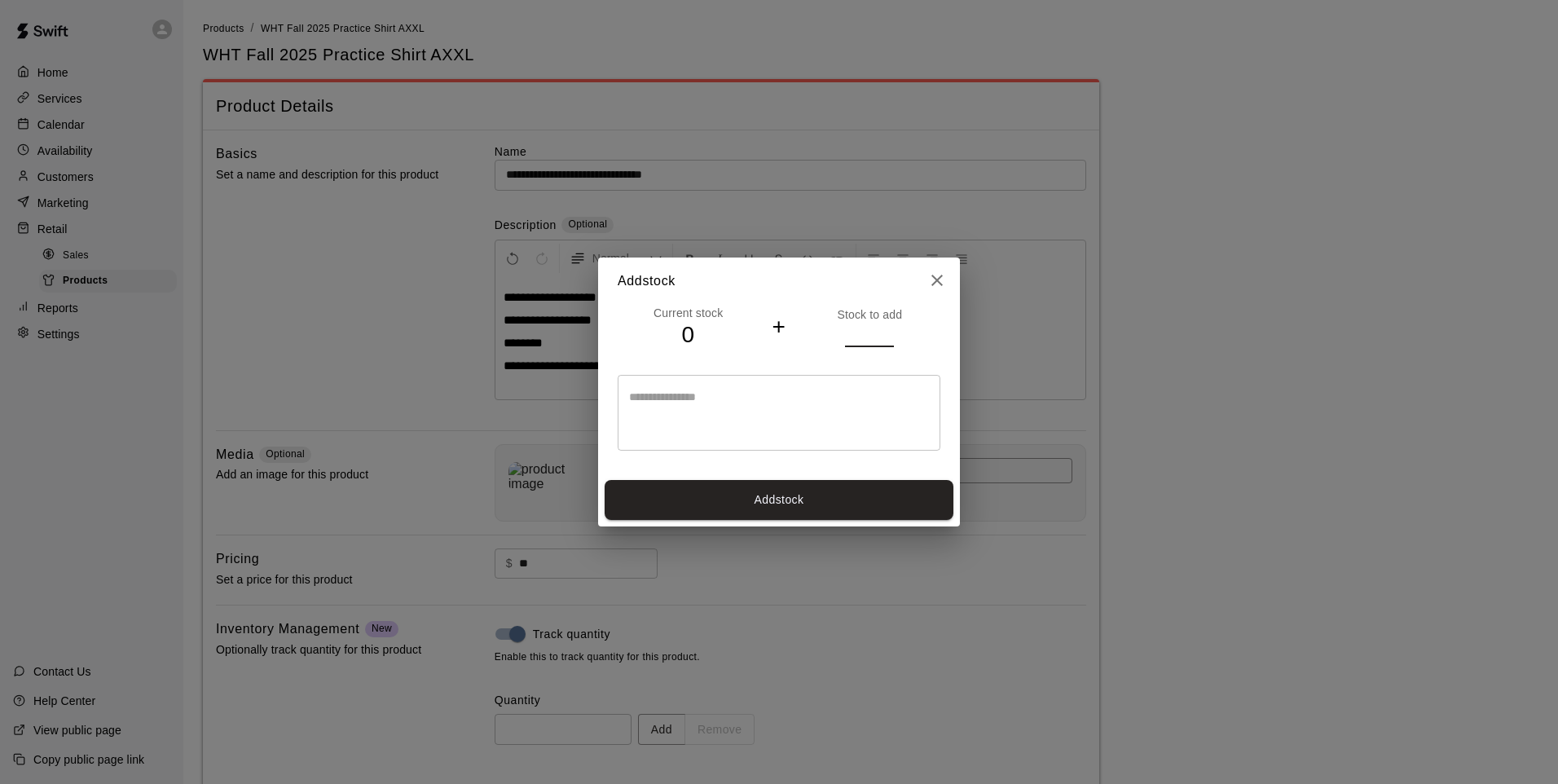
type input "*"
click at [791, 485] on button "Add stock" at bounding box center [779, 500] width 348 height 40
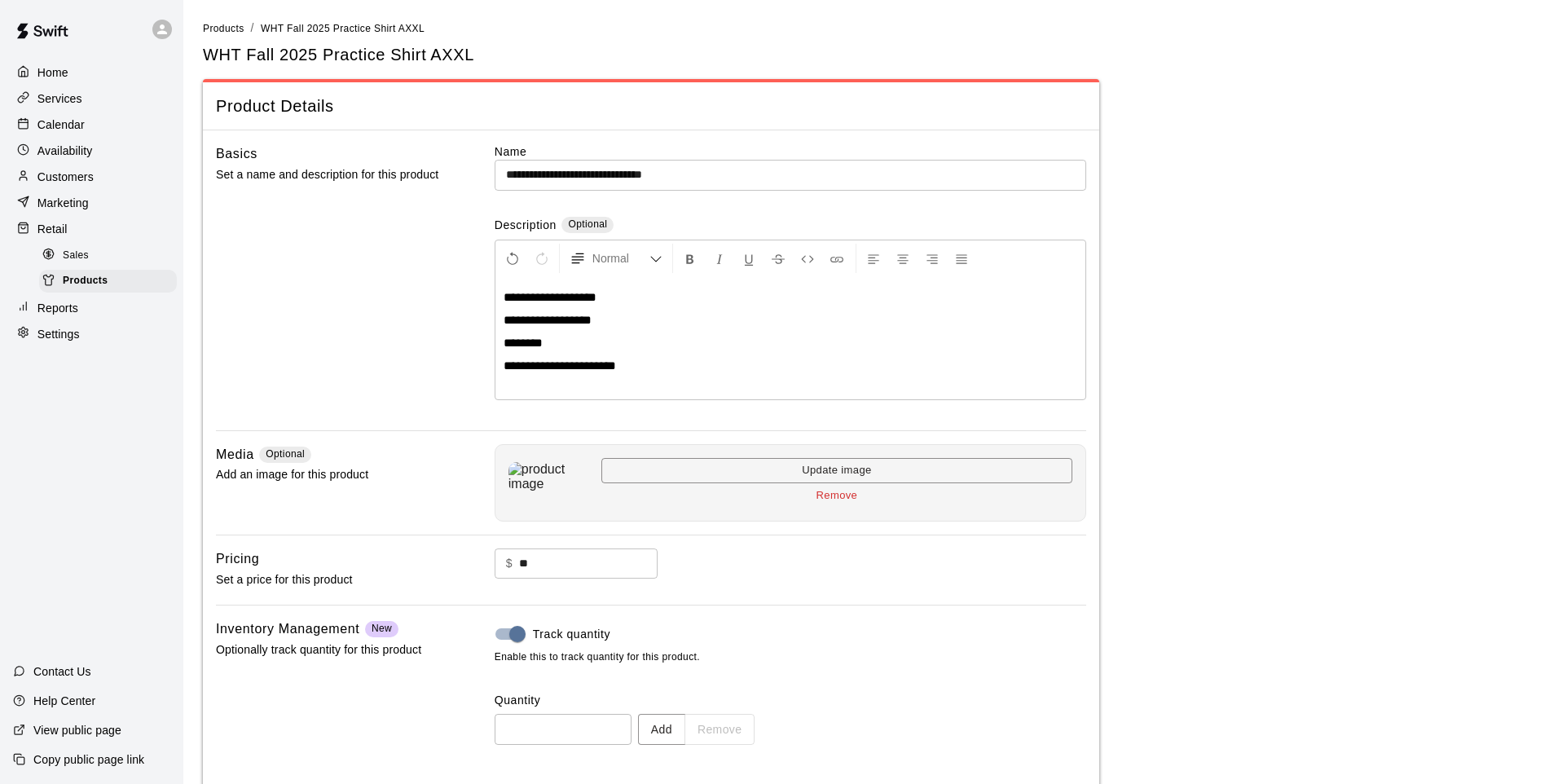
type input "*"
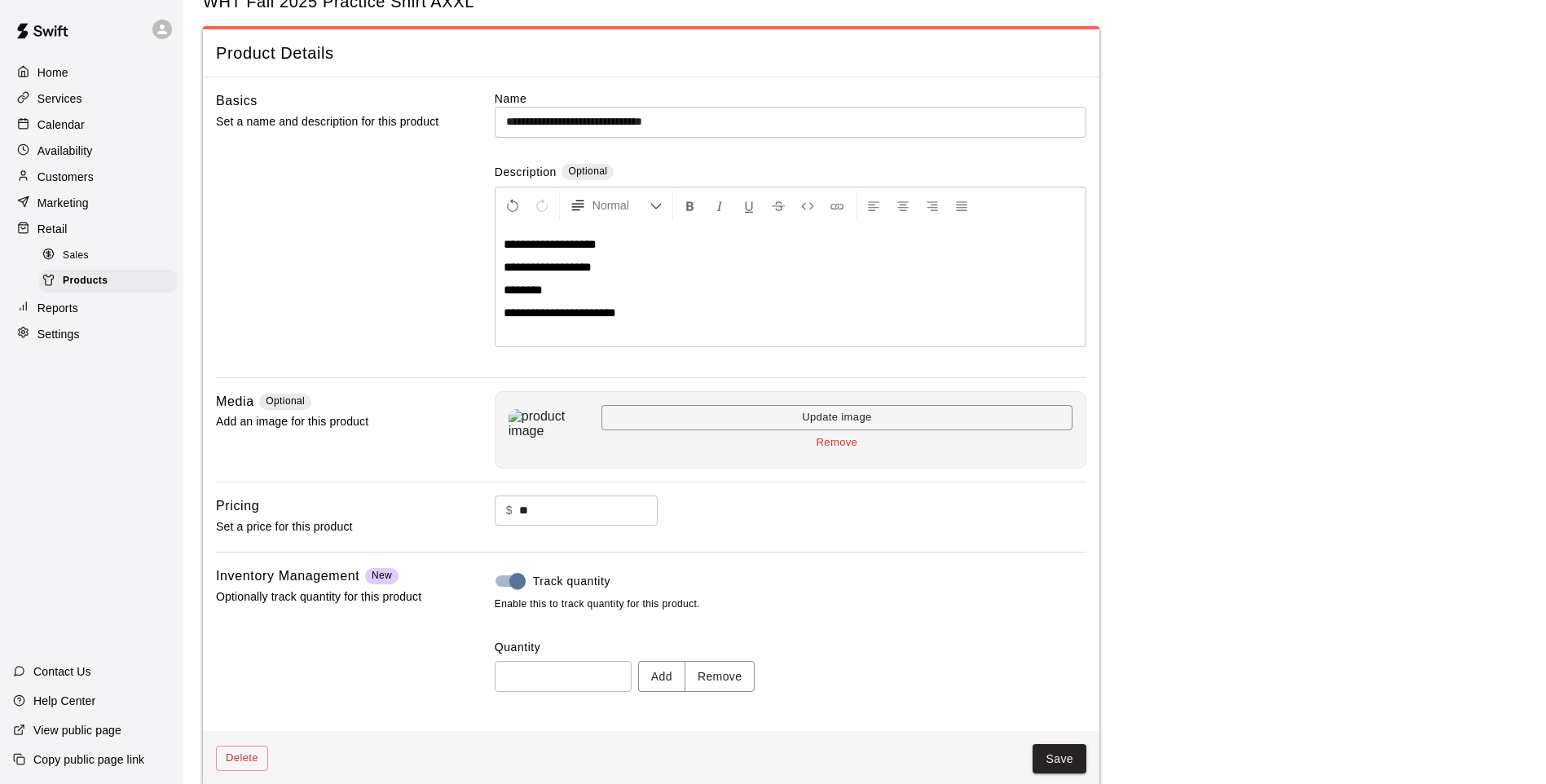
scroll to position [75, 0]
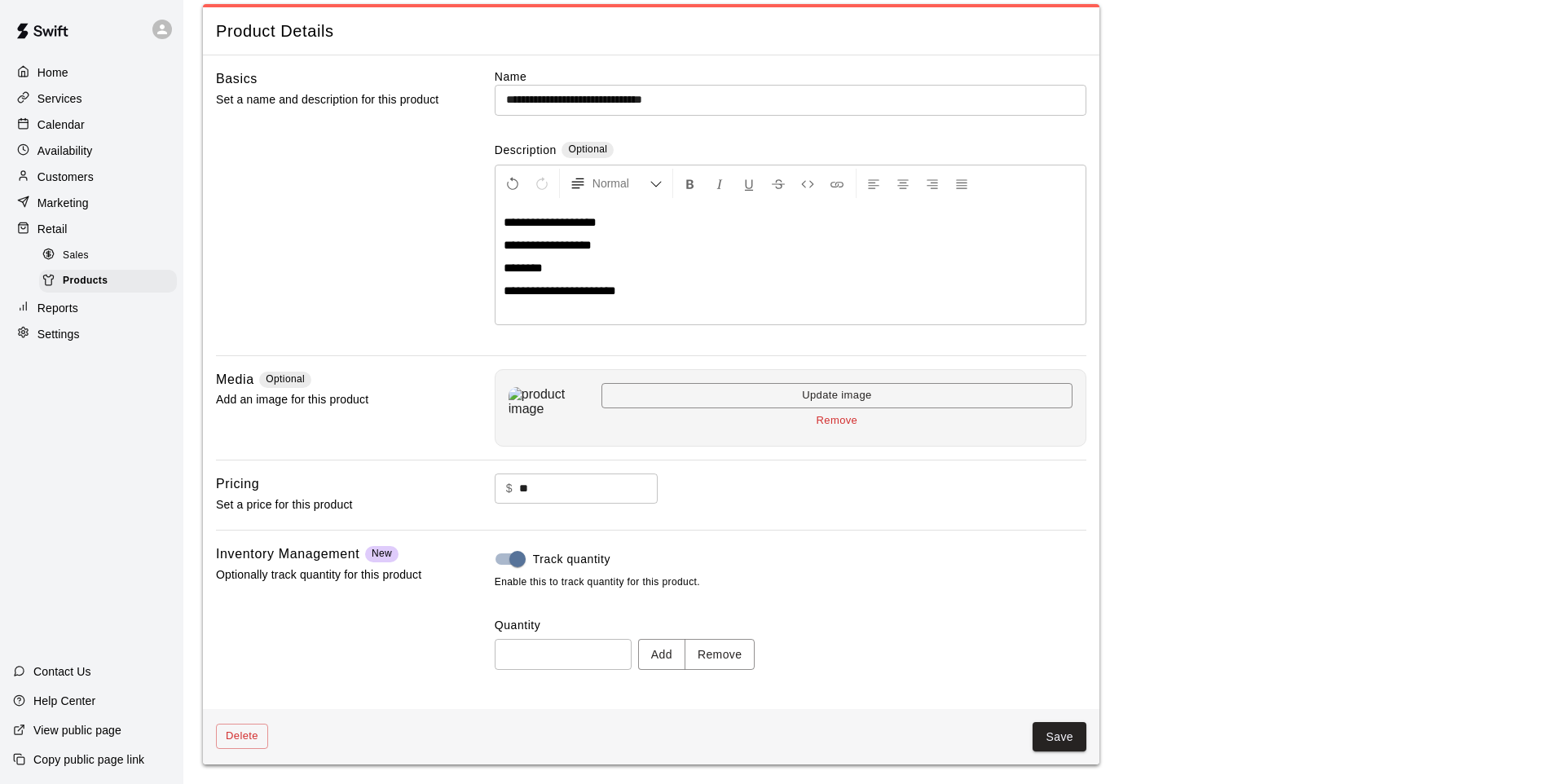
click at [1039, 728] on button "Save" at bounding box center [1059, 737] width 54 height 30
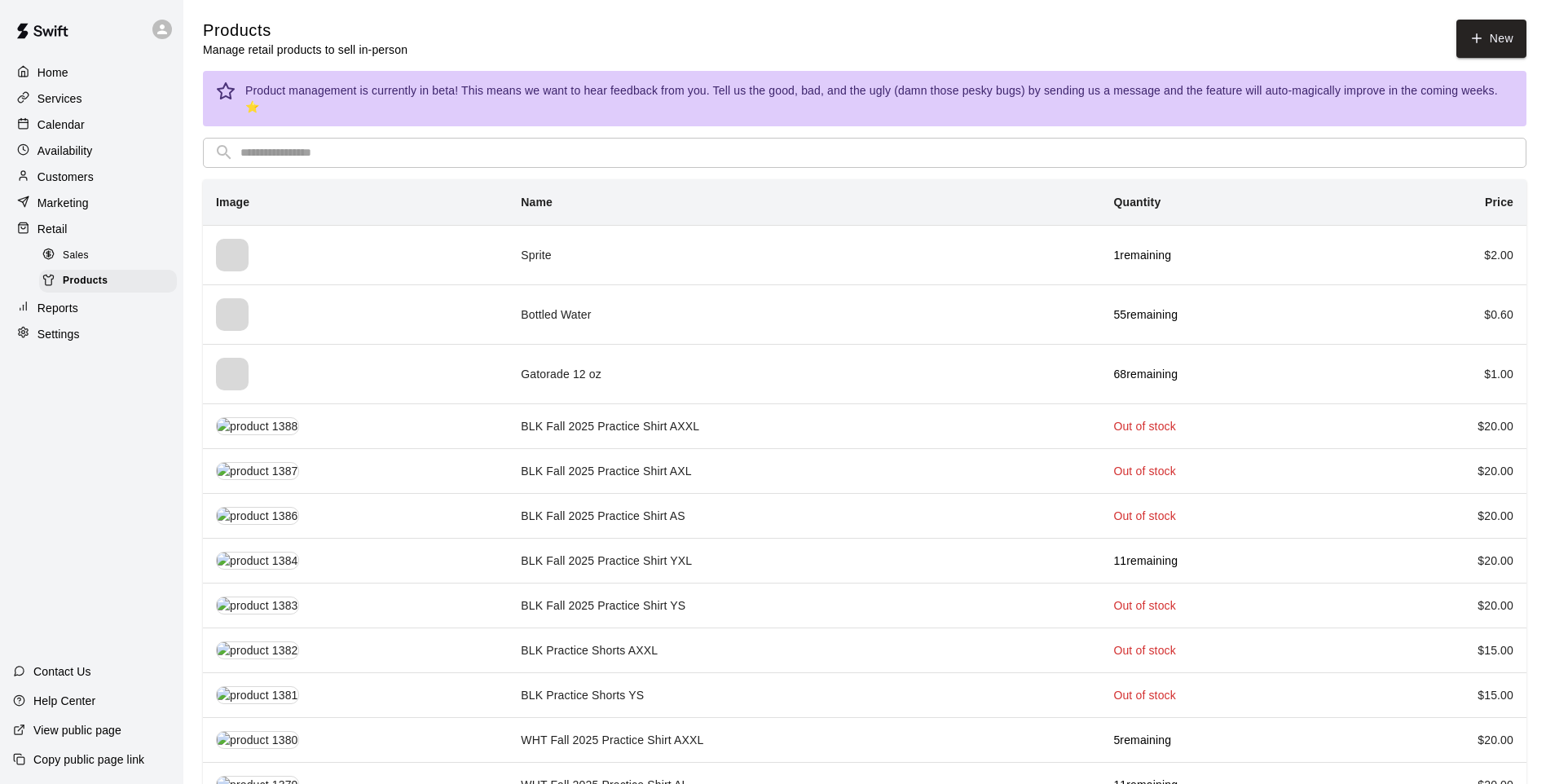
click at [669, 137] on input "text" at bounding box center [877, 152] width 1274 height 30
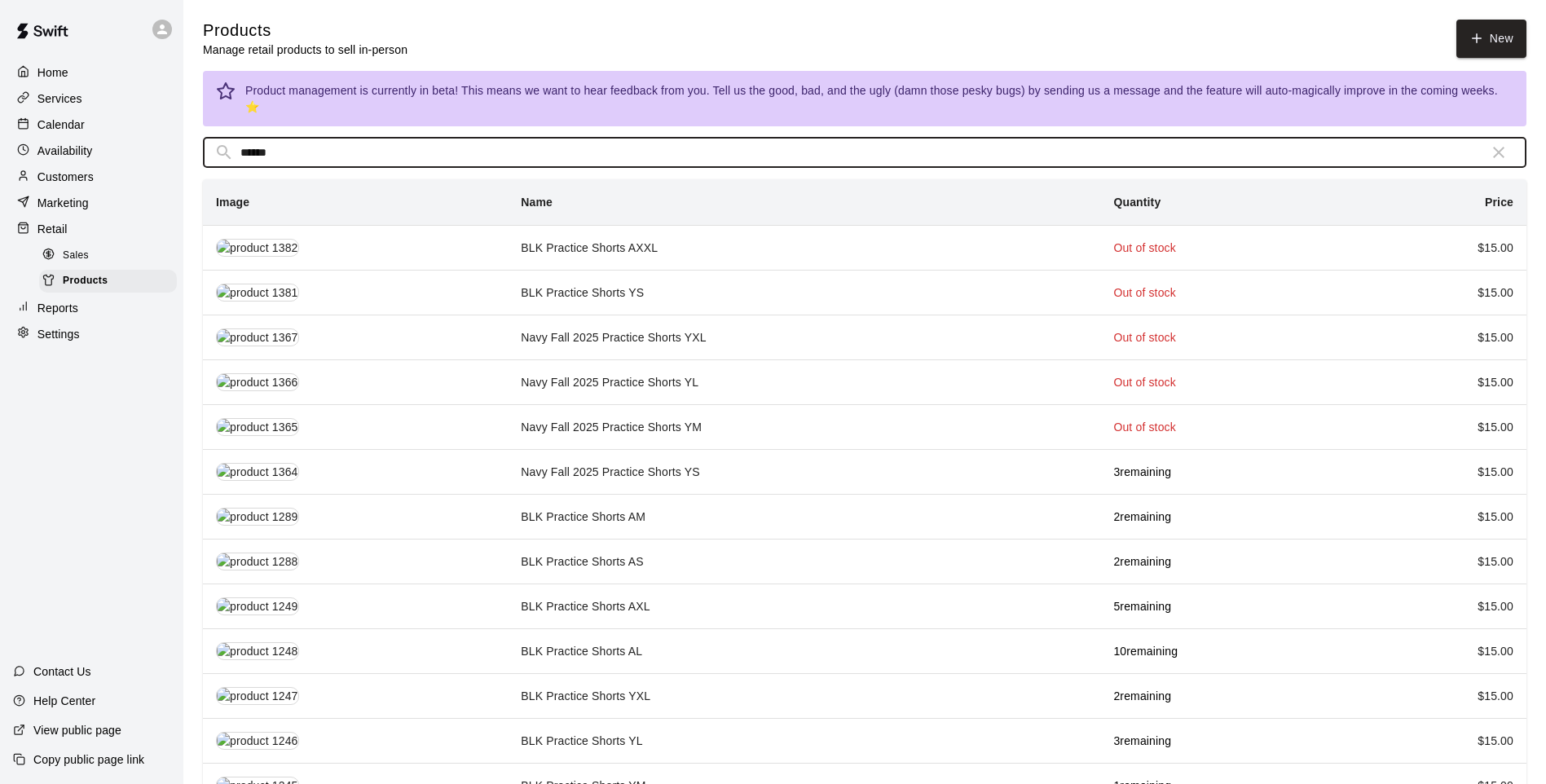
type input "******"
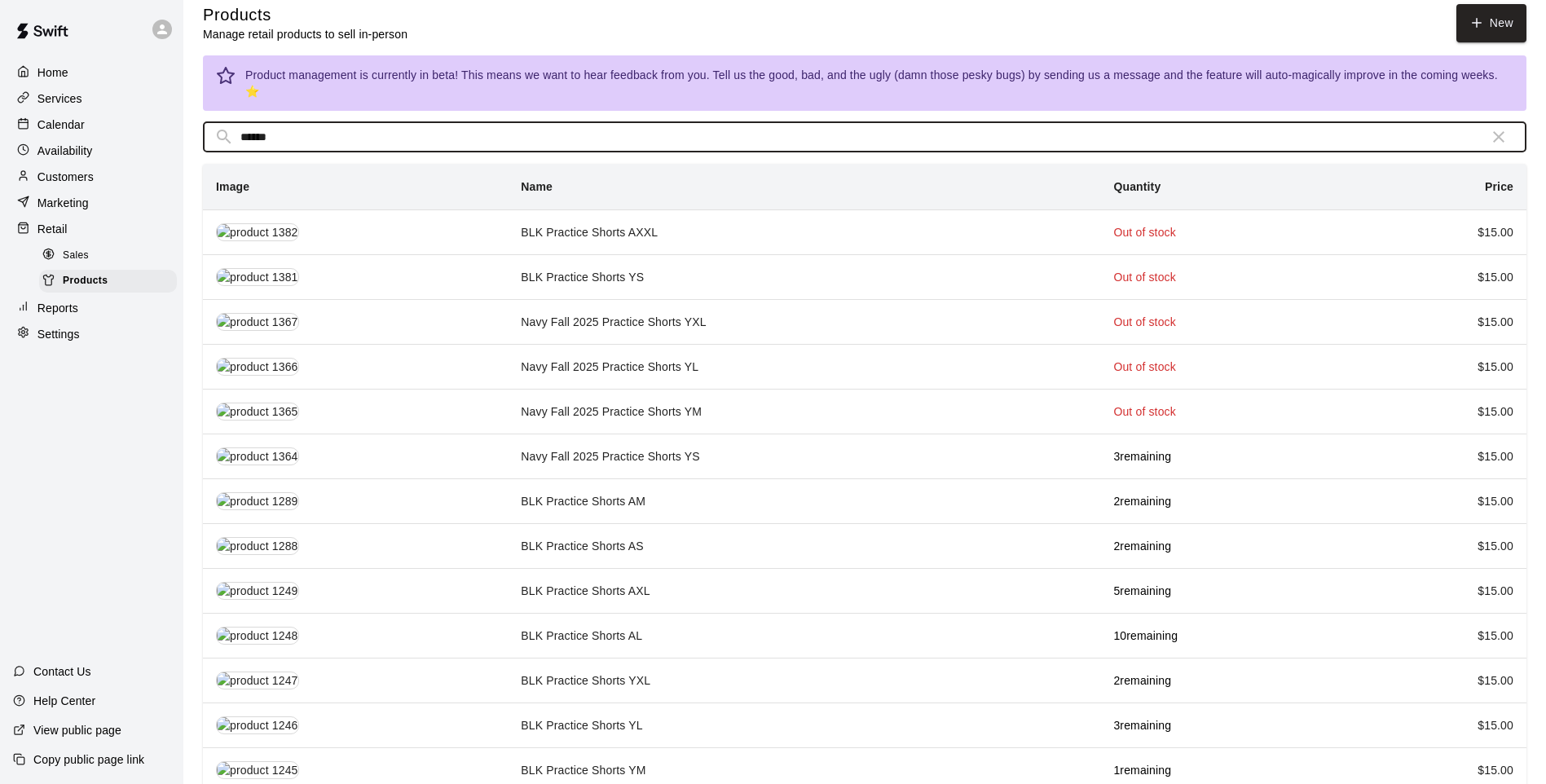
click at [669, 495] on td "BLK Practice Shorts AM" at bounding box center [803, 501] width 593 height 45
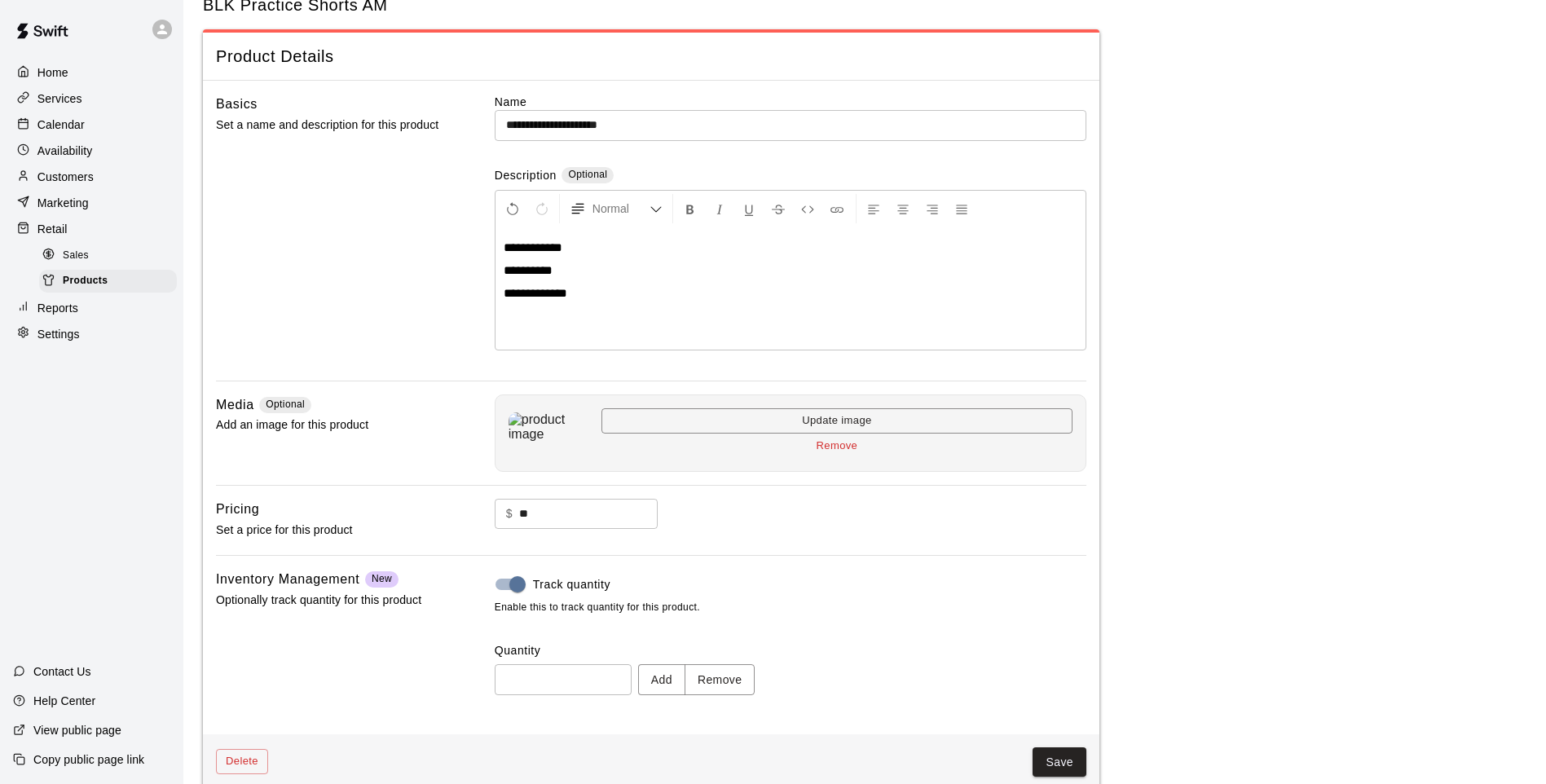
scroll to position [75, 0]
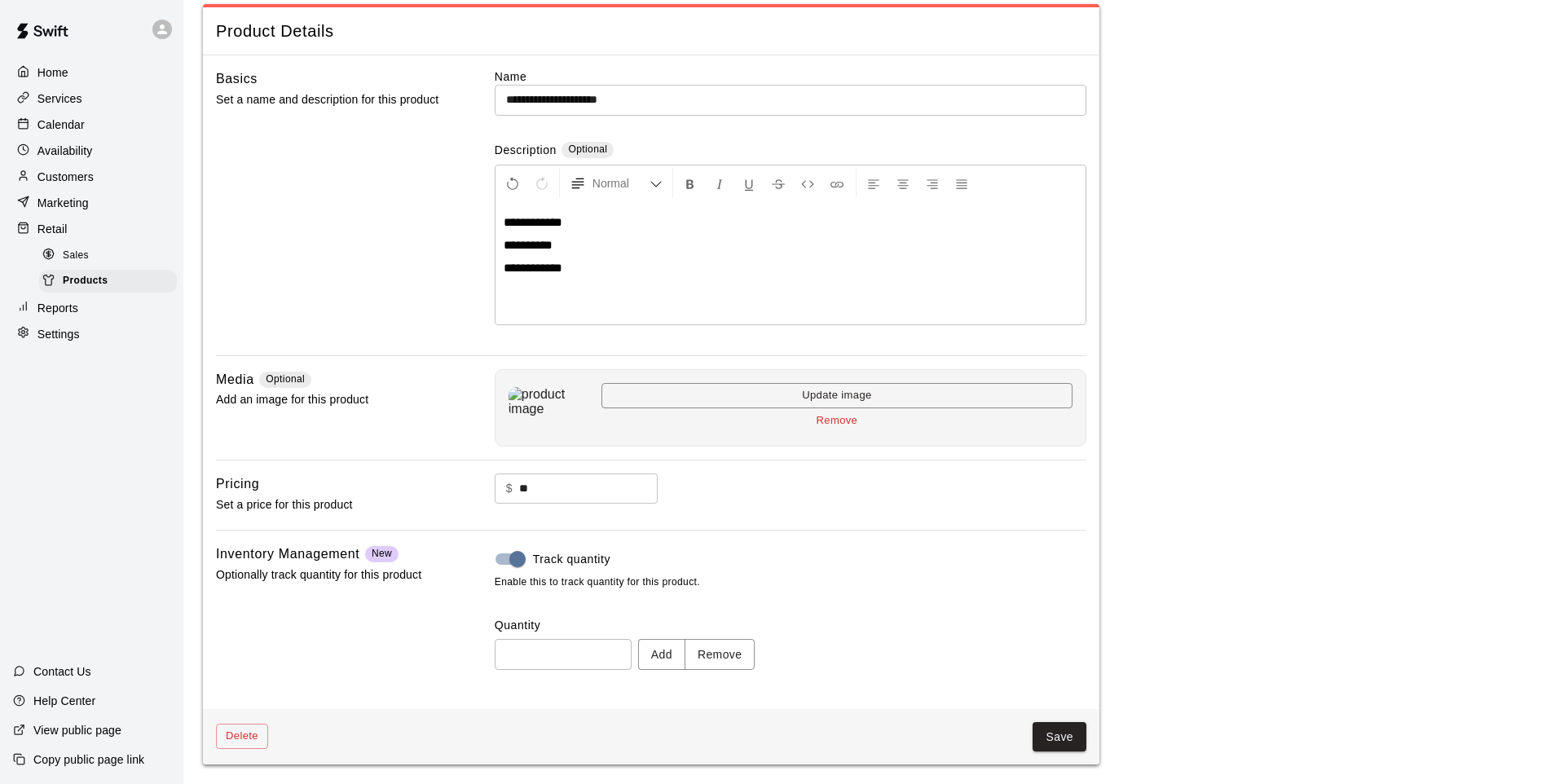
click at [672, 662] on button "Add" at bounding box center [662, 654] width 48 height 30
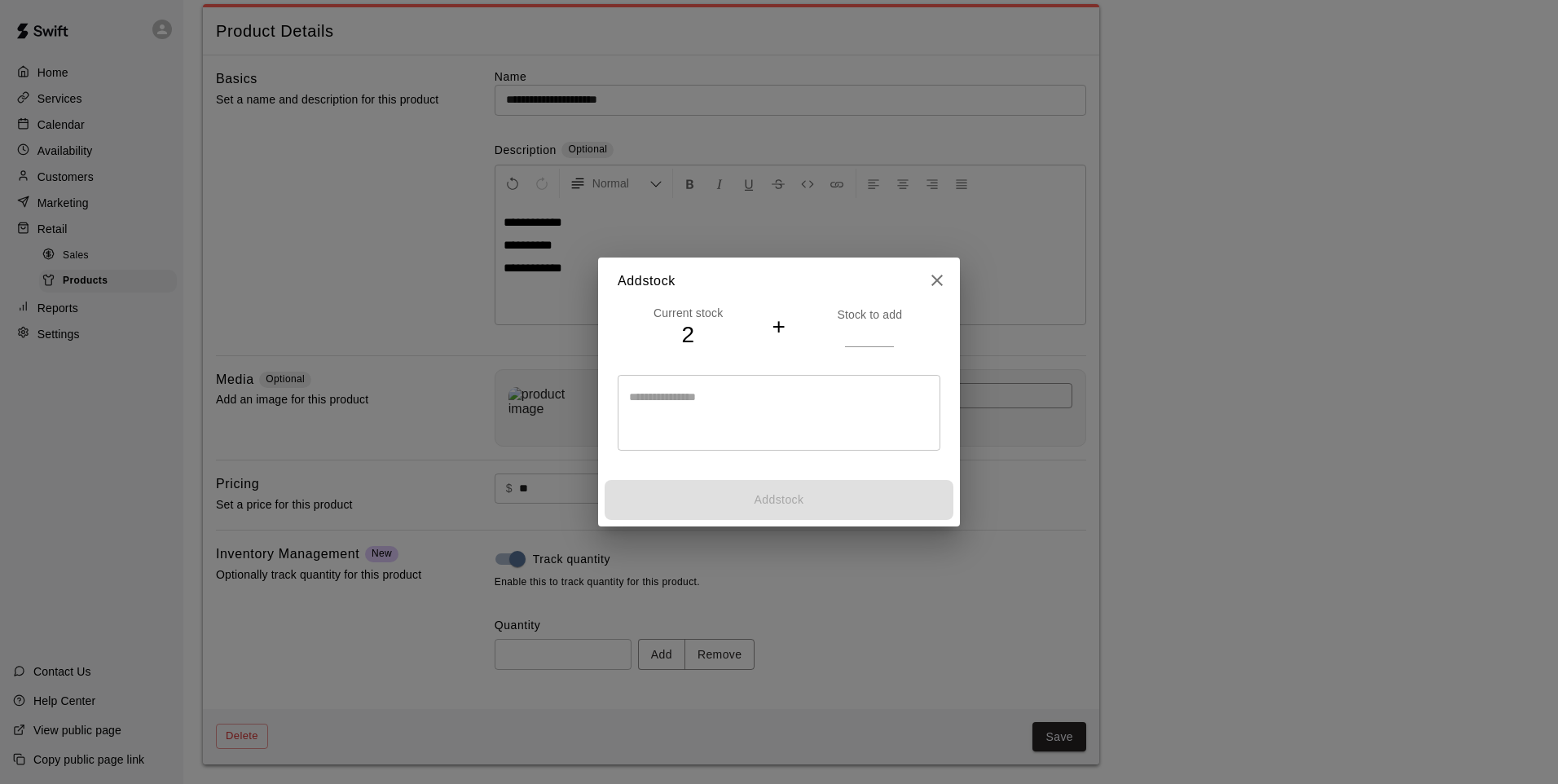
click at [859, 350] on div "Current stock 2 + Stock to add * ​" at bounding box center [779, 389] width 362 height 169
click at [865, 335] on input "number" at bounding box center [869, 334] width 49 height 23
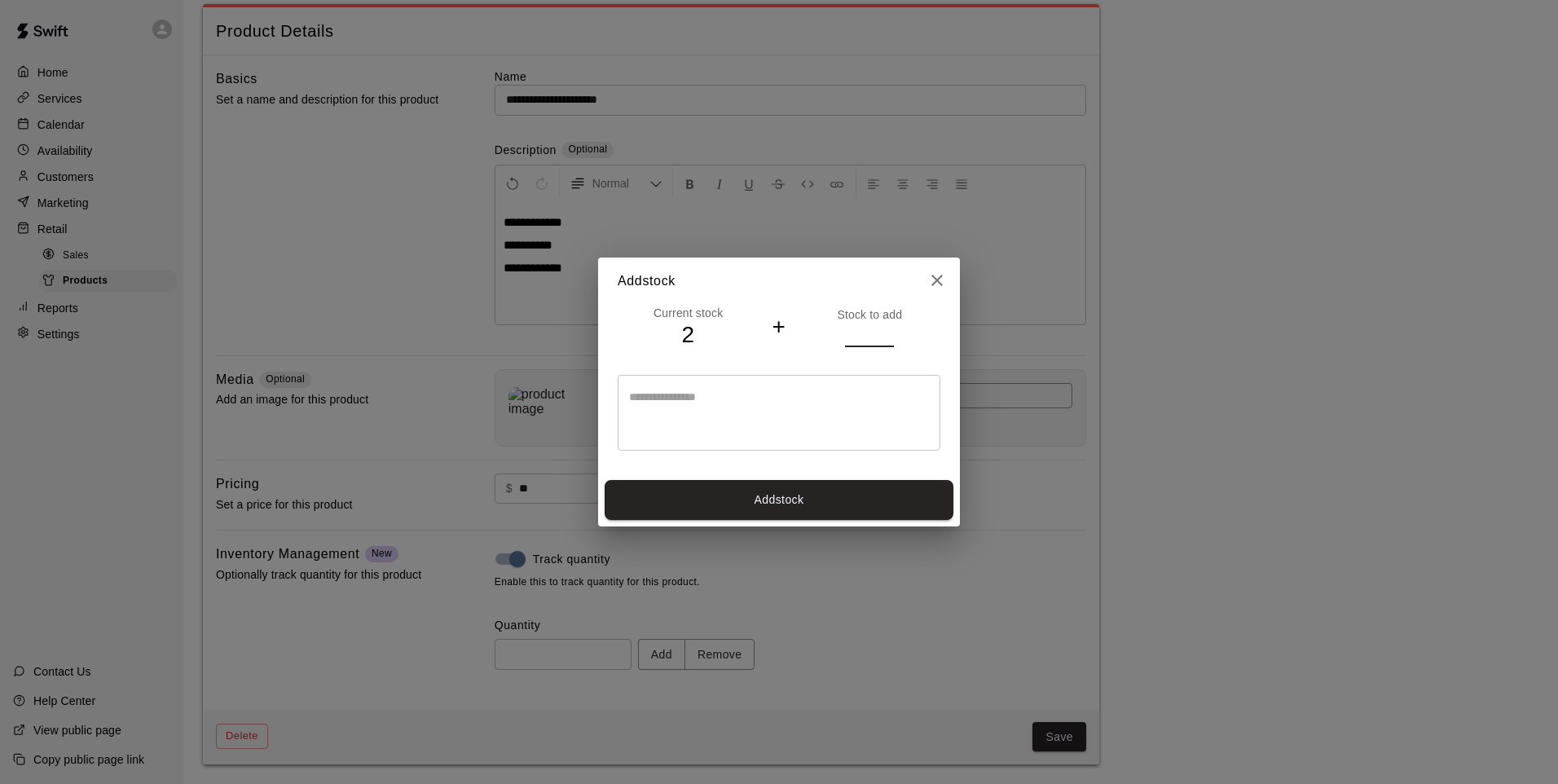
type input "*"
click at [822, 476] on div "Add stock" at bounding box center [779, 500] width 362 height 53
click at [823, 492] on button "Add stock" at bounding box center [779, 500] width 348 height 40
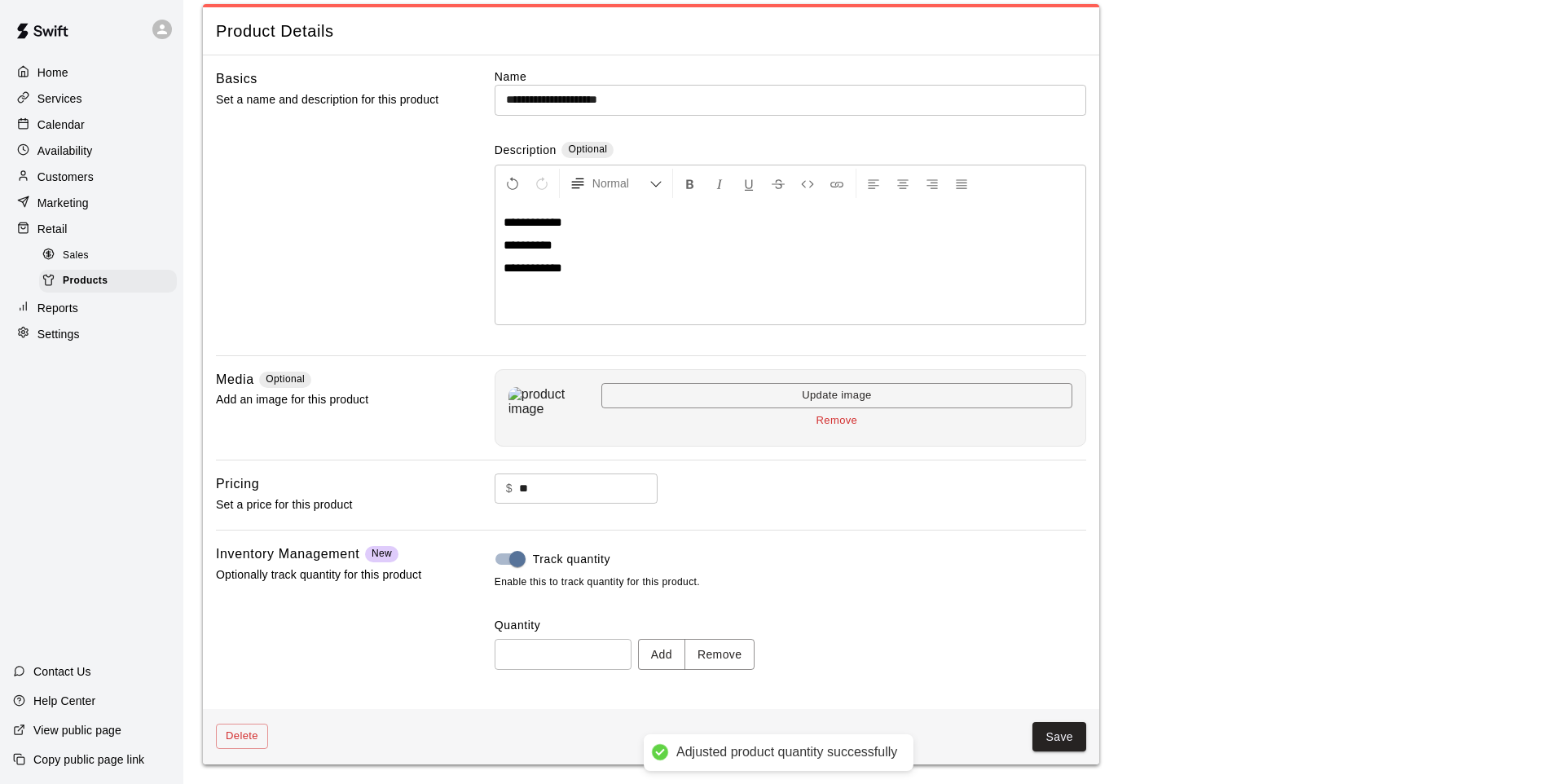
type input "*"
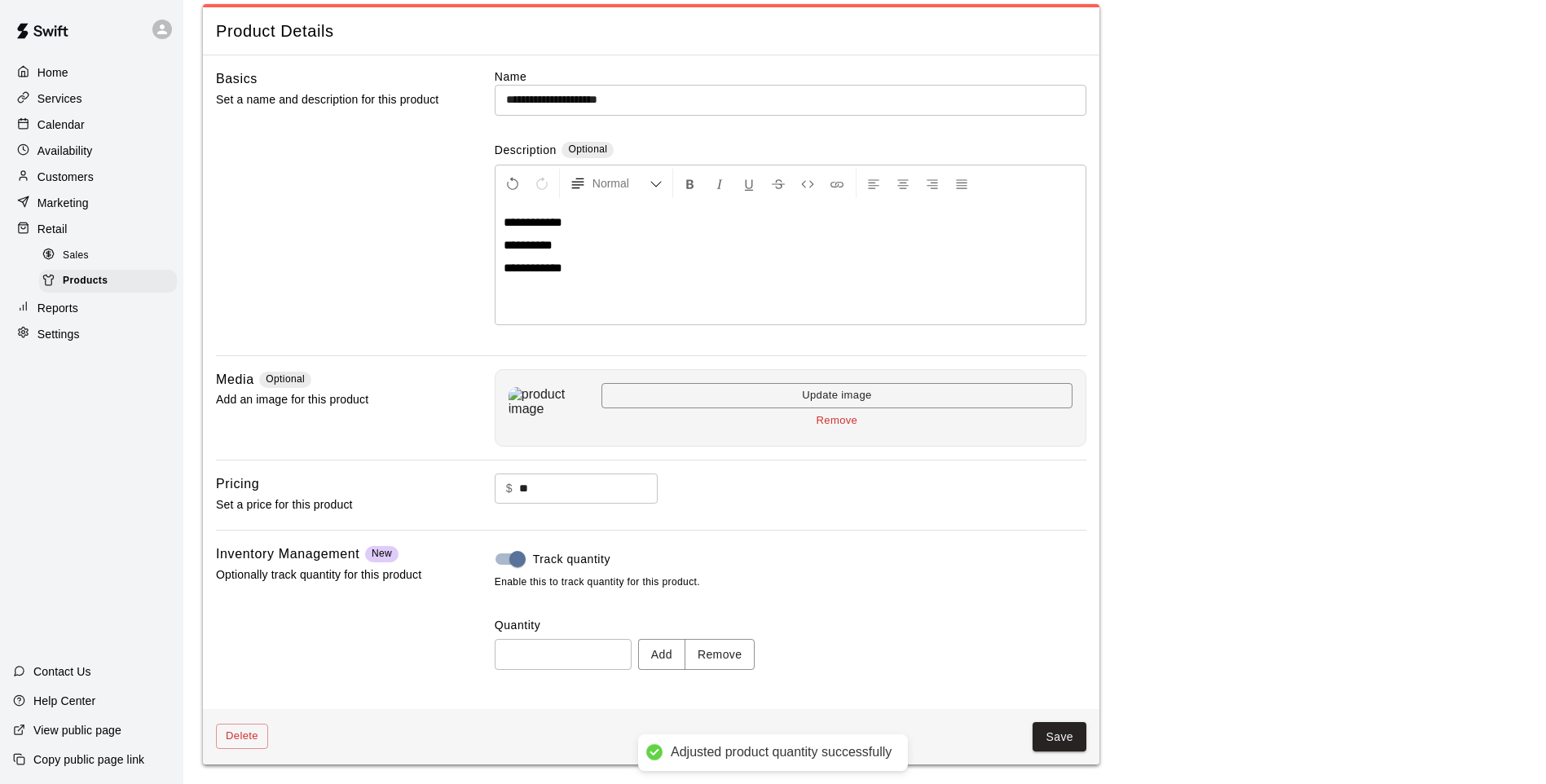
click at [1055, 718] on div "Delete Save" at bounding box center [650, 737] width 896 height 56
click at [1063, 750] on button "Save" at bounding box center [1059, 737] width 54 height 30
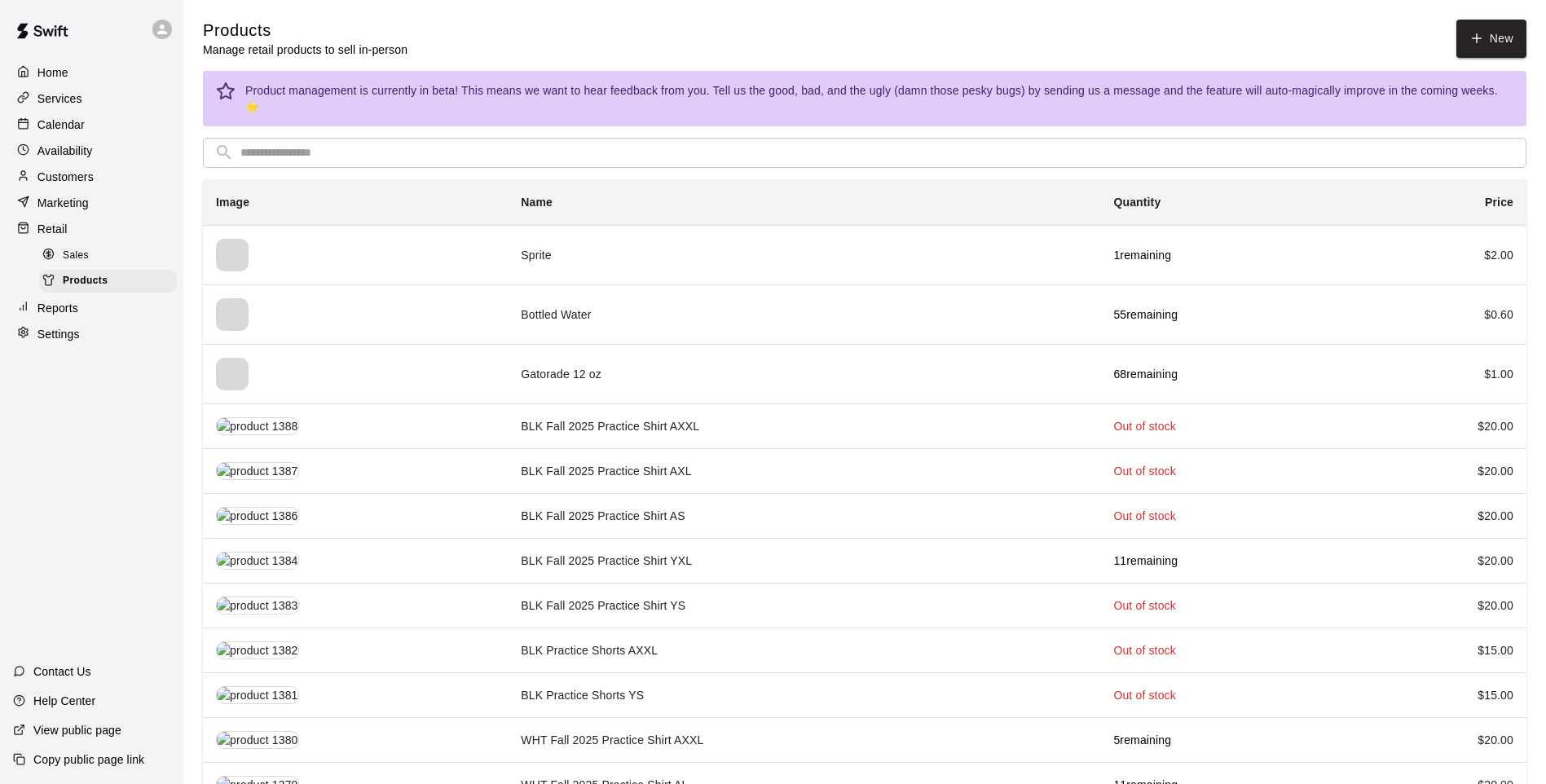
click at [1495, 33] on link "New" at bounding box center [1491, 38] width 70 height 38
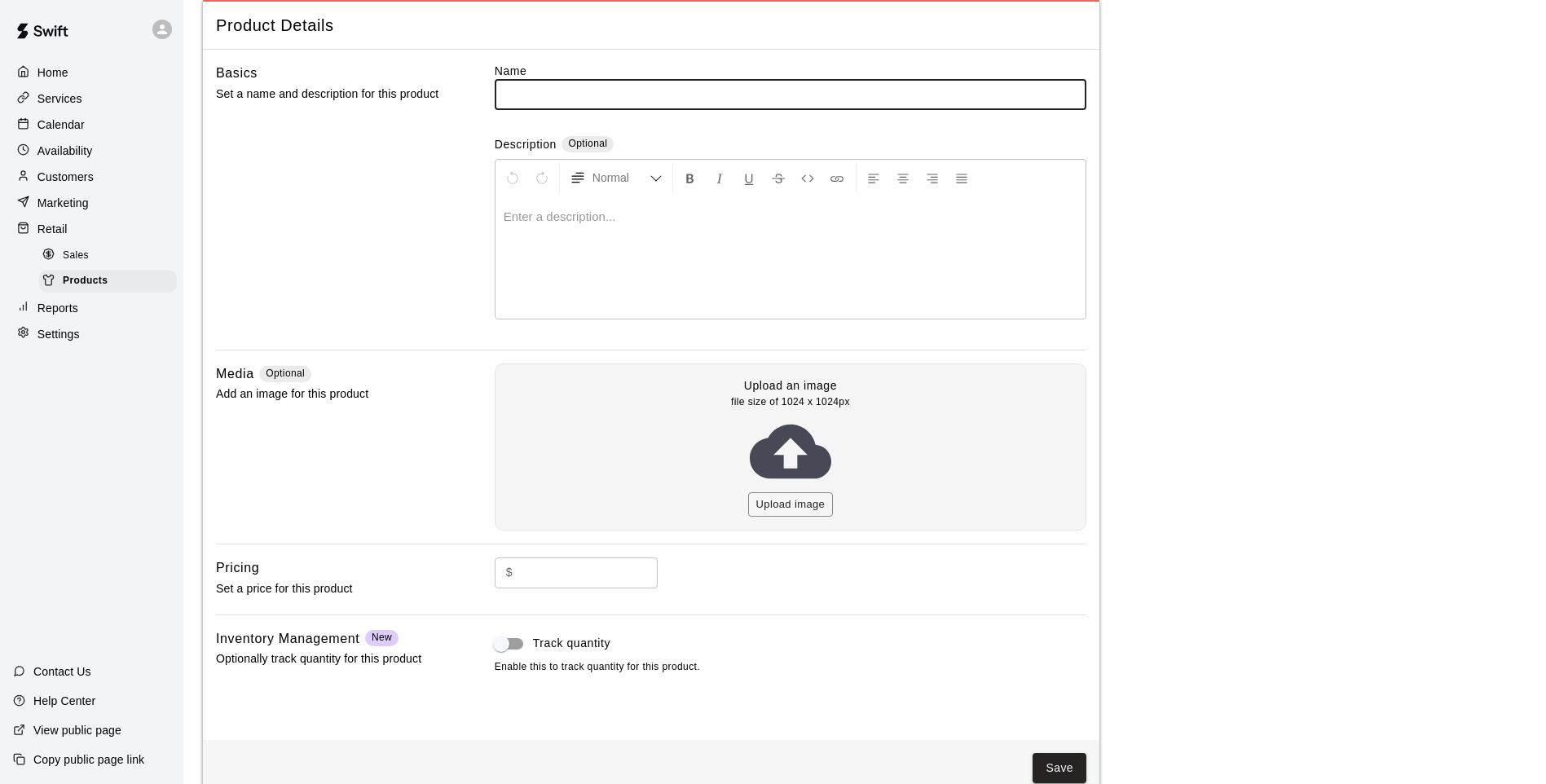
scroll to position [82, 0]
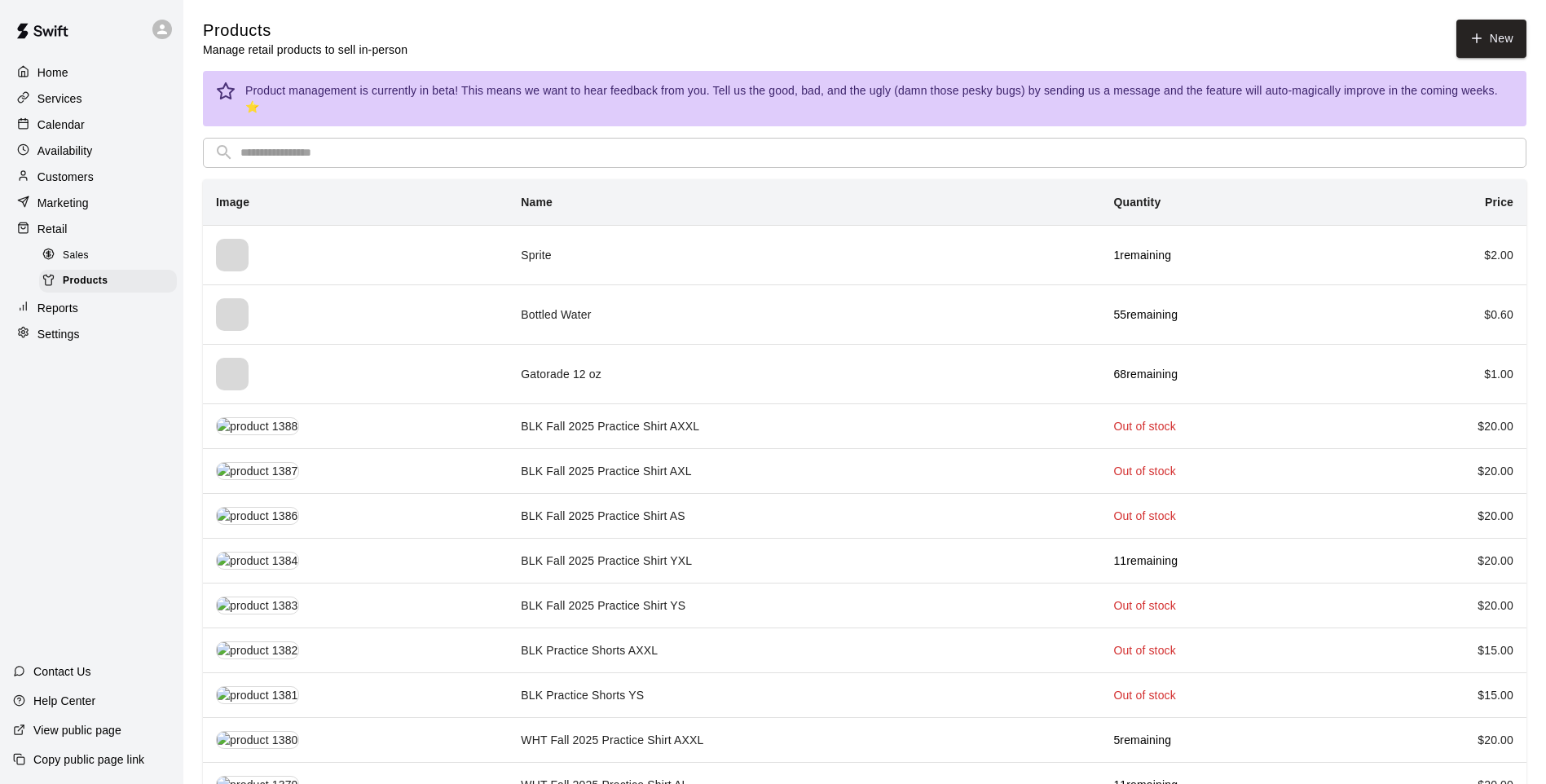
click at [492, 137] on input "text" at bounding box center [877, 152] width 1274 height 30
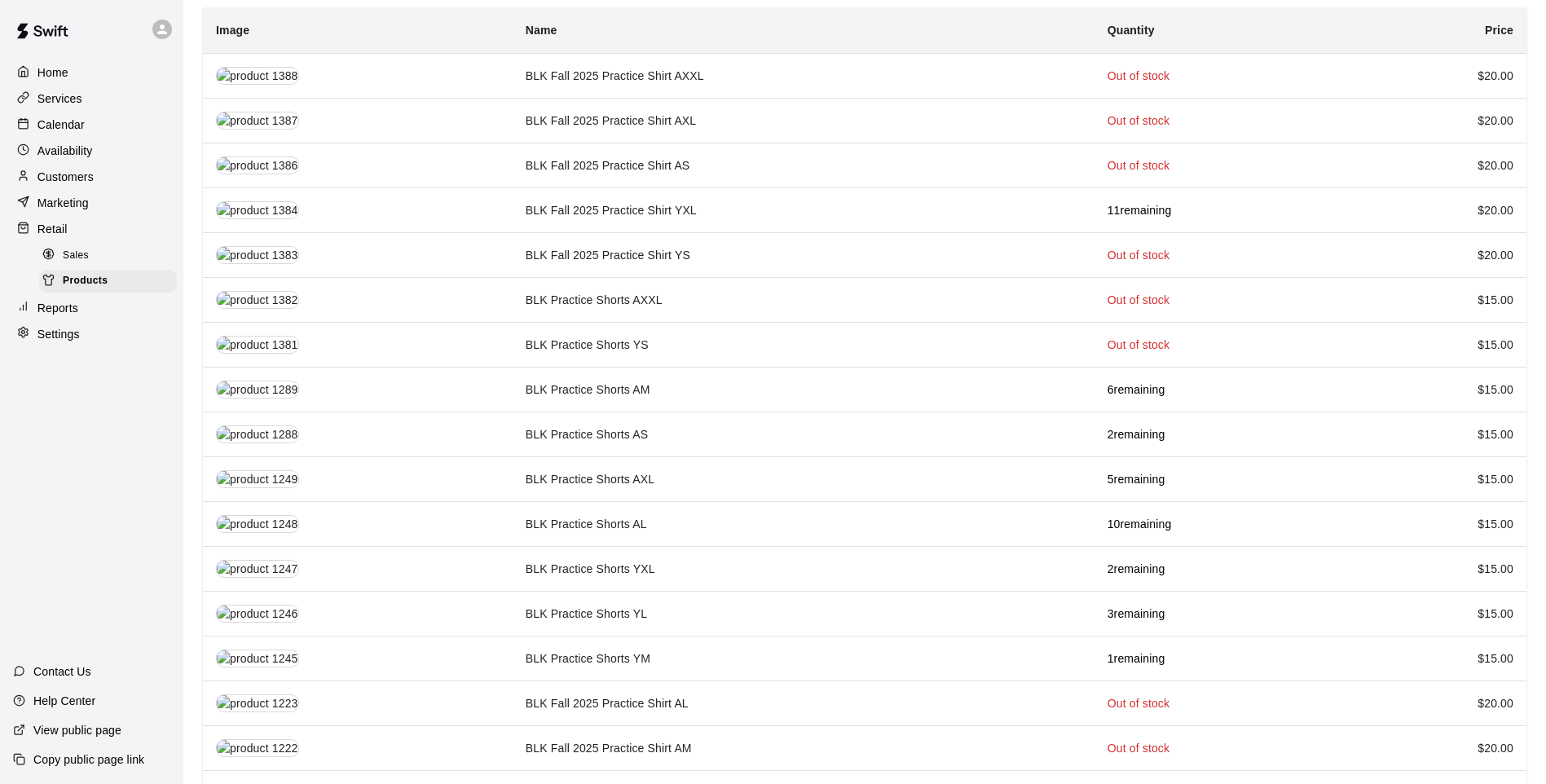
scroll to position [239, 0]
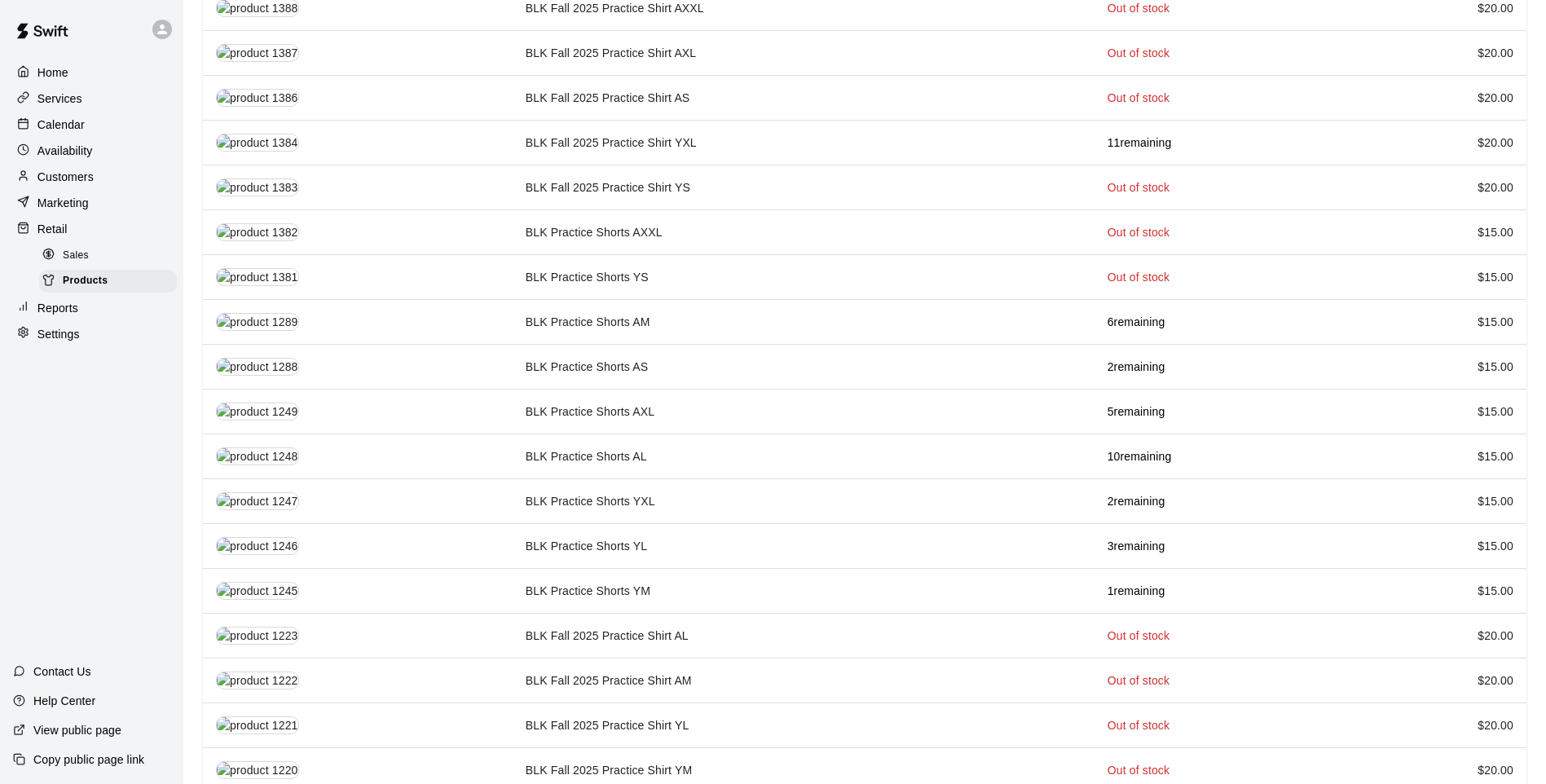
type input "***"
click at [387, 310] on th "simple table" at bounding box center [358, 322] width 310 height 45
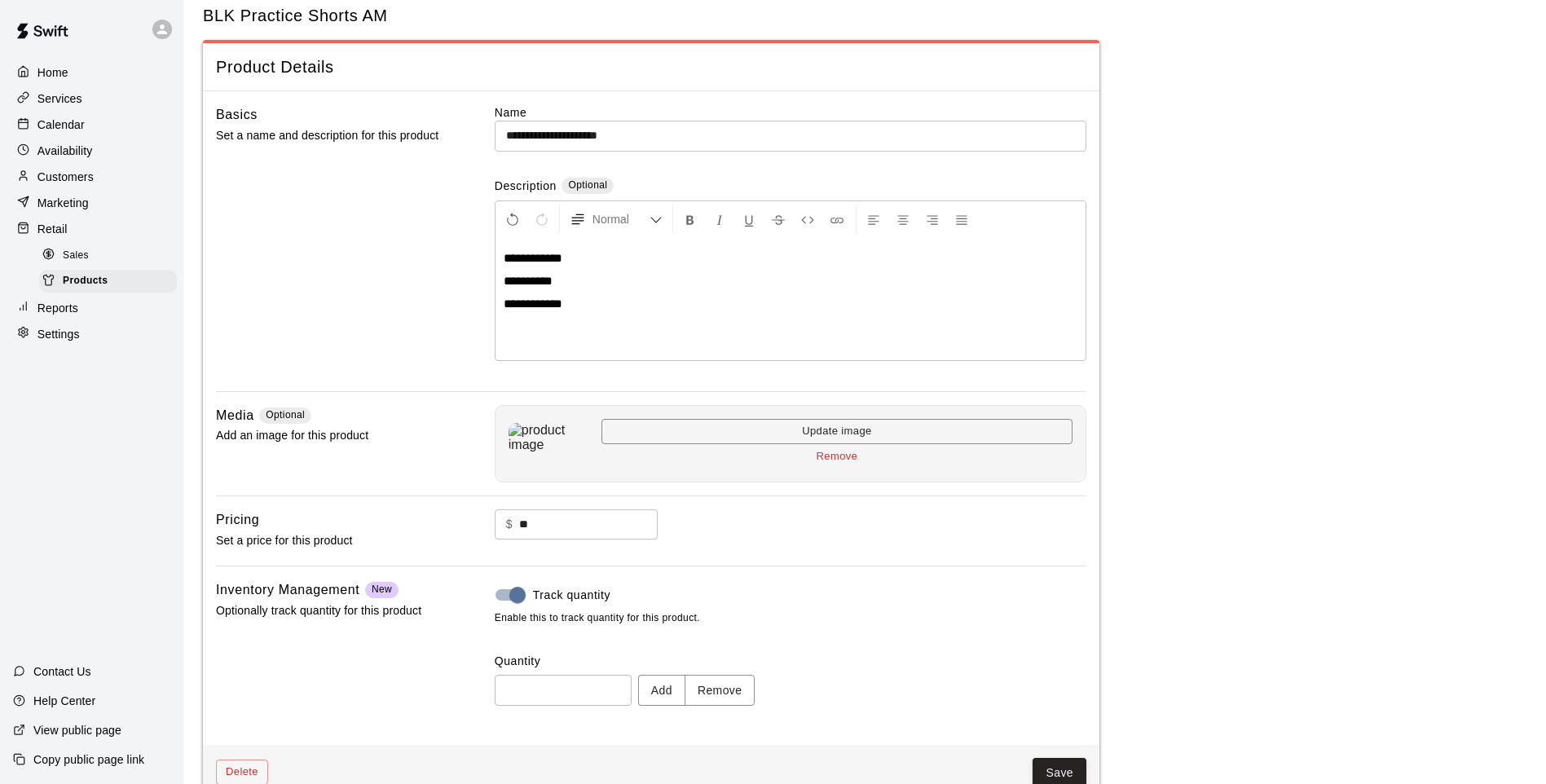
scroll to position [75, 0]
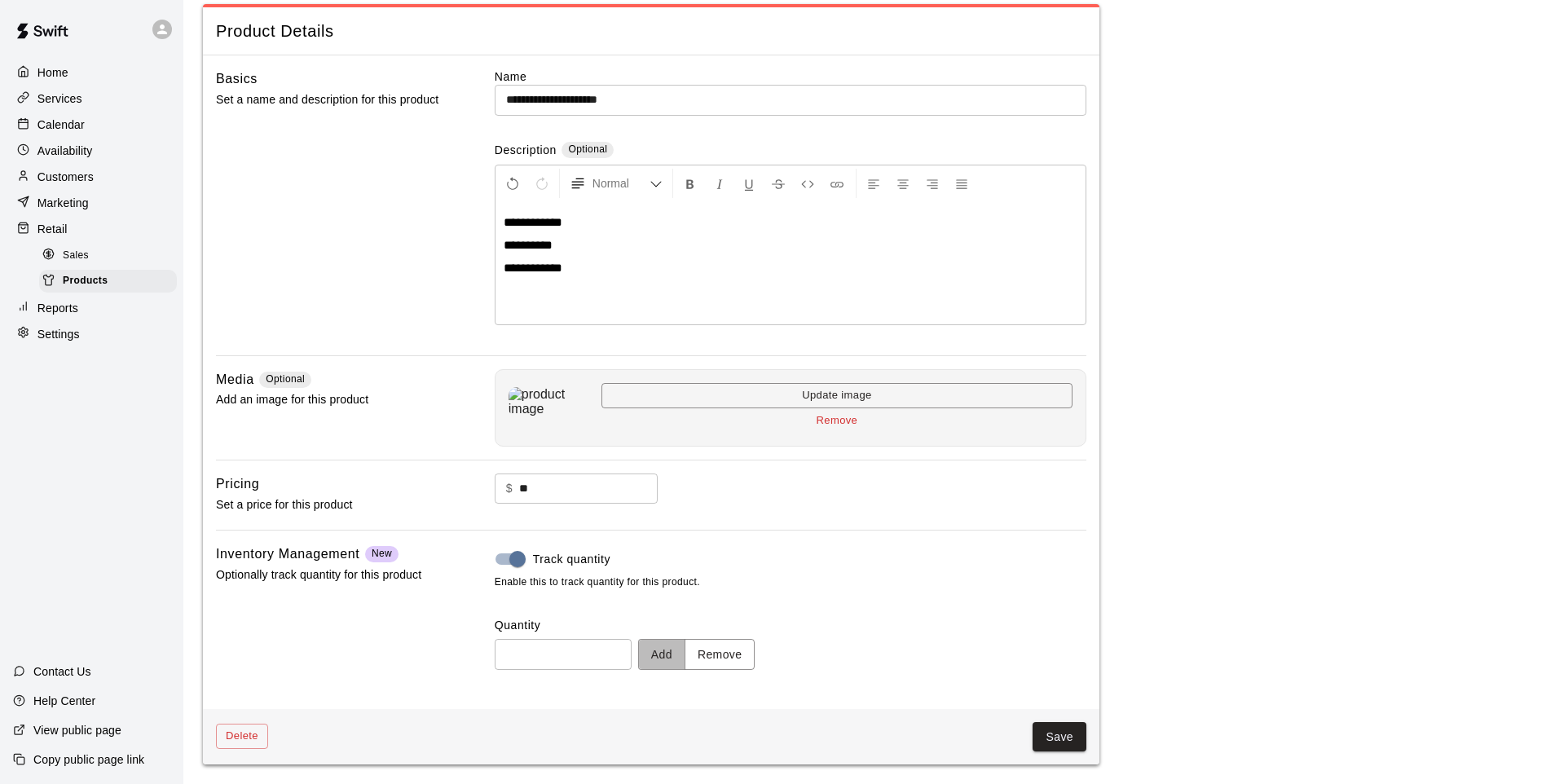
click at [658, 646] on button "Add" at bounding box center [662, 654] width 48 height 30
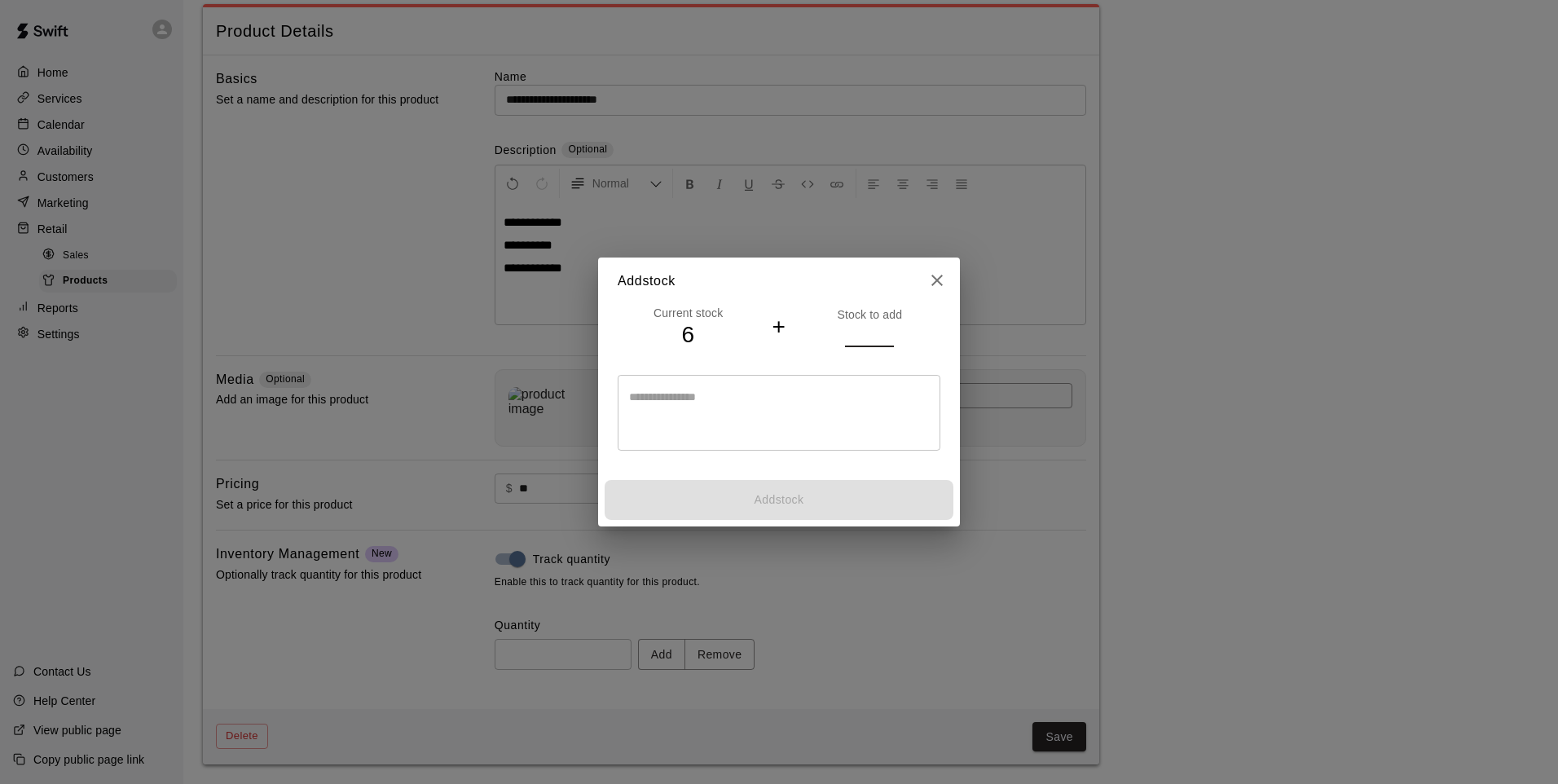
click at [848, 339] on input "number" at bounding box center [869, 334] width 49 height 23
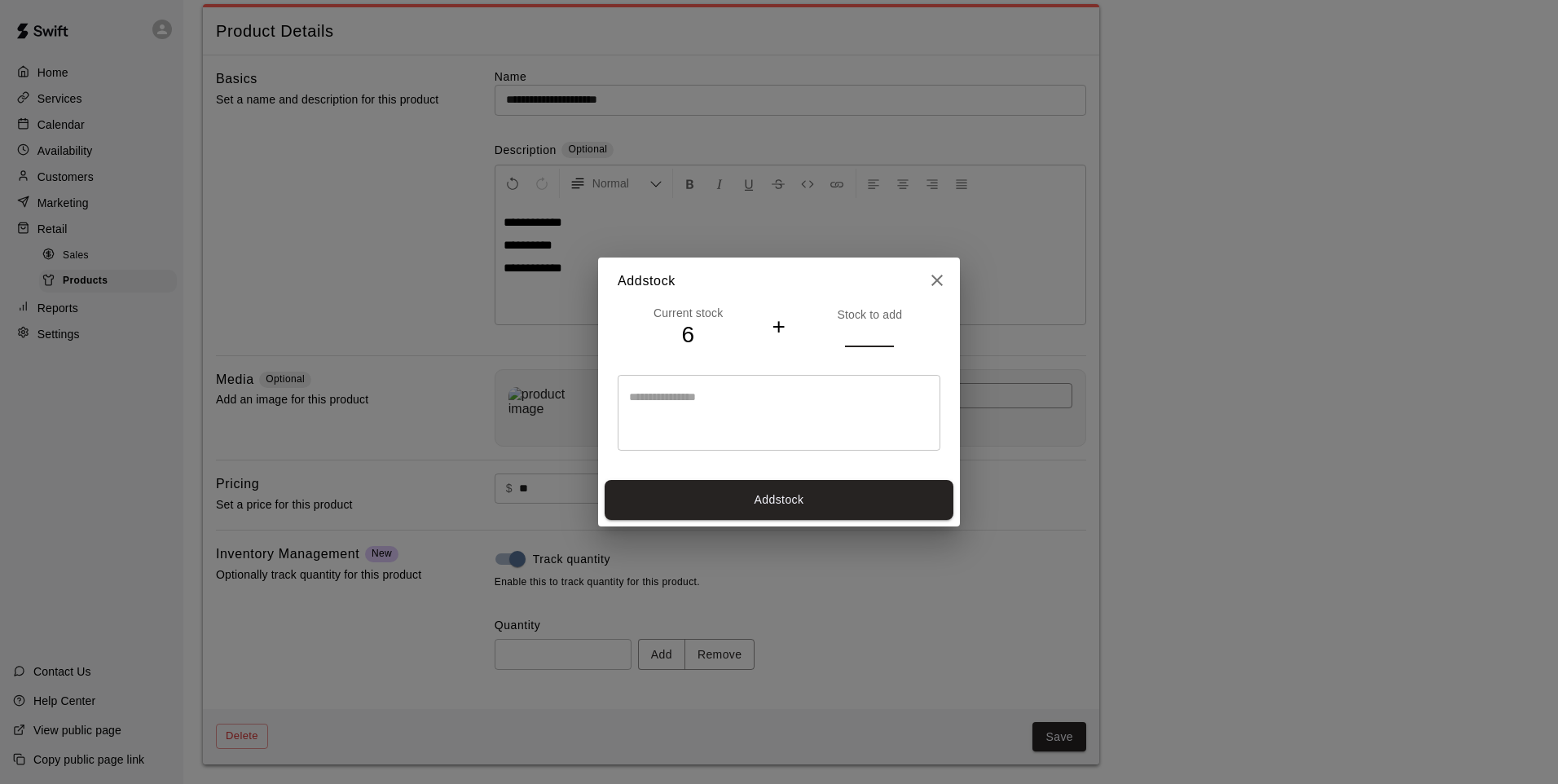
type input "*"
click at [781, 495] on button "Add stock" at bounding box center [779, 500] width 348 height 40
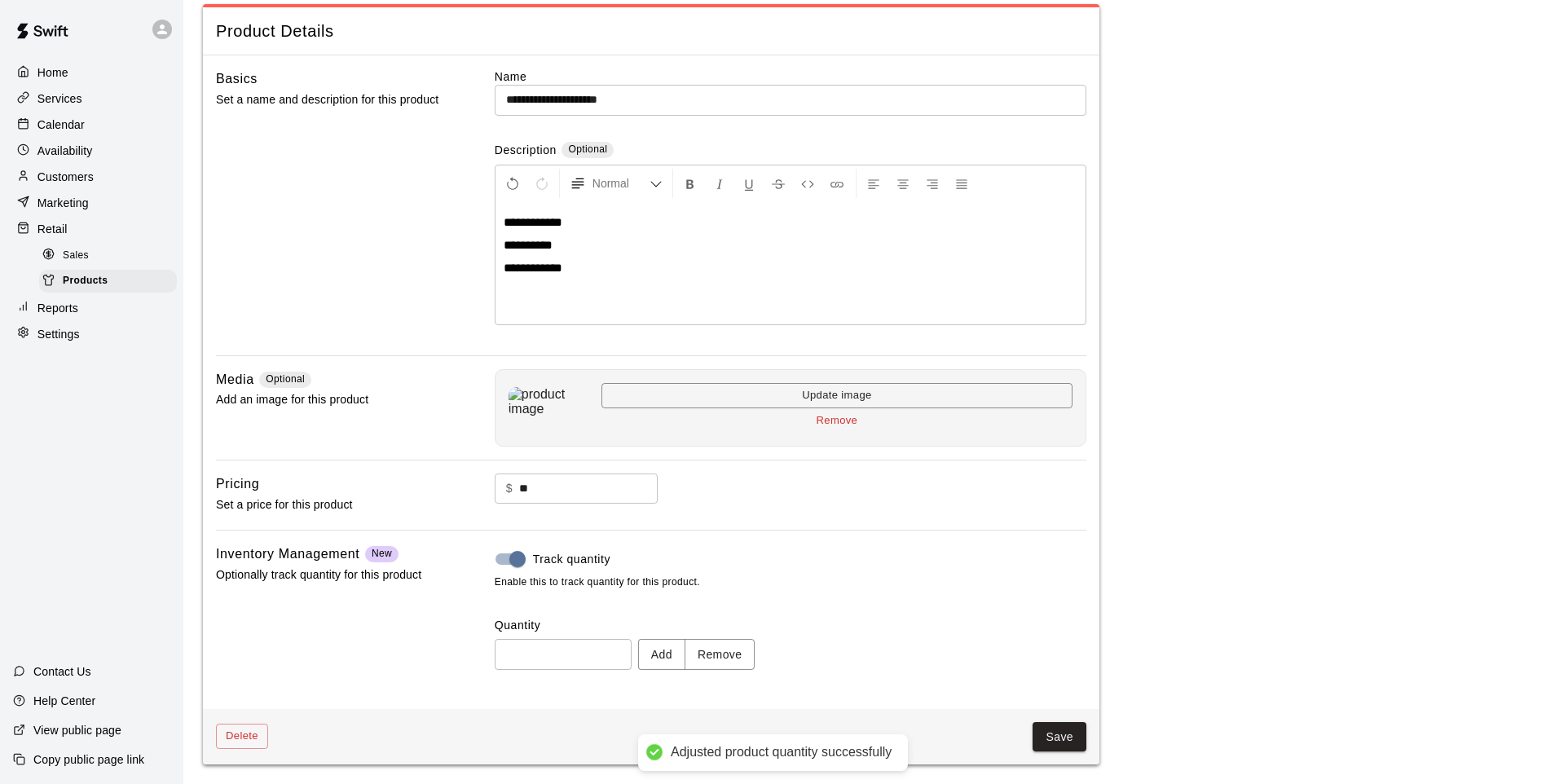
type input "*"
drag, startPoint x: 1073, startPoint y: 719, endPoint x: 1065, endPoint y: 730, distance: 13.6
click at [1068, 726] on div "Delete Save" at bounding box center [650, 737] width 896 height 56
click at [1065, 730] on button "Save" at bounding box center [1059, 737] width 54 height 30
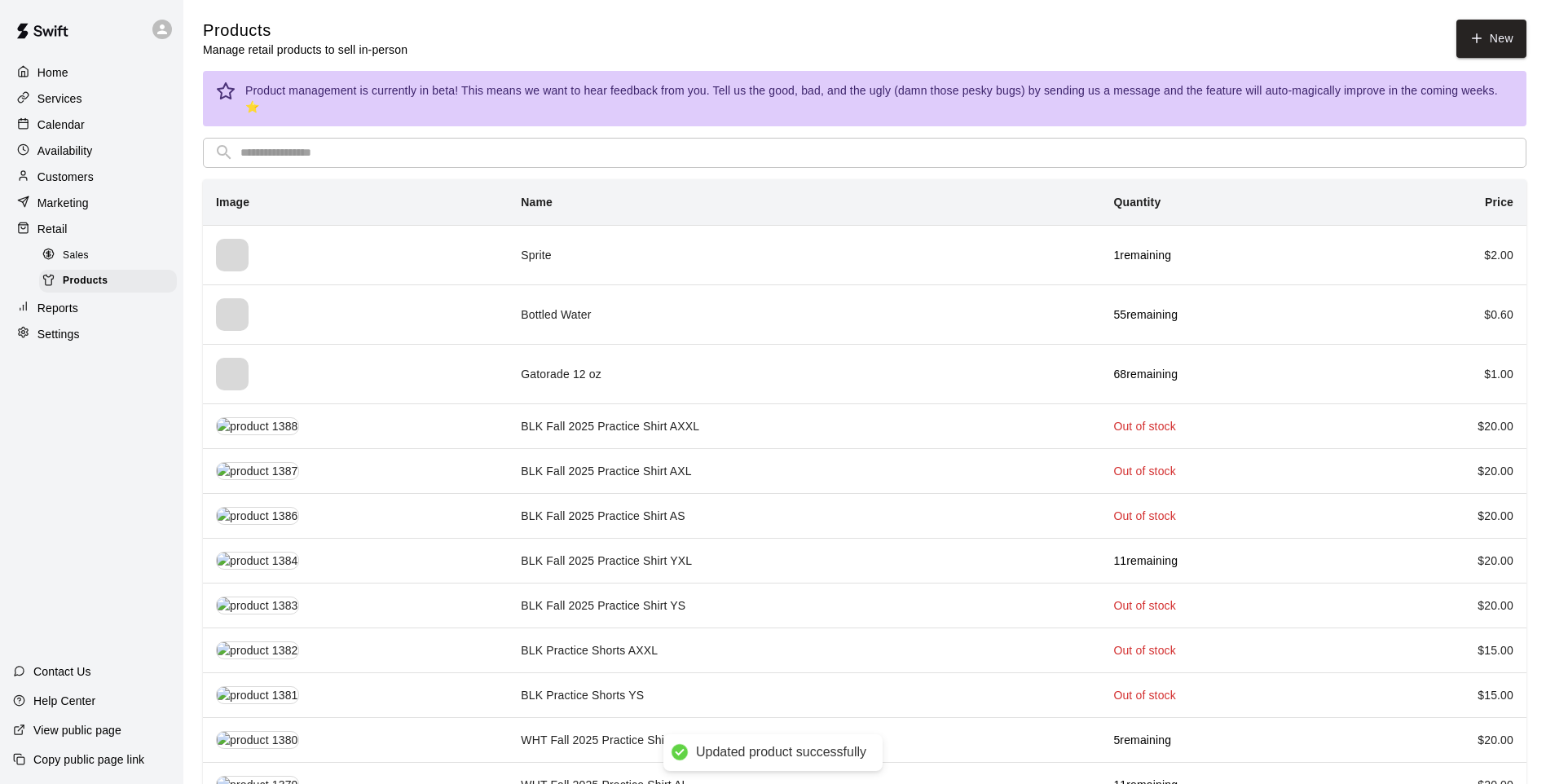
click at [567, 137] on input "text" at bounding box center [877, 152] width 1274 height 30
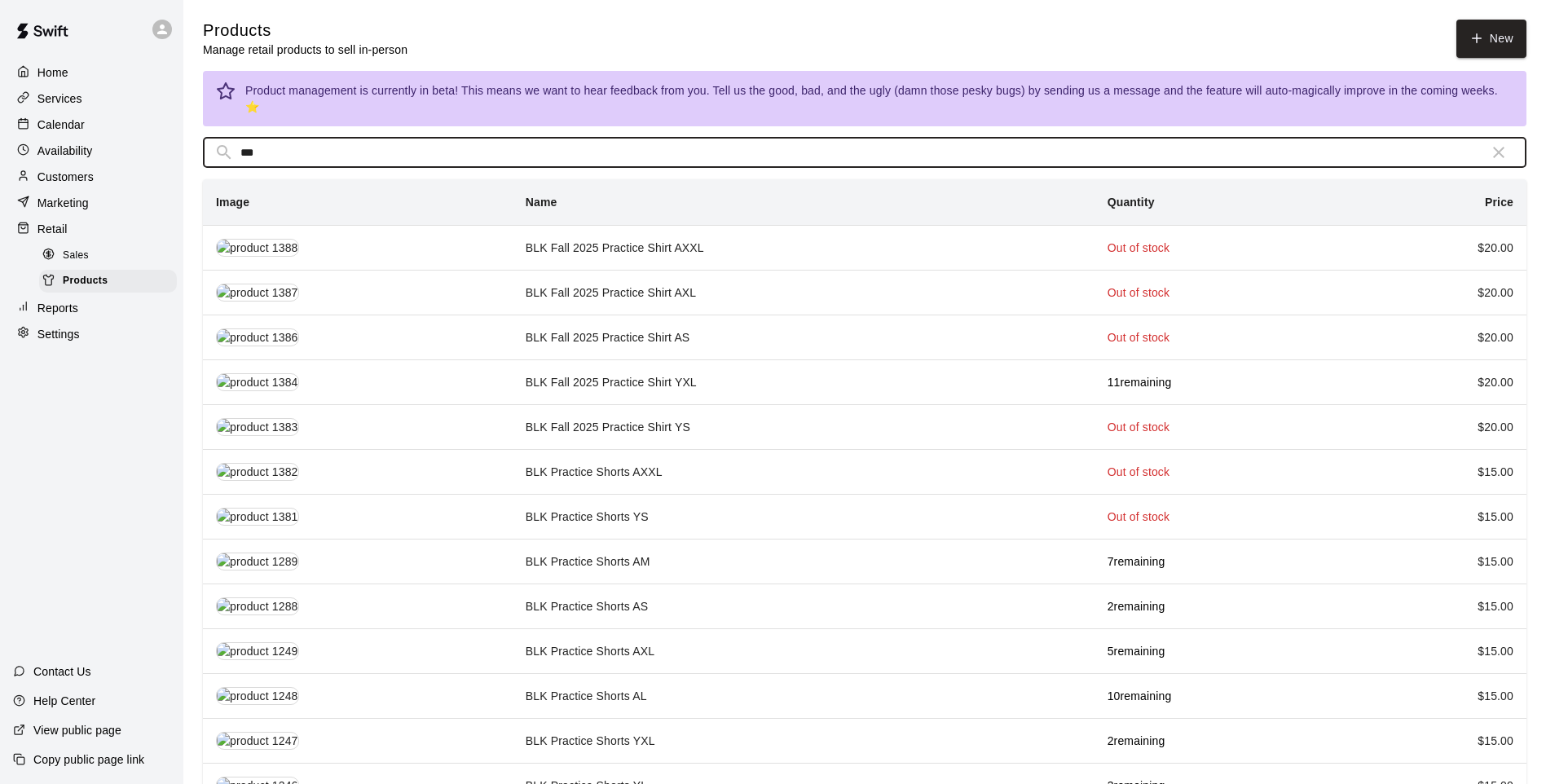
type input "***"
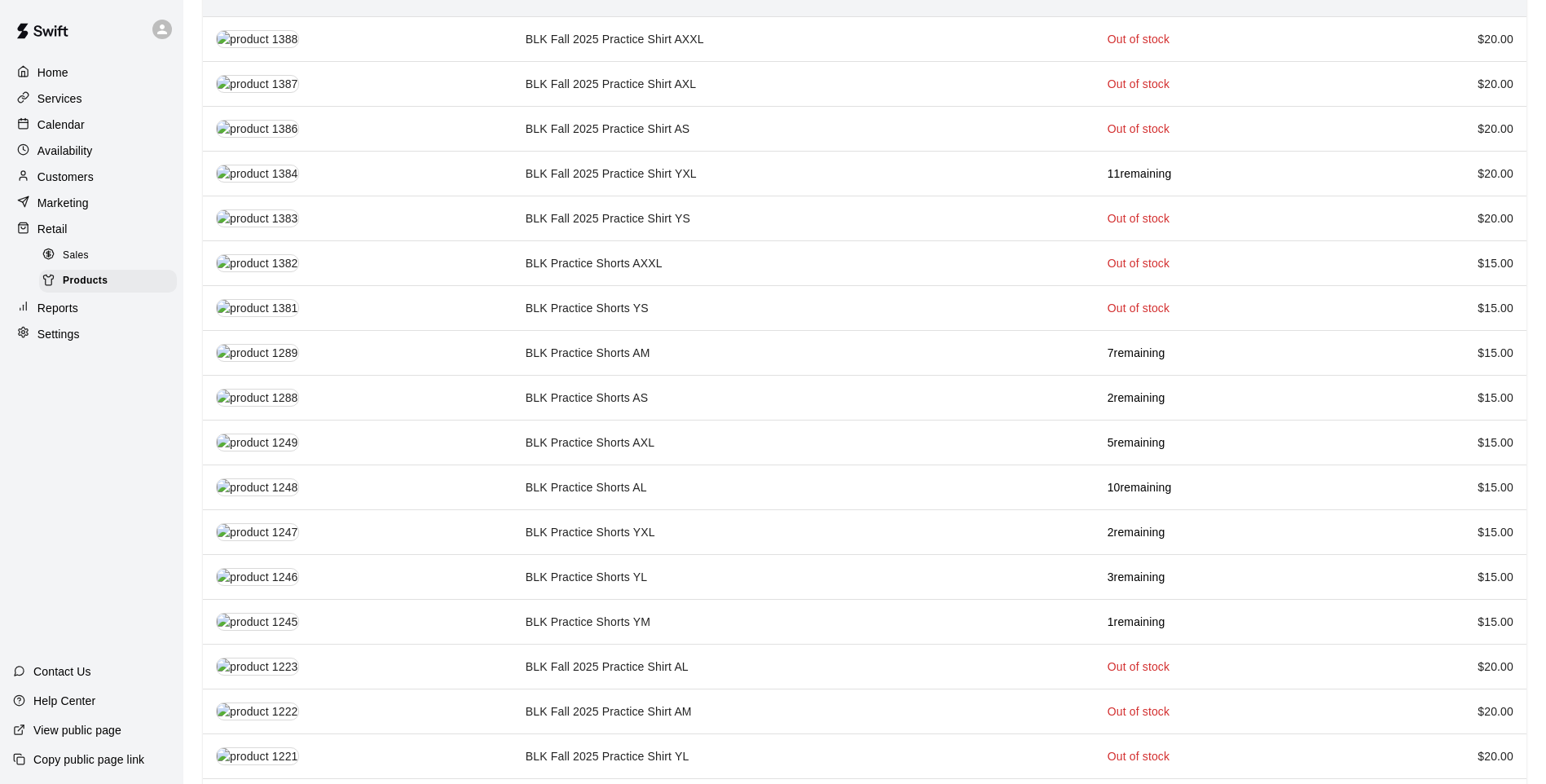
scroll to position [239, 0]
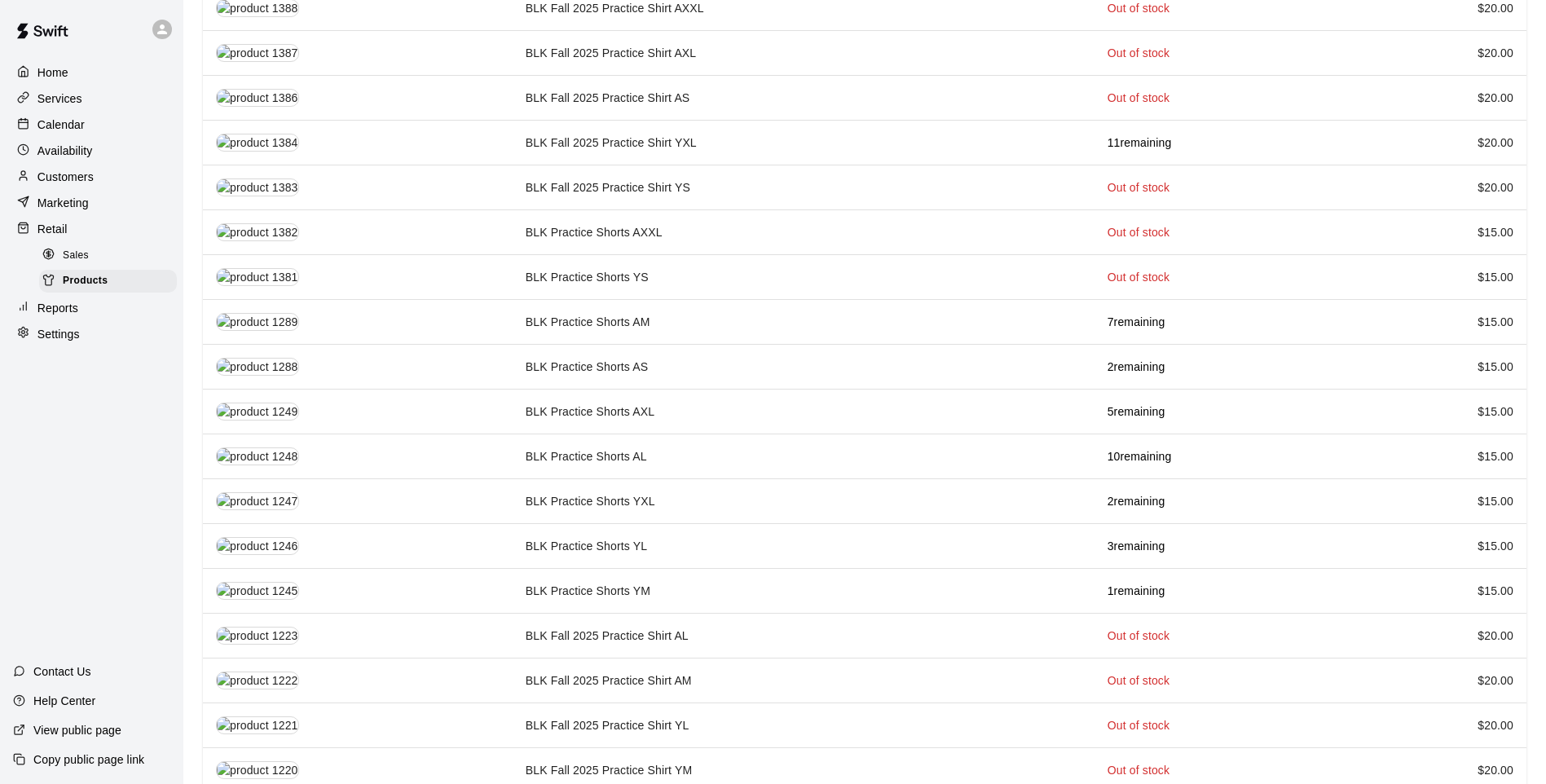
click at [555, 348] on td "BLK Practice Shorts AS" at bounding box center [803, 367] width 582 height 45
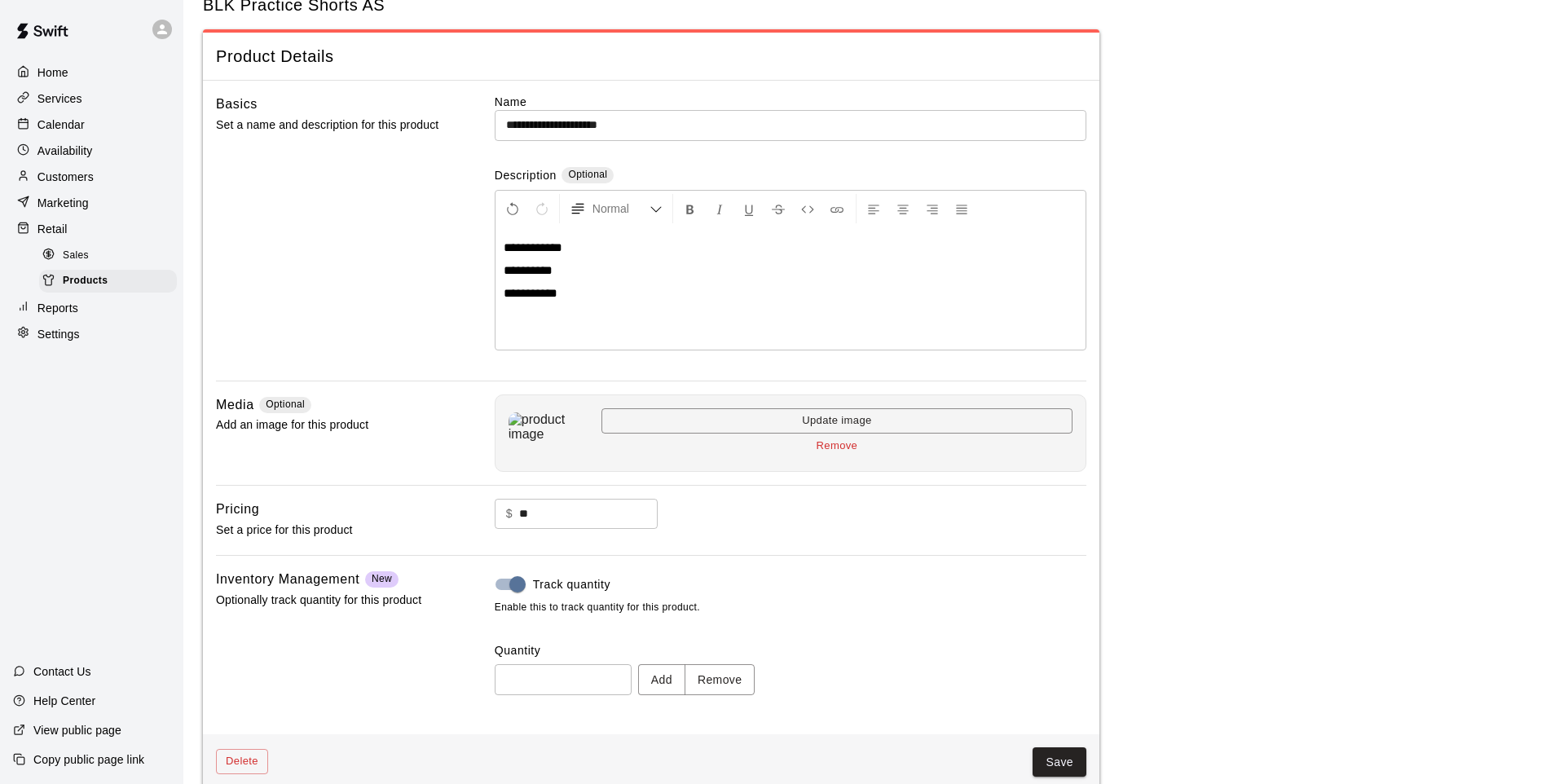
scroll to position [75, 0]
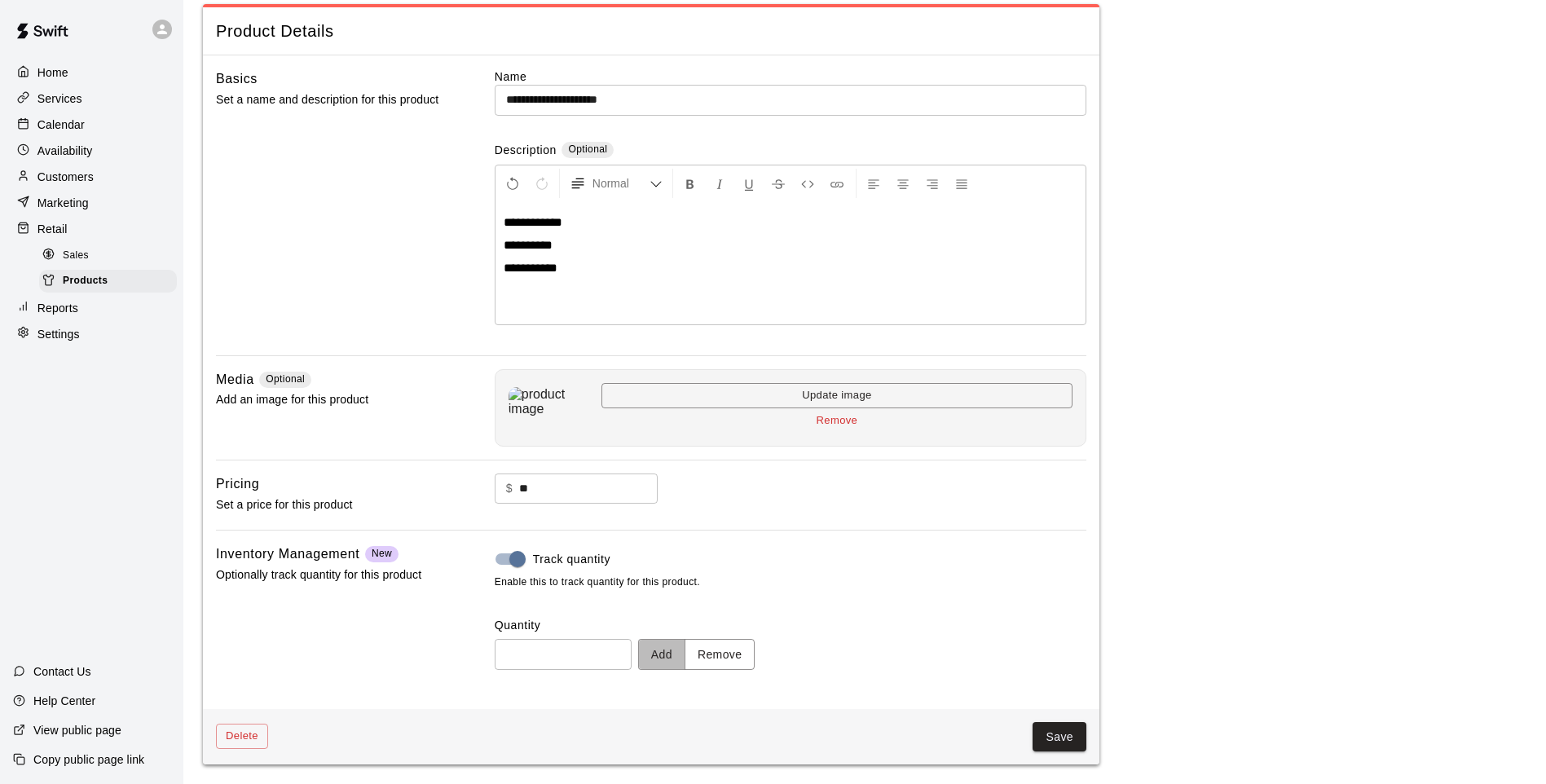
click at [673, 655] on button "Add" at bounding box center [662, 654] width 48 height 30
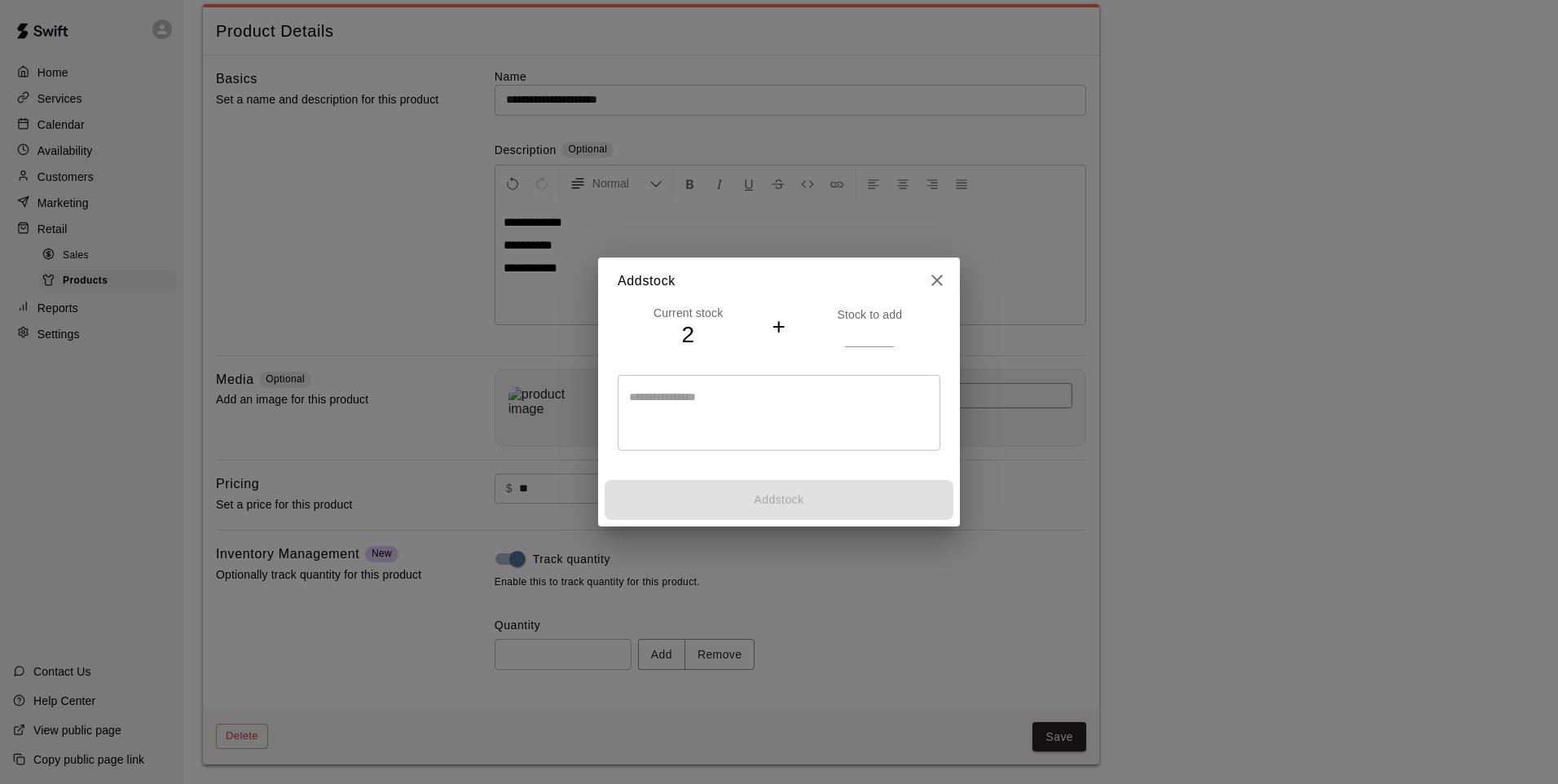
click at [870, 322] on input "number" at bounding box center [869, 334] width 49 height 23
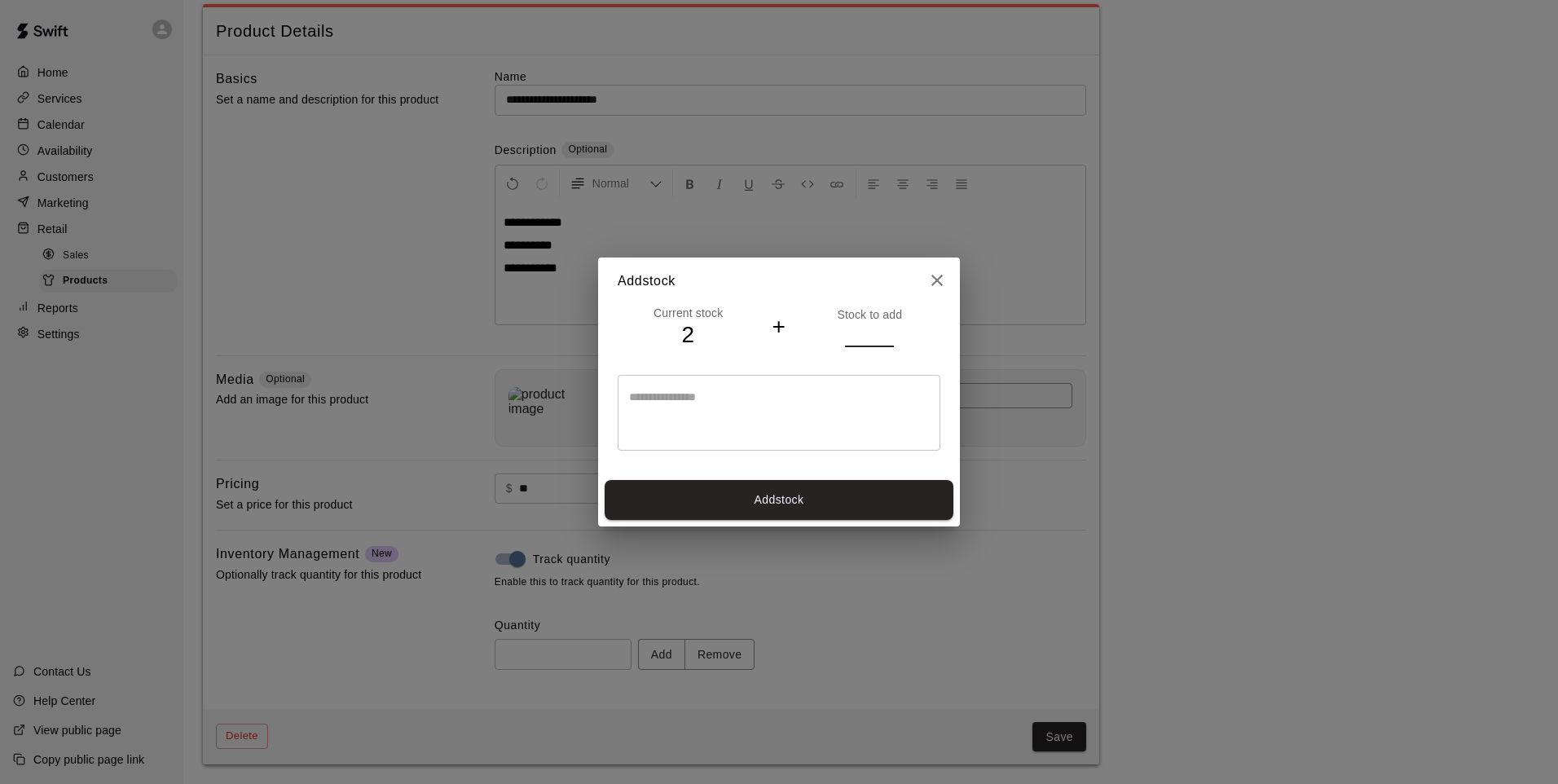
type input "*"
click at [768, 499] on button "Add stock" at bounding box center [779, 500] width 348 height 40
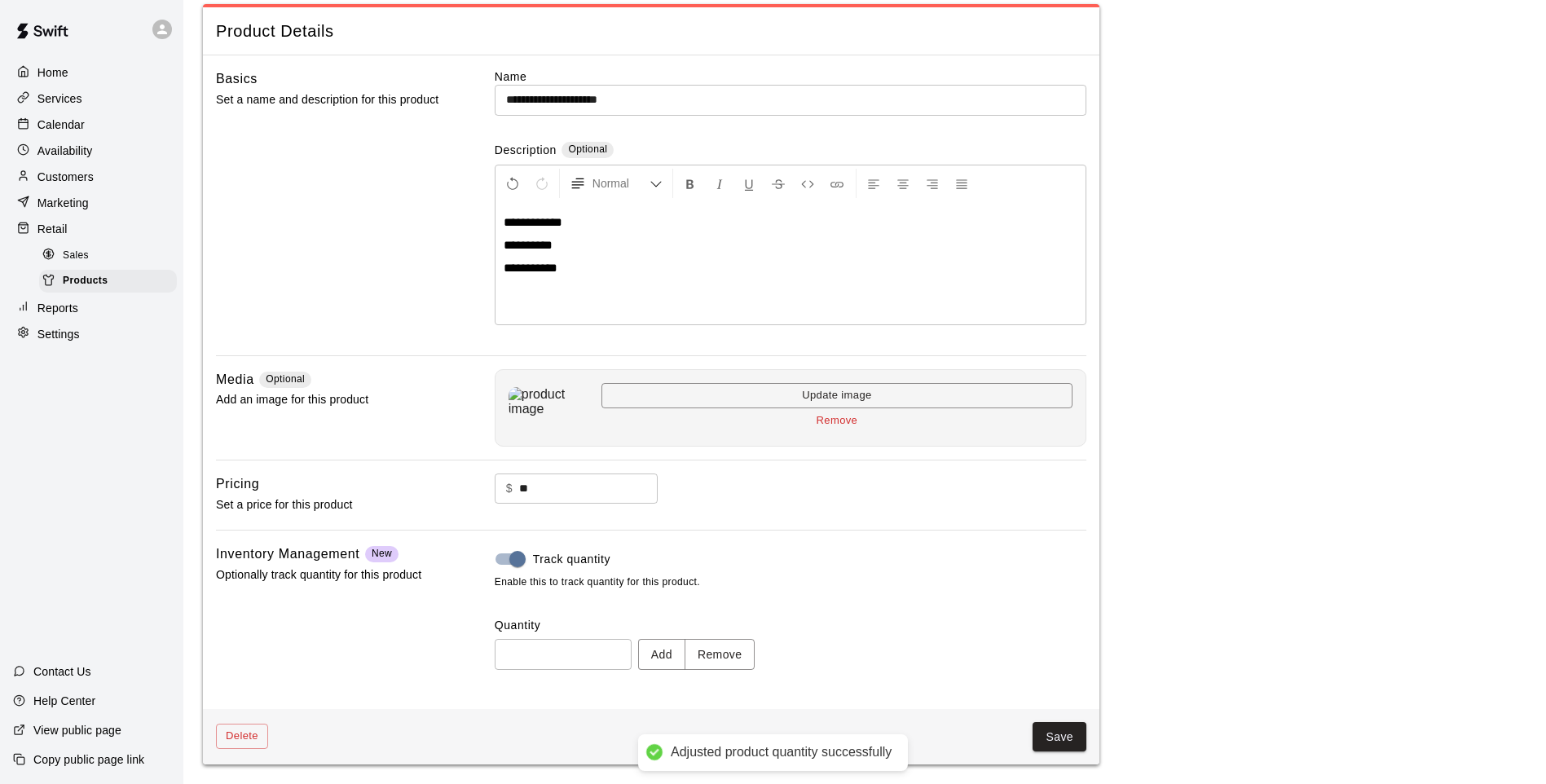
type input "*"
click at [1040, 734] on button "Save" at bounding box center [1059, 737] width 54 height 30
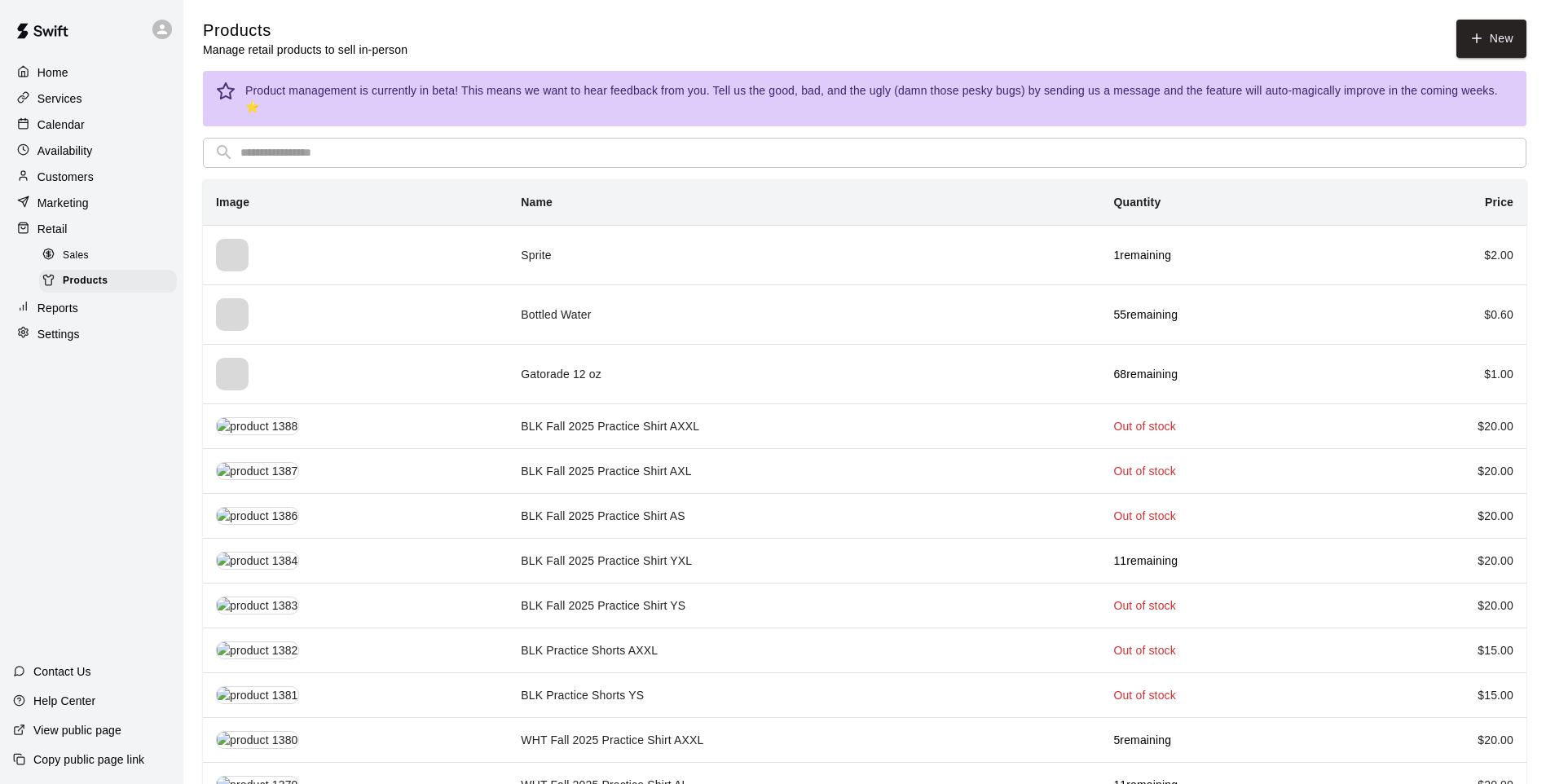
click at [854, 137] on input "text" at bounding box center [877, 152] width 1274 height 30
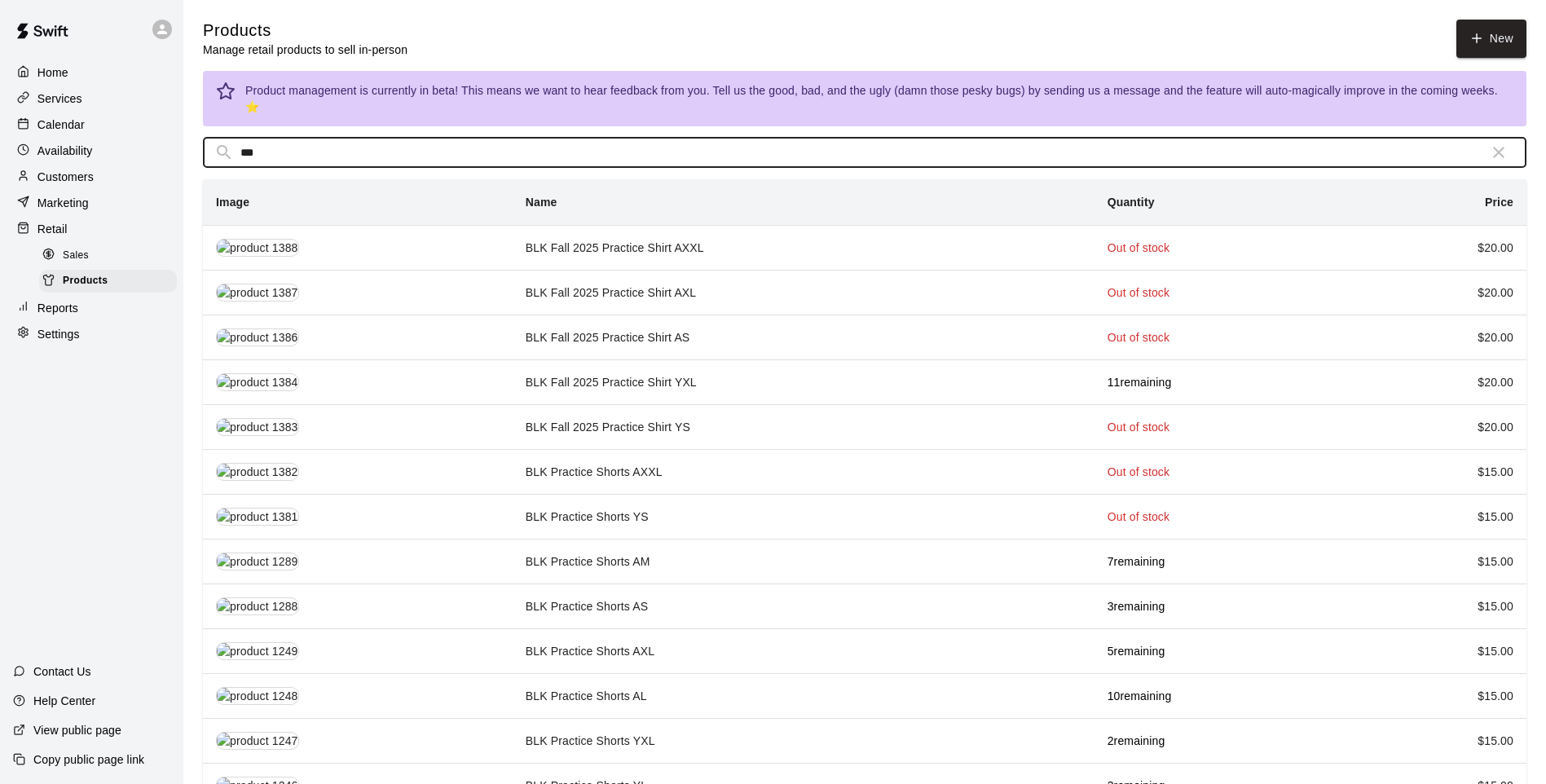
type input "***"
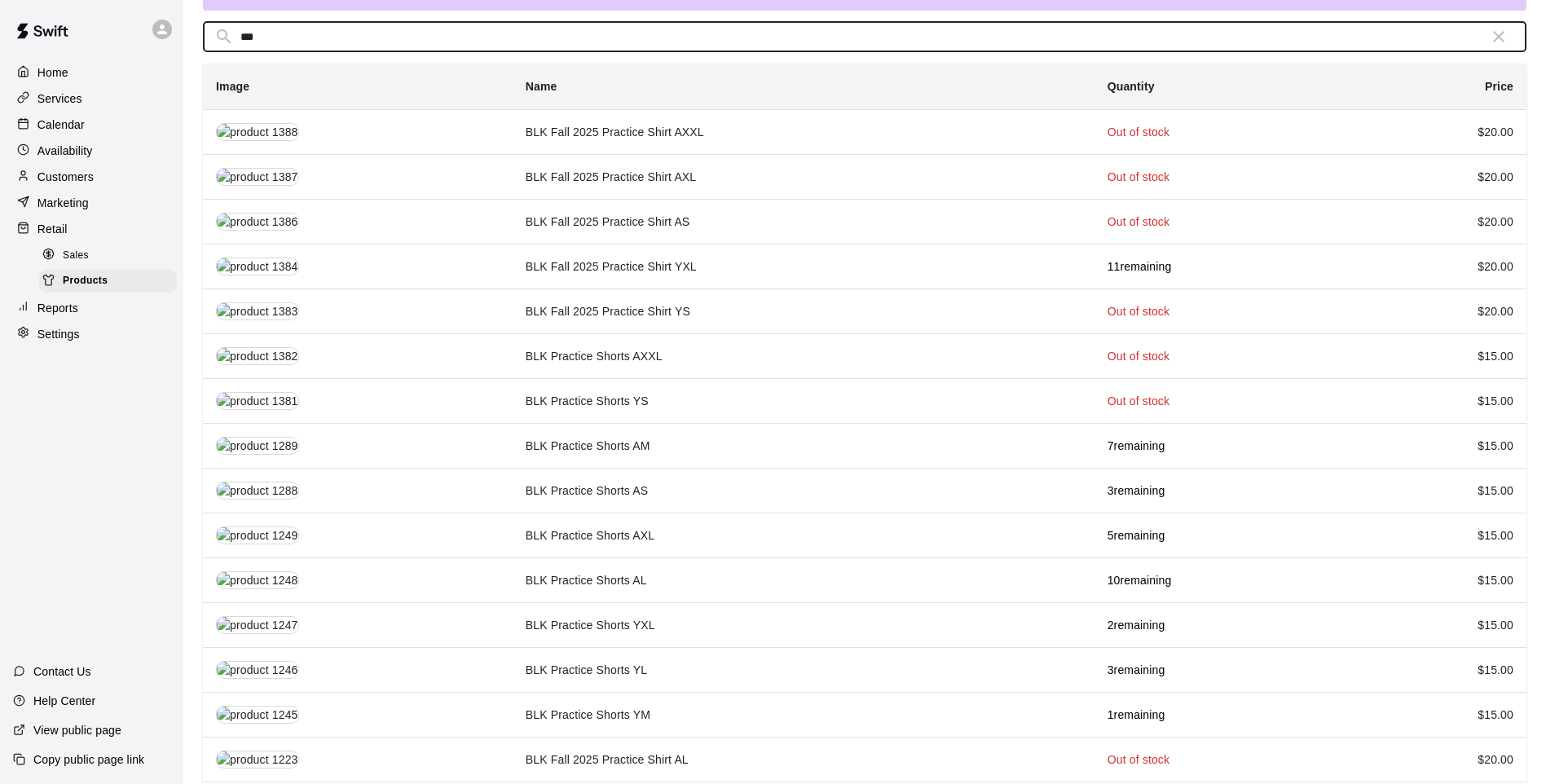
scroll to position [239, 0]
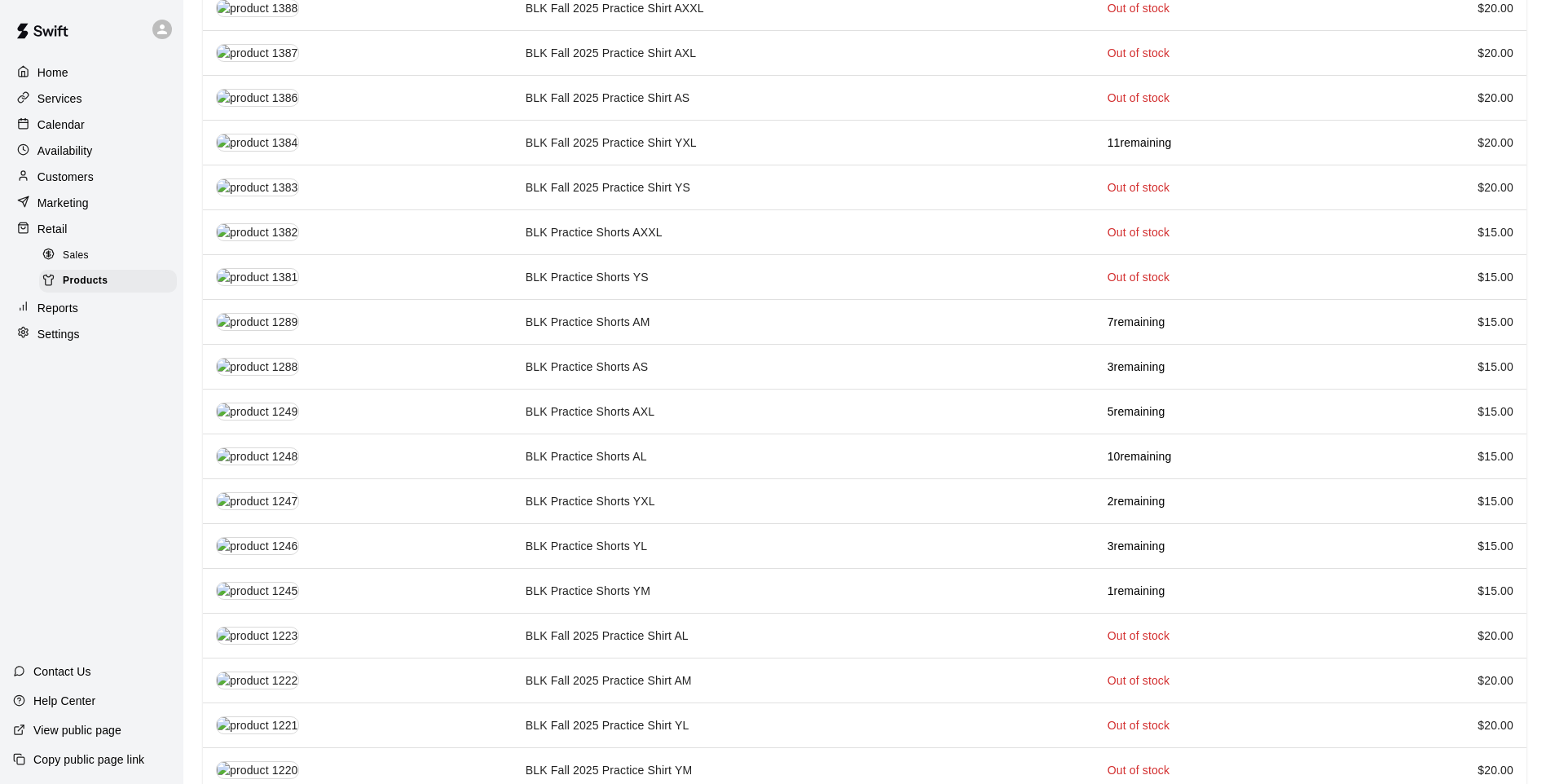
click at [727, 542] on td "BLK Practice Shorts YL" at bounding box center [803, 547] width 582 height 45
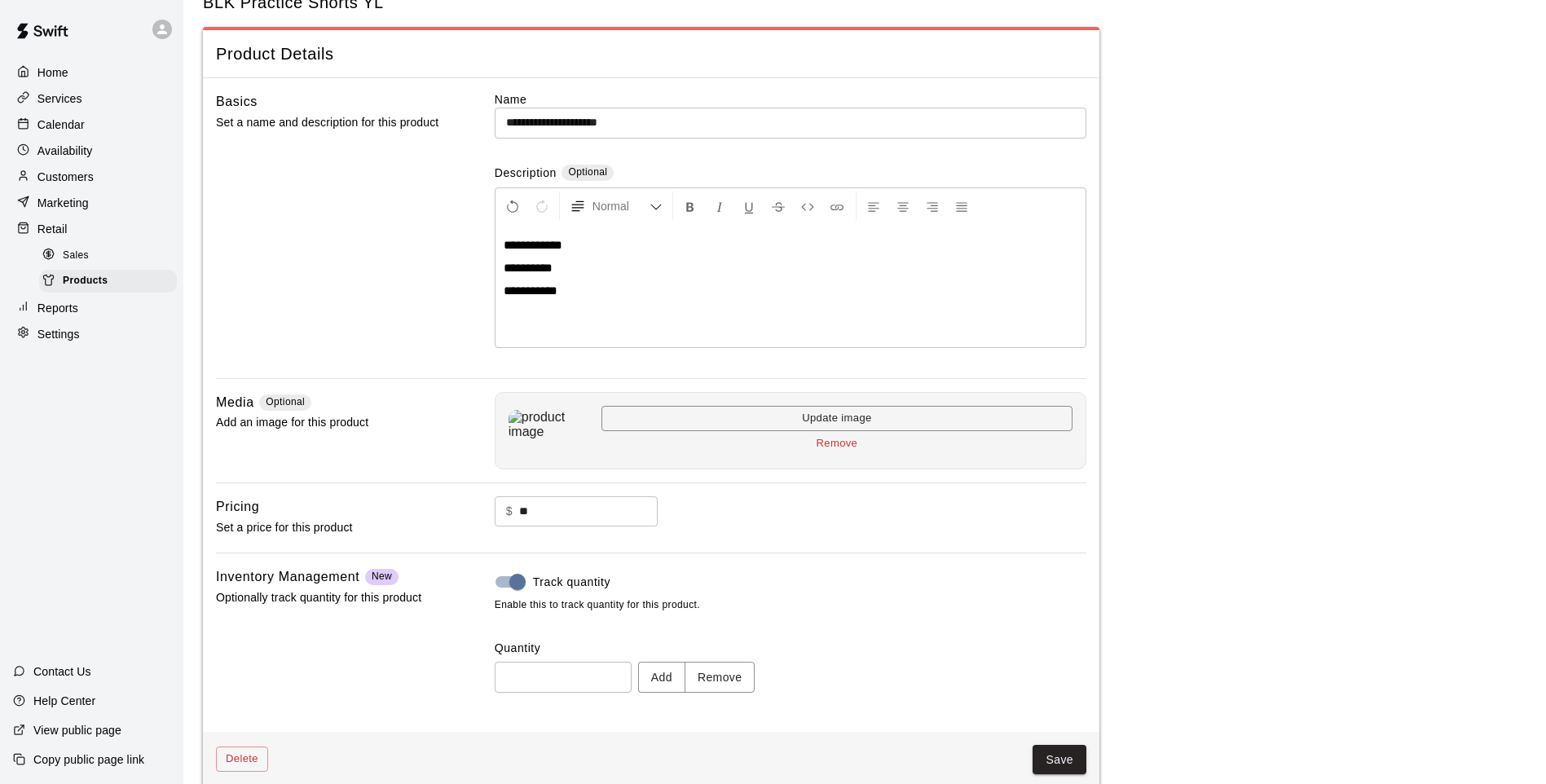
scroll to position [75, 0]
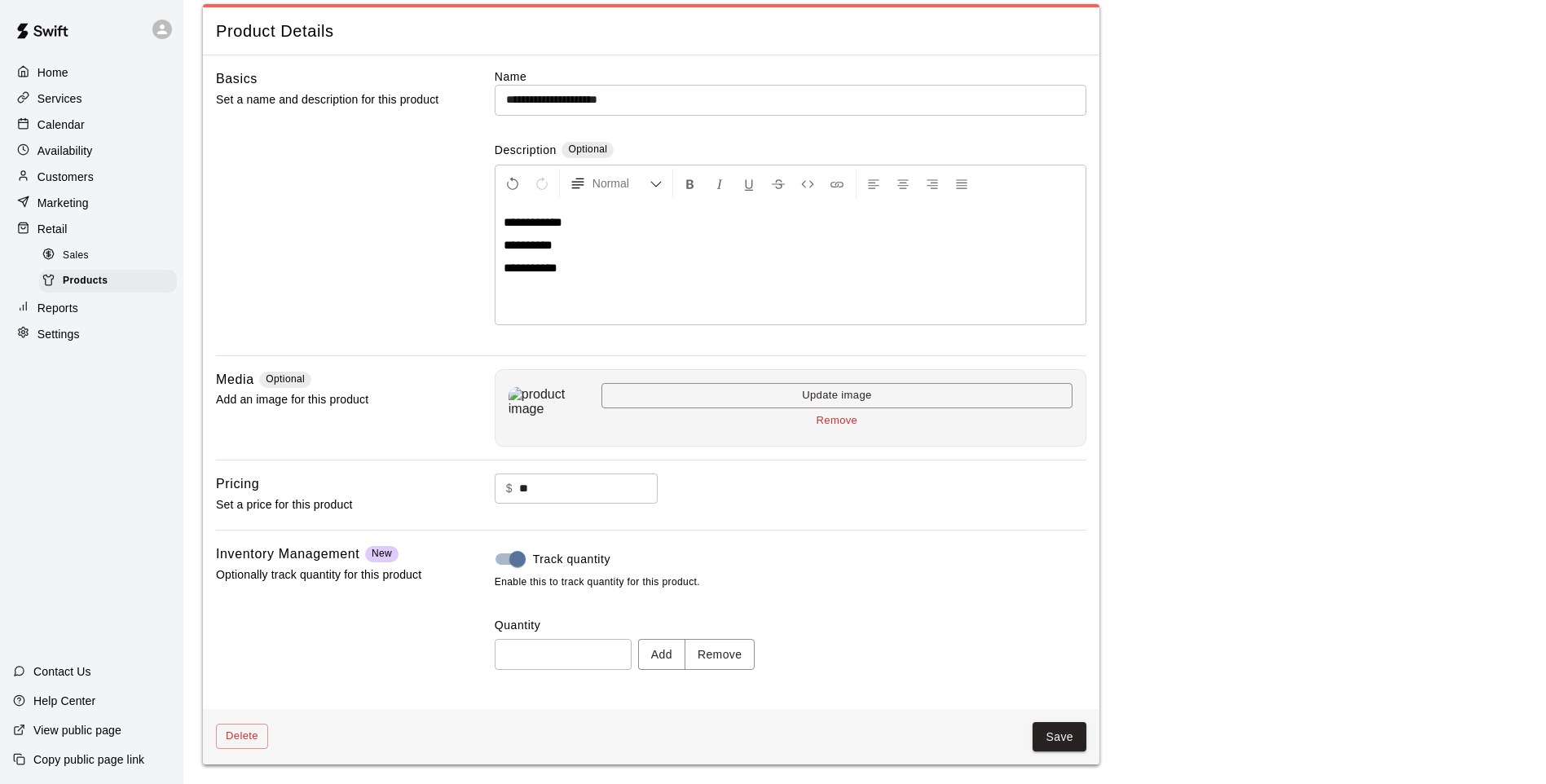
click at [708, 650] on button "Remove" at bounding box center [719, 654] width 71 height 30
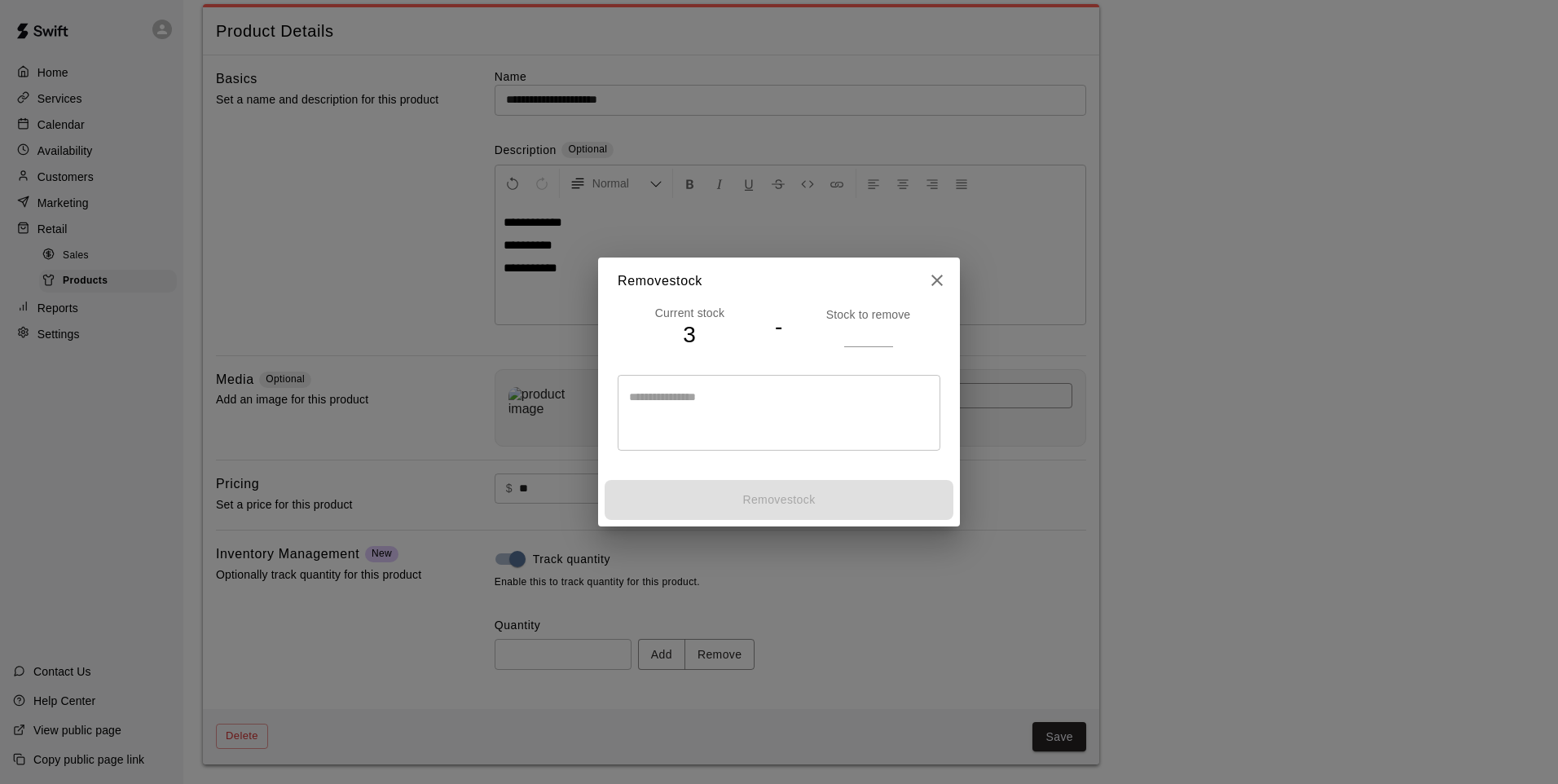
click at [856, 332] on input "number" at bounding box center [869, 334] width 49 height 23
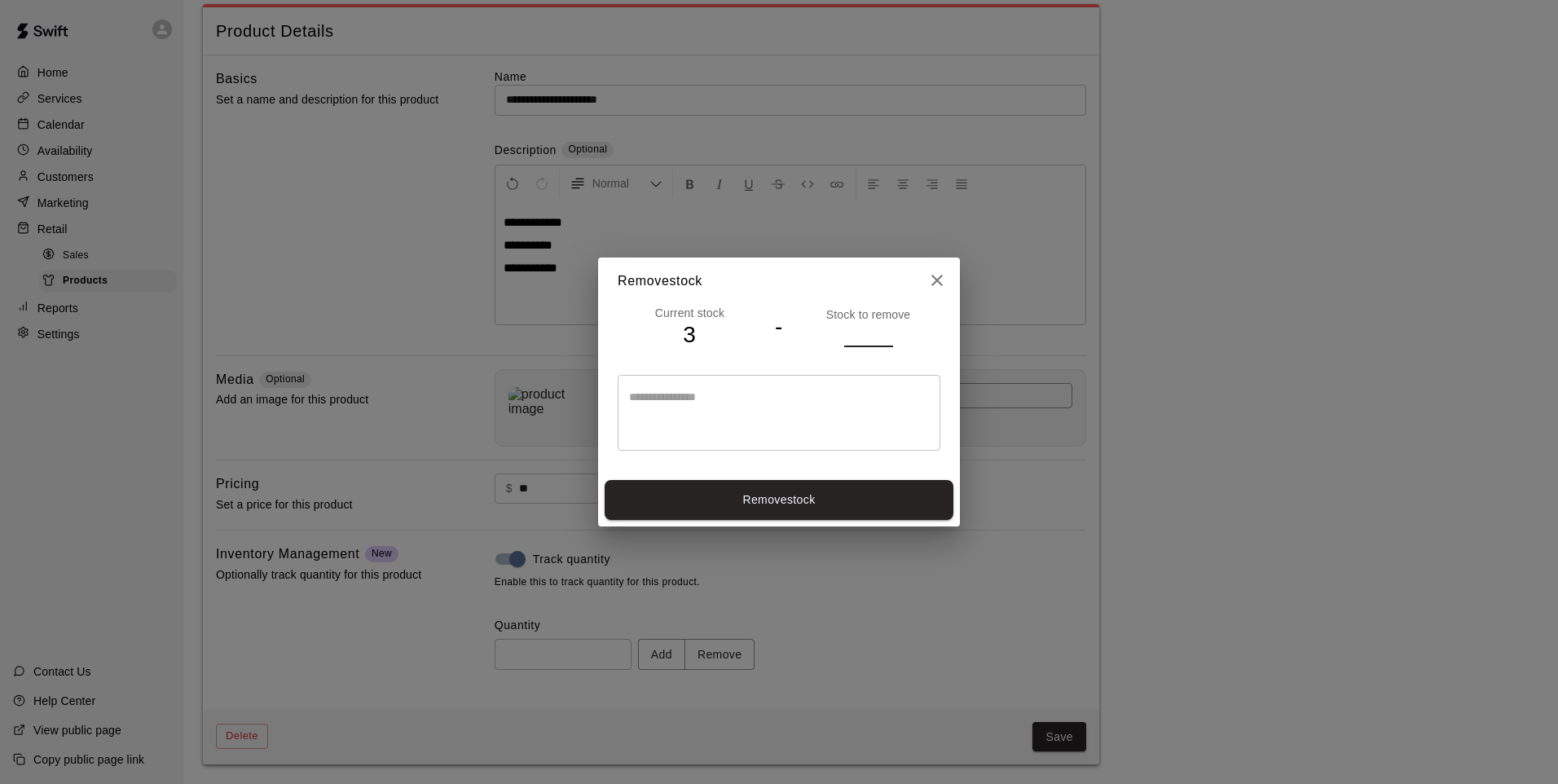
type input "*"
click at [740, 504] on button "Remove stock" at bounding box center [779, 500] width 348 height 40
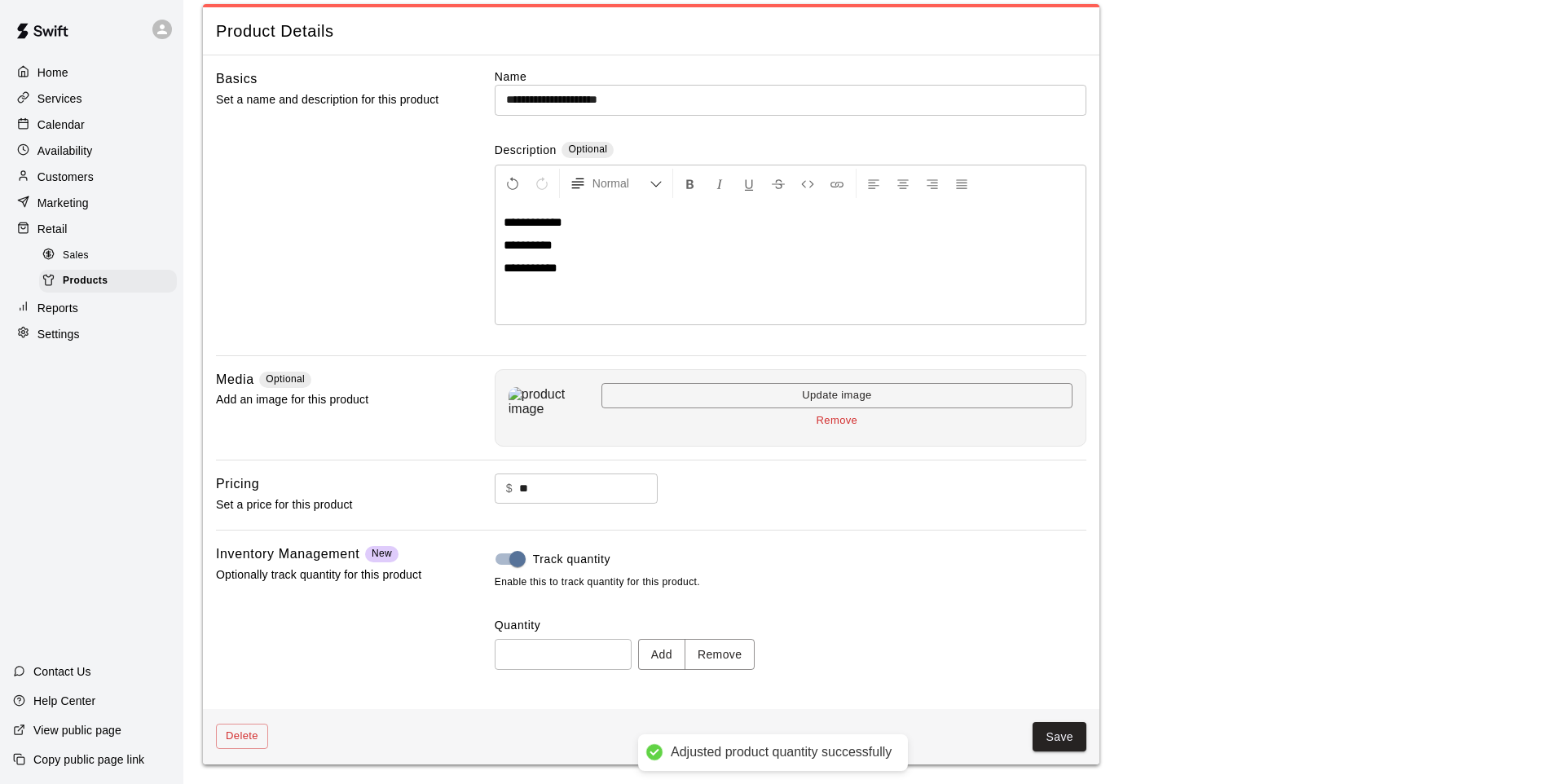
type input "*"
click at [1053, 746] on button "Save" at bounding box center [1059, 737] width 54 height 30
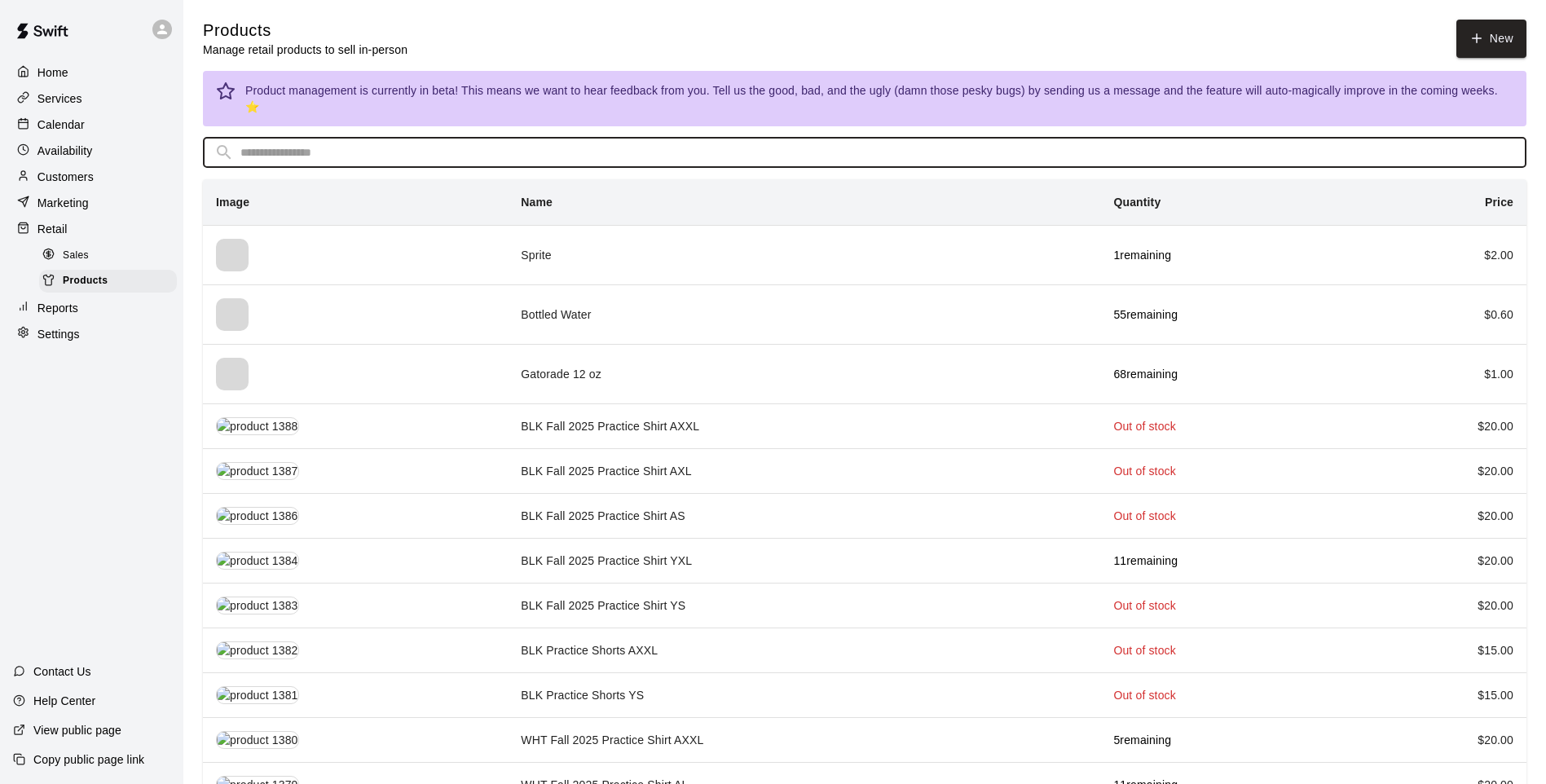
click at [551, 138] on input "text" at bounding box center [877, 152] width 1274 height 30
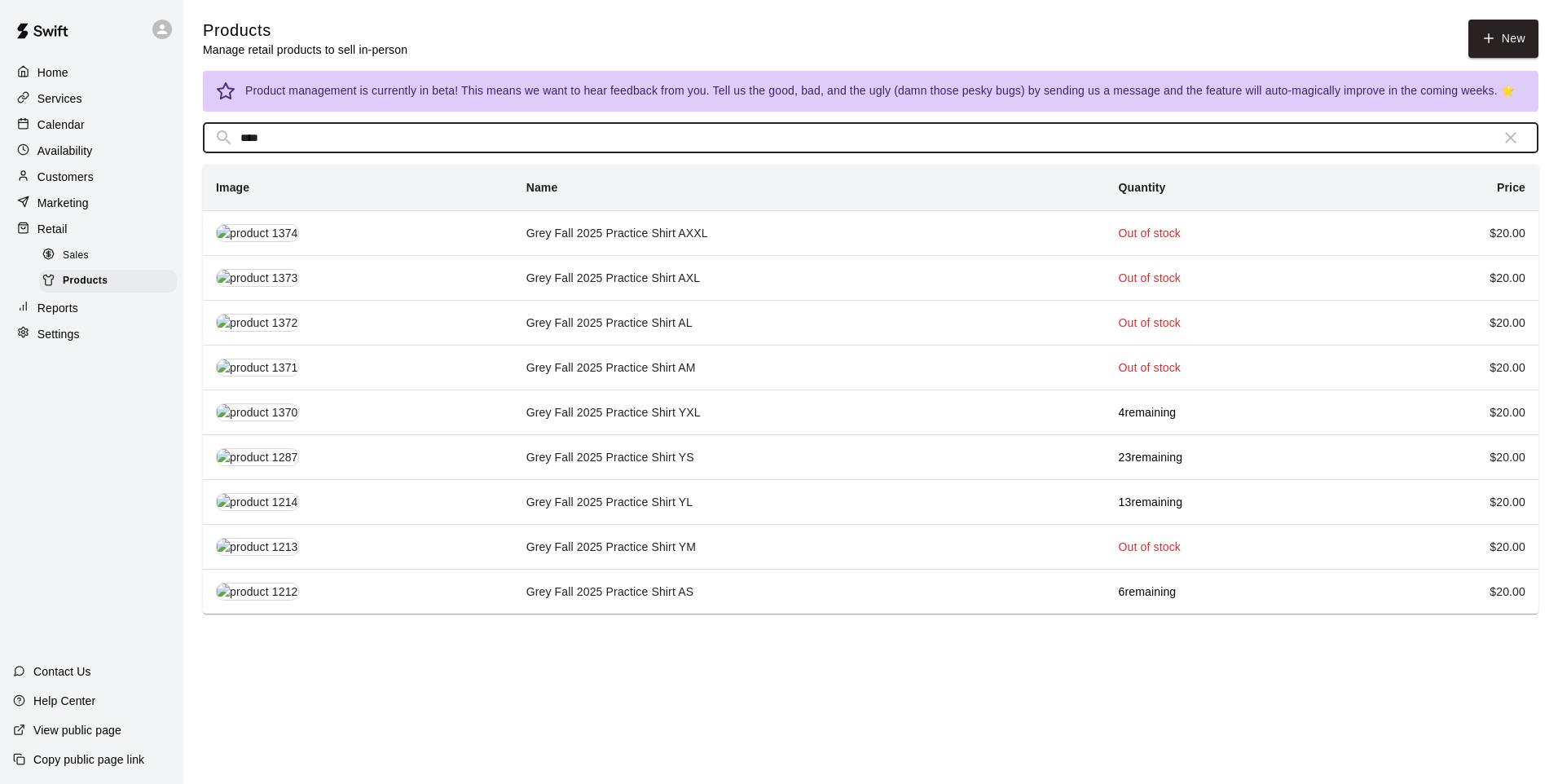
type input "****"
click at [713, 496] on td "Grey Fall 2025 Practice Shirt YL" at bounding box center [809, 502] width 593 height 45
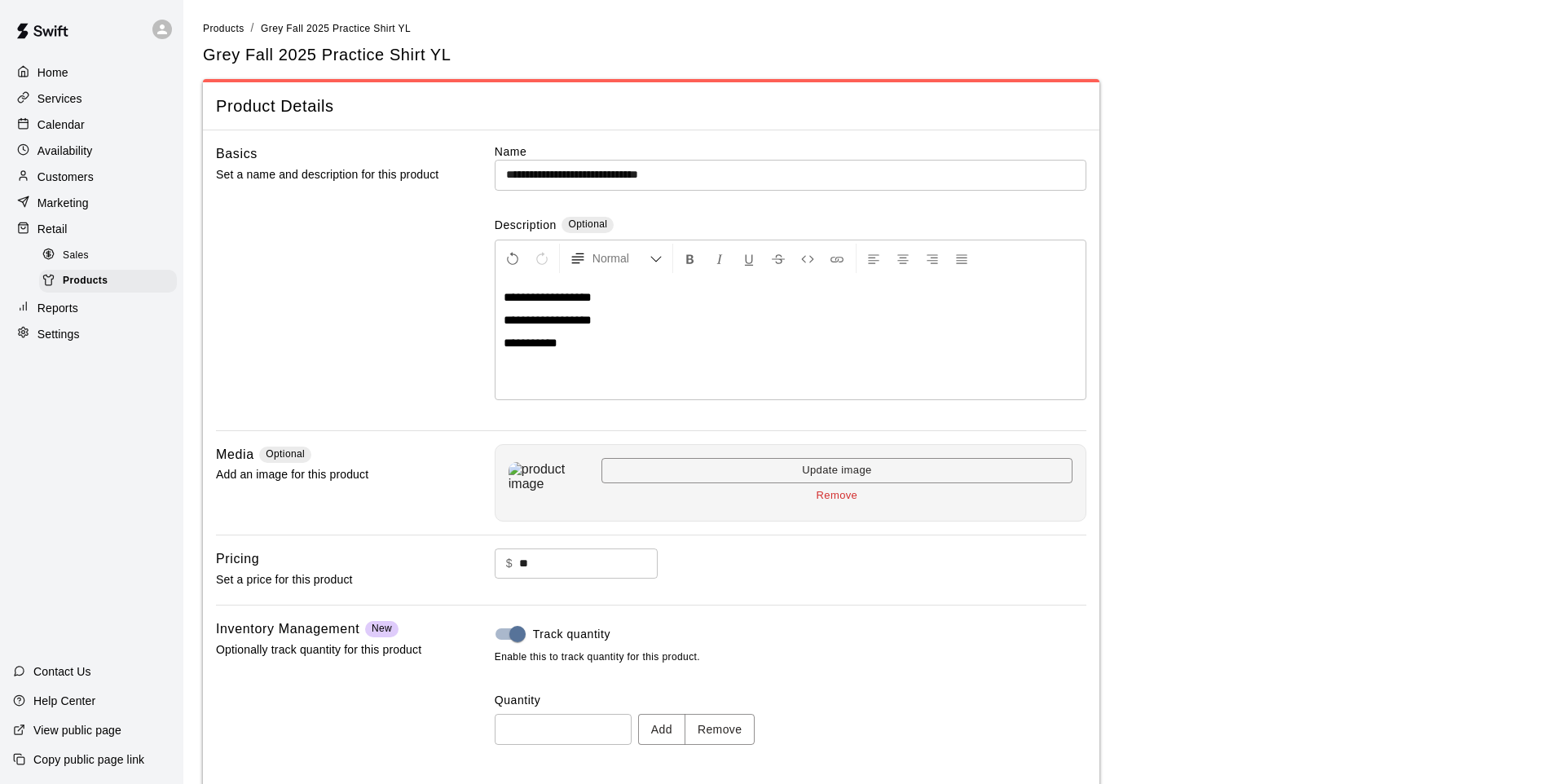
scroll to position [75, 0]
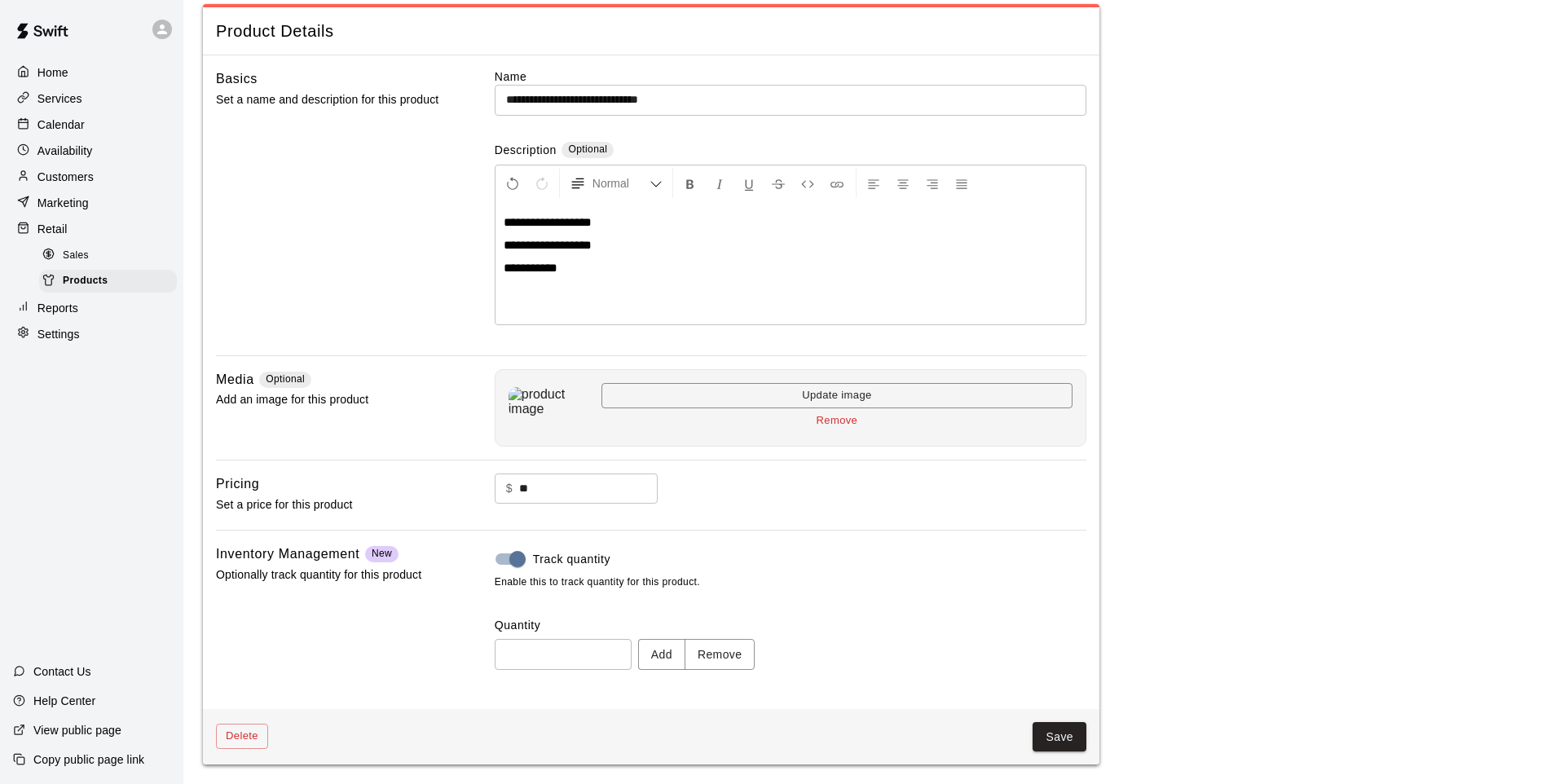
click at [722, 643] on button "Remove" at bounding box center [719, 654] width 71 height 30
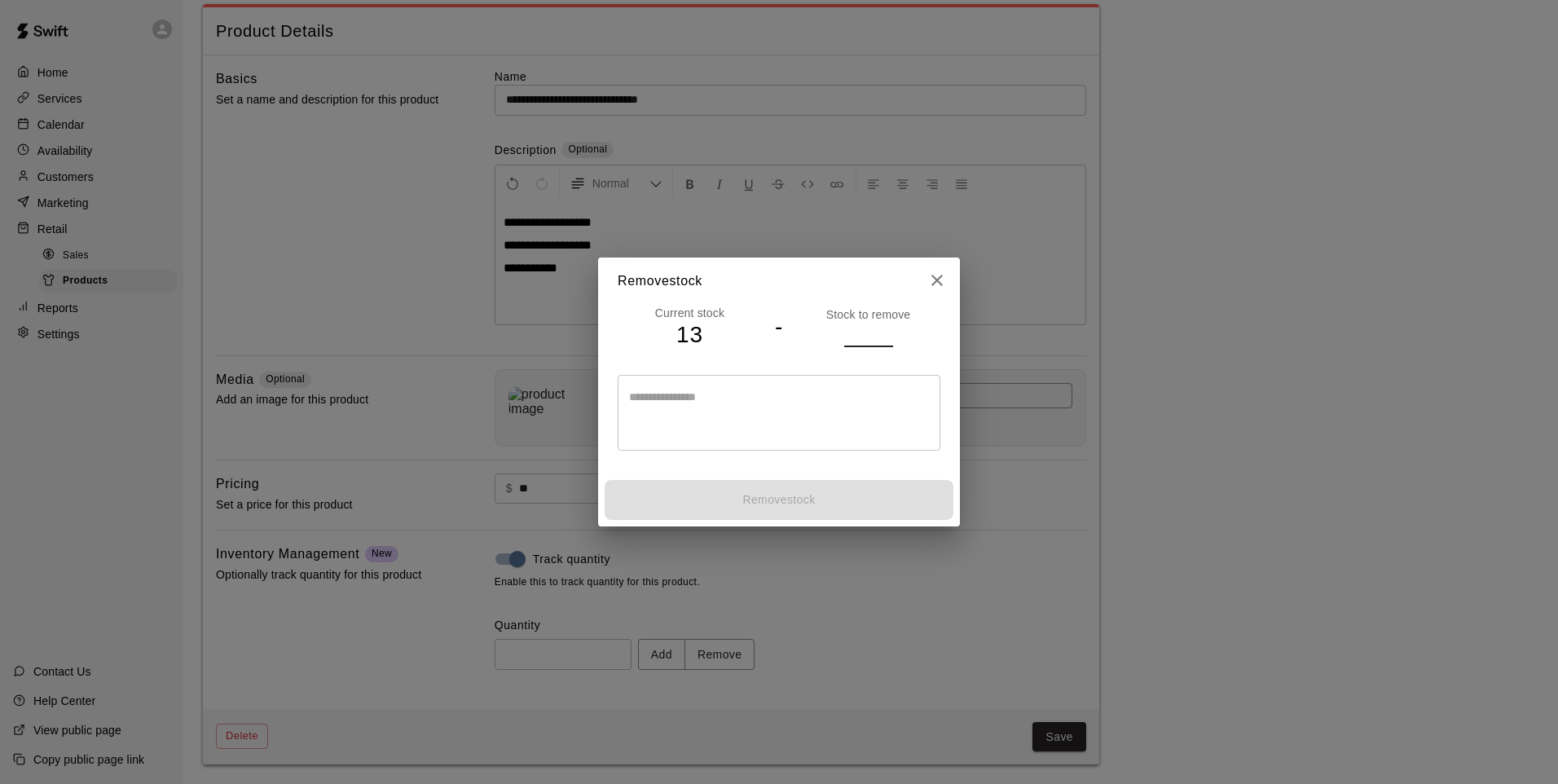
click at [857, 341] on input "number" at bounding box center [869, 334] width 49 height 23
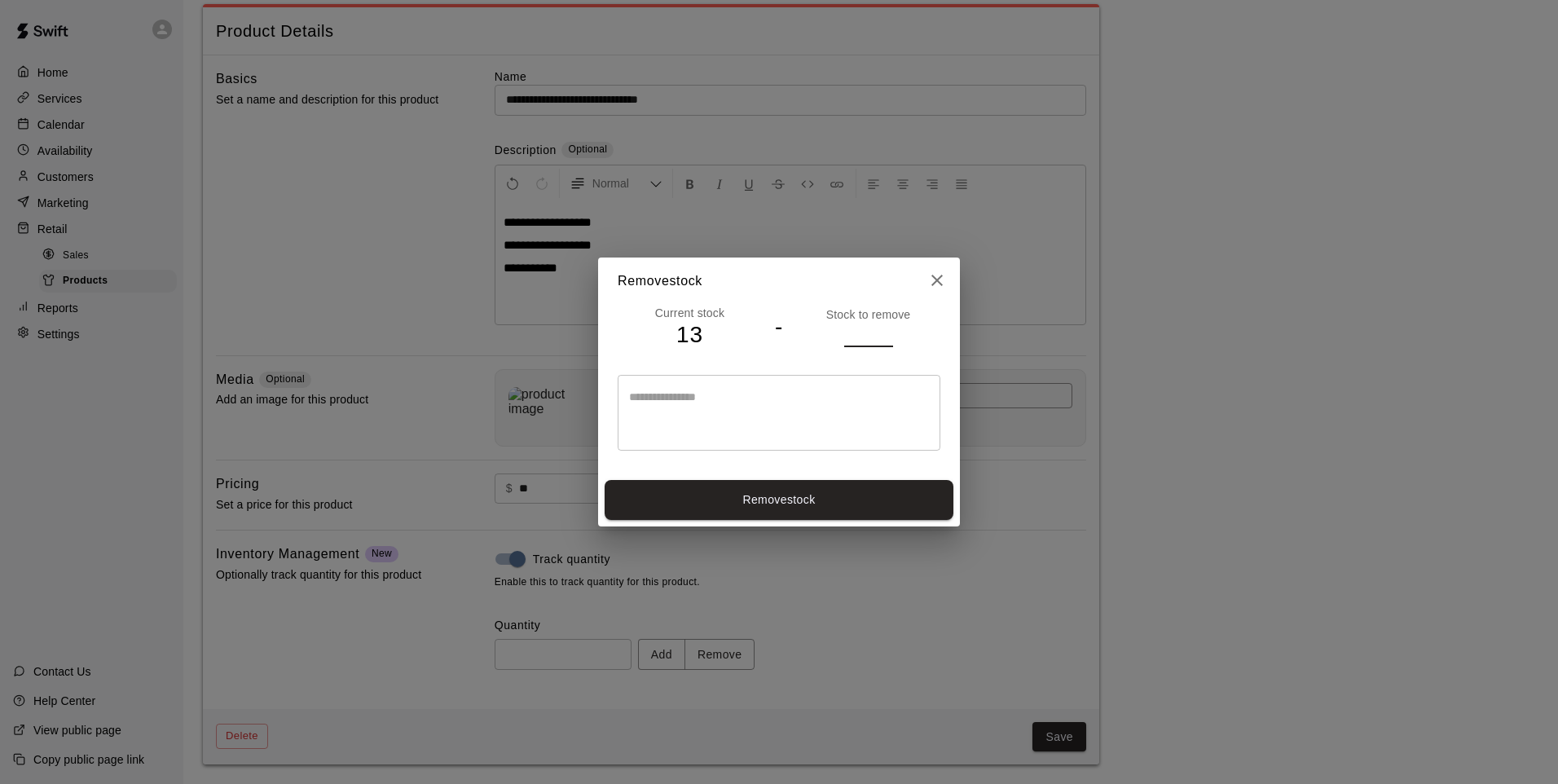
type input "*"
click at [832, 511] on button "Remove stock" at bounding box center [779, 500] width 348 height 40
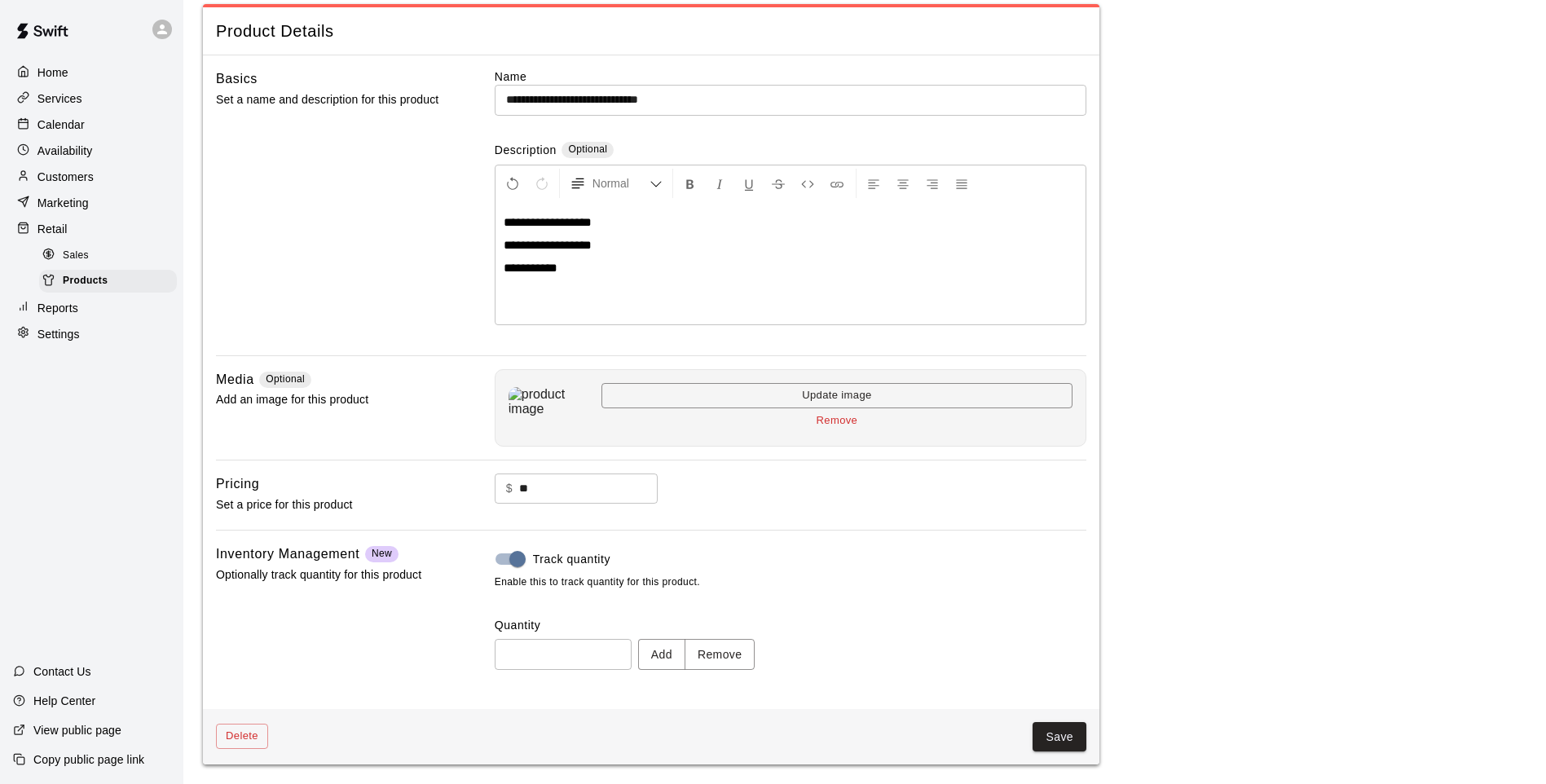
type input "**"
click at [1081, 746] on button "Save" at bounding box center [1059, 737] width 54 height 30
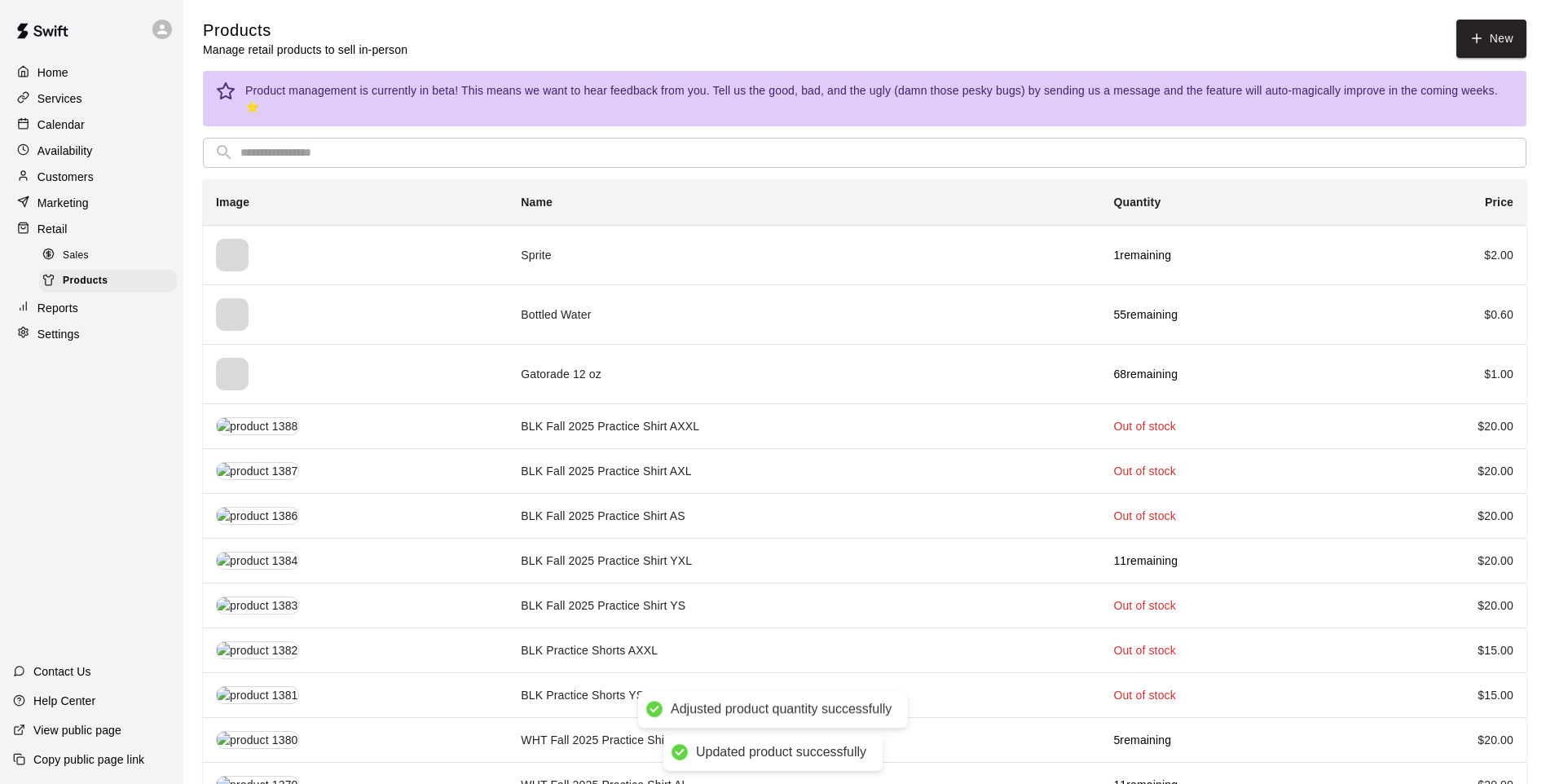
click at [48, 232] on p "Retail" at bounding box center [53, 229] width 30 height 17
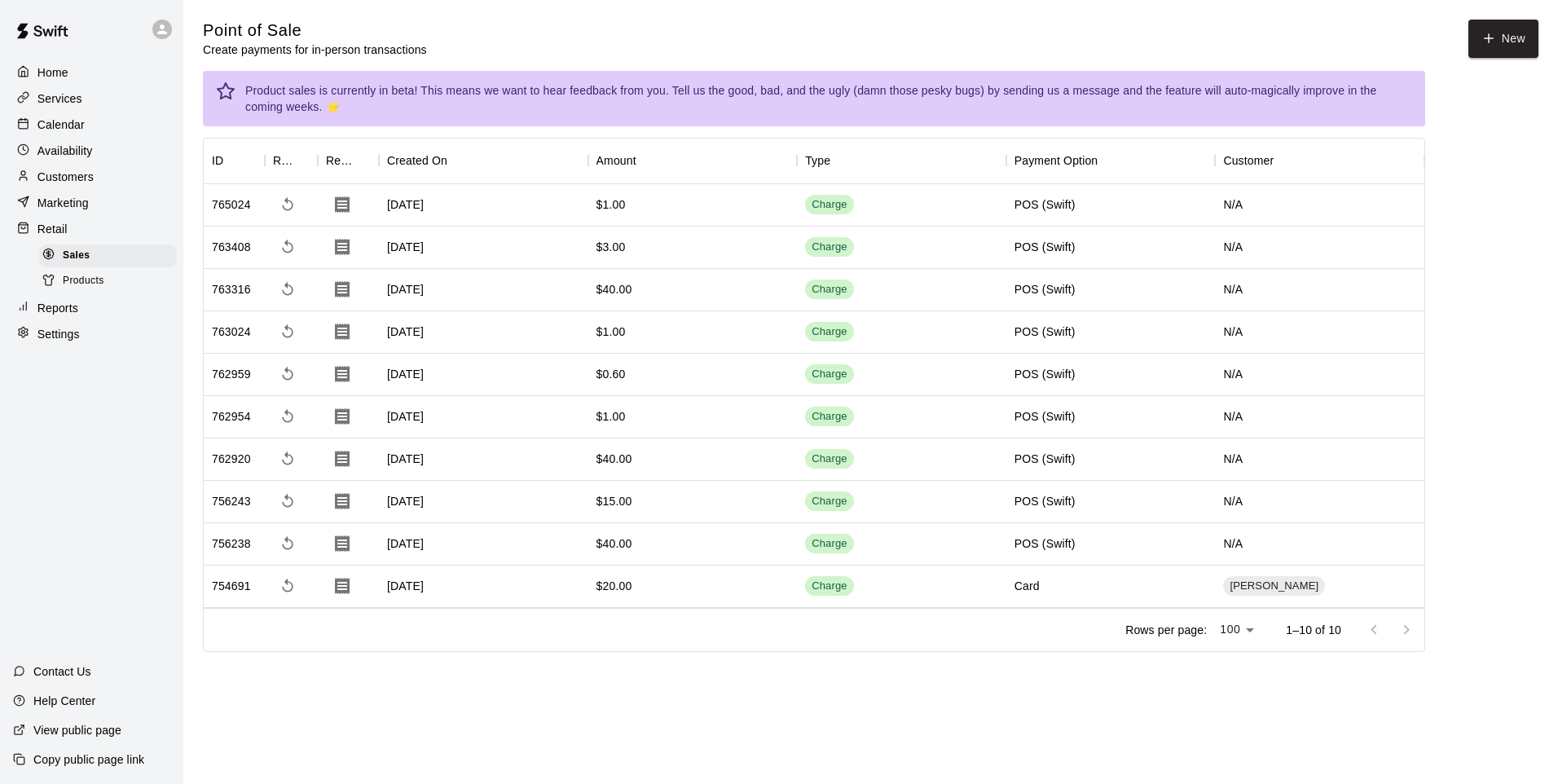
click at [1500, 39] on button "New" at bounding box center [1504, 38] width 70 height 38
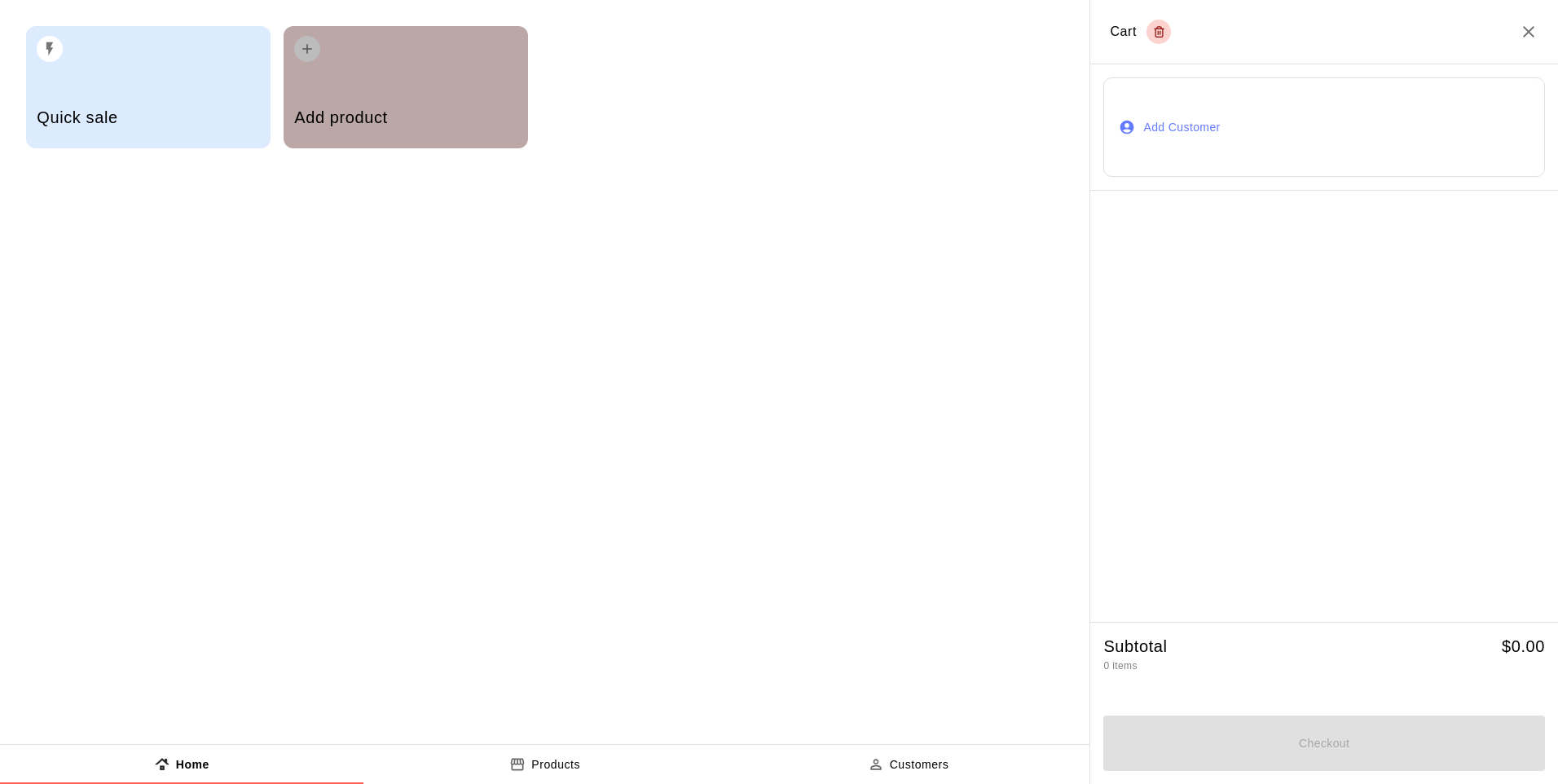
click at [425, 76] on div "Add product" at bounding box center [405, 87] width 244 height 122
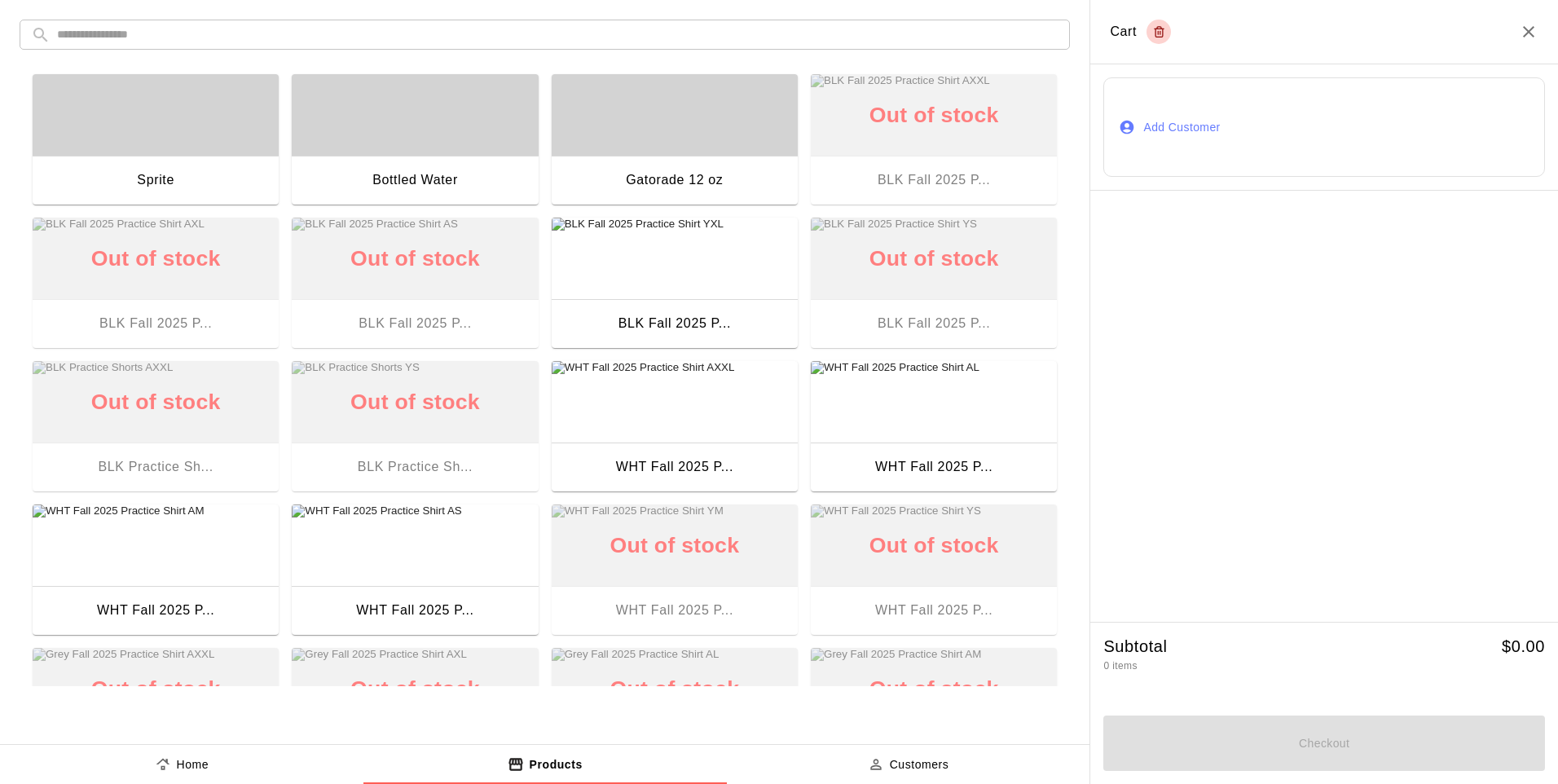
click at [660, 148] on div "button" at bounding box center [674, 115] width 246 height 82
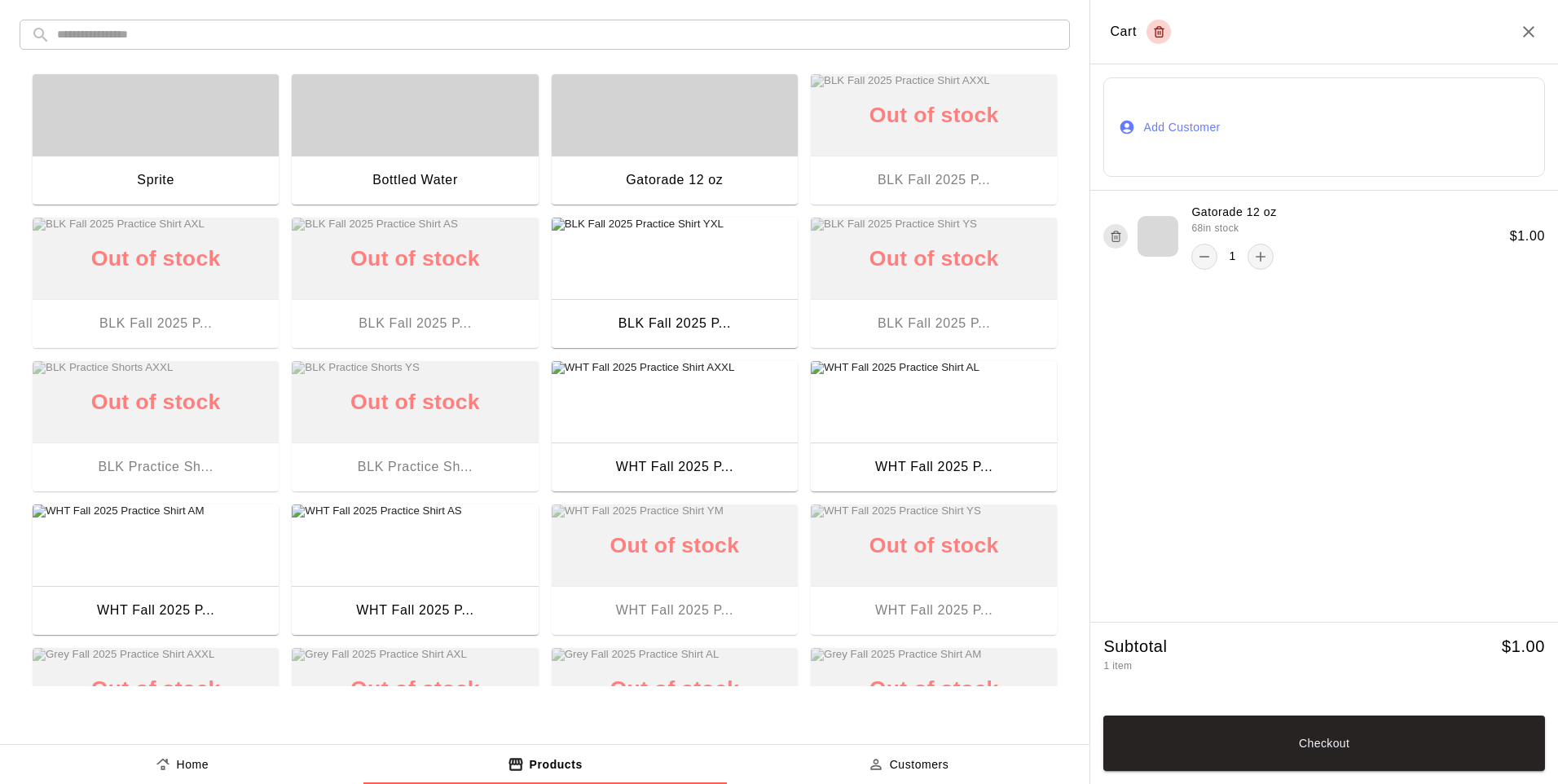
click at [1249, 752] on button "Checkout" at bounding box center [1325, 742] width 442 height 55
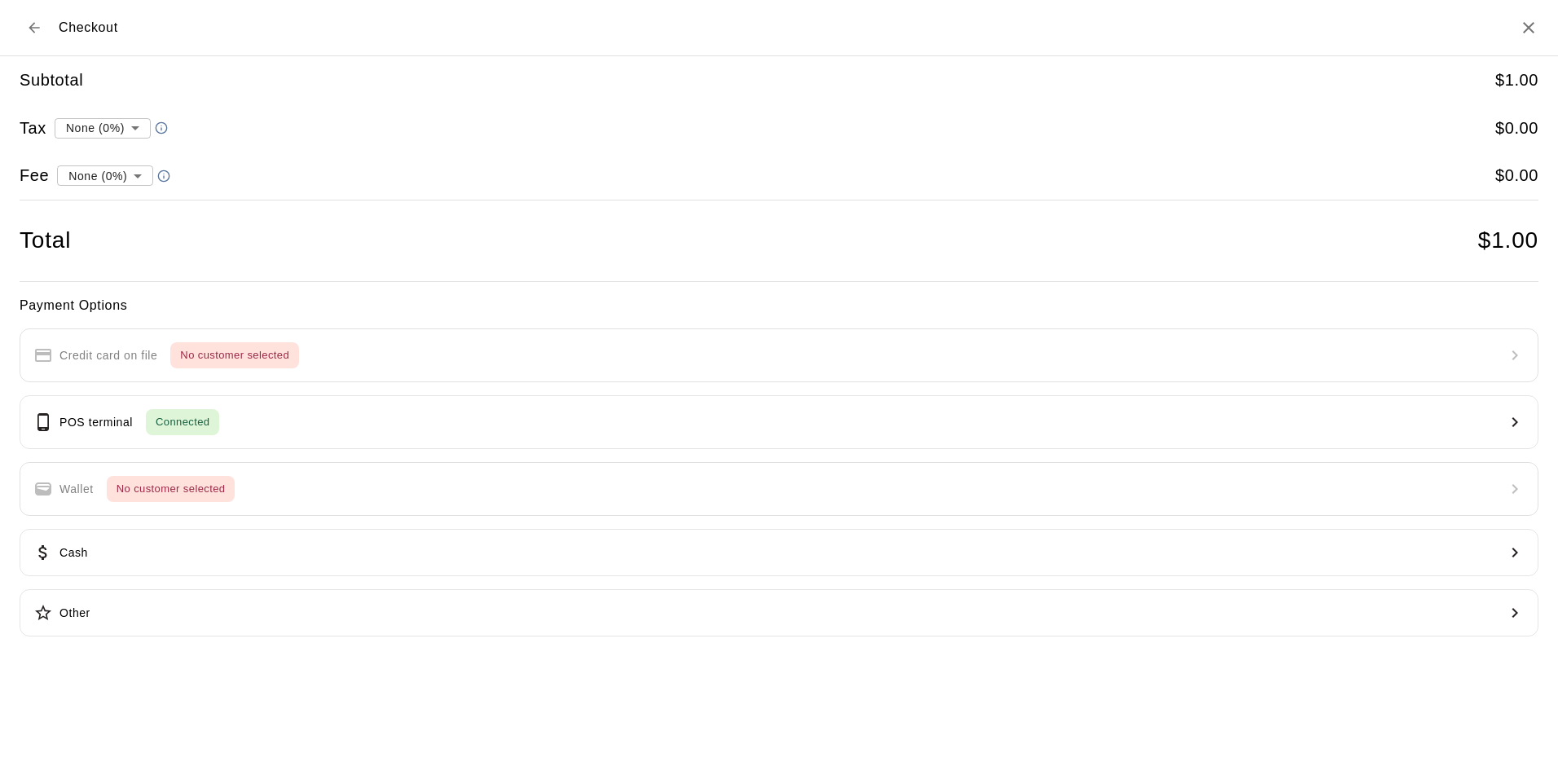
click at [603, 420] on button "POS terminal Connected" at bounding box center [779, 422] width 1519 height 54
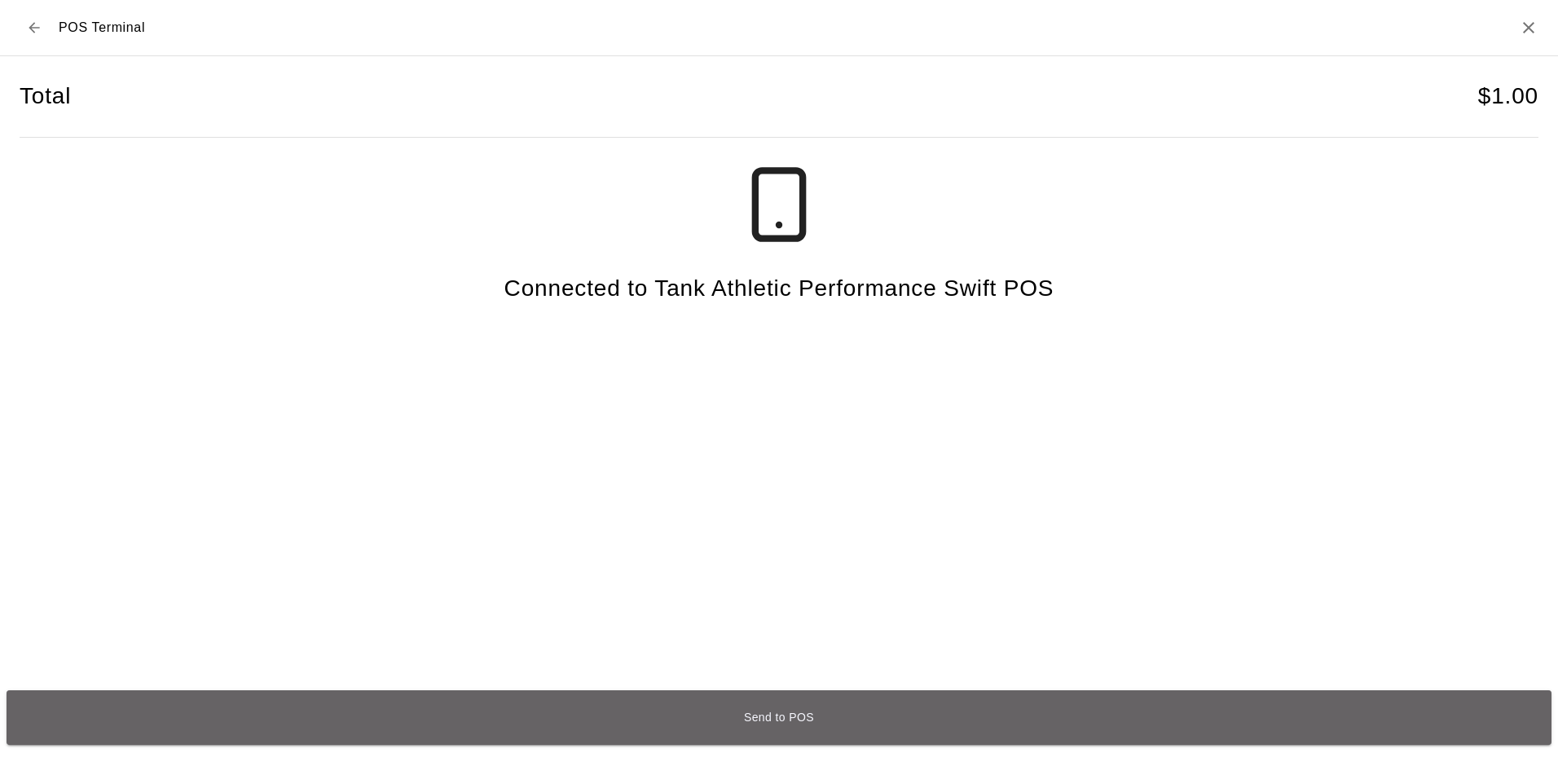
click at [687, 717] on button "Send to POS" at bounding box center [779, 717] width 1545 height 55
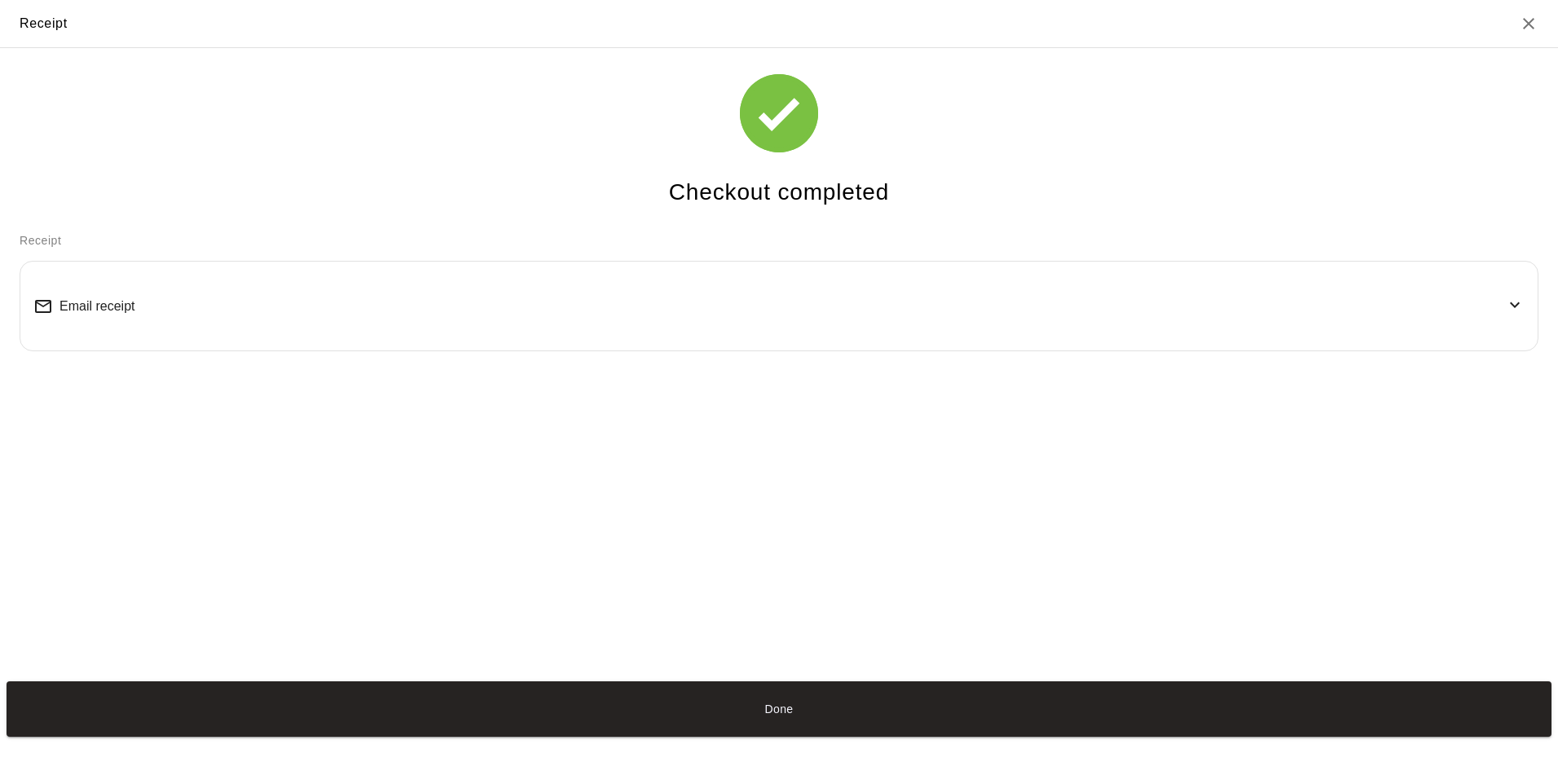
click at [804, 738] on div "Done" at bounding box center [779, 708] width 1558 height 67
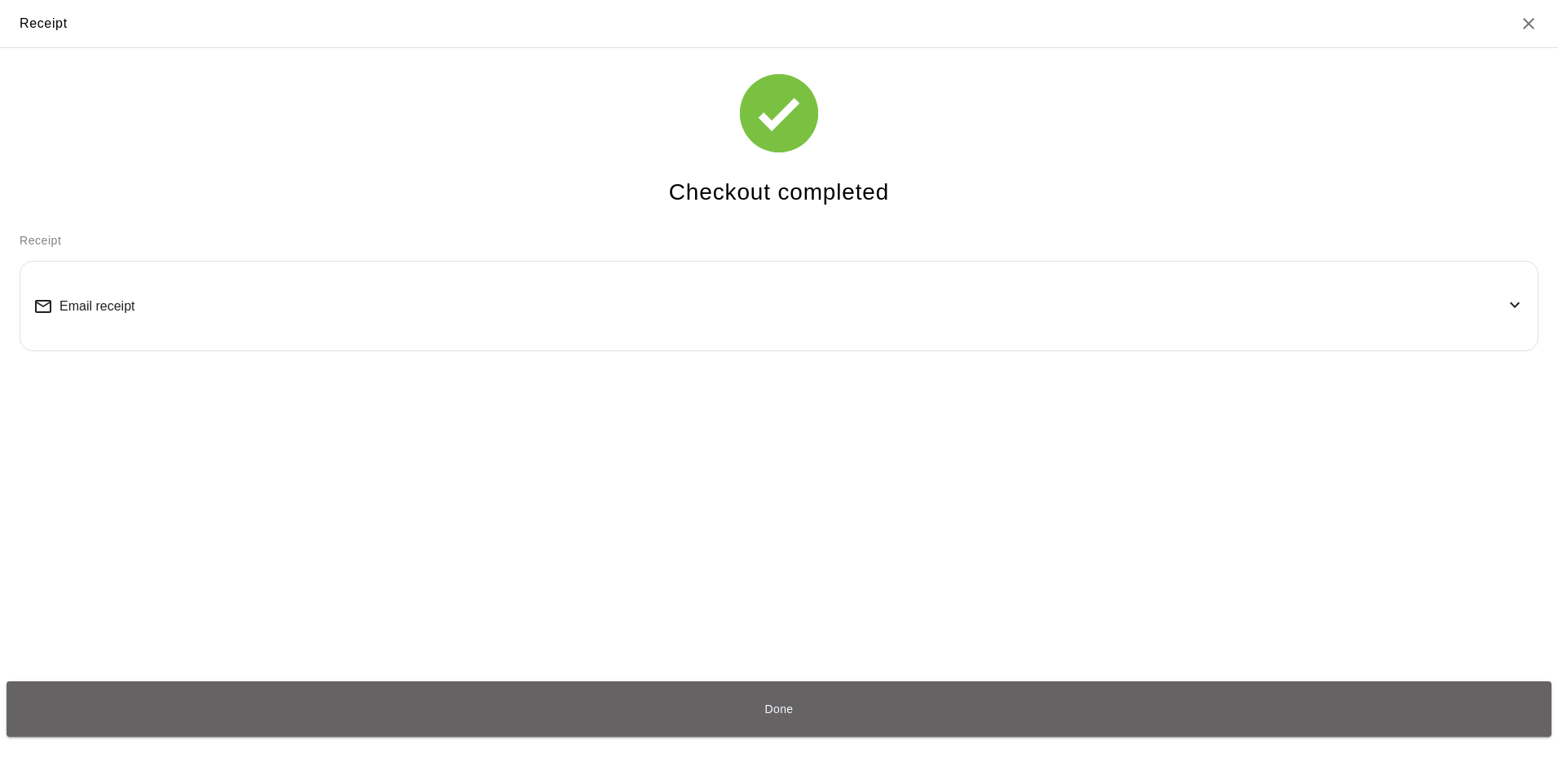
click at [826, 721] on button "Done" at bounding box center [779, 708] width 1545 height 55
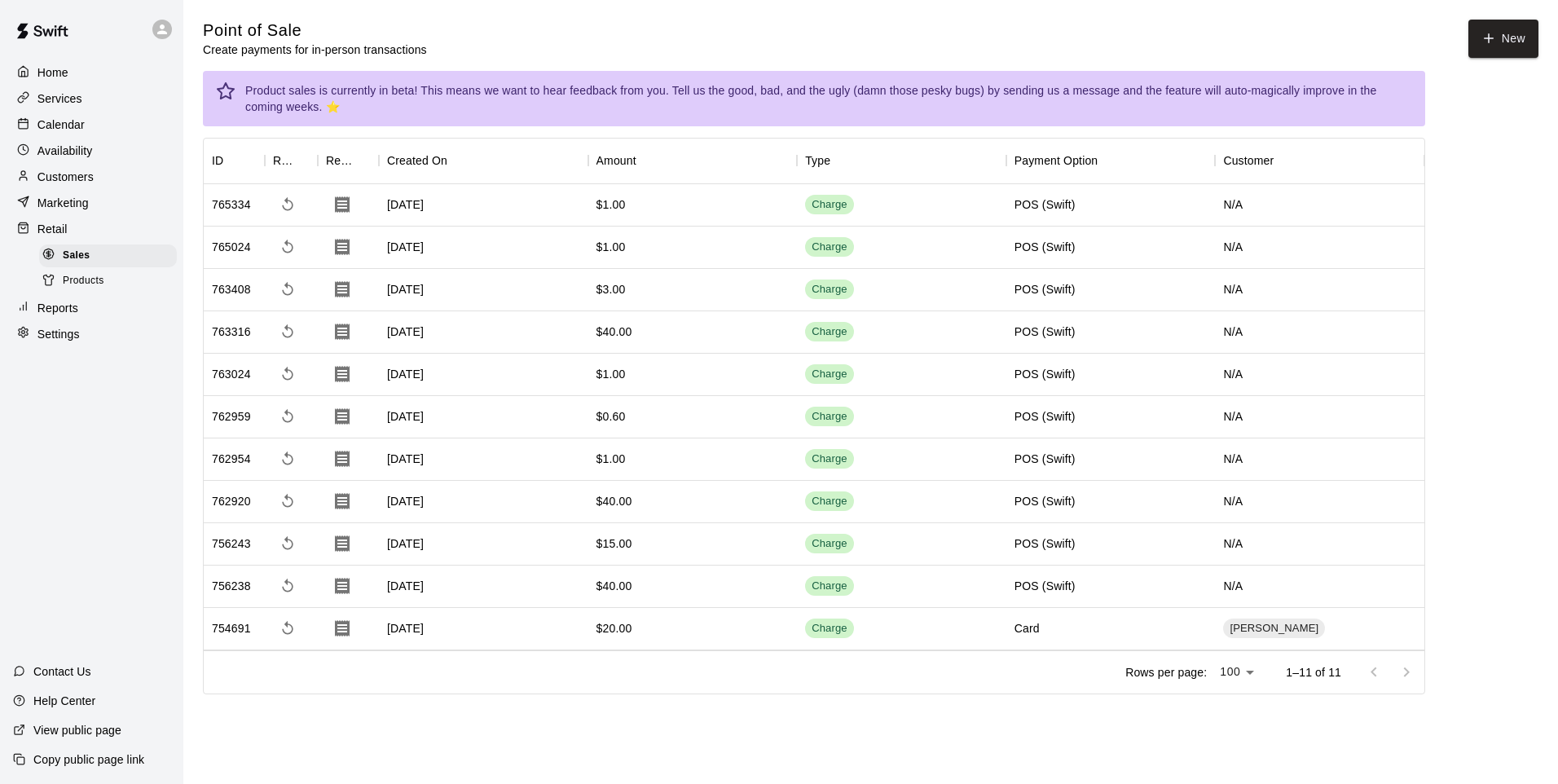
click at [75, 287] on span "Products" at bounding box center [83, 282] width 42 height 17
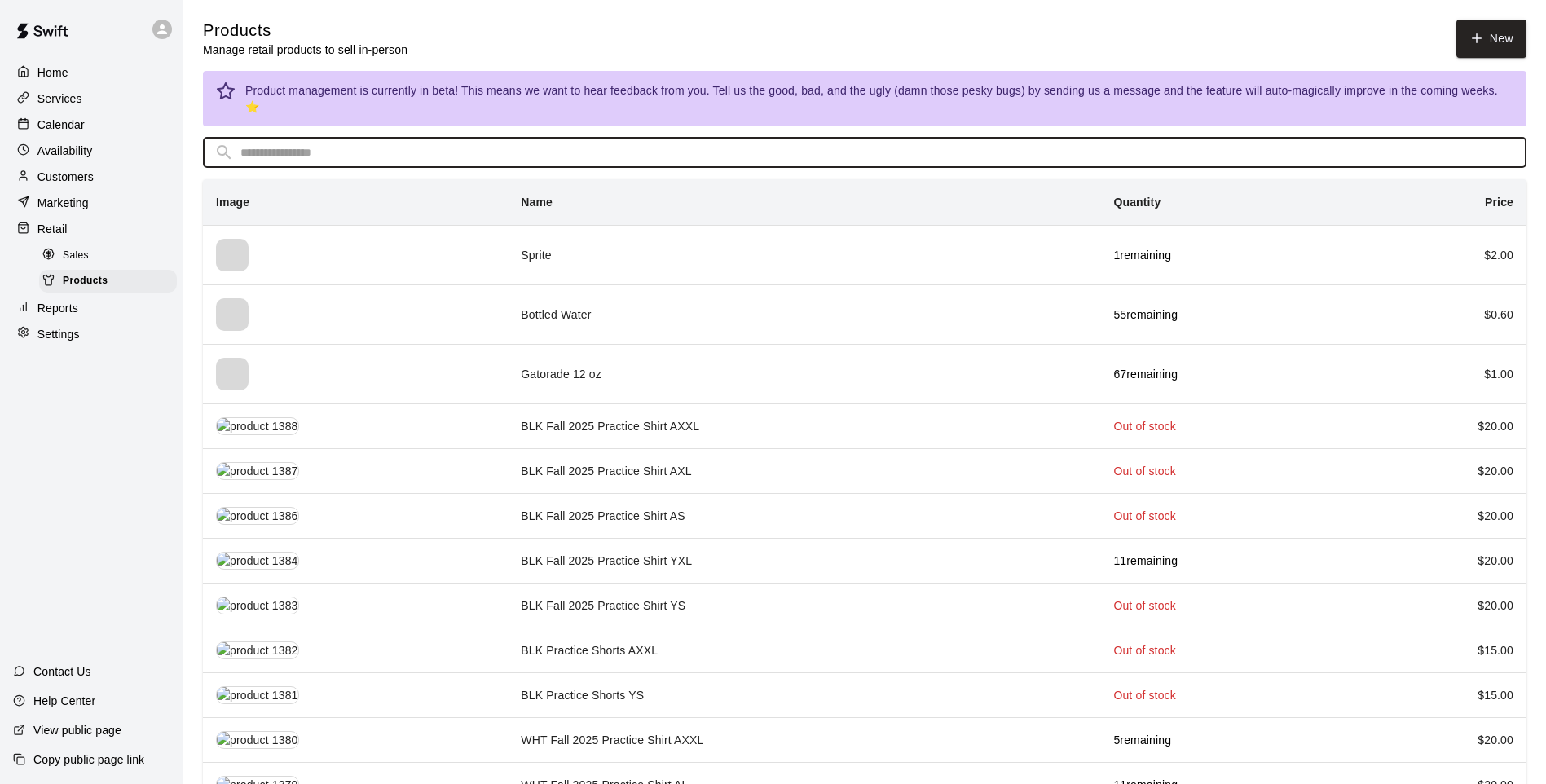
click at [435, 137] on input "text" at bounding box center [877, 152] width 1274 height 30
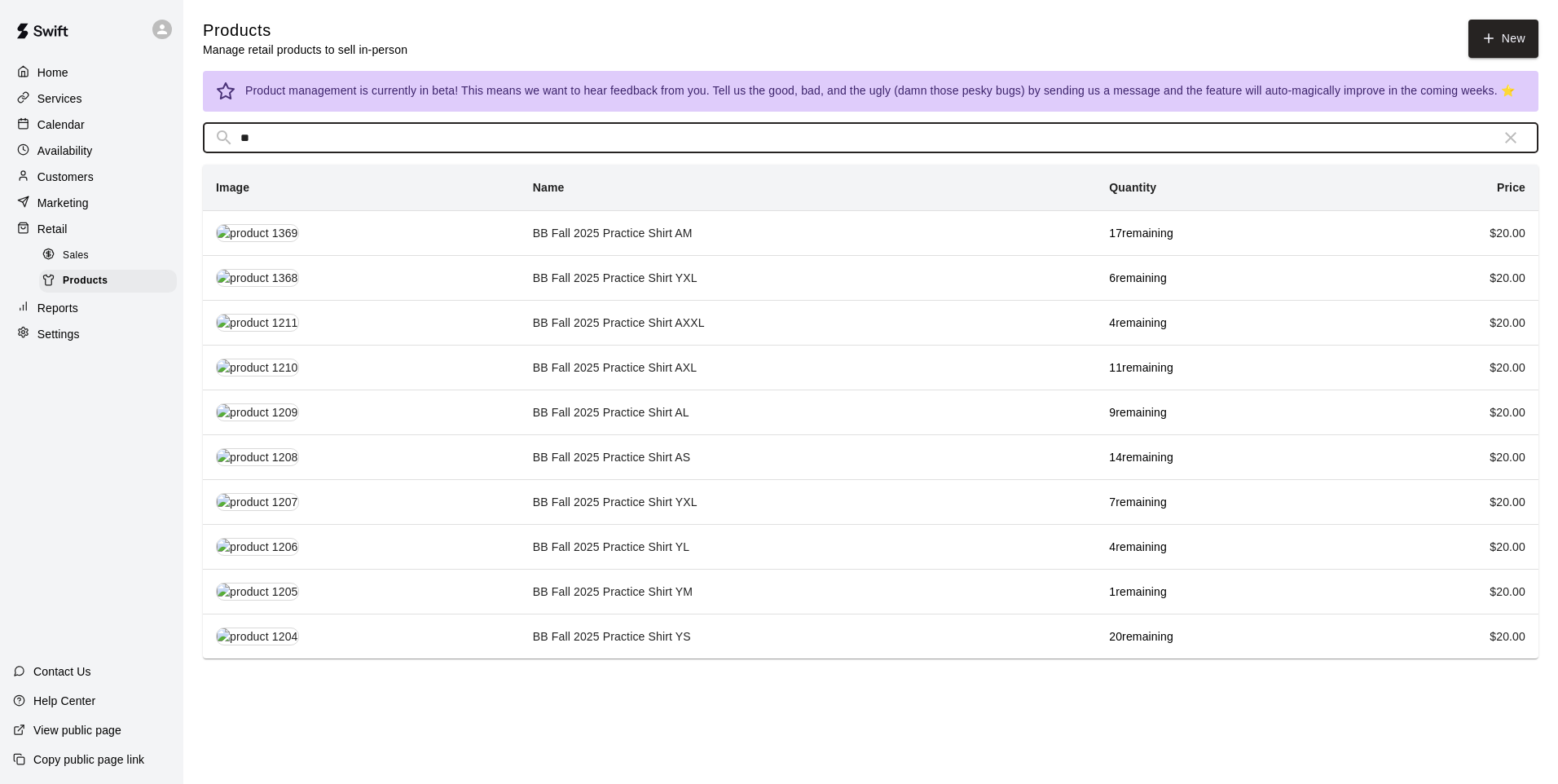
type input "**"
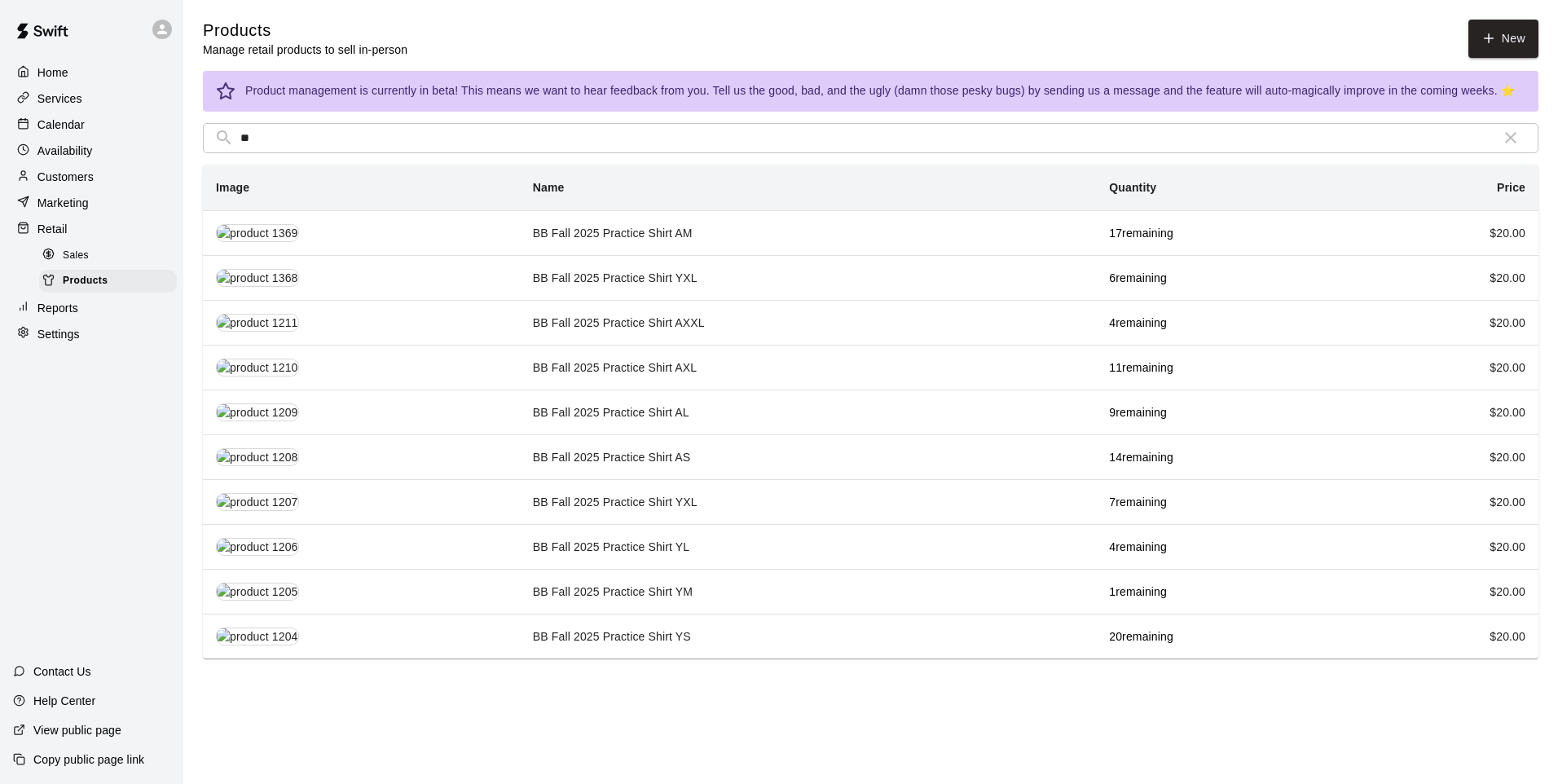
click at [651, 556] on td "BB Fall 2025 Practice Shirt YL" at bounding box center [808, 547] width 576 height 45
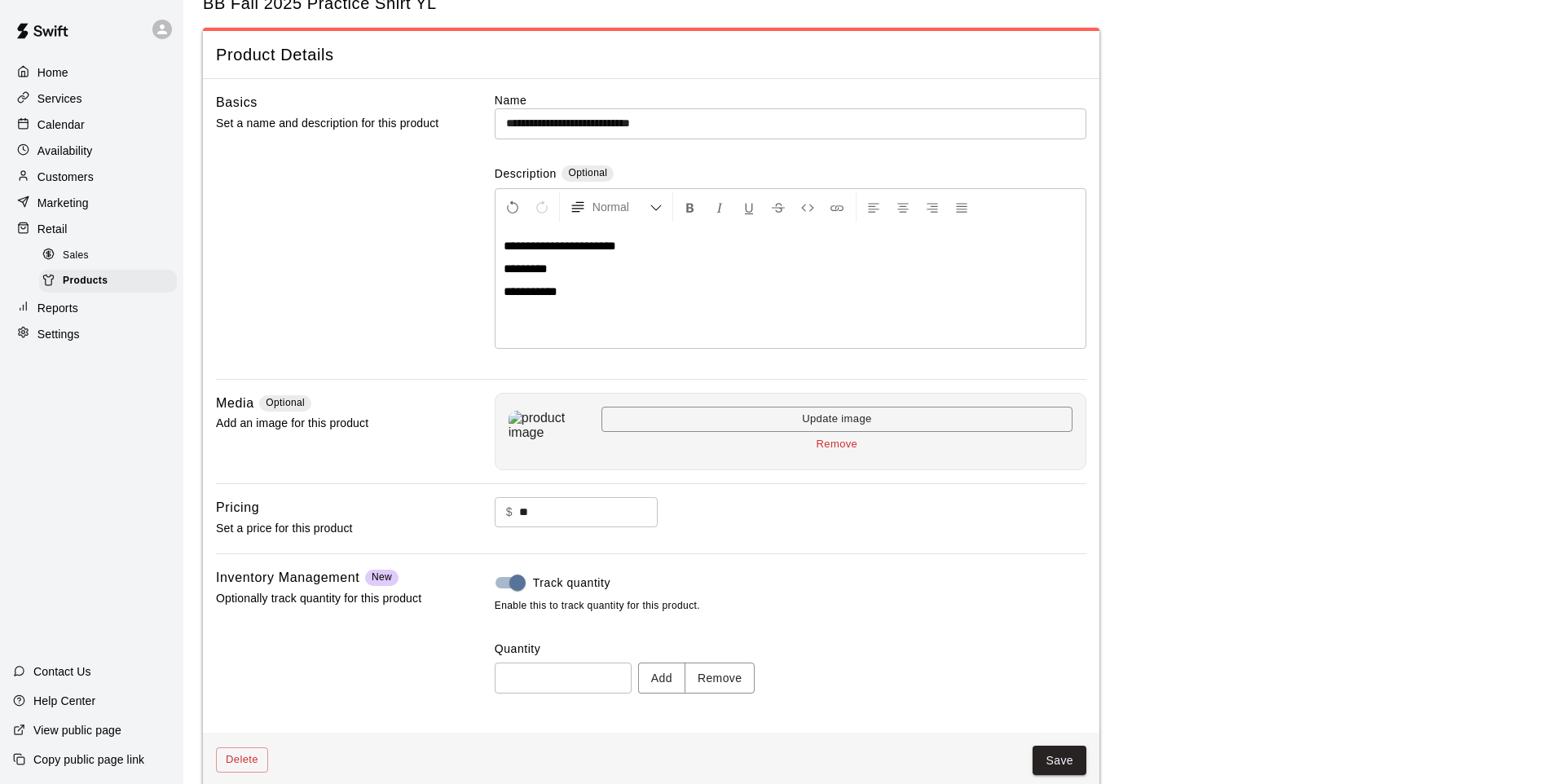
scroll to position [75, 0]
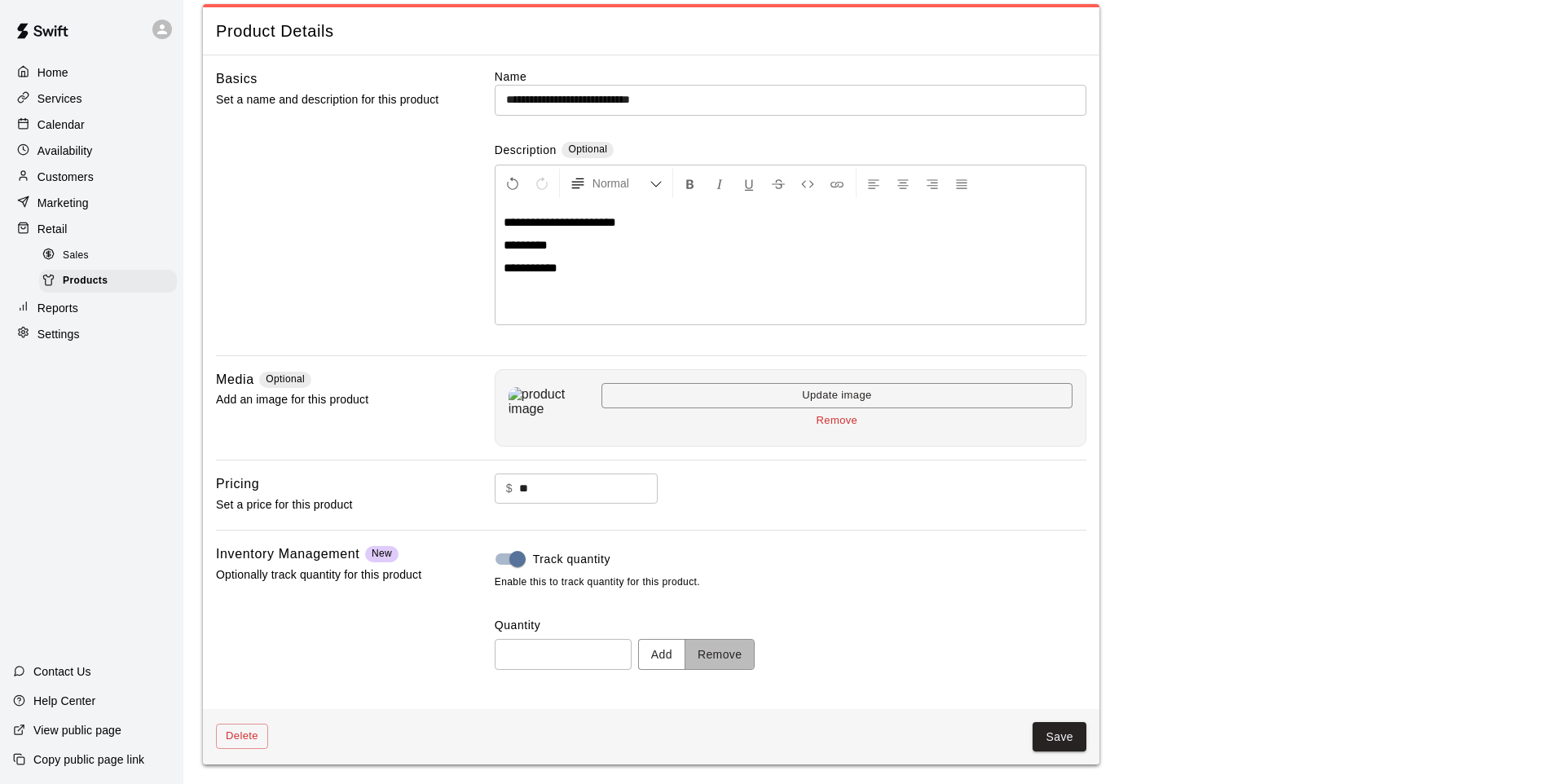
click at [713, 659] on button "Remove" at bounding box center [719, 654] width 71 height 30
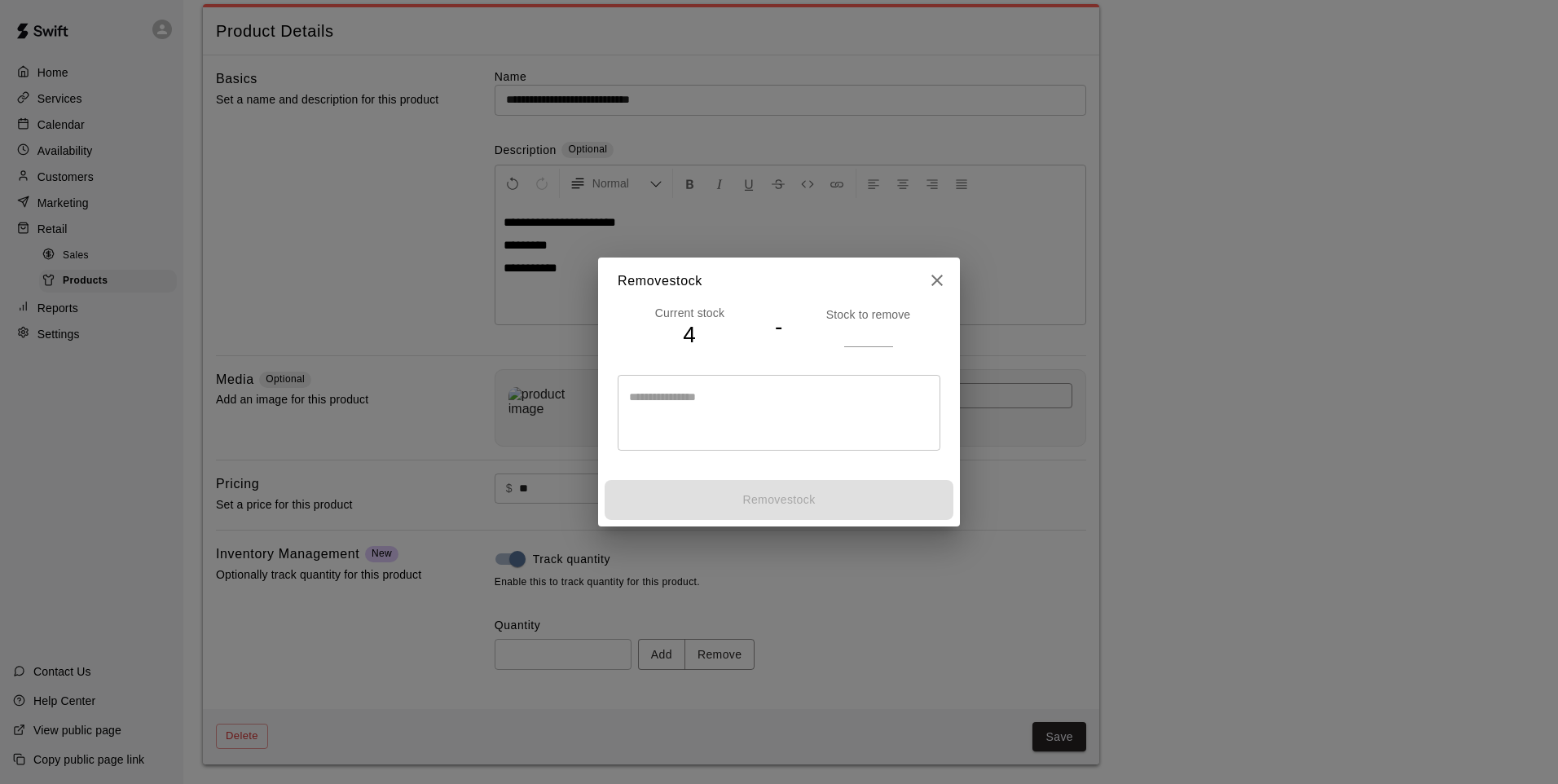
type input "*"
click at [882, 336] on input "*" at bounding box center [869, 334] width 49 height 23
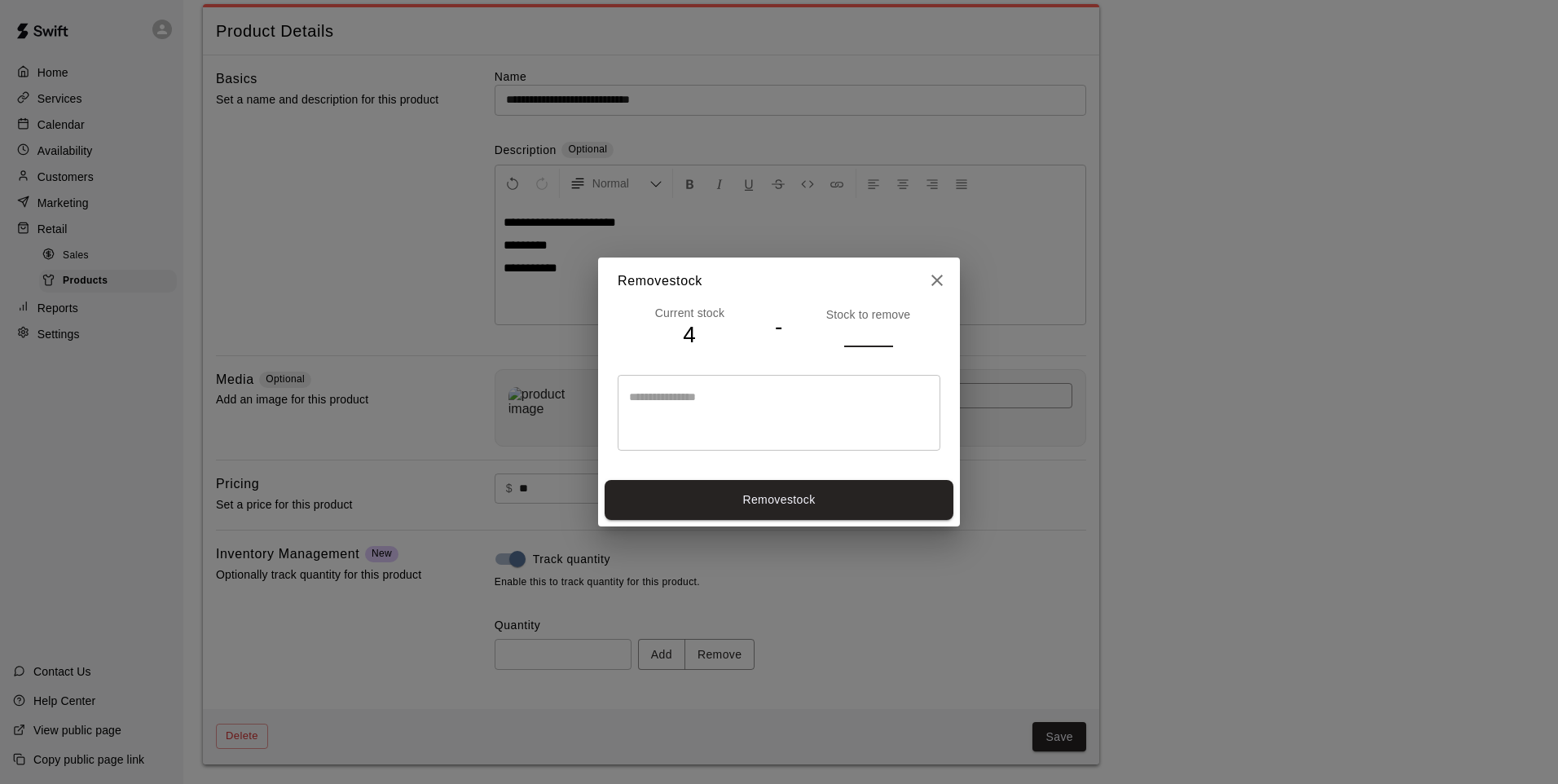
click at [828, 497] on button "Remove stock" at bounding box center [779, 500] width 348 height 40
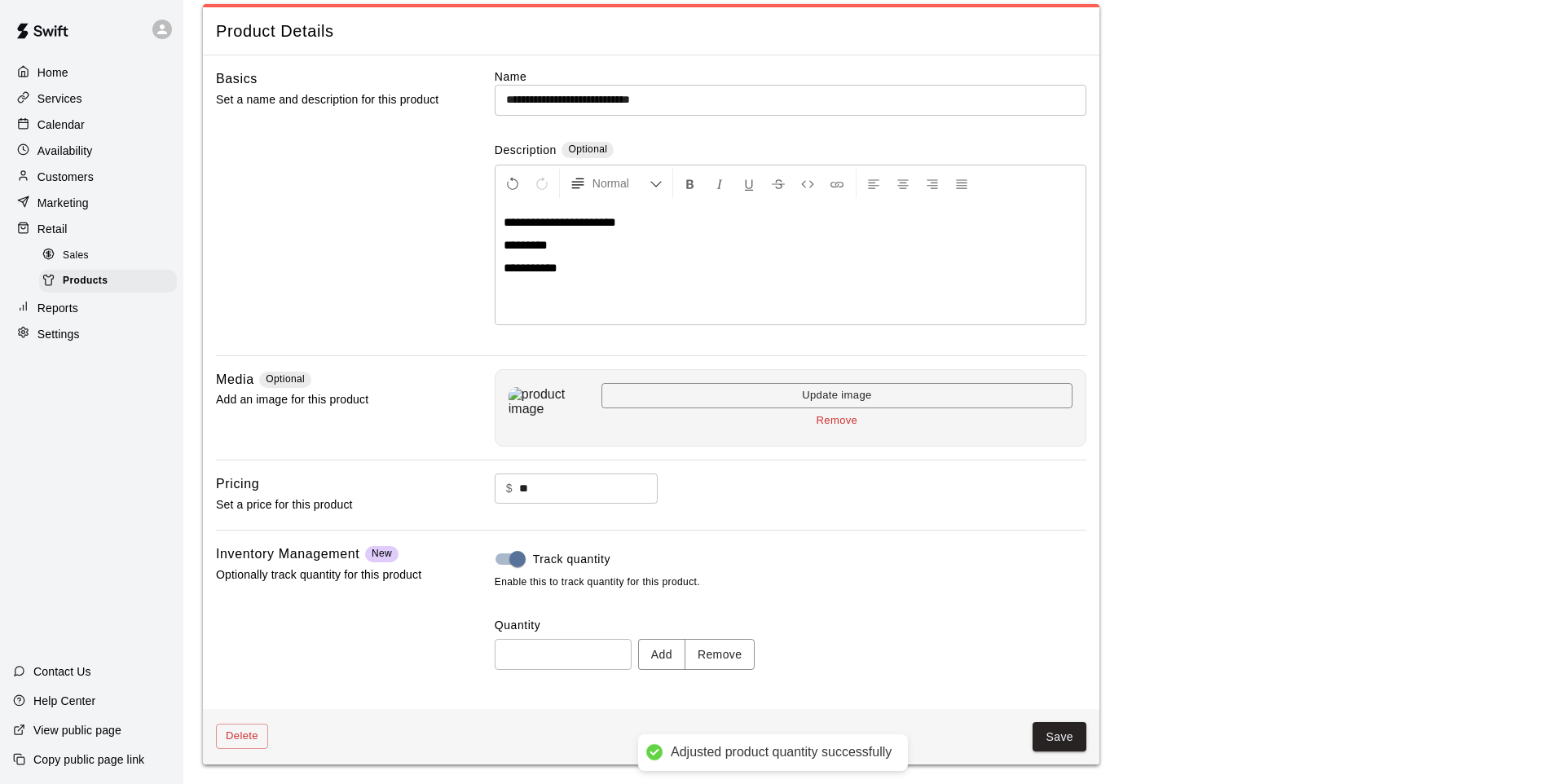
type input "*"
click at [40, 237] on p "Retail" at bounding box center [53, 229] width 30 height 17
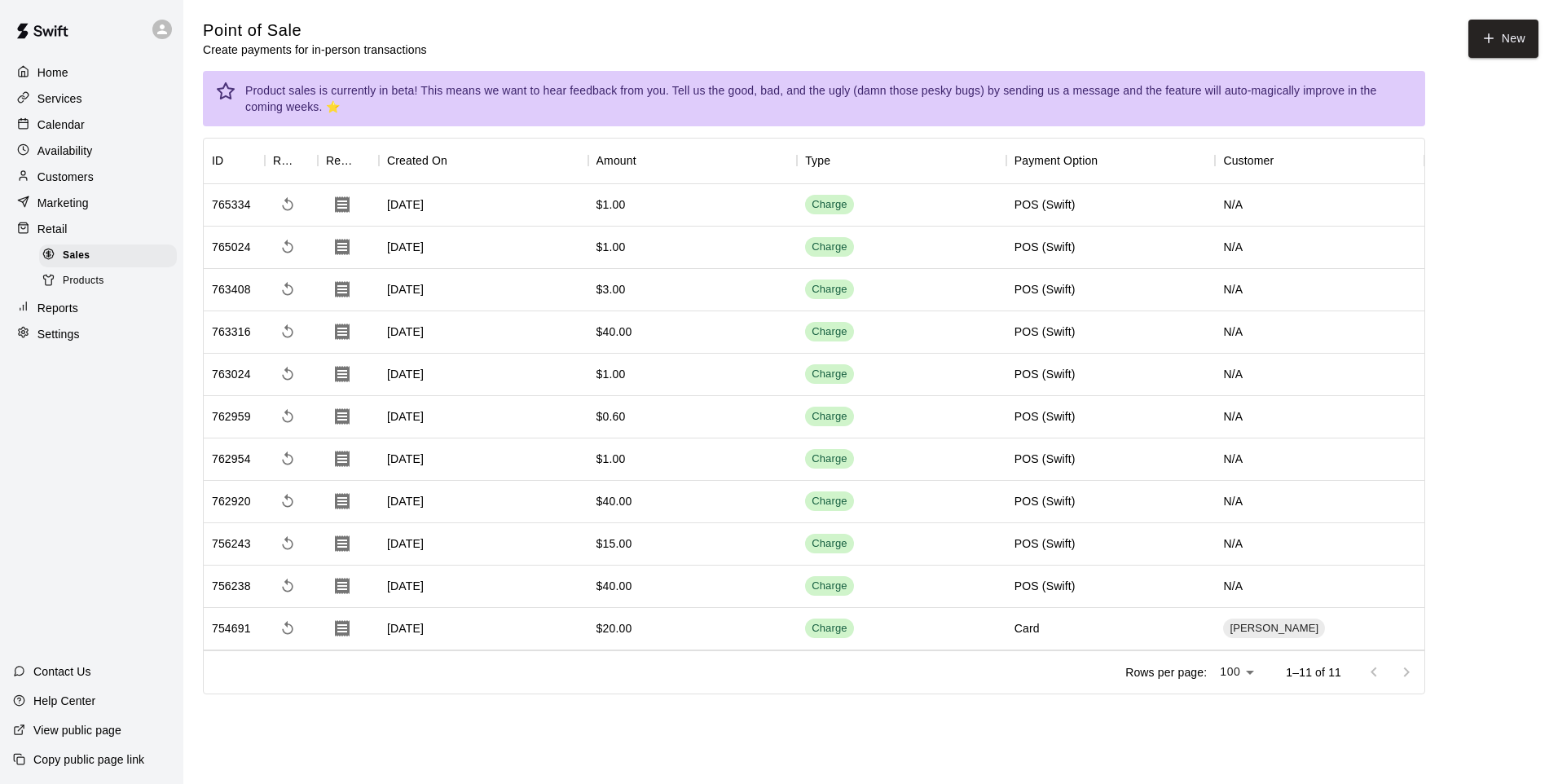
click at [90, 264] on div "Sales" at bounding box center [108, 255] width 138 height 22
click at [1482, 42] on icon "button" at bounding box center [1489, 38] width 15 height 15
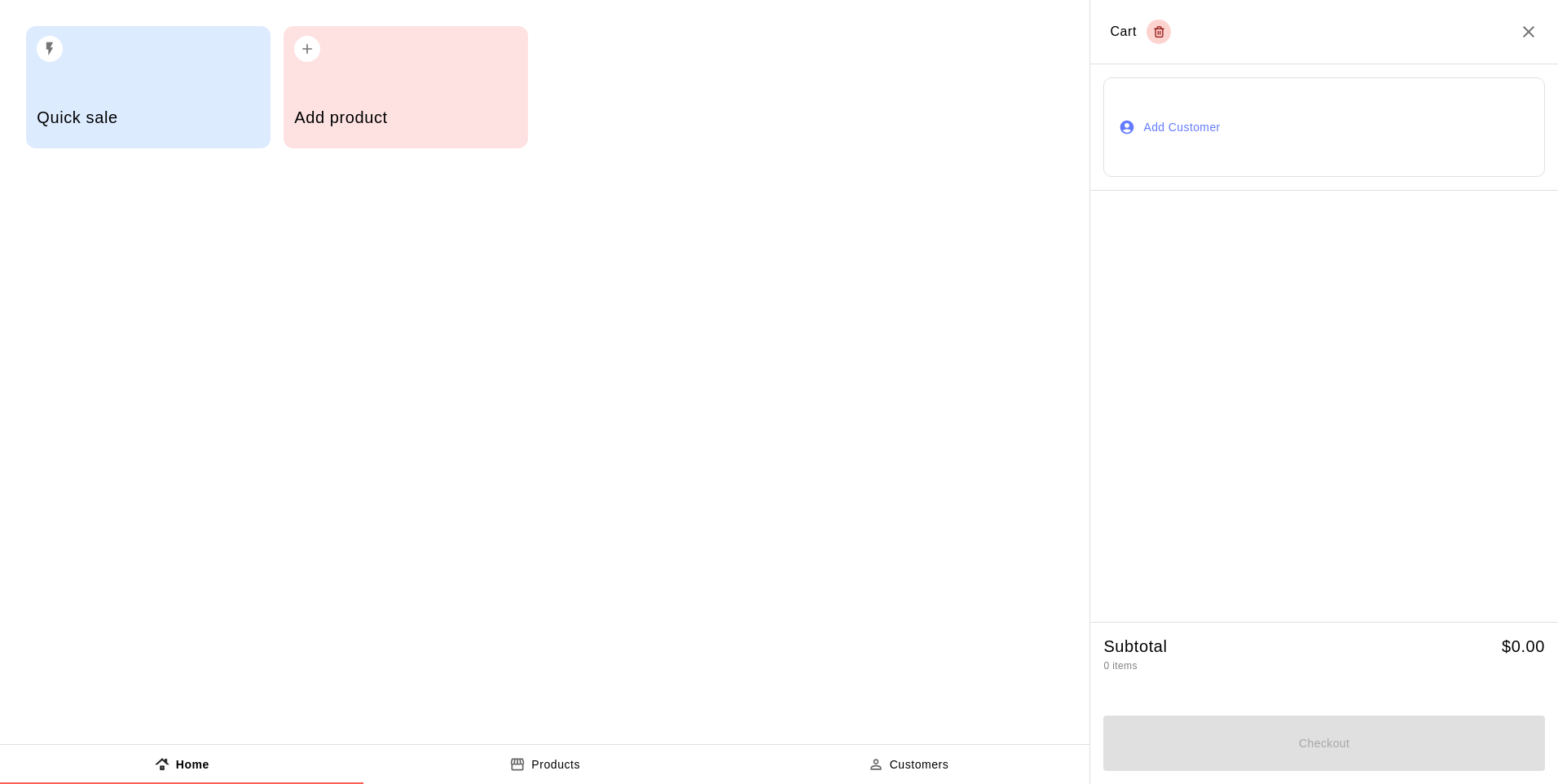
click at [367, 75] on div "Add product" at bounding box center [405, 87] width 244 height 122
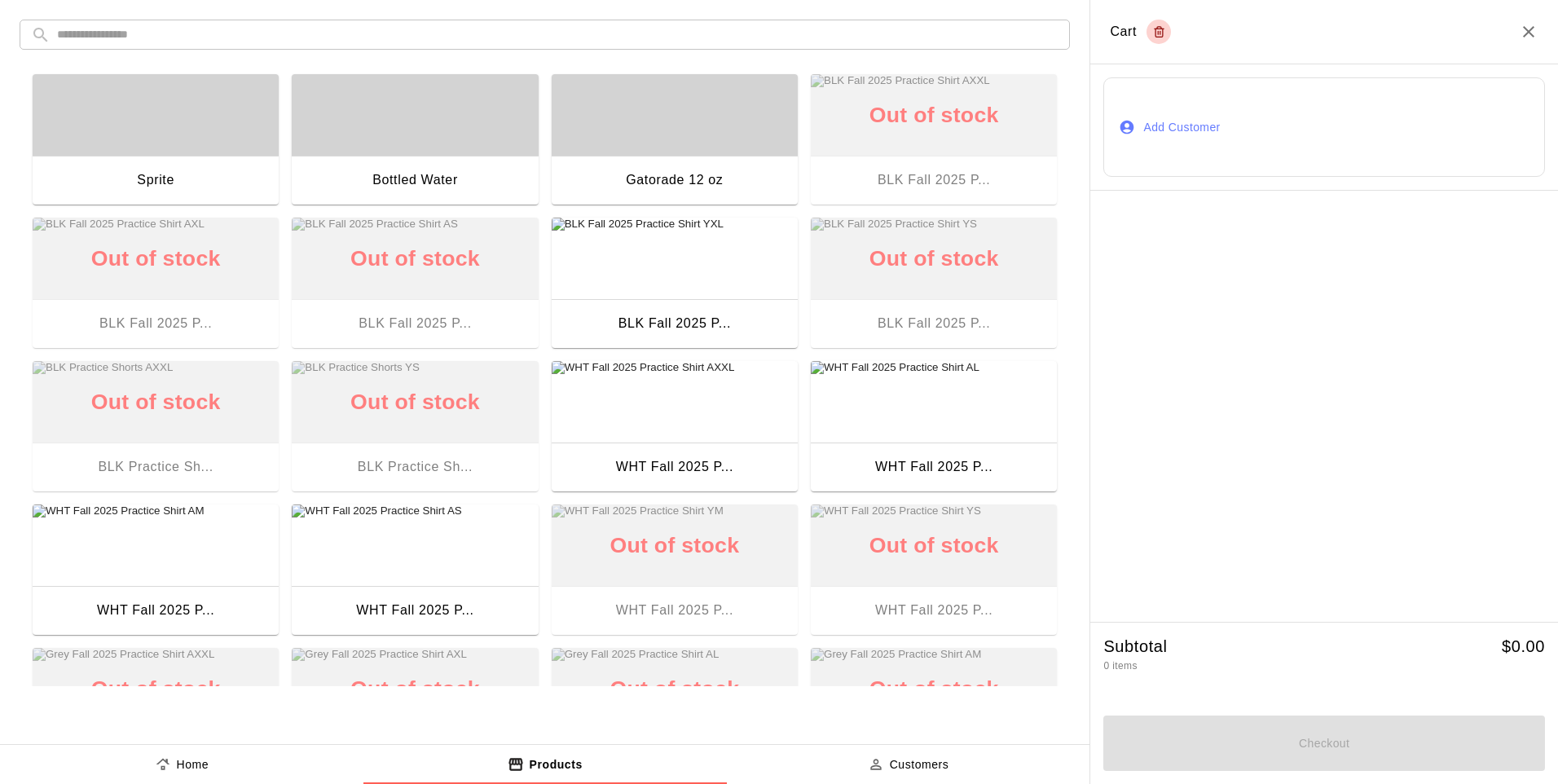
drag, startPoint x: 164, startPoint y: 594, endPoint x: 159, endPoint y: 611, distance: 17.7
click at [159, 611] on div "WHT Fall 2025 P..." at bounding box center [155, 612] width 246 height 52
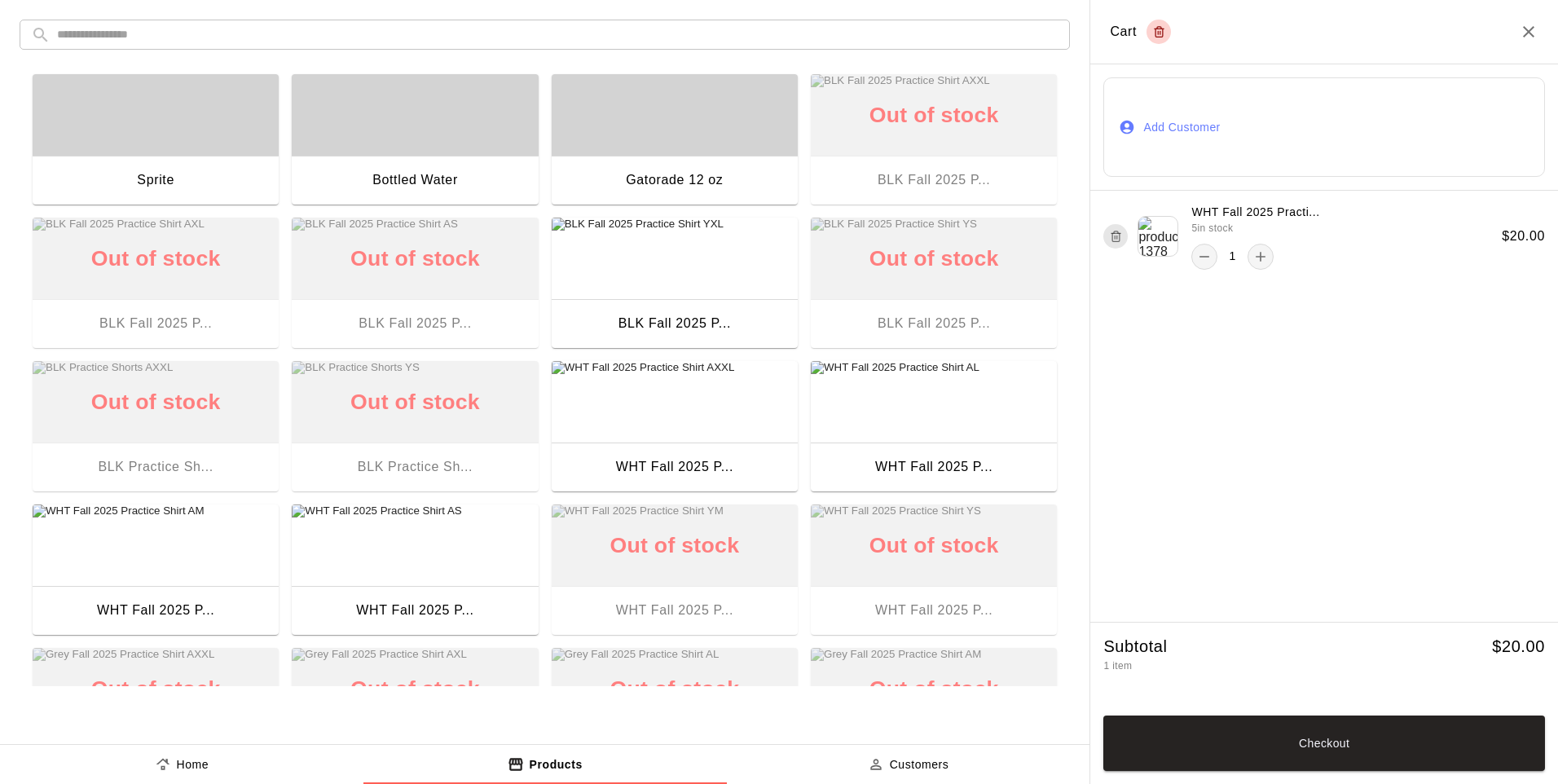
click at [937, 447] on div "WHT Fall 2025 P..." at bounding box center [934, 468] width 246 height 52
click at [1181, 745] on button "Checkout" at bounding box center [1325, 742] width 442 height 55
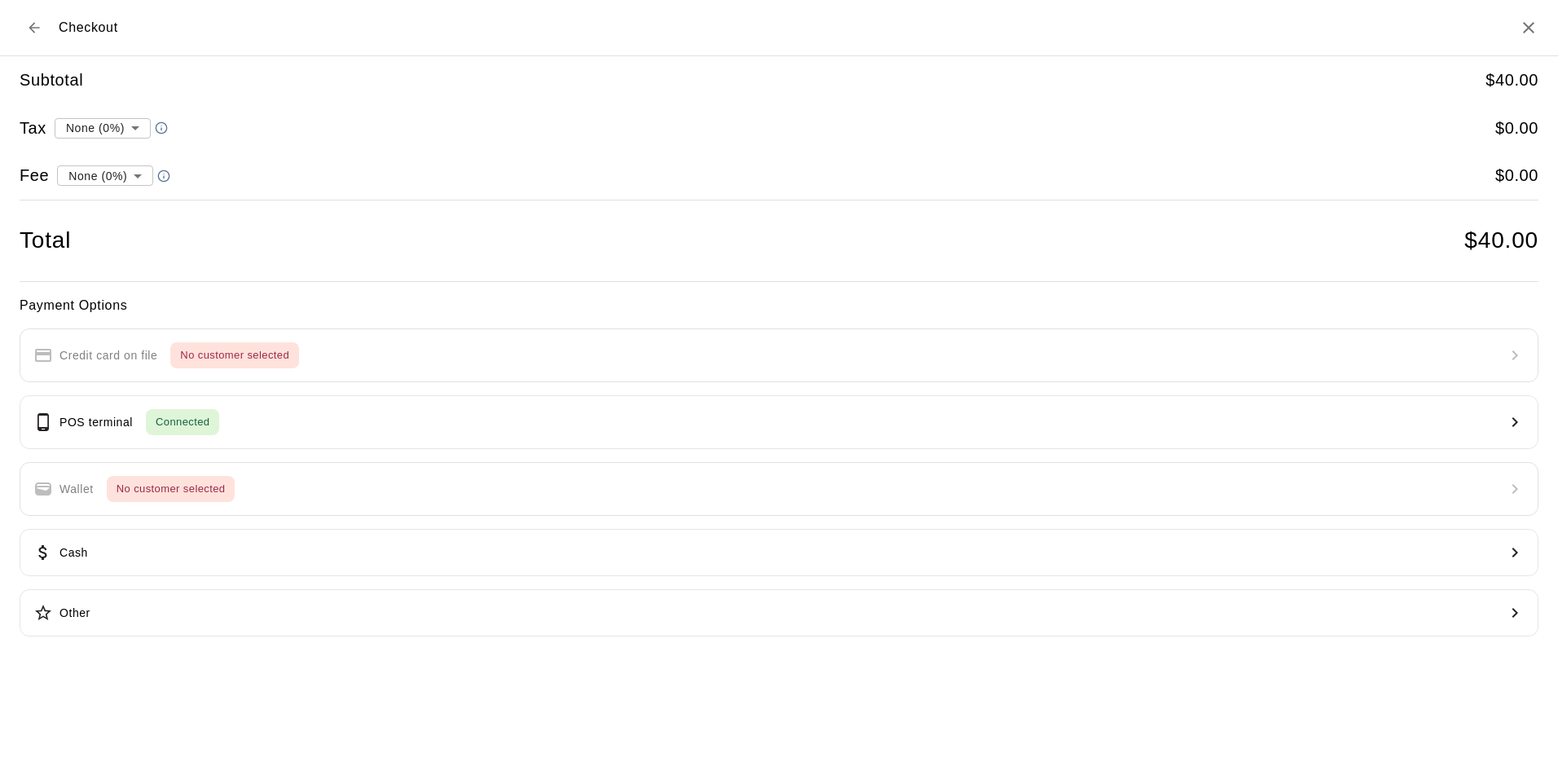
click at [303, 428] on button "POS terminal Connected" at bounding box center [779, 422] width 1519 height 54
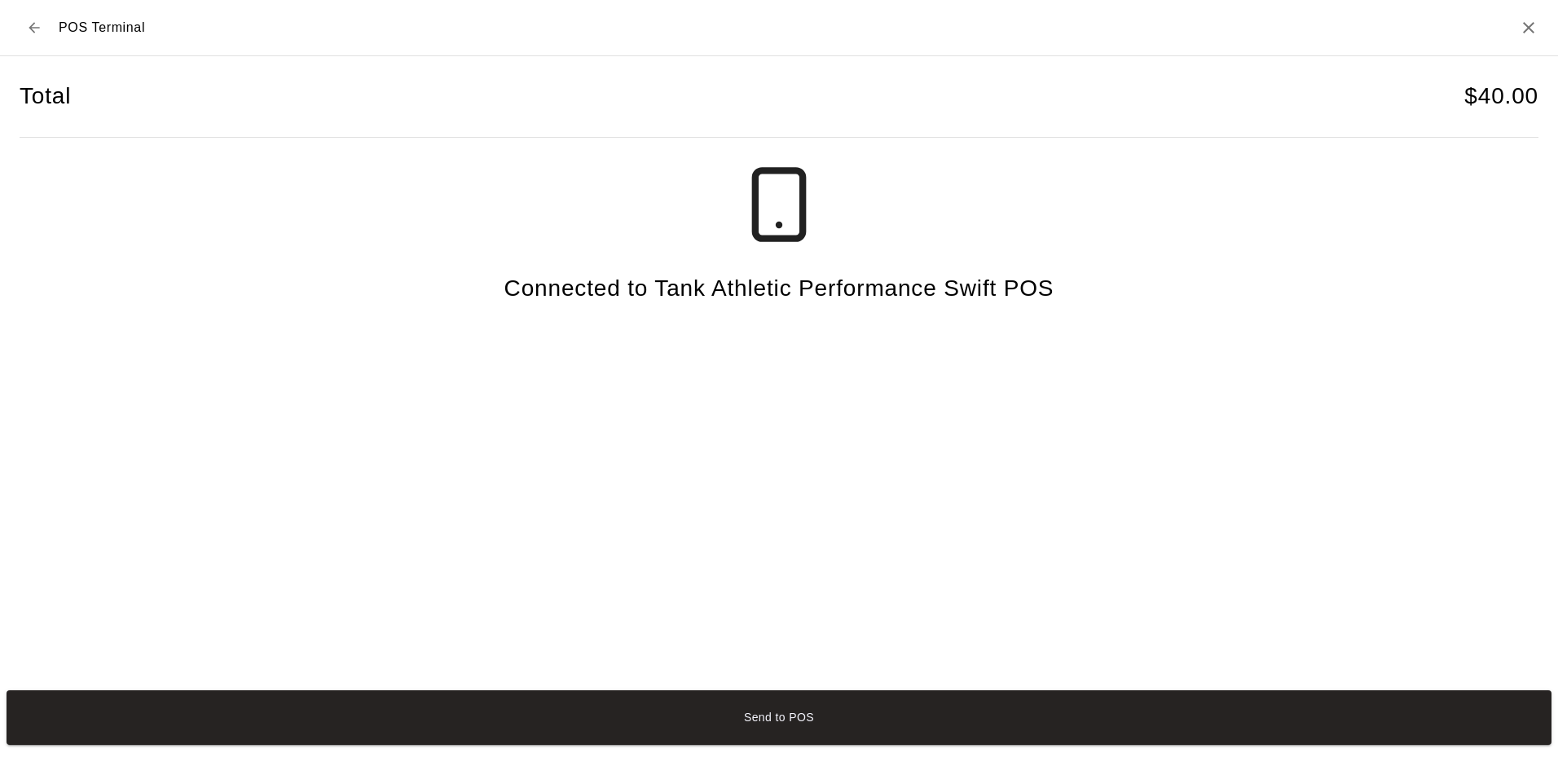
click at [759, 727] on button "Send to POS" at bounding box center [779, 717] width 1545 height 55
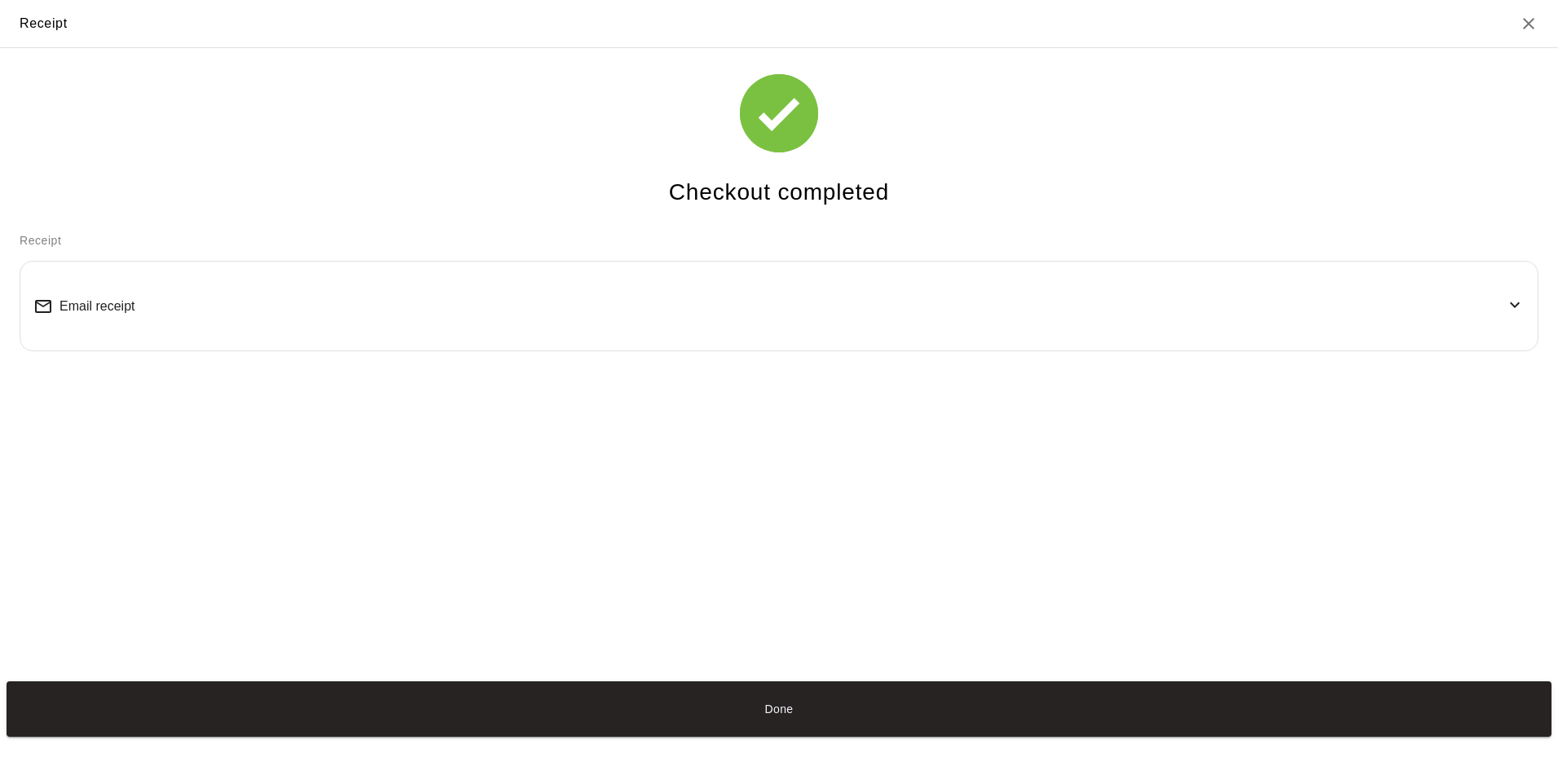
click at [769, 736] on button "Done" at bounding box center [779, 708] width 1545 height 55
